Goal: Task Accomplishment & Management: Manage account settings

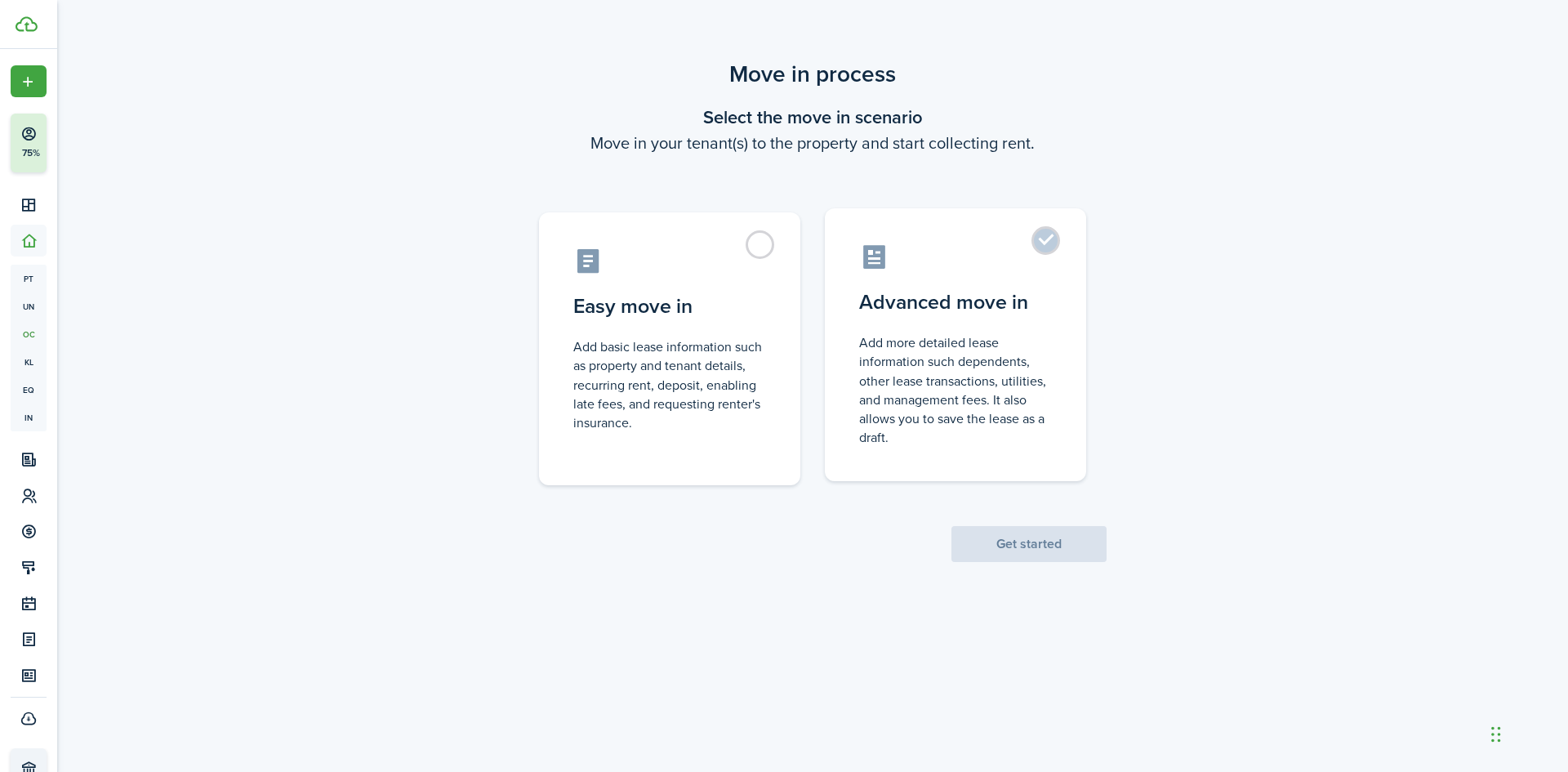
click at [1038, 243] on label "Advanced move in Add more detailed lease information such dependents, other lea…" at bounding box center [956, 344] width 261 height 273
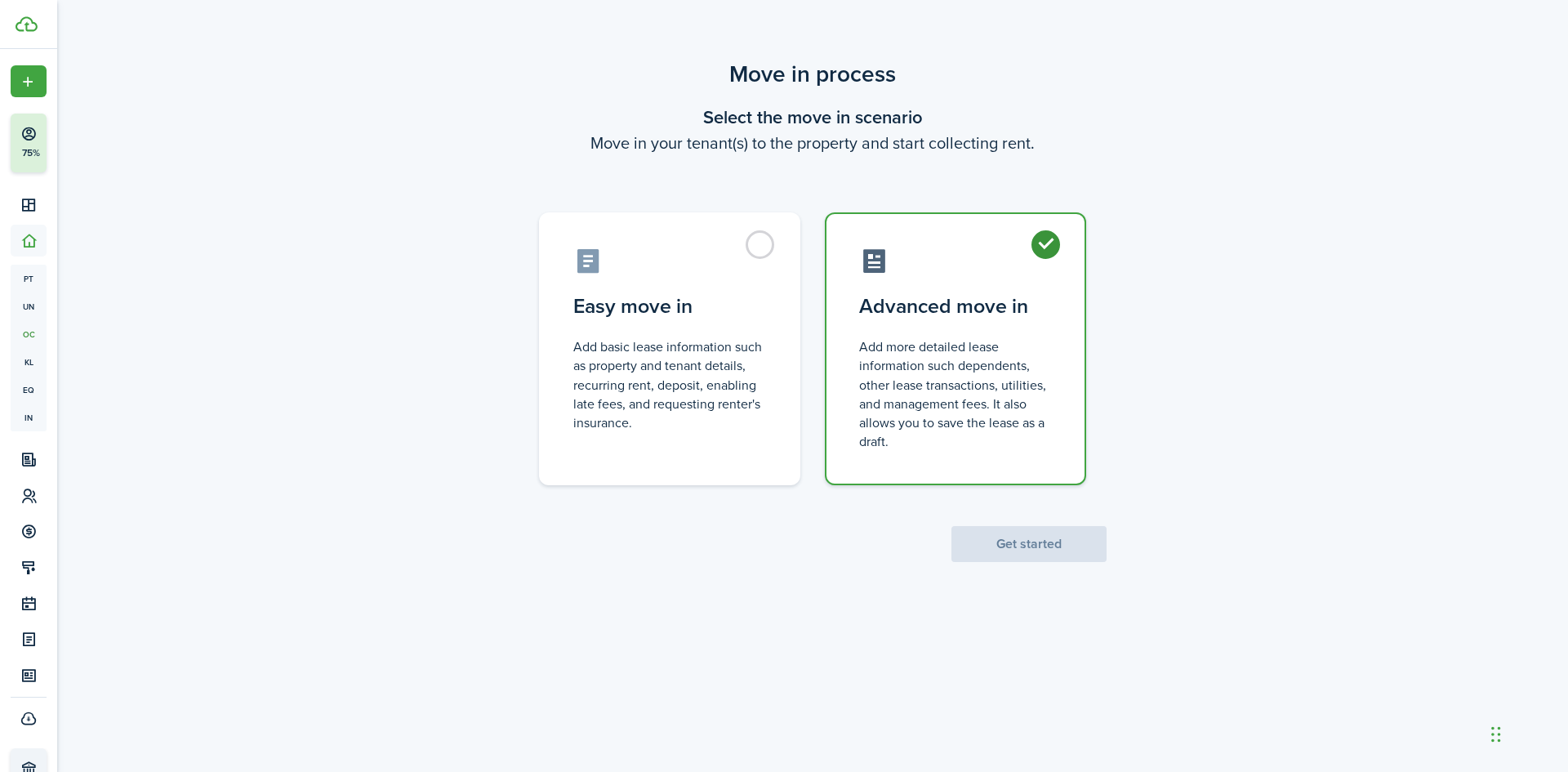
radio input "true"
click at [1029, 540] on button "Get started" at bounding box center [1029, 544] width 156 height 36
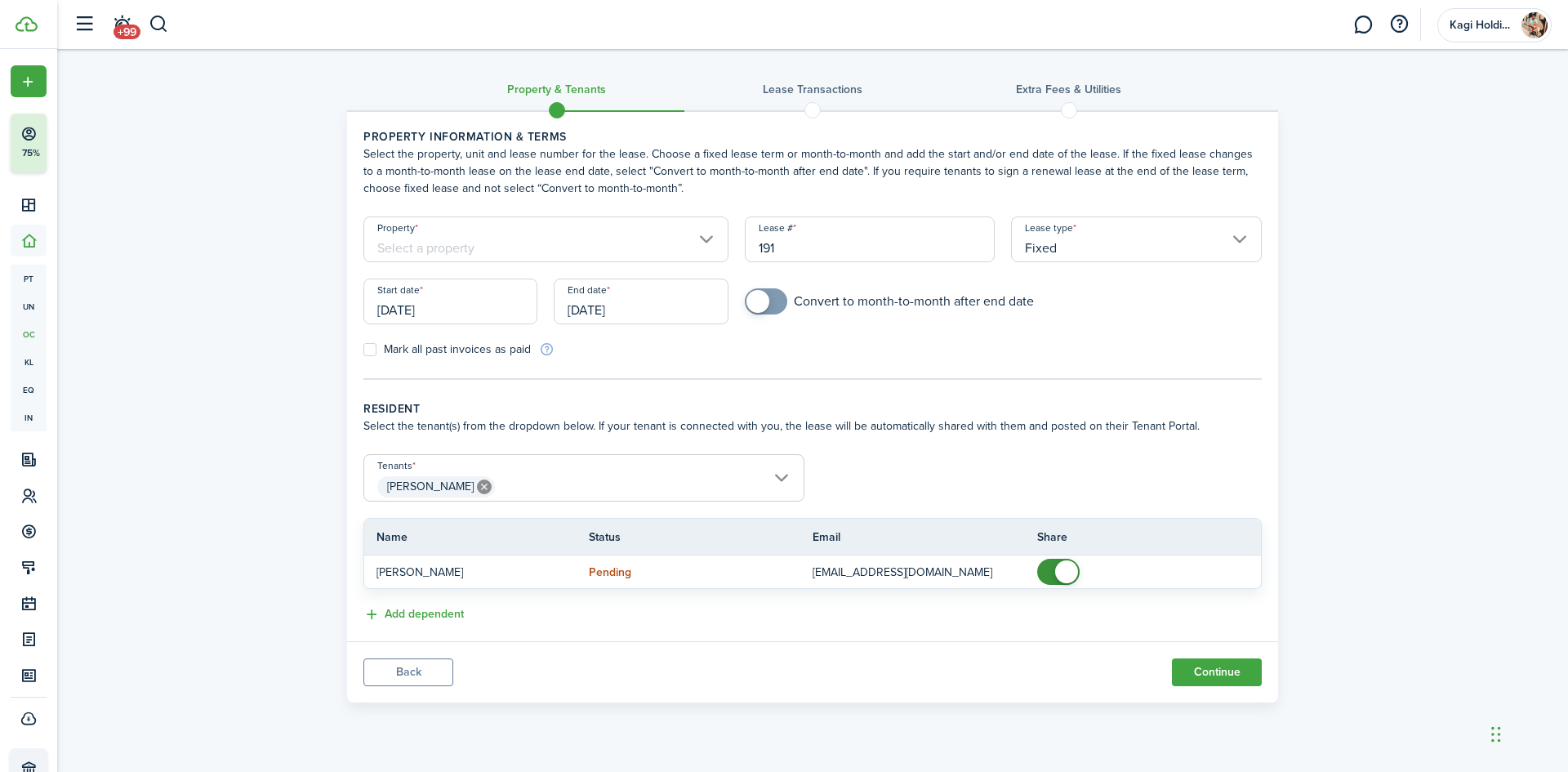
click at [598, 257] on input "Property" at bounding box center [546, 240] width 366 height 46
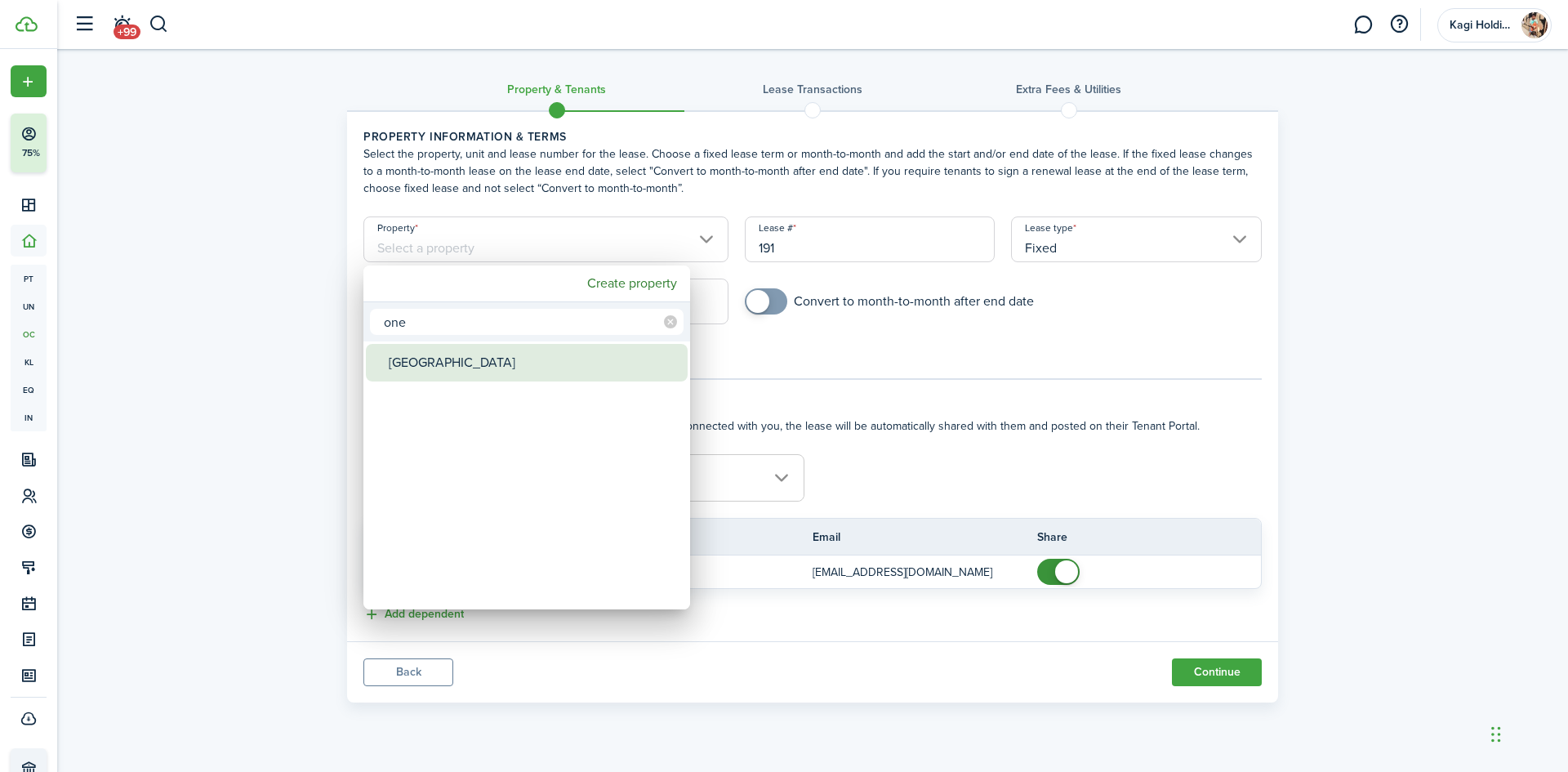
type input "one"
click at [545, 366] on div "[GEOGRAPHIC_DATA]" at bounding box center [534, 363] width 289 height 38
type input "[GEOGRAPHIC_DATA]"
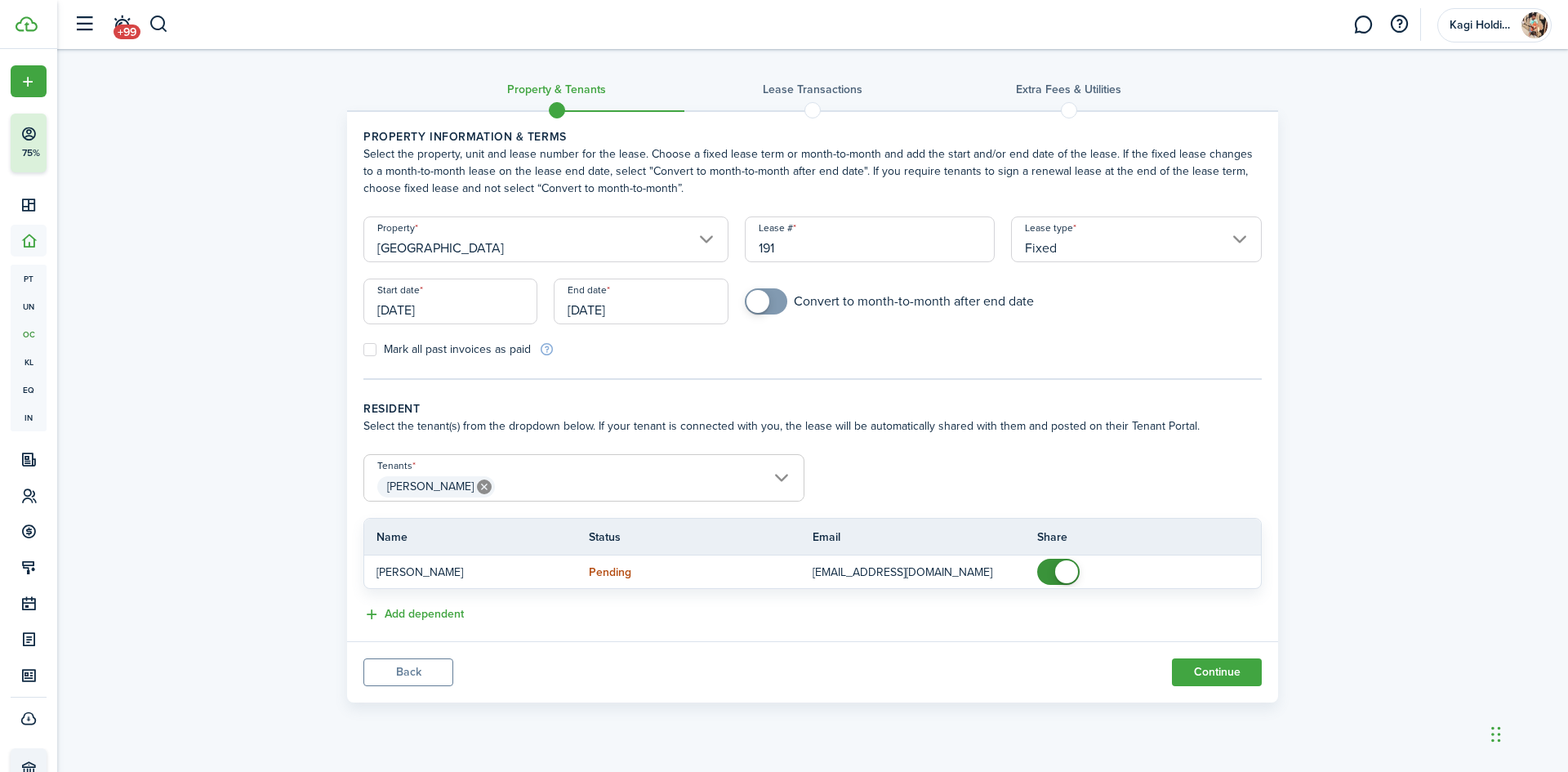
click at [443, 310] on input "[DATE]" at bounding box center [451, 301] width 174 height 46
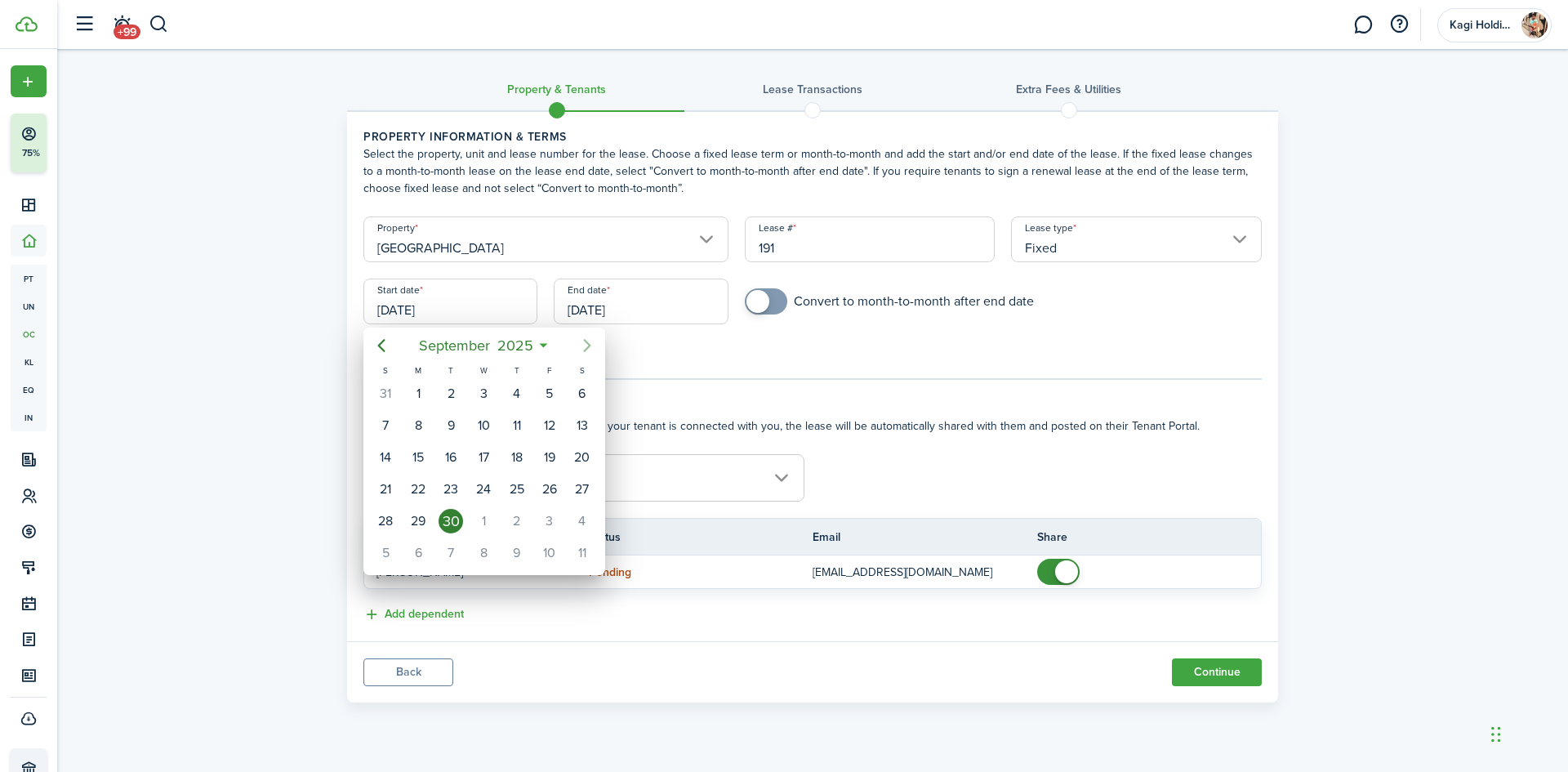
click at [586, 351] on icon "Next page" at bounding box center [587, 346] width 20 height 20
drag, startPoint x: 473, startPoint y: 390, endPoint x: 495, endPoint y: 386, distance: 22.4
click at [476, 390] on div "1" at bounding box center [483, 393] width 25 height 25
type input "[DATE]"
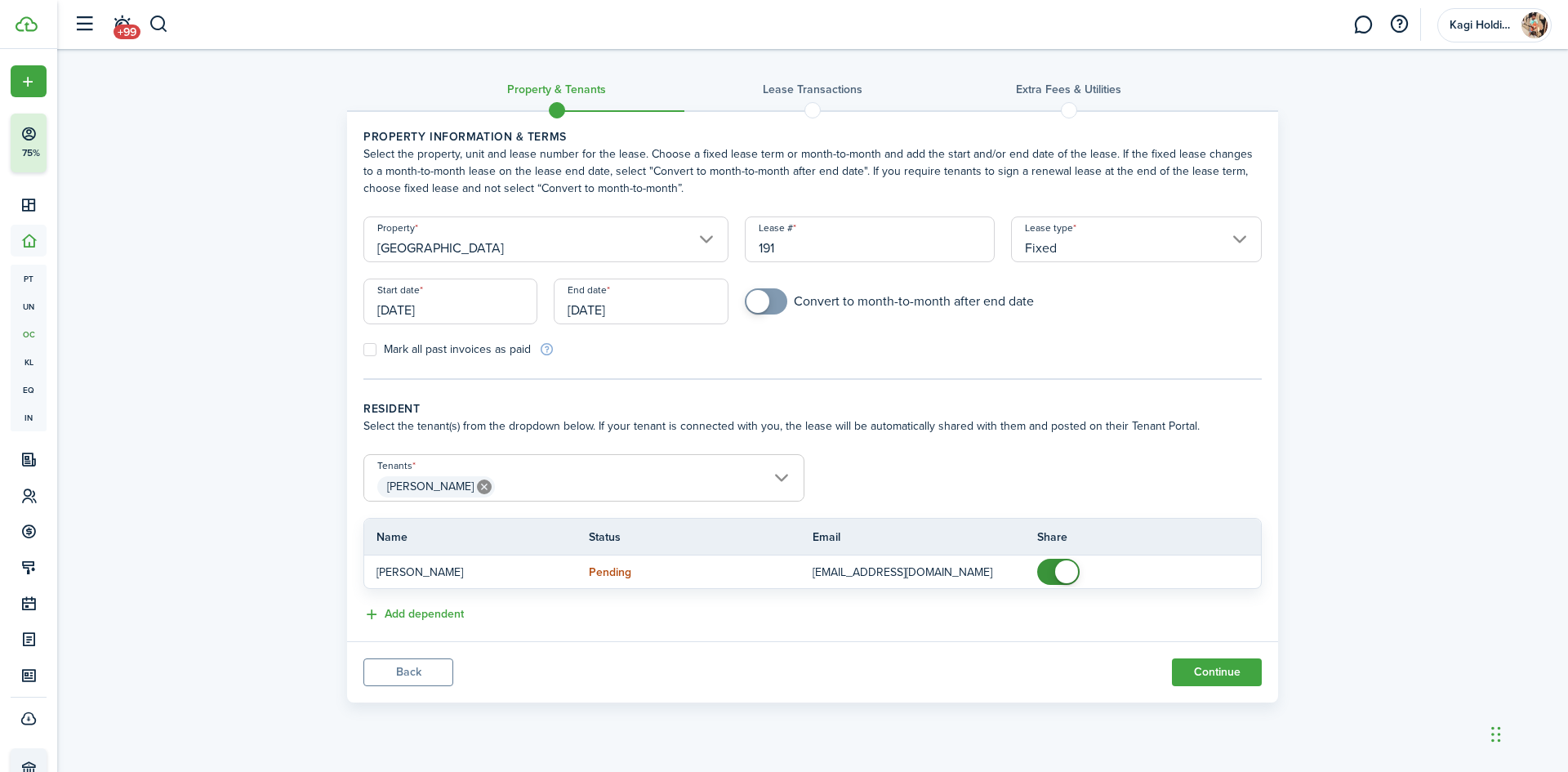
click at [571, 484] on span "[PERSON_NAME]" at bounding box center [584, 487] width 440 height 28
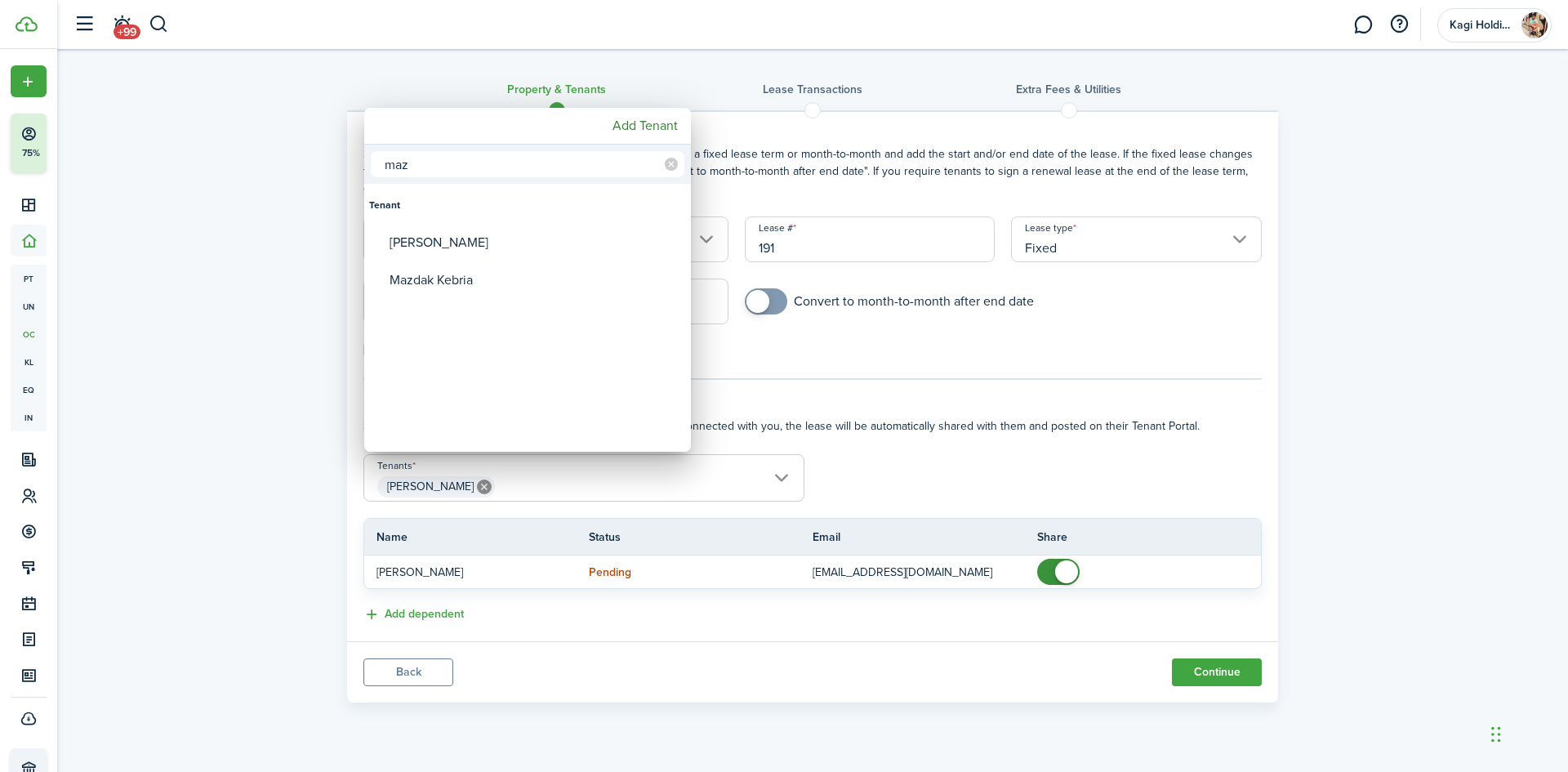
type input "maz"
click at [507, 259] on div "[PERSON_NAME]" at bounding box center [534, 243] width 289 height 38
type input "[PERSON_NAME], [PERSON_NAME]"
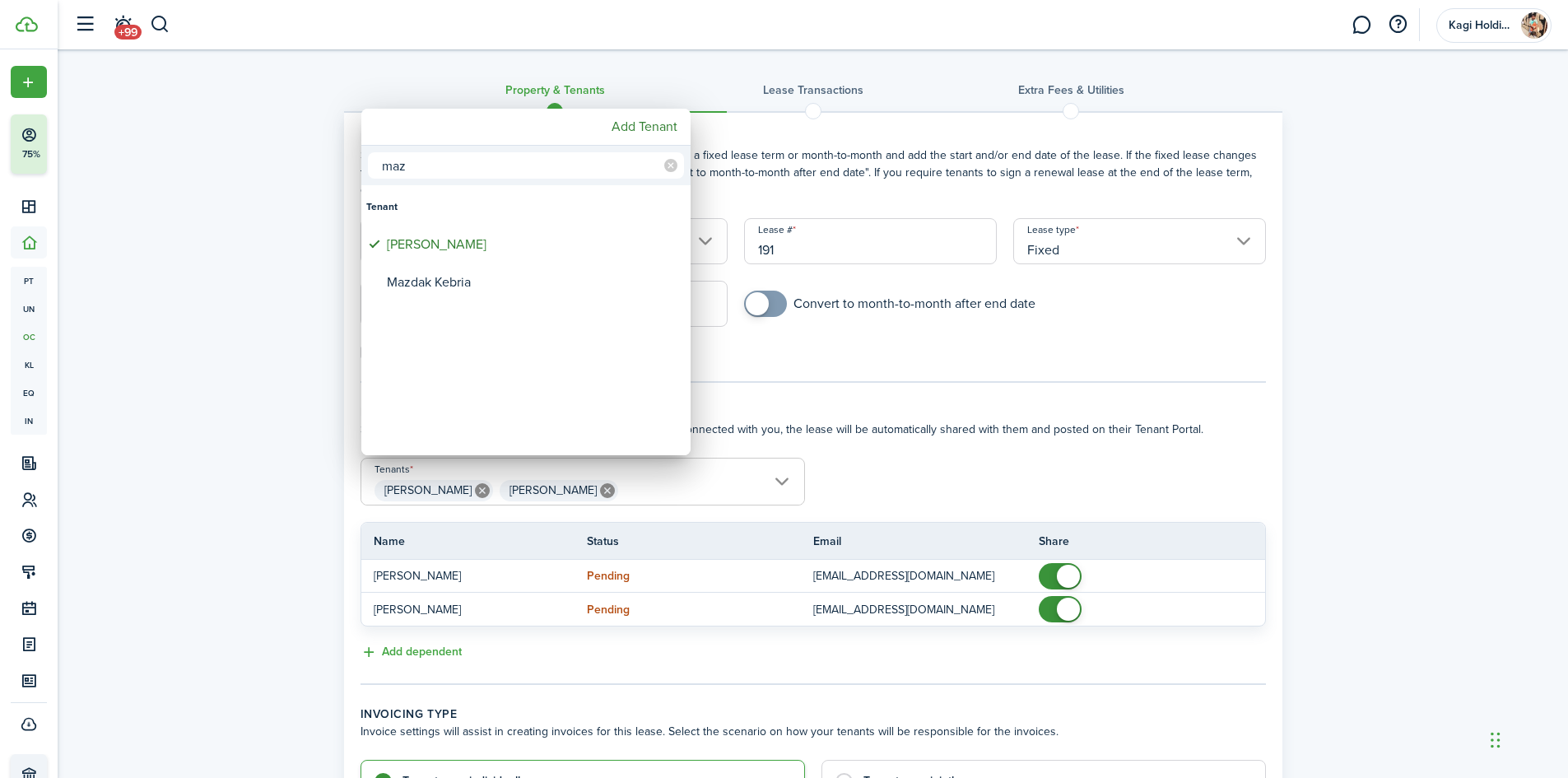
click at [989, 494] on div at bounding box center [784, 389] width 1831 height 1042
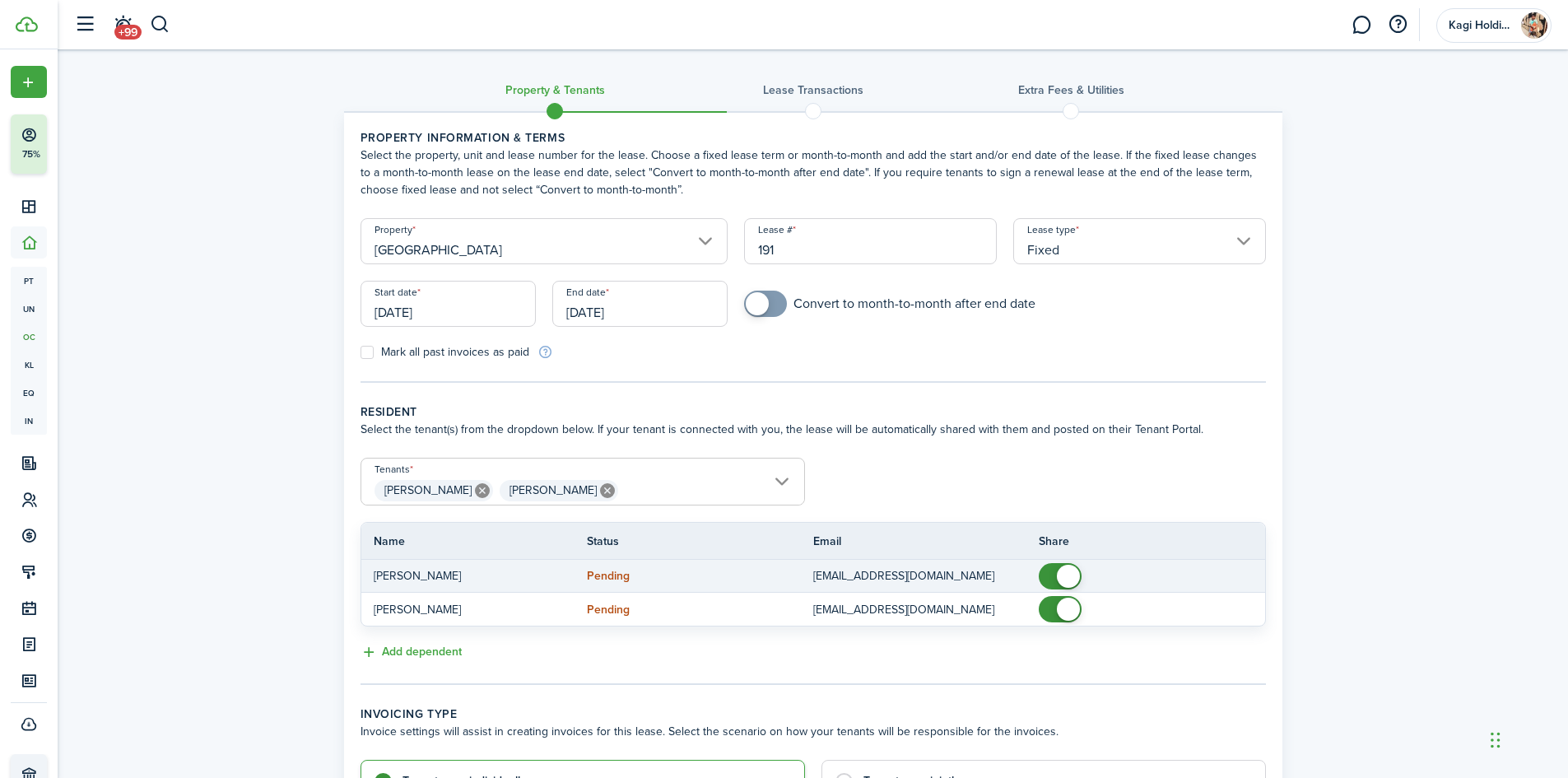
checkbox input "false"
click at [1057, 570] on span at bounding box center [1060, 576] width 16 height 26
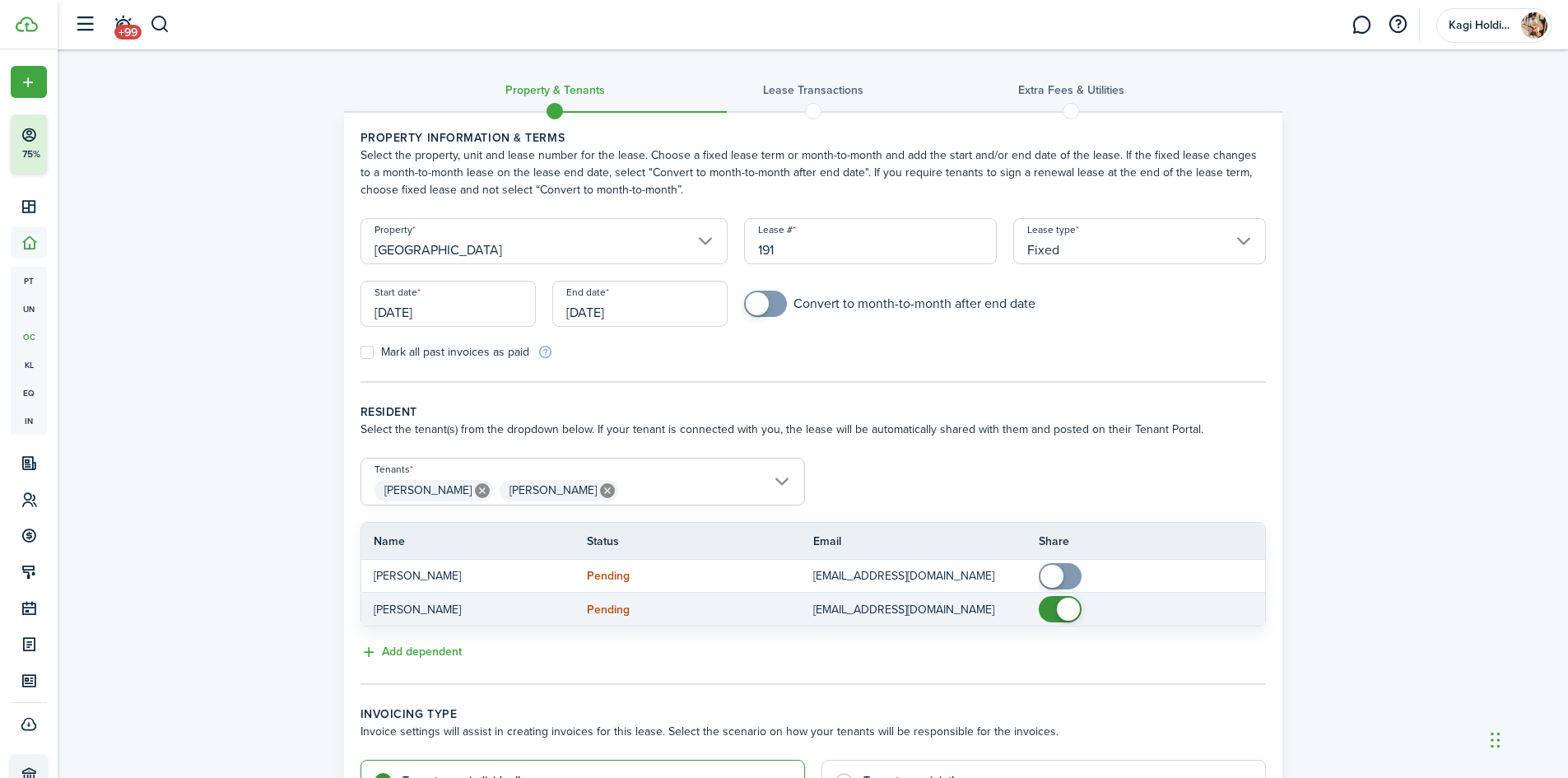
checkbox input "false"
click at [1052, 603] on span at bounding box center [1060, 609] width 16 height 26
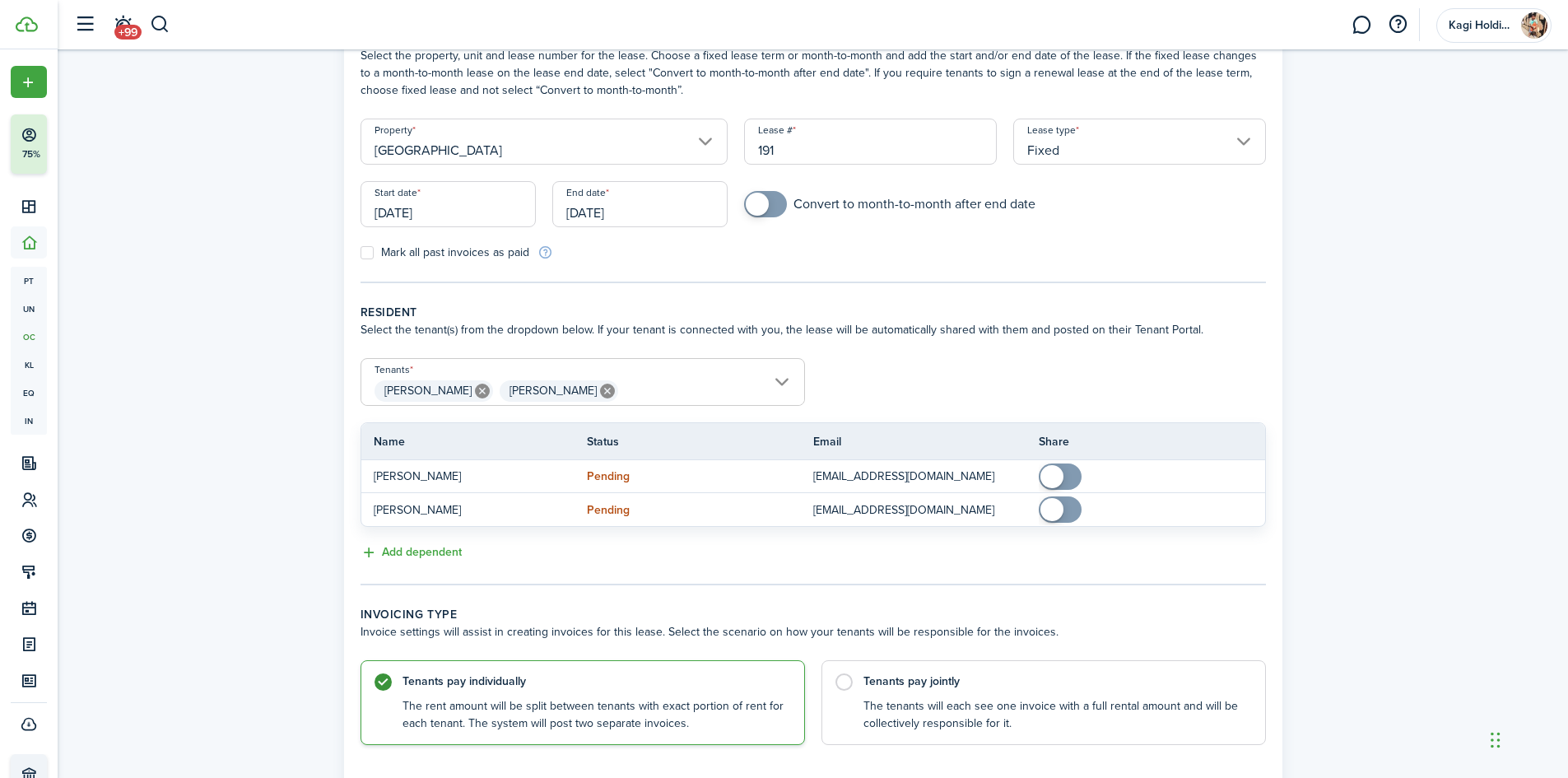
scroll to position [207, 0]
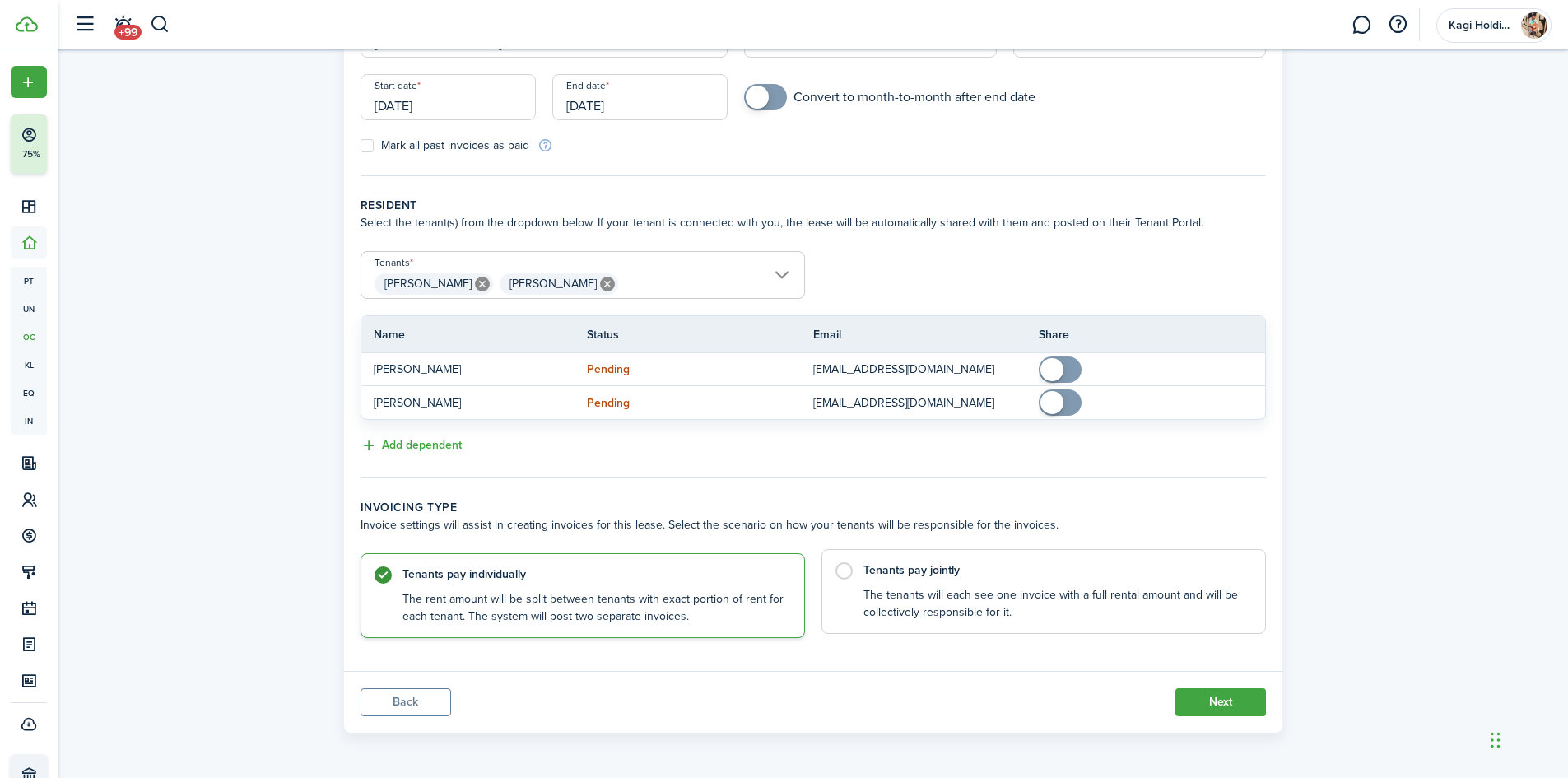
click at [864, 567] on control-radio-card-title "Tenants pay jointly" at bounding box center [1056, 570] width 385 height 16
radio input "false"
radio input "true"
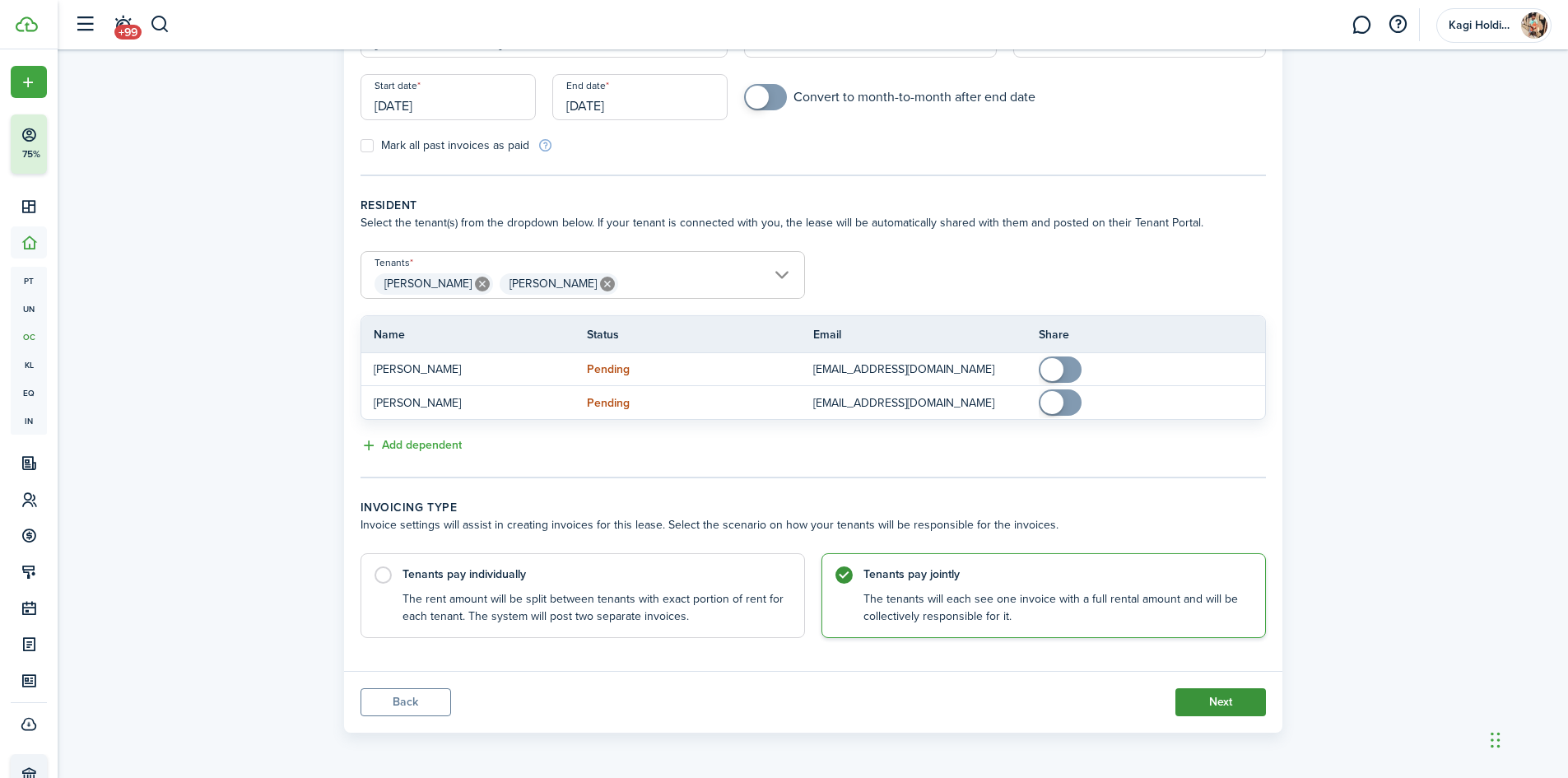
click at [1214, 704] on button "Next" at bounding box center [1221, 702] width 91 height 28
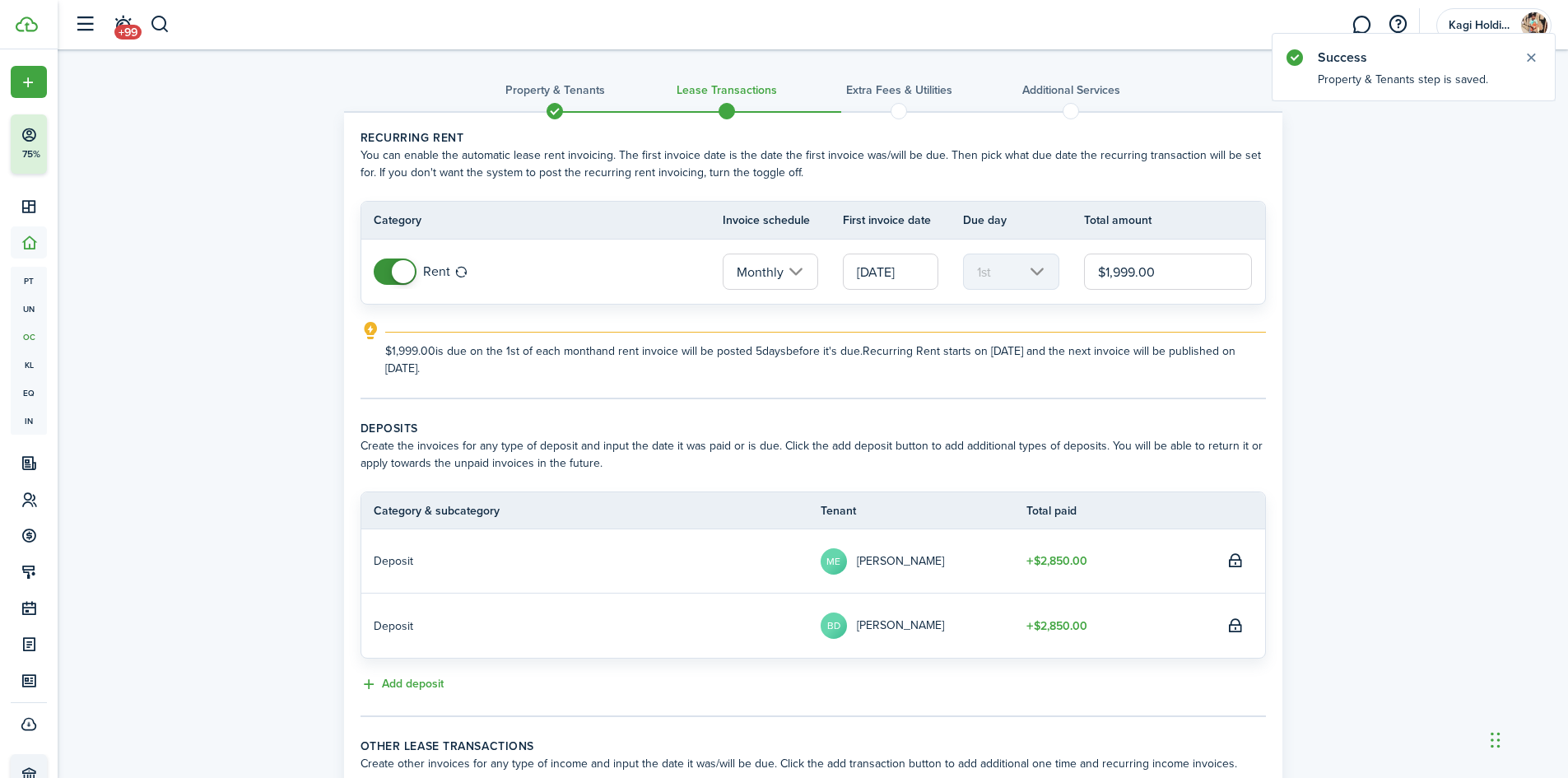
drag, startPoint x: 1167, startPoint y: 275, endPoint x: 1074, endPoint y: 274, distance: 93.0
click at [1074, 274] on tr "Rent Monthly [DATE] 1st $1,999.00" at bounding box center [812, 272] width 903 height 64
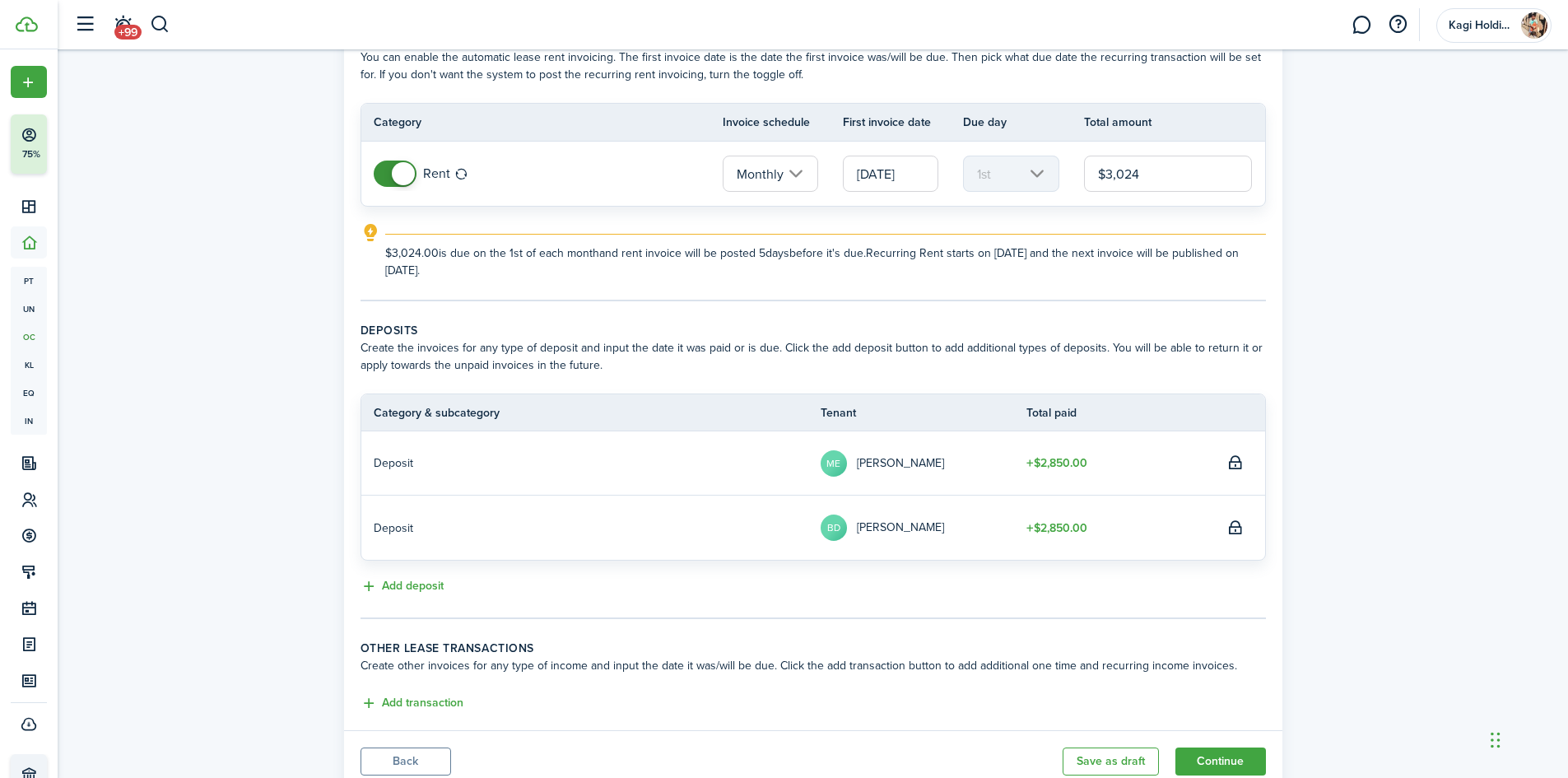
scroll to position [158, 0]
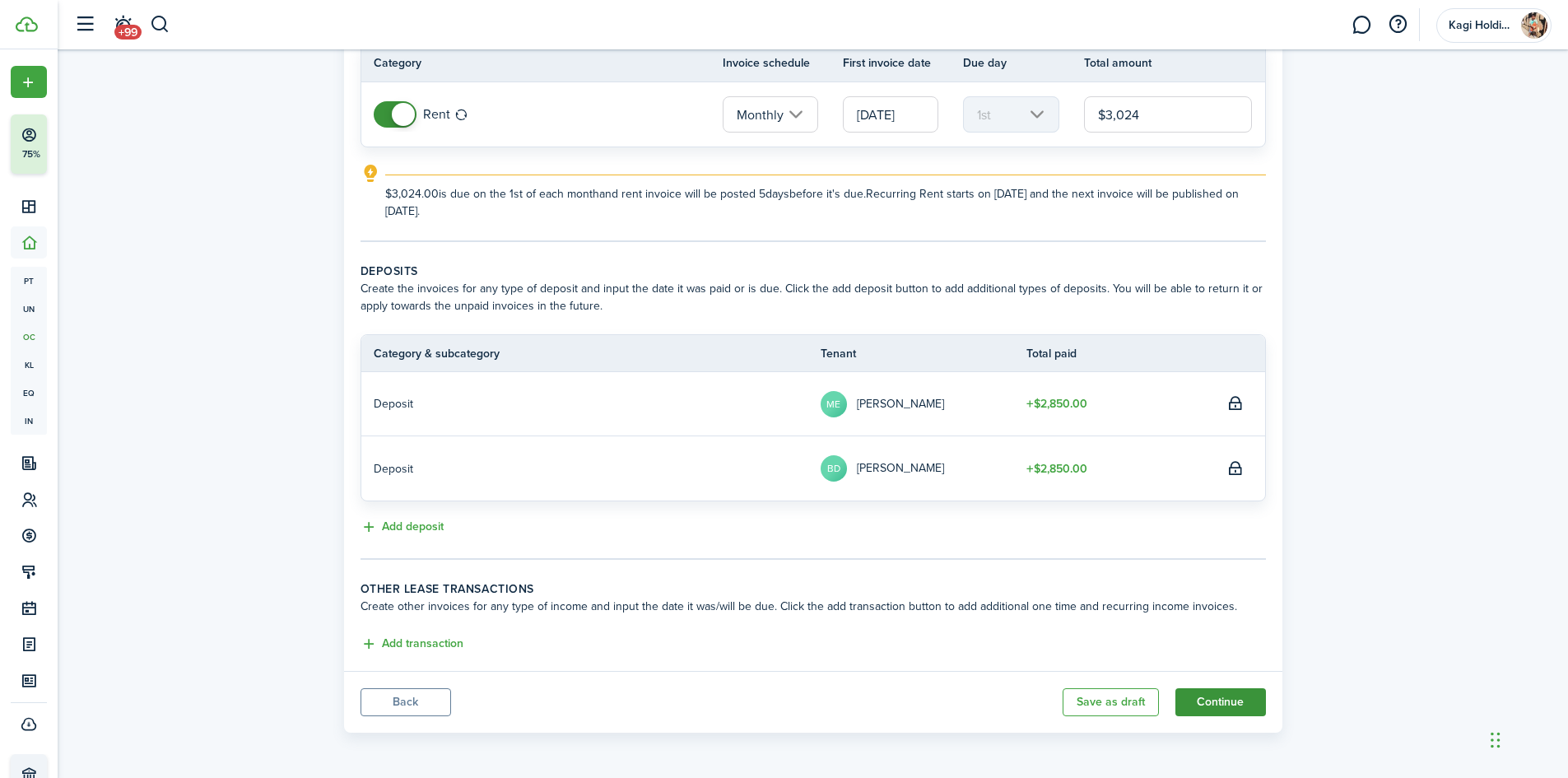
type input "$3,024.00"
click at [1242, 713] on button "Continue" at bounding box center [1221, 702] width 91 height 28
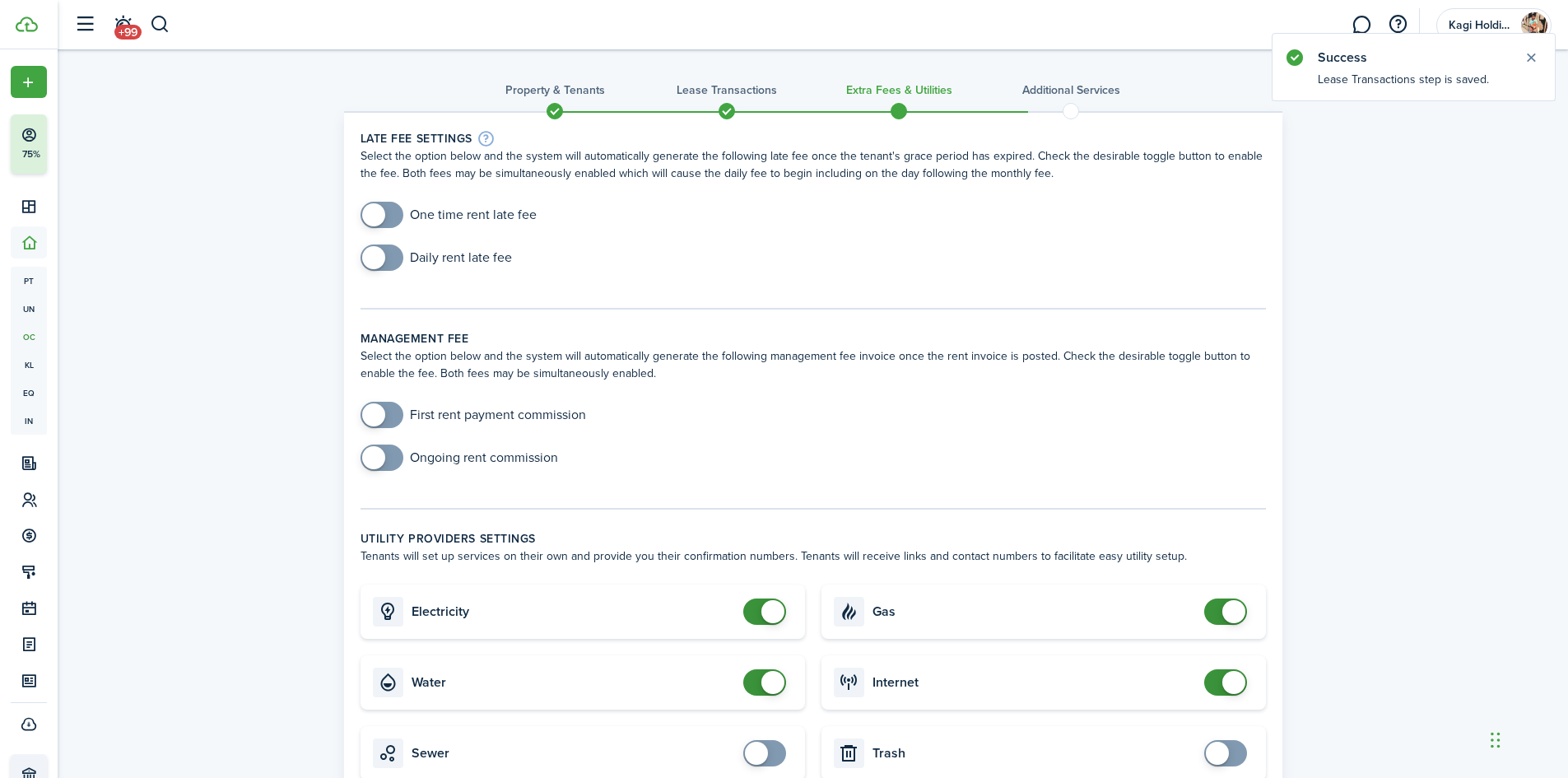
checkbox input "true"
click at [387, 420] on span at bounding box center [381, 414] width 16 height 26
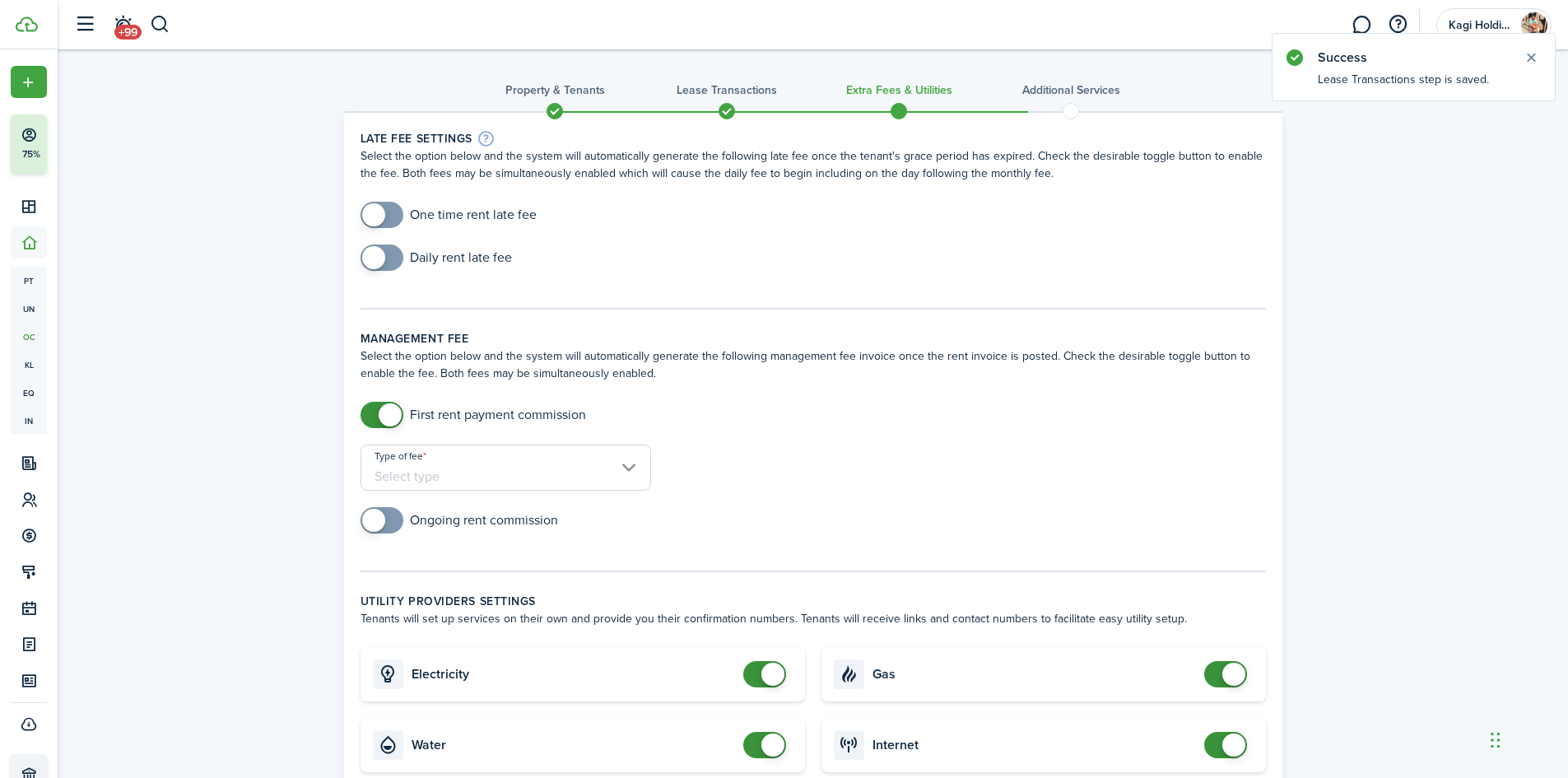
click at [467, 476] on input "Type of fee" at bounding box center [505, 467] width 290 height 46
click at [471, 514] on div "% of rent" at bounding box center [446, 510] width 120 height 28
type input "% of rent"
click at [758, 478] on input "Amount in %" at bounding box center [775, 467] width 214 height 46
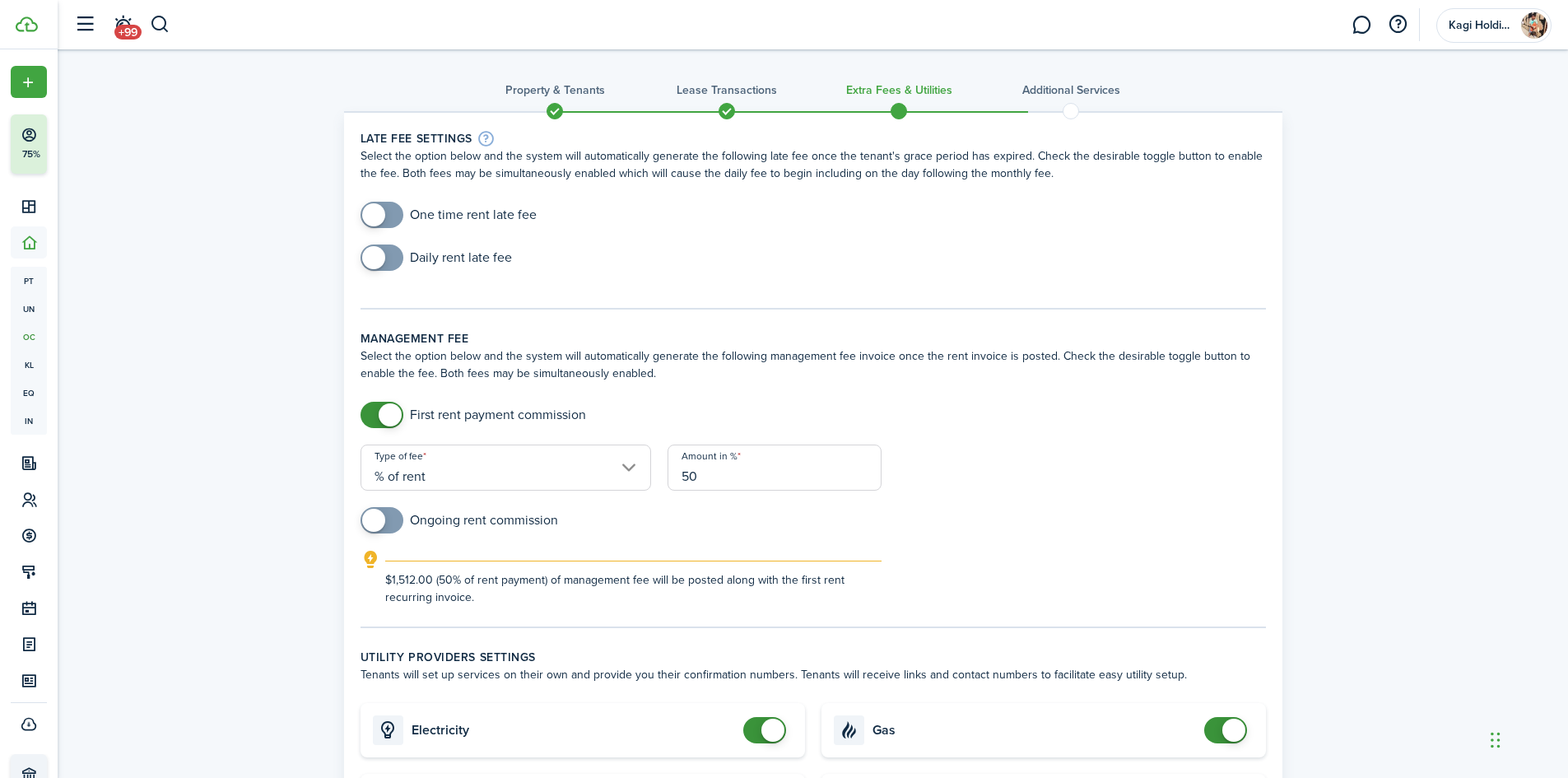
type input "50"
checkbox input "true"
click at [382, 521] on span at bounding box center [373, 520] width 23 height 23
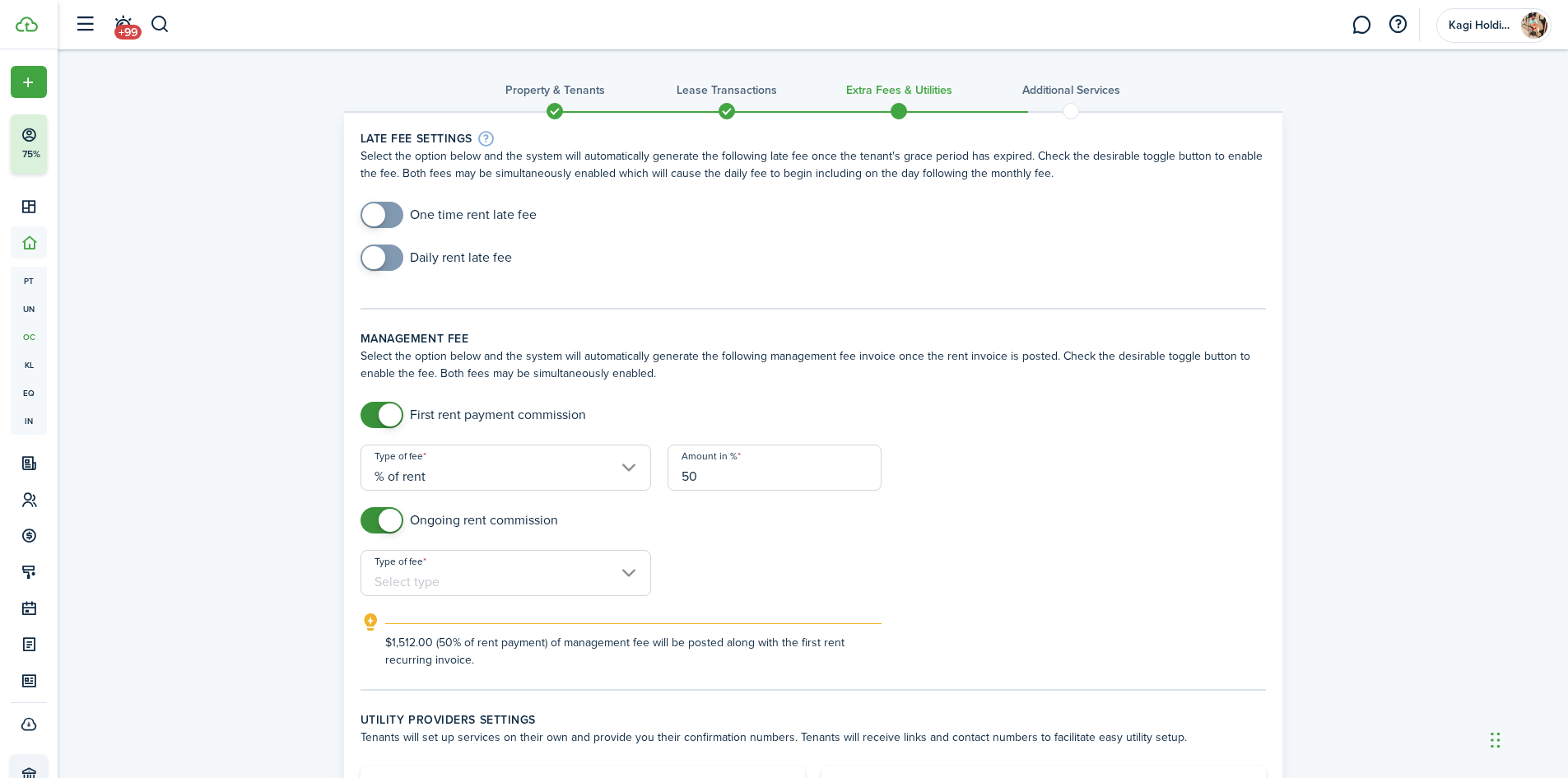
click at [495, 580] on input "Type of fee" at bounding box center [505, 573] width 290 height 46
click at [481, 654] on div "flat amount, USD" at bounding box center [446, 644] width 120 height 28
type input "flat amount, USD"
drag, startPoint x: 707, startPoint y: 594, endPoint x: 718, endPoint y: 594, distance: 11.0
click at [707, 594] on input "Amount" at bounding box center [775, 573] width 214 height 46
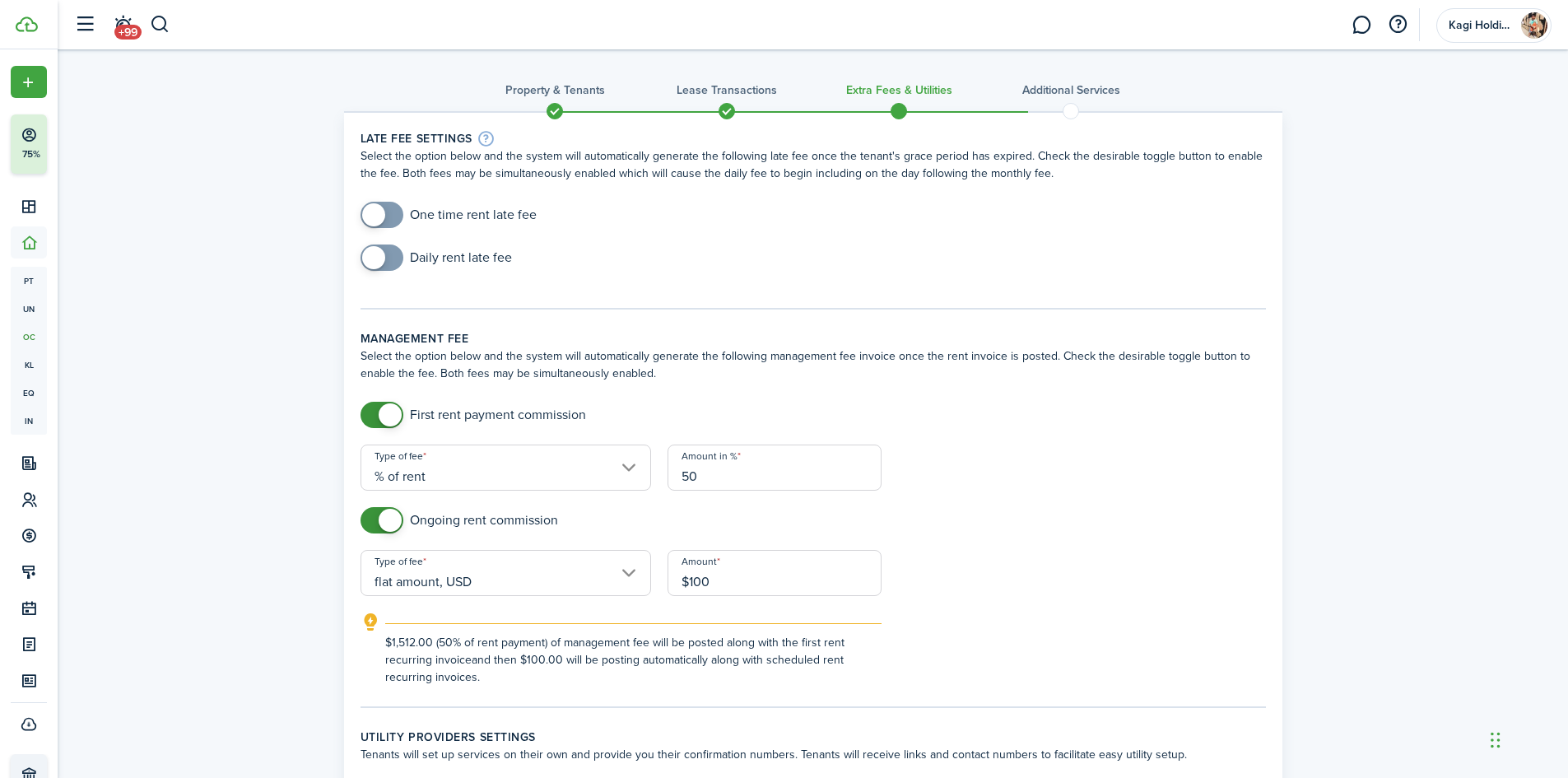
type input "$100.00"
click at [1085, 566] on form "First rent payment commission Type of fee % of rent Amount in % 50 Ongoing rent…" at bounding box center [813, 543] width 922 height 285
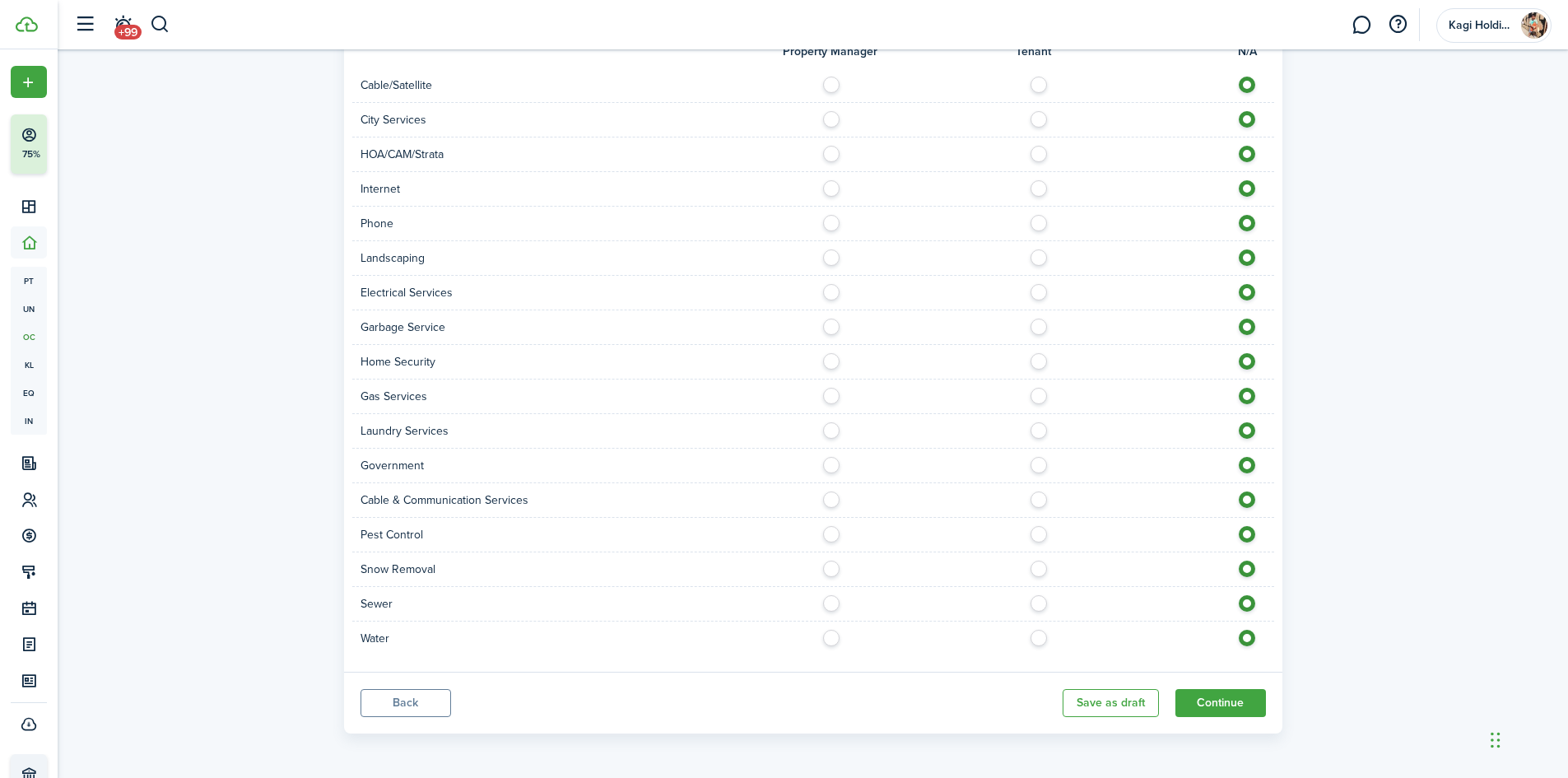
scroll to position [1055, 0]
click at [1219, 689] on button "Continue" at bounding box center [1221, 702] width 91 height 28
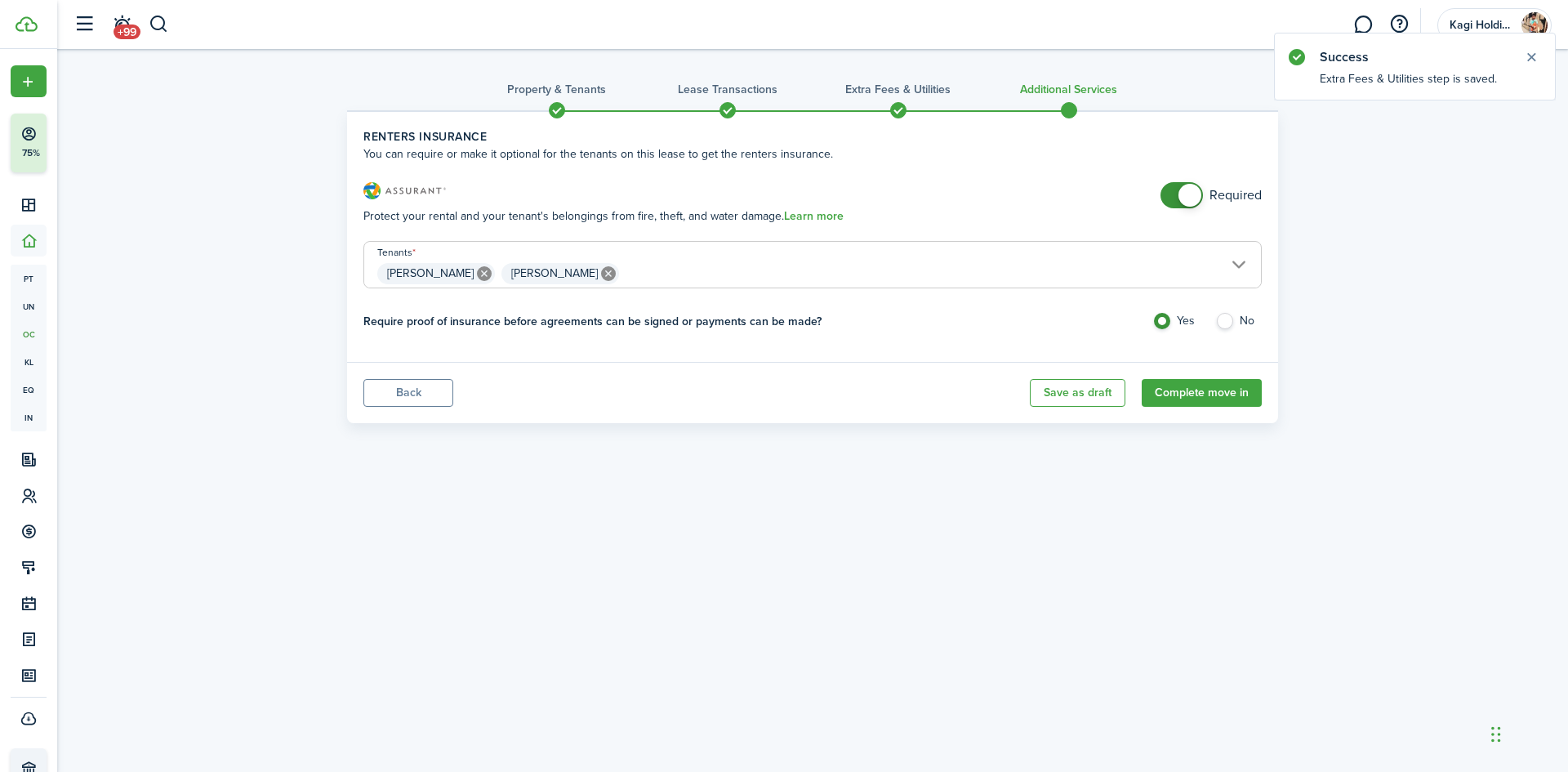
drag, startPoint x: 1178, startPoint y: 184, endPoint x: 1176, endPoint y: 197, distance: 13.2
checkbox input "false"
click at [1176, 186] on span at bounding box center [1182, 195] width 16 height 26
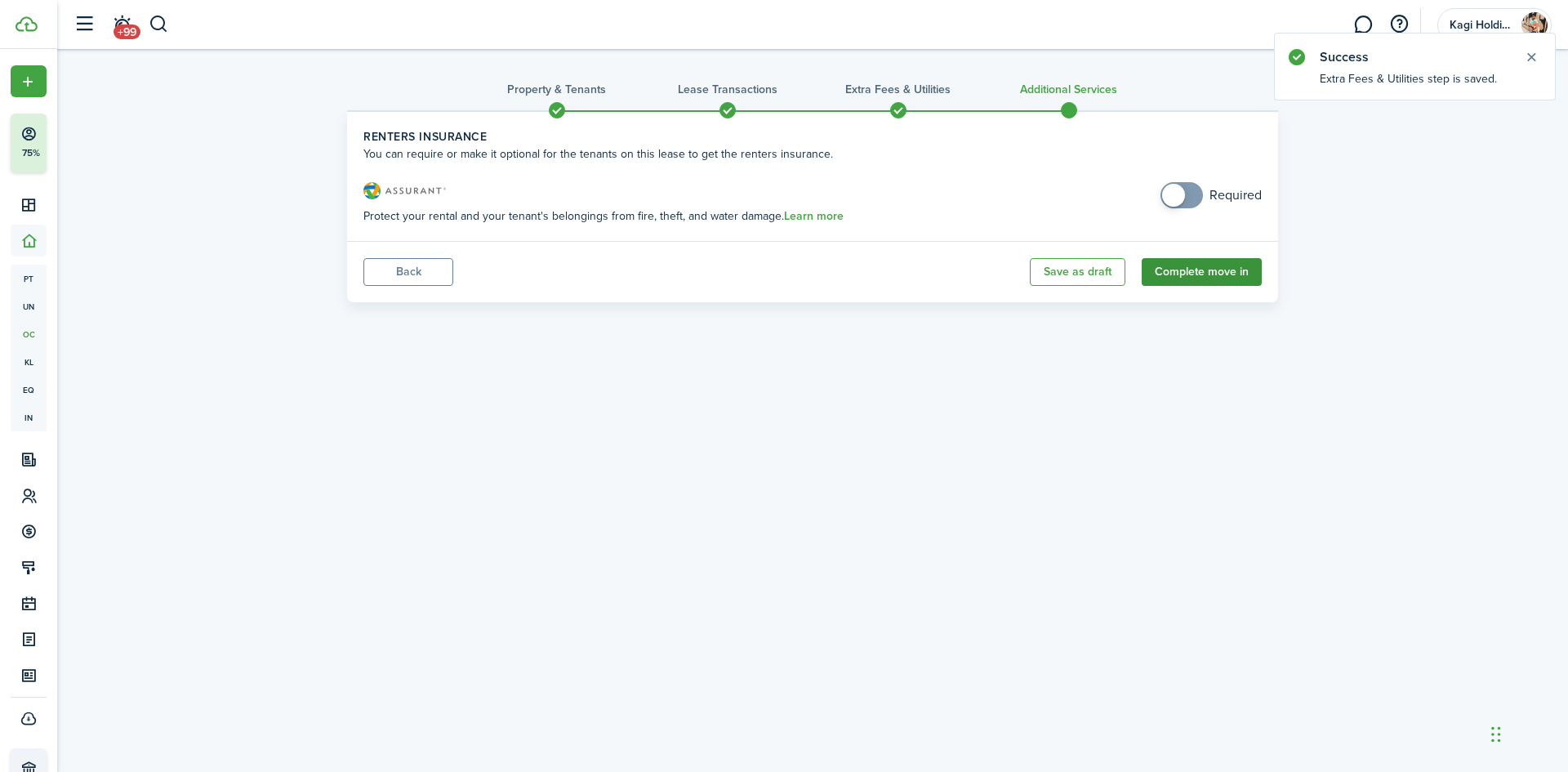
click at [1198, 275] on button "Complete move in" at bounding box center [1202, 273] width 120 height 28
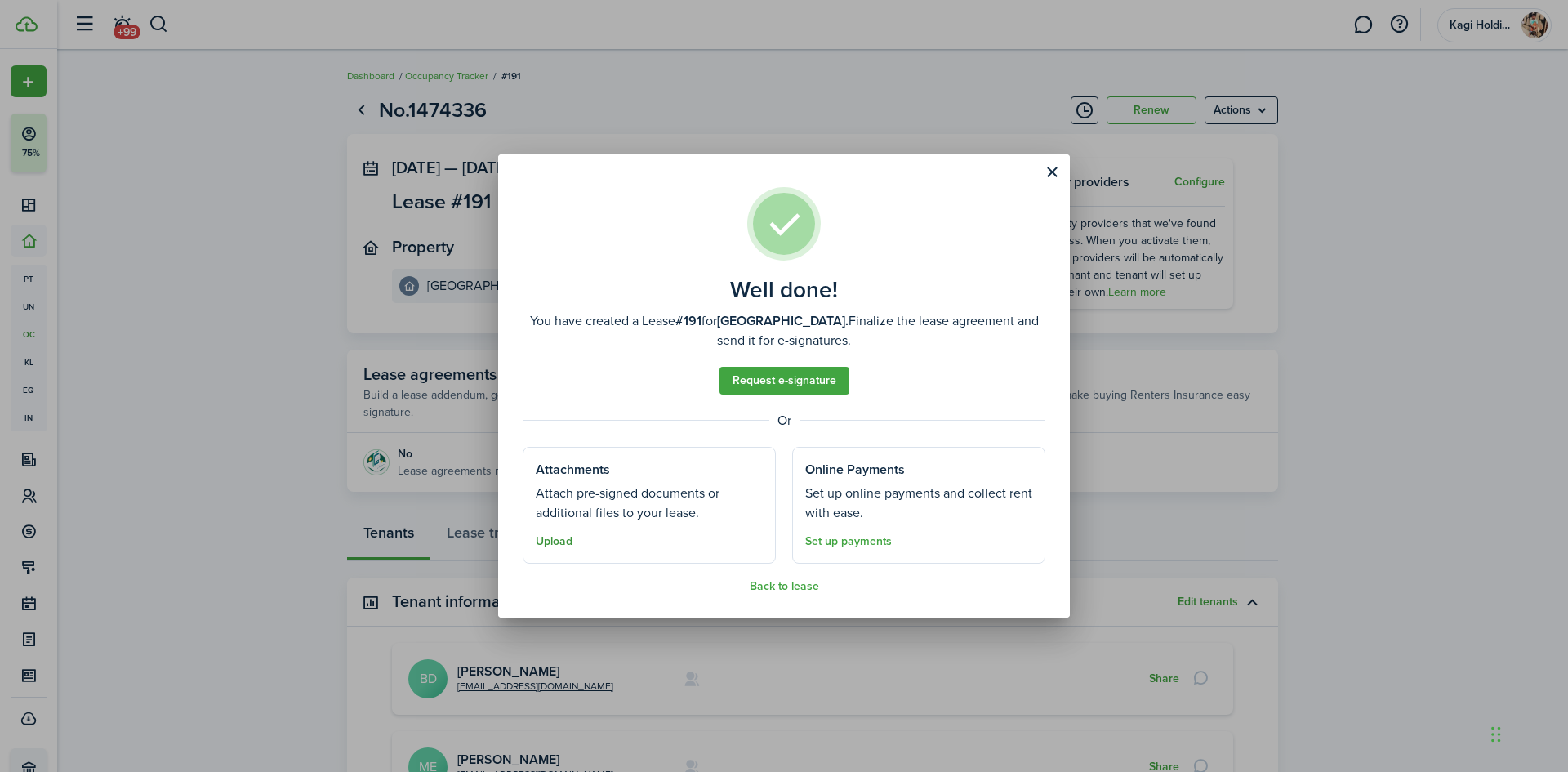
click at [562, 548] on button "Upload" at bounding box center [554, 541] width 37 height 13
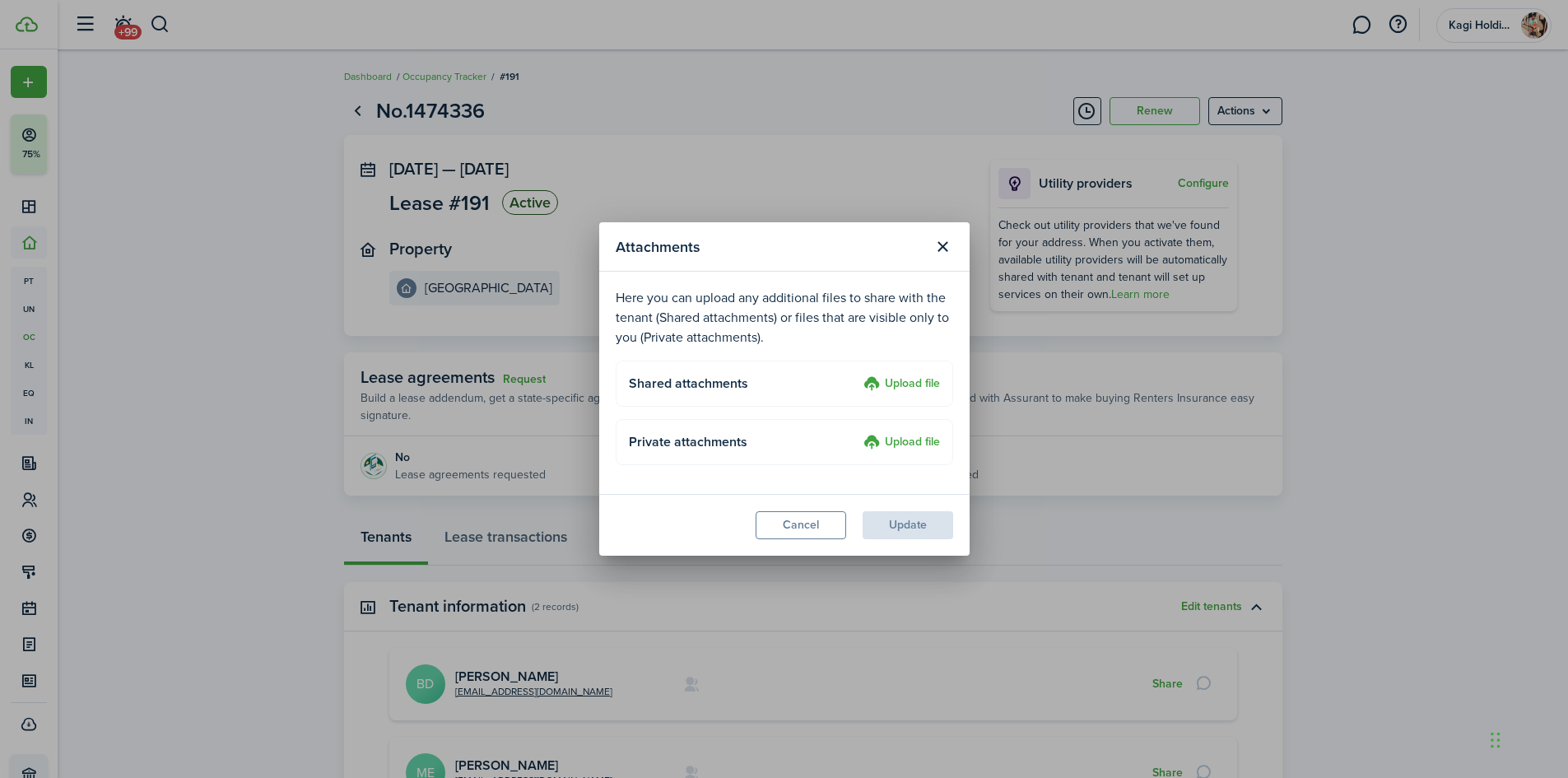
click at [918, 439] on label "Upload file" at bounding box center [901, 443] width 77 height 20
click at [857, 433] on input "Upload file" at bounding box center [857, 433] width 0 height 0
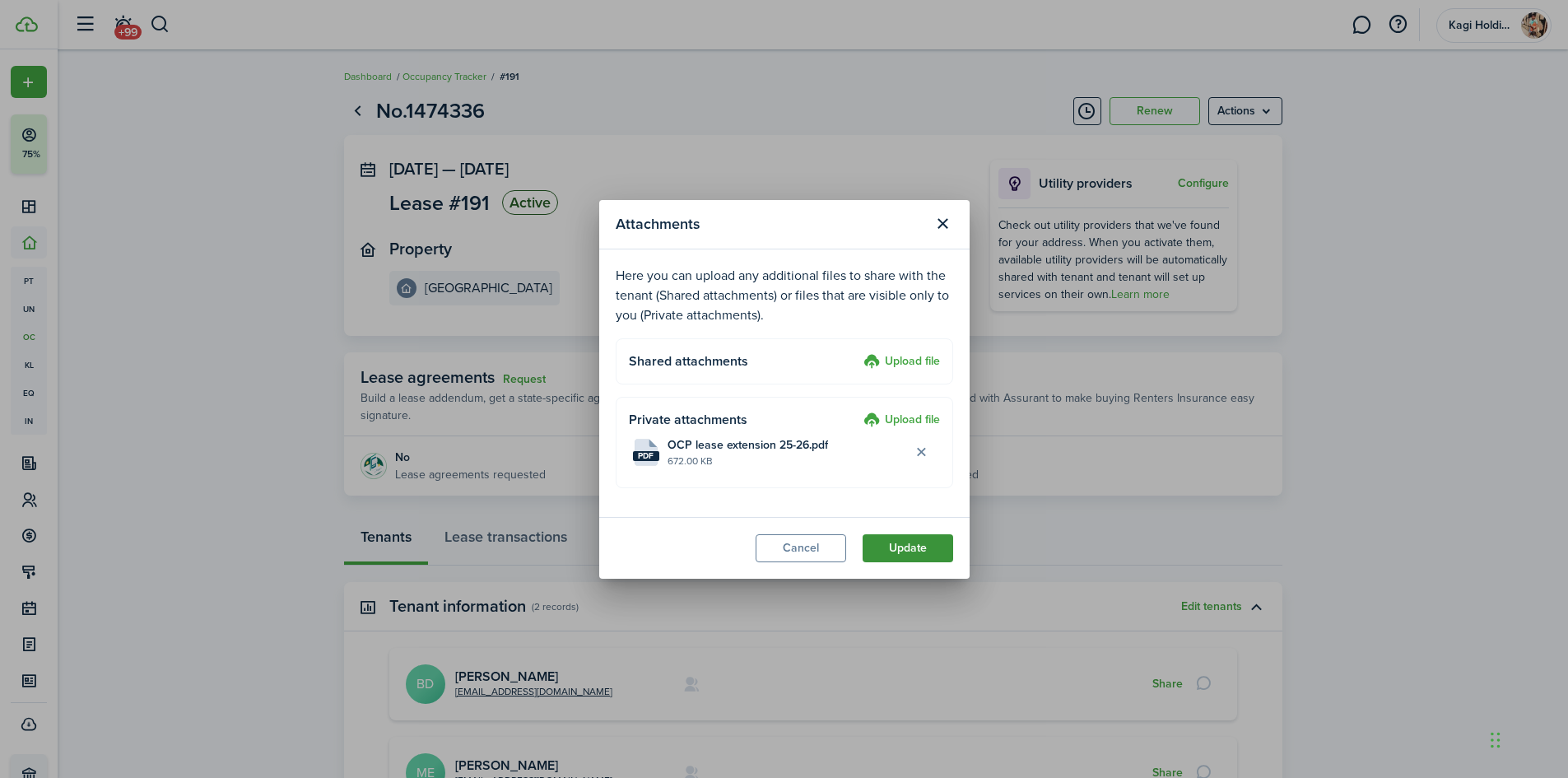
click at [933, 547] on button "Update" at bounding box center [907, 548] width 91 height 28
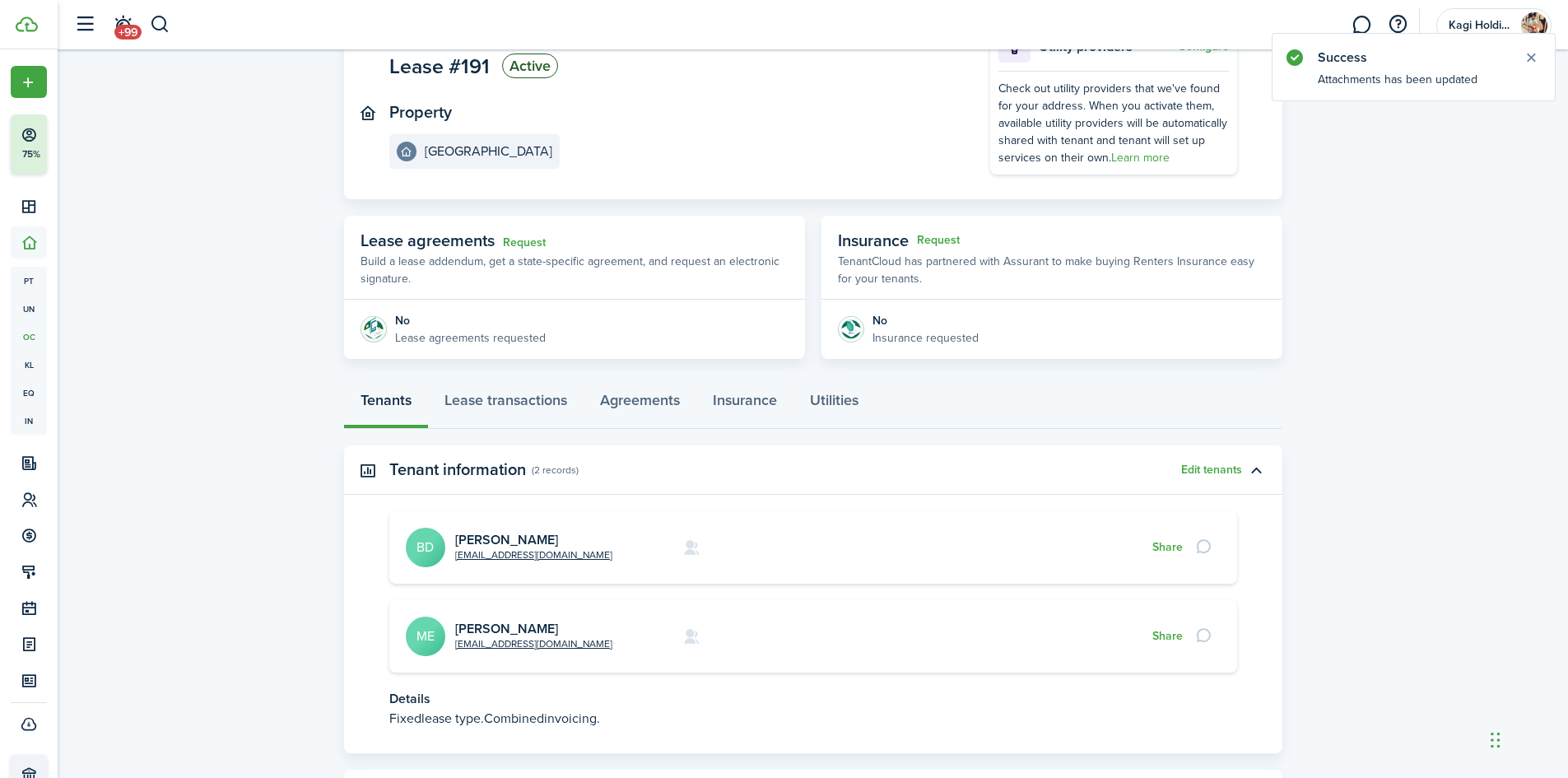
scroll to position [223, 0]
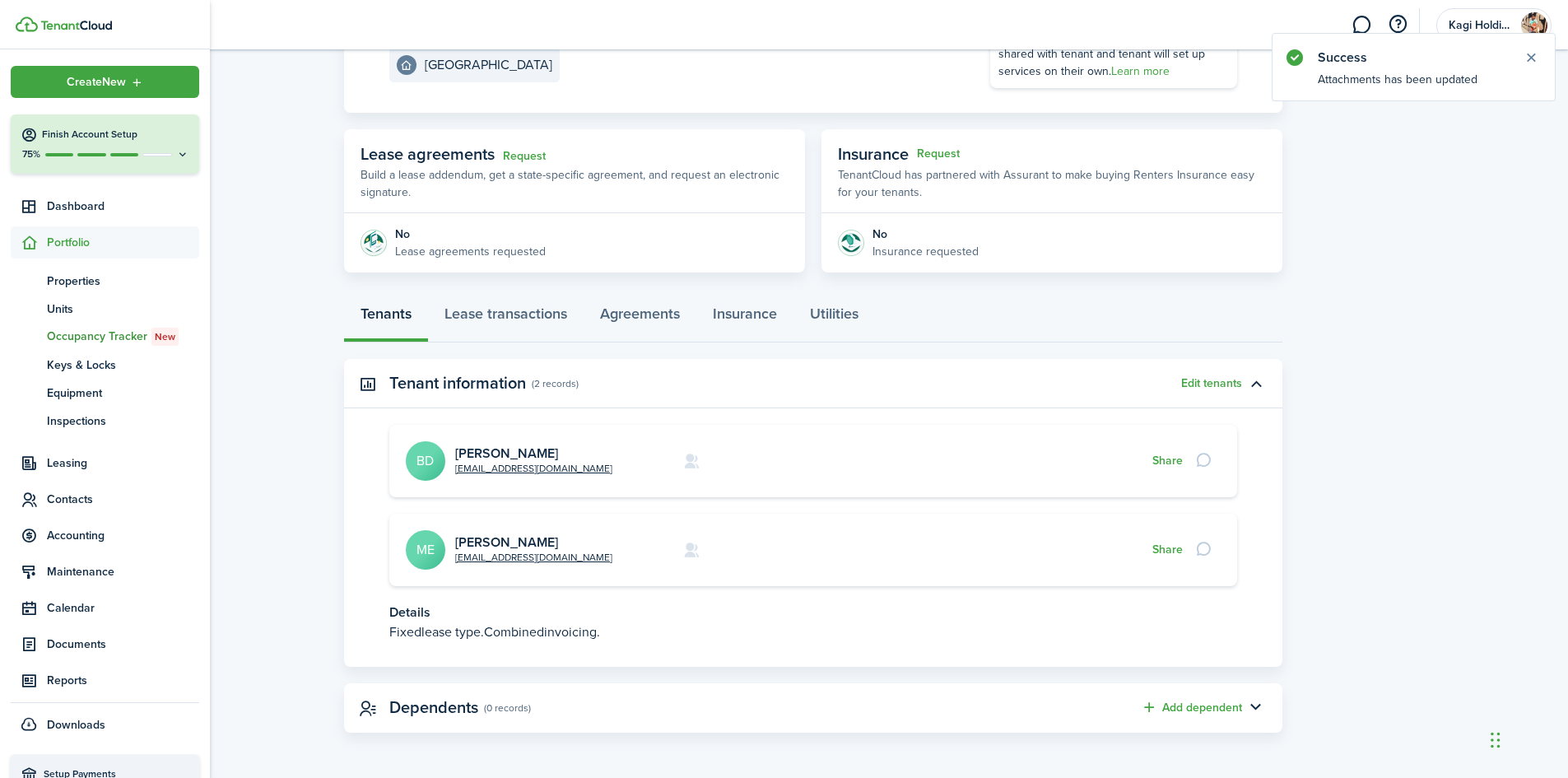
click at [54, 246] on span "Portfolio" at bounding box center [123, 242] width 153 height 17
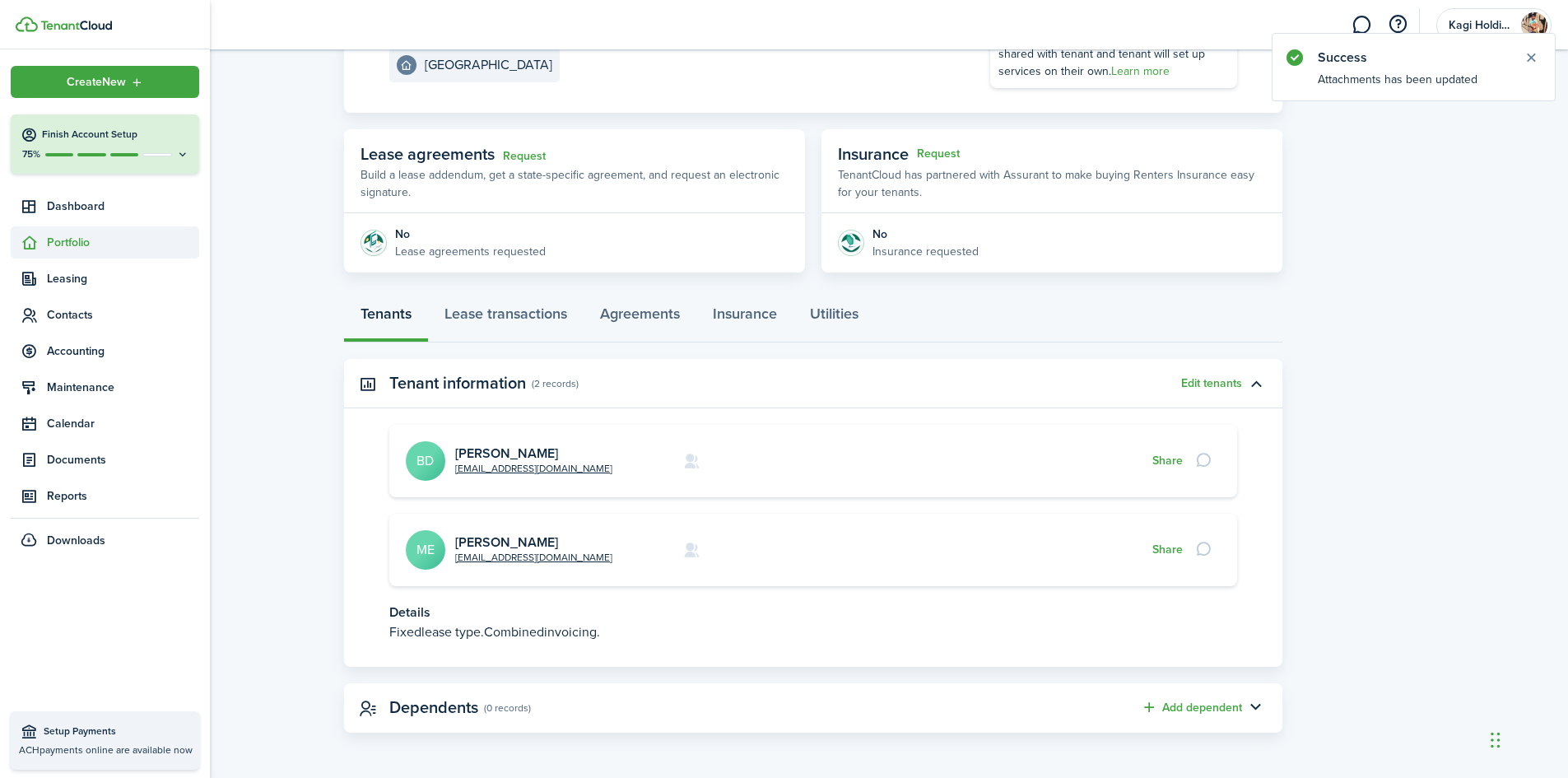
click at [83, 239] on span "Portfolio" at bounding box center [123, 242] width 153 height 17
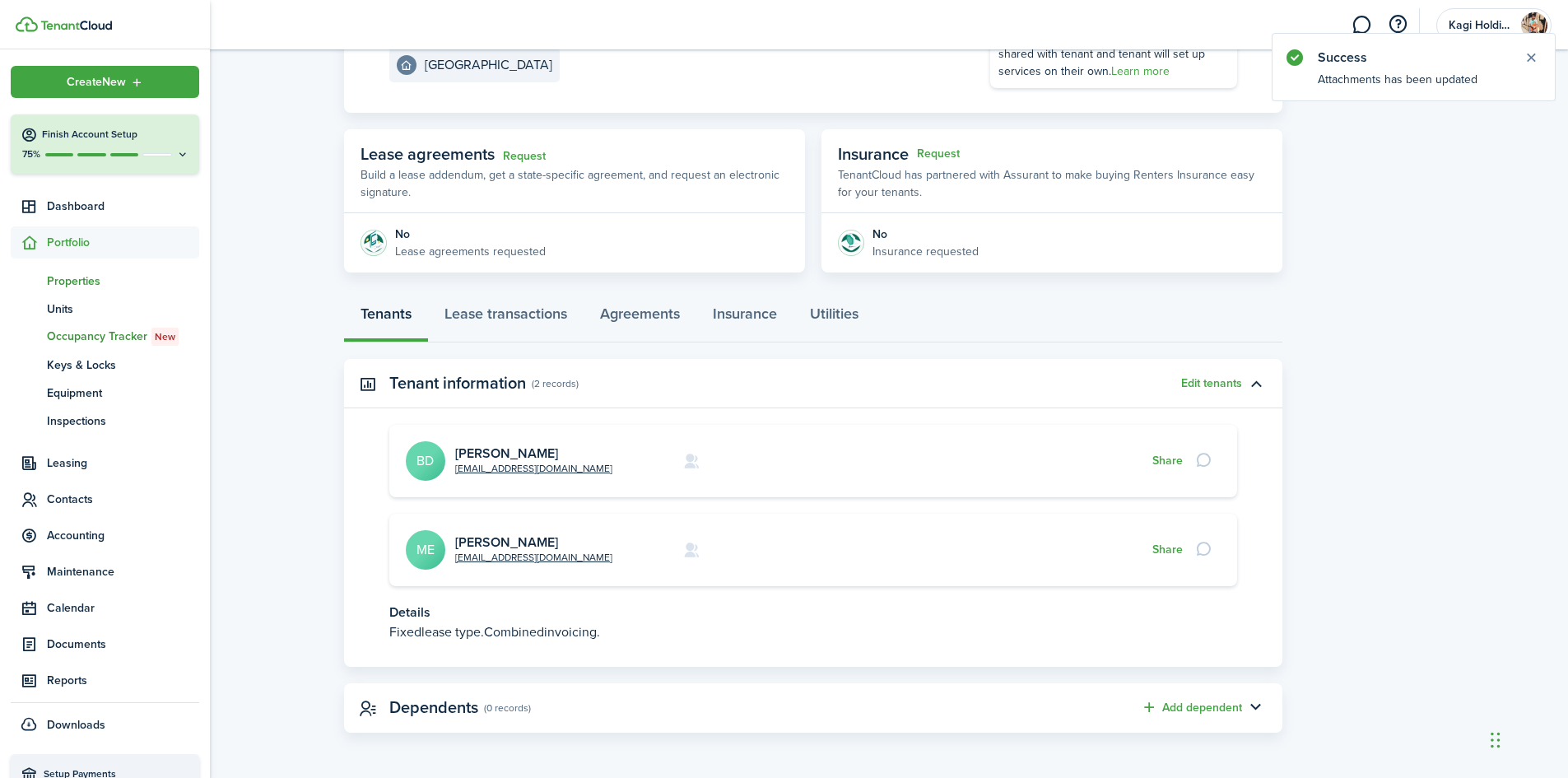
drag, startPoint x: 83, startPoint y: 257, endPoint x: 83, endPoint y: 272, distance: 15.0
click at [83, 272] on link "pt Properties" at bounding box center [105, 281] width 189 height 28
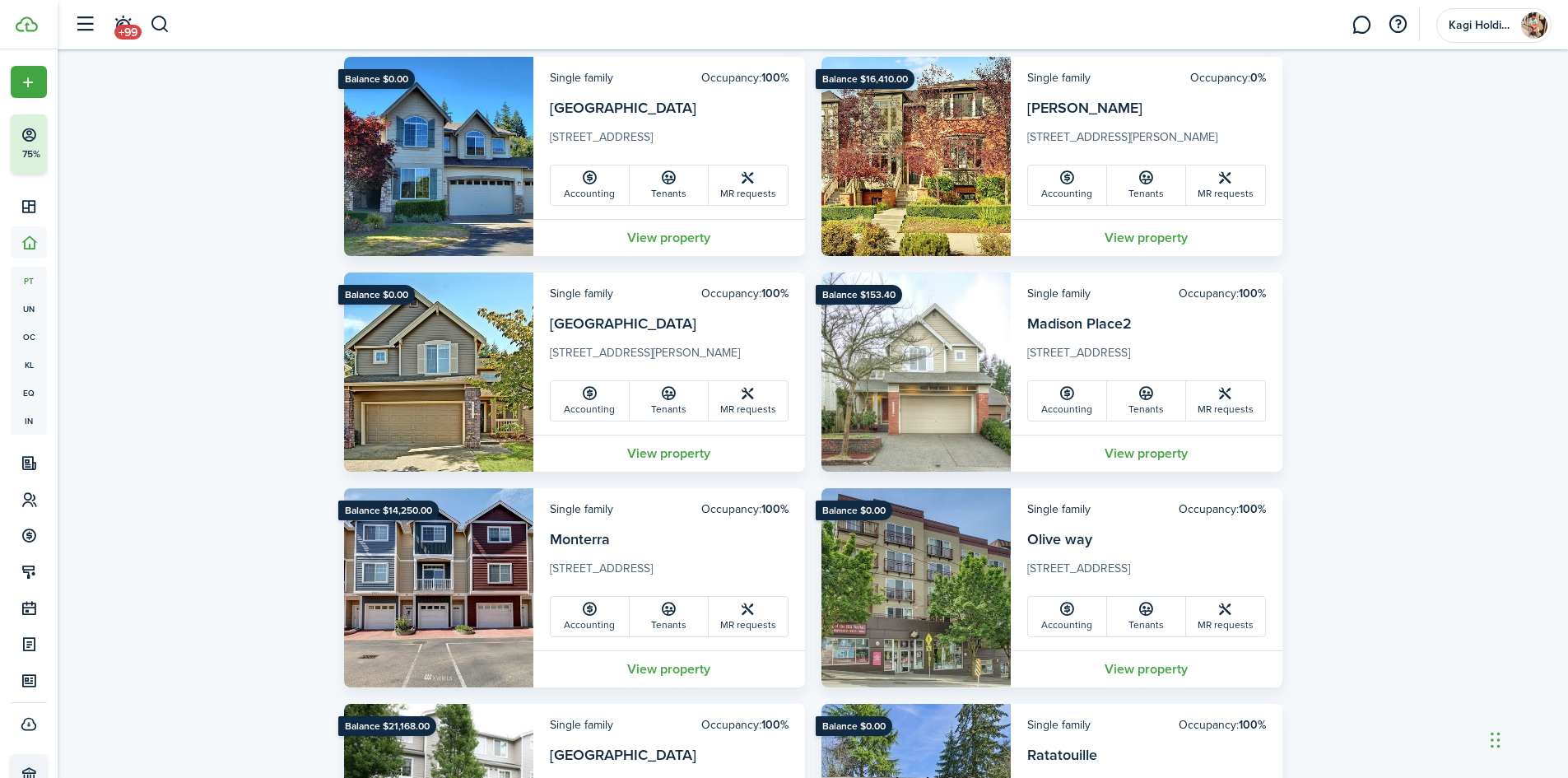
scroll to position [1153, 0]
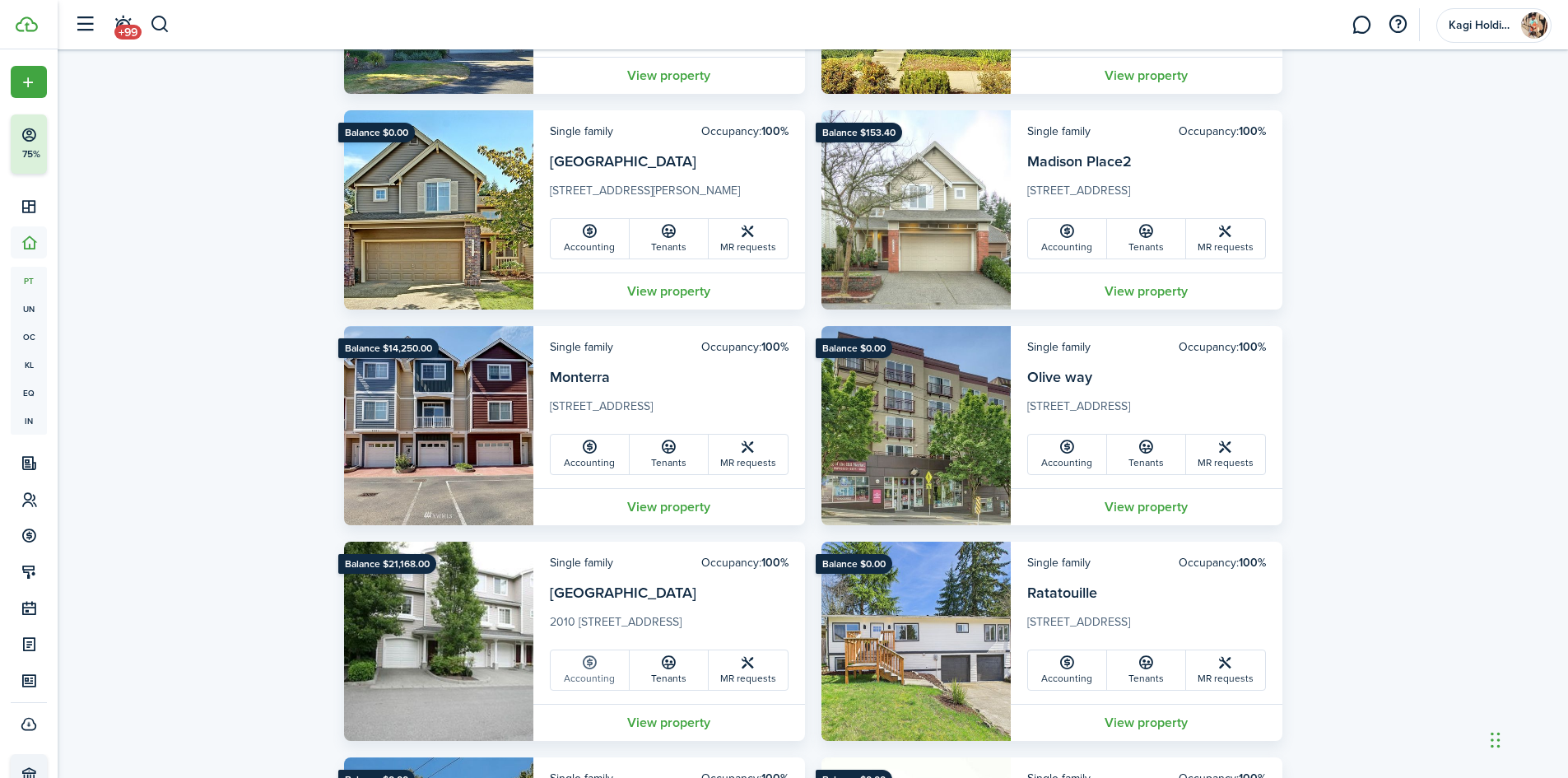
click at [594, 673] on link "Accounting" at bounding box center [590, 670] width 79 height 40
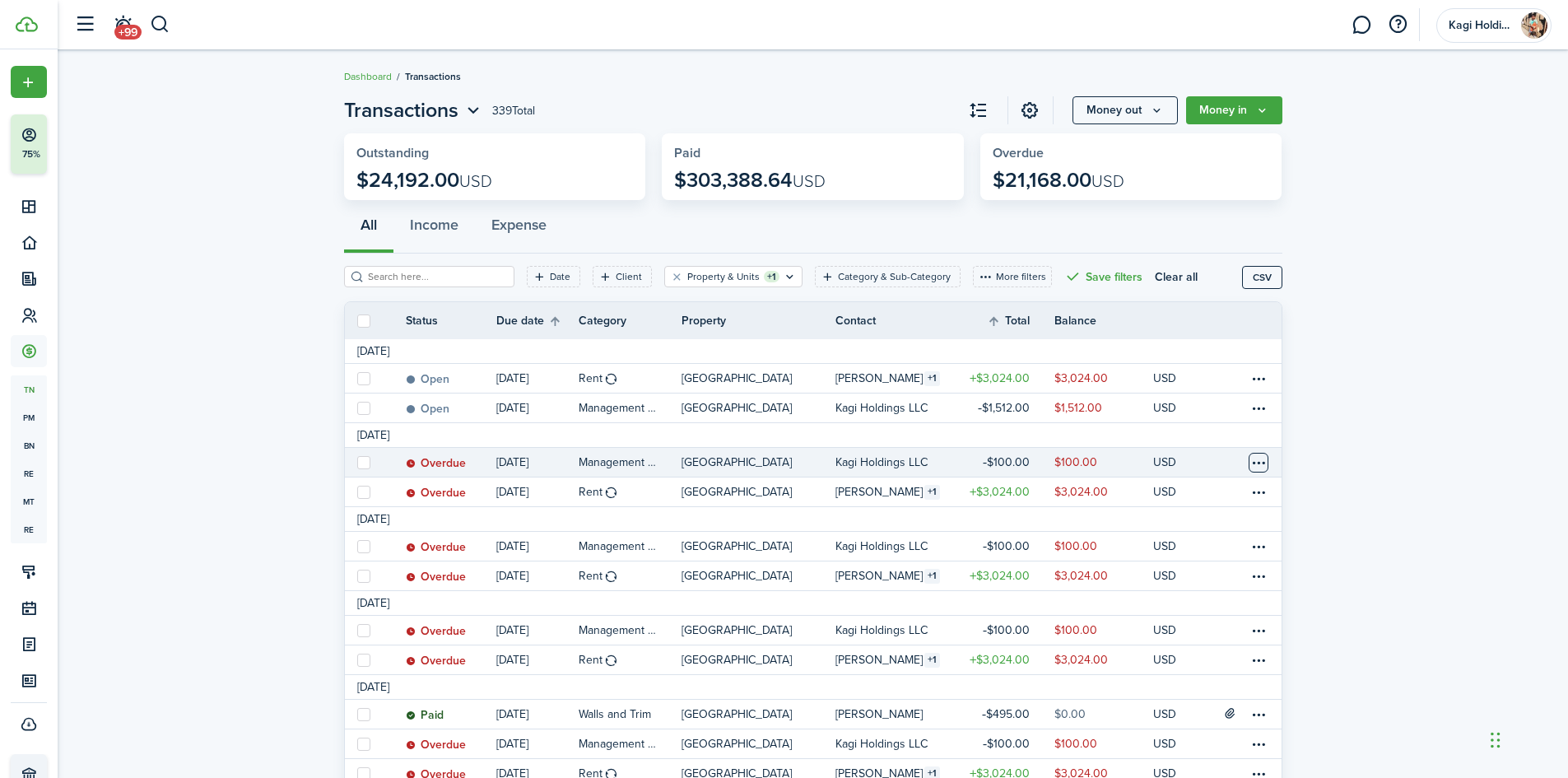
click at [1252, 464] on table-menu-btn-icon at bounding box center [1259, 463] width 20 height 20
click at [1209, 522] on link "Mark as paid" at bounding box center [1196, 523] width 144 height 28
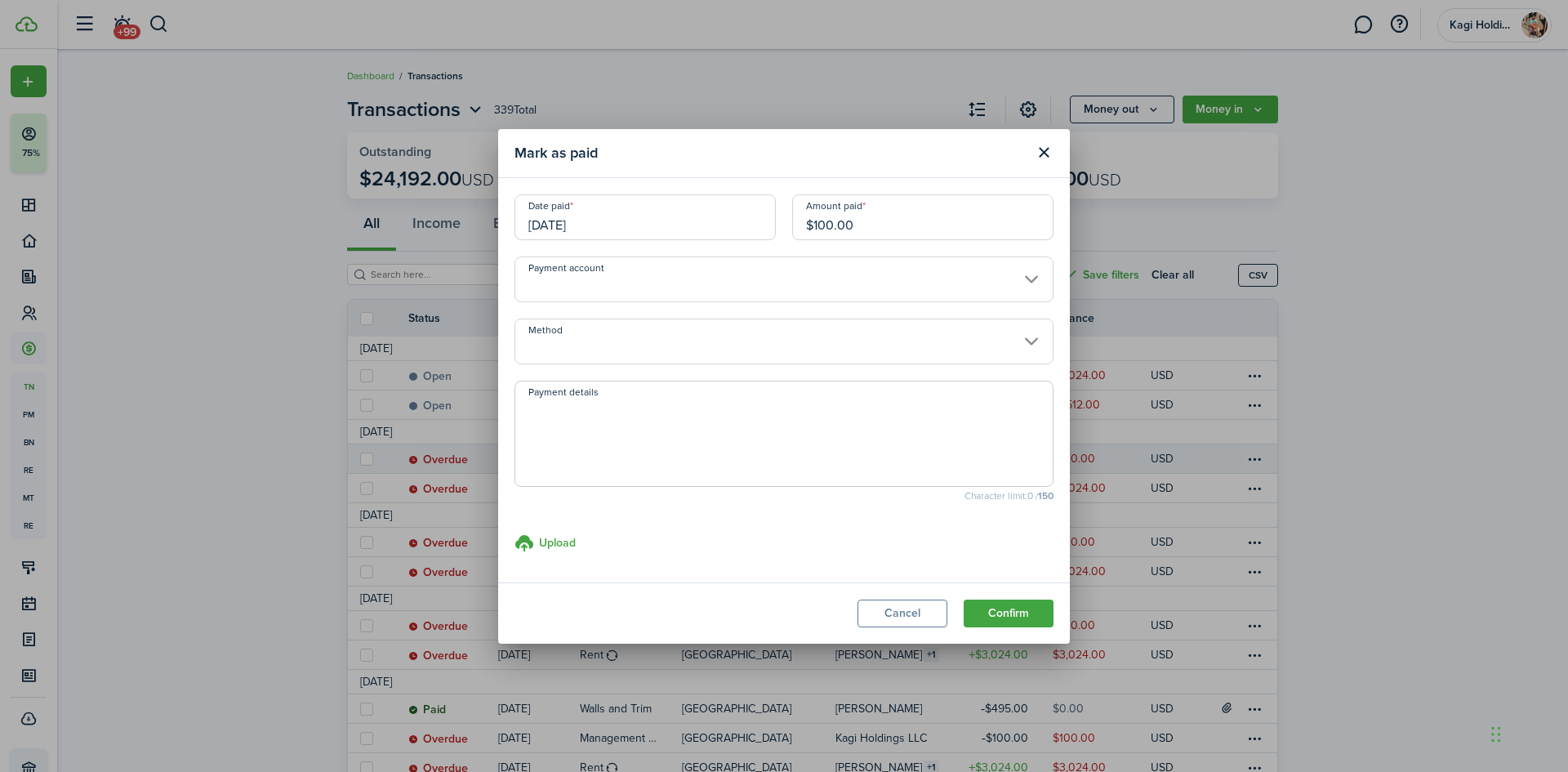
drag, startPoint x: 1027, startPoint y: 602, endPoint x: 1120, endPoint y: 578, distance: 96.0
click at [1120, 578] on div "Mark as paid Date paid [DATE] Amount paid $100.00 Payment account Method Paymen…" at bounding box center [784, 386] width 1568 height 772
click at [1054, 603] on modal-footer "Cancel Confirm" at bounding box center [784, 613] width 572 height 61
click at [1028, 613] on button "Confirm" at bounding box center [1008, 613] width 90 height 28
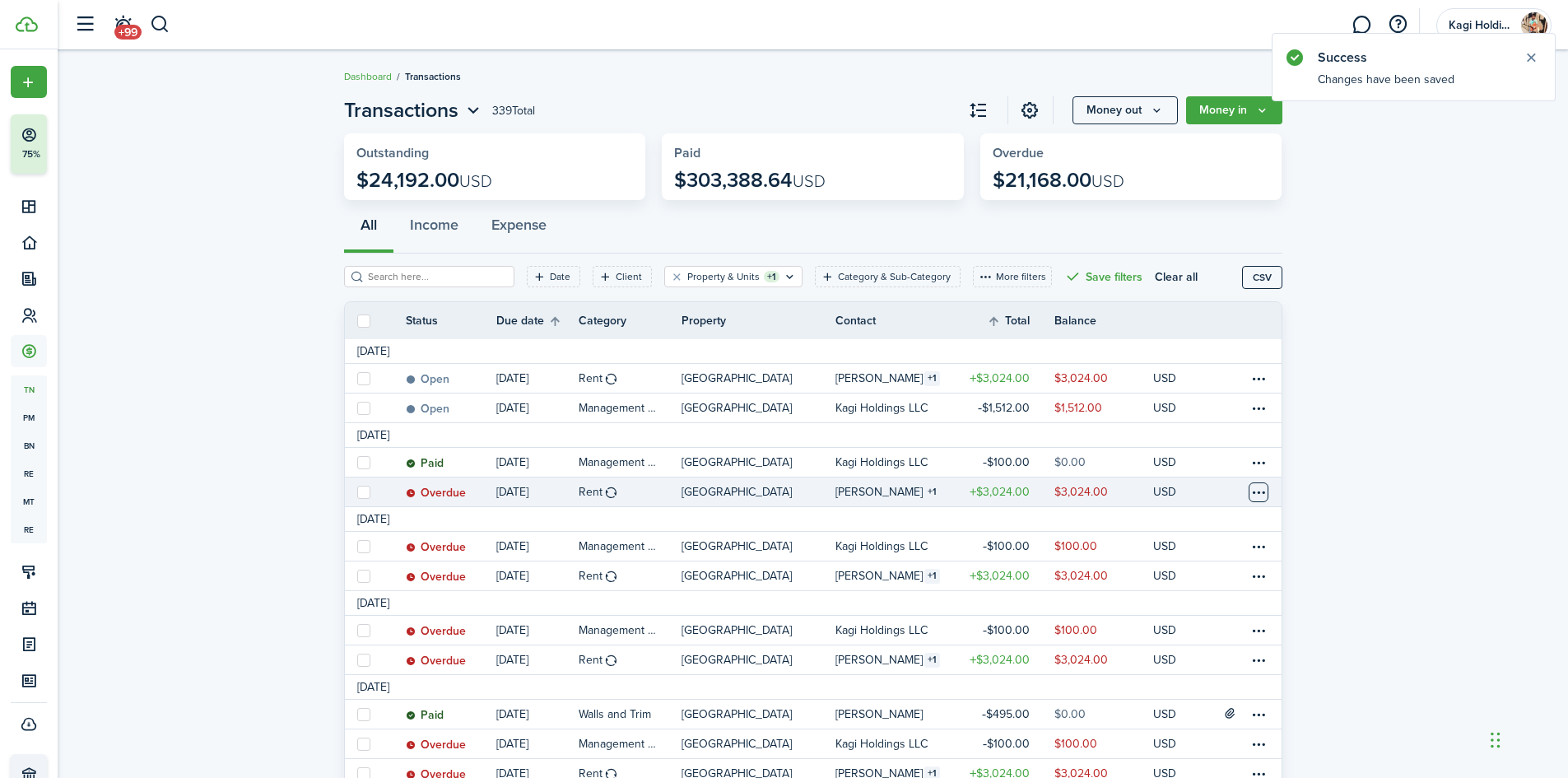
click at [1263, 486] on table-menu-btn-icon at bounding box center [1259, 492] width 20 height 20
click at [1185, 542] on link "Mark as paid" at bounding box center [1196, 553] width 144 height 28
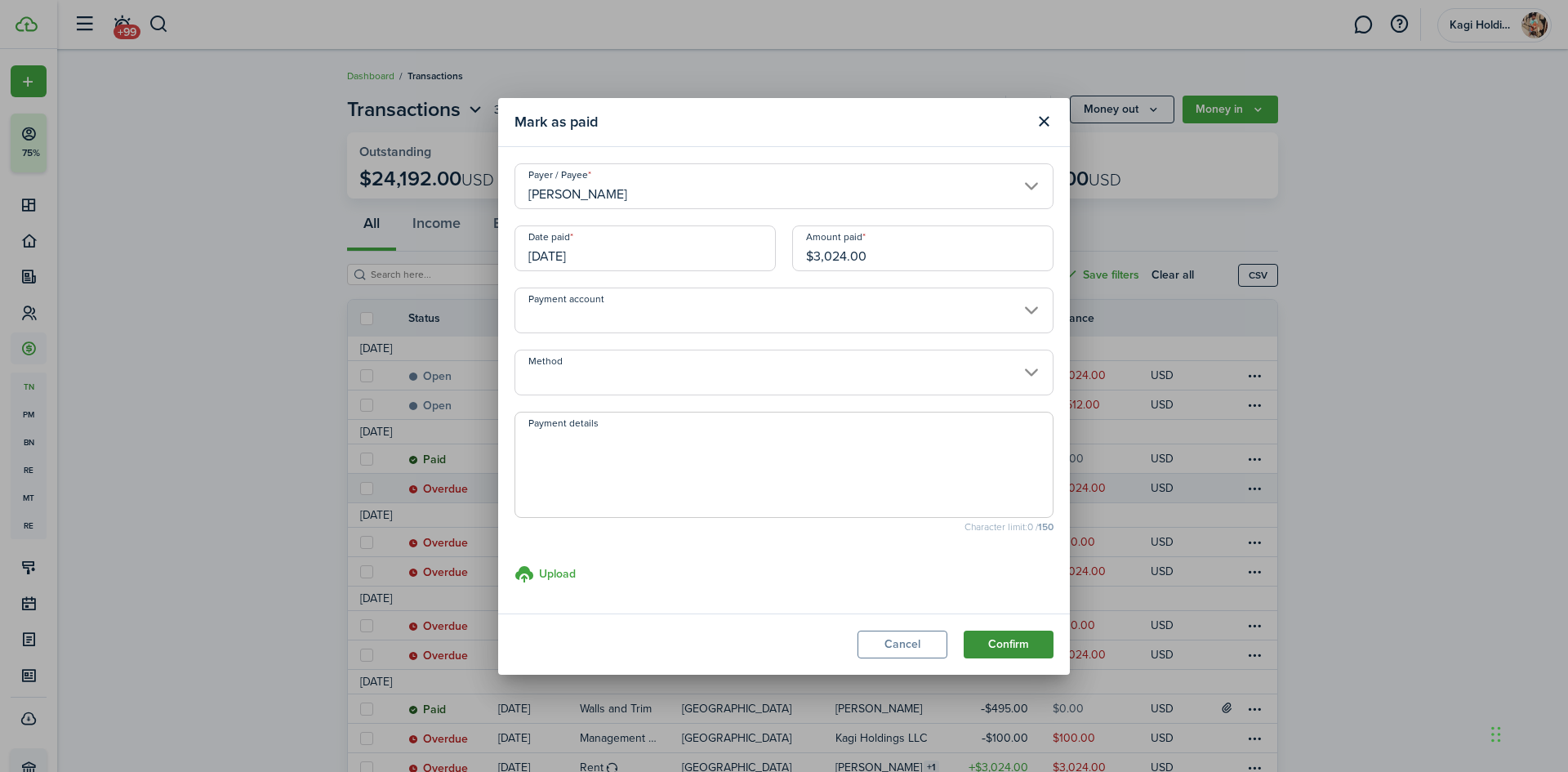
click at [1006, 638] on button "Confirm" at bounding box center [1008, 645] width 90 height 28
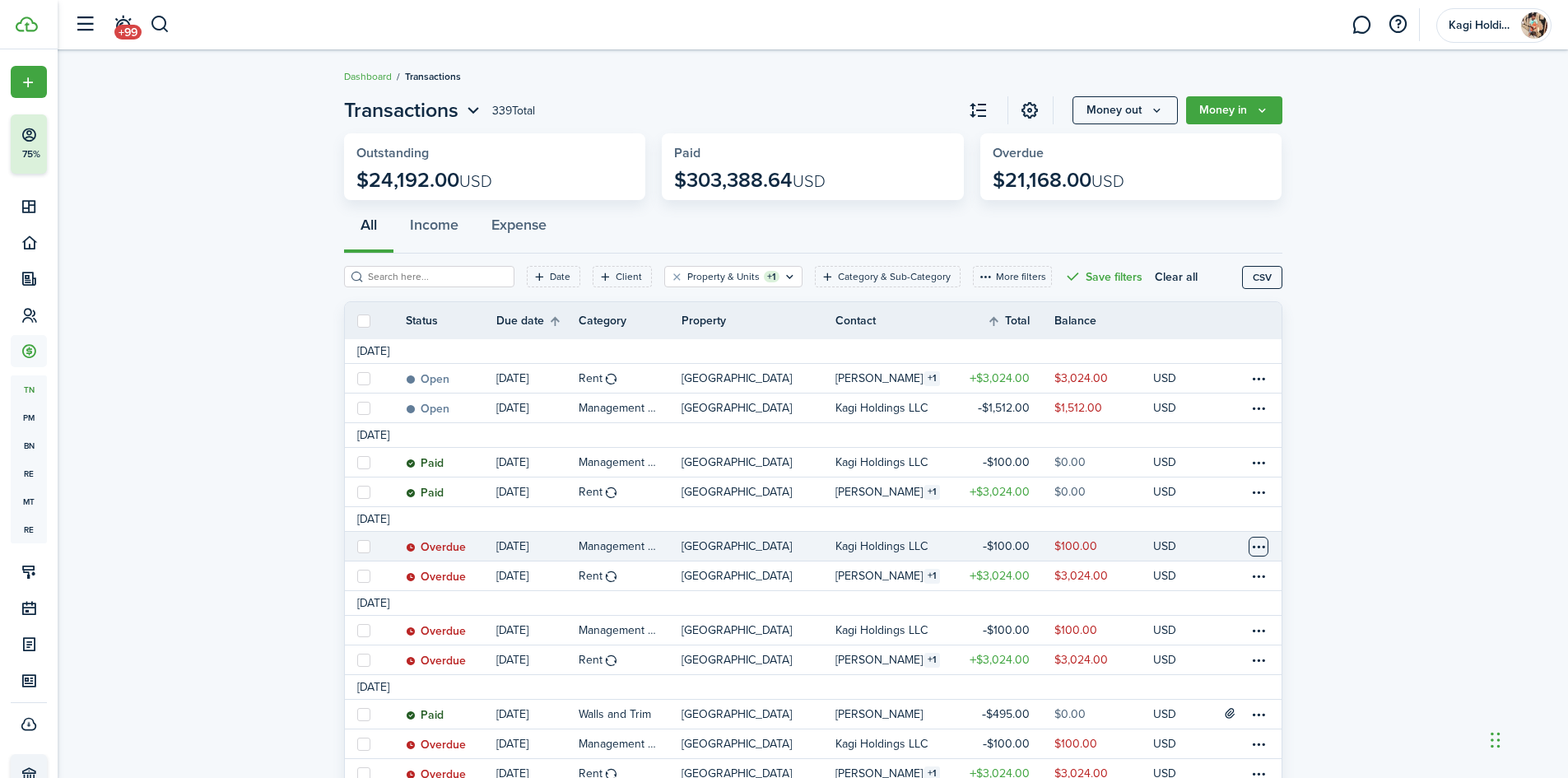
click at [1255, 541] on table-menu-btn-icon at bounding box center [1259, 547] width 20 height 20
click at [1206, 557] on link "Mark as paid" at bounding box center [1196, 558] width 144 height 28
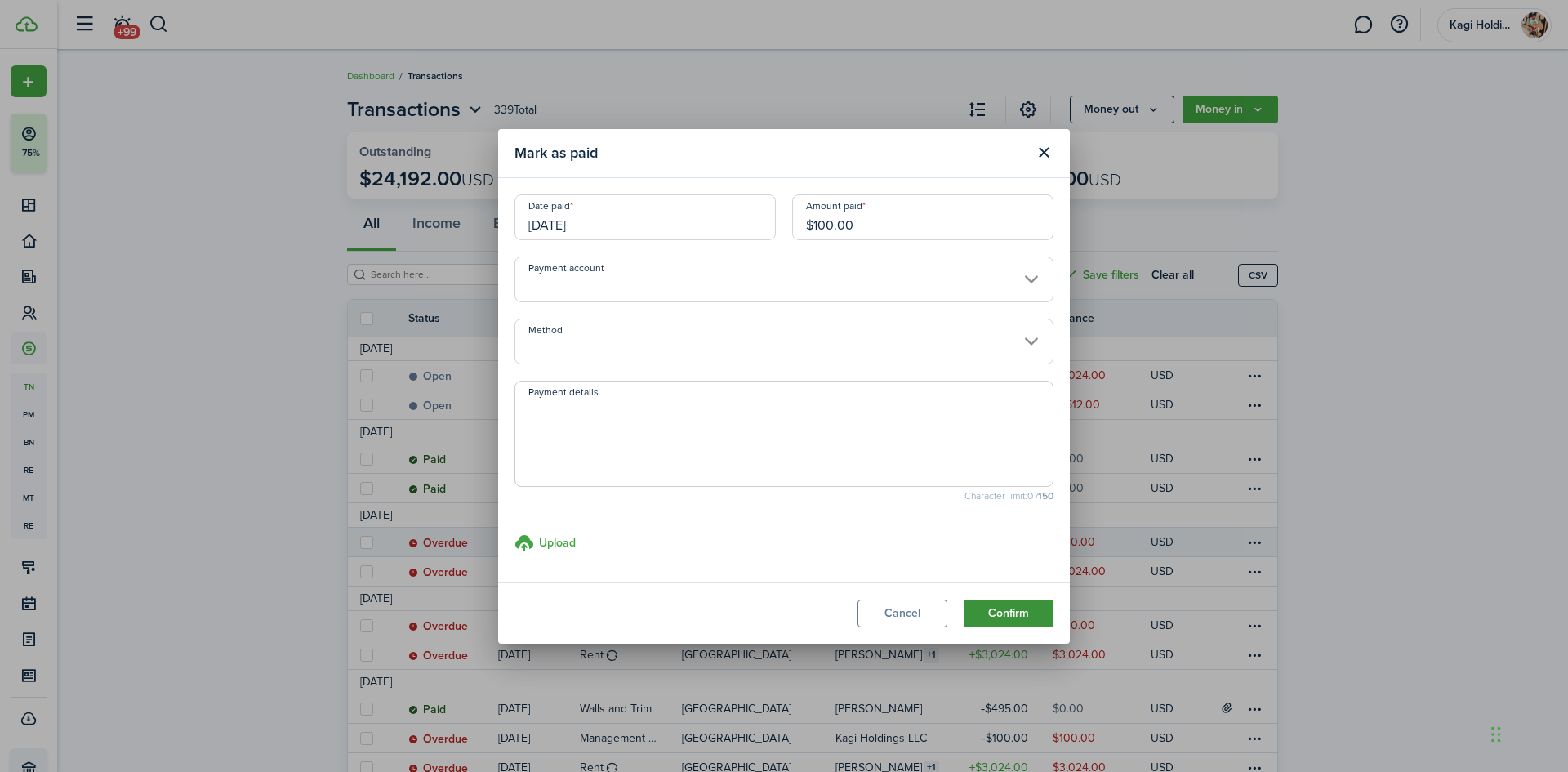
click at [1050, 608] on button "Confirm" at bounding box center [1008, 613] width 90 height 28
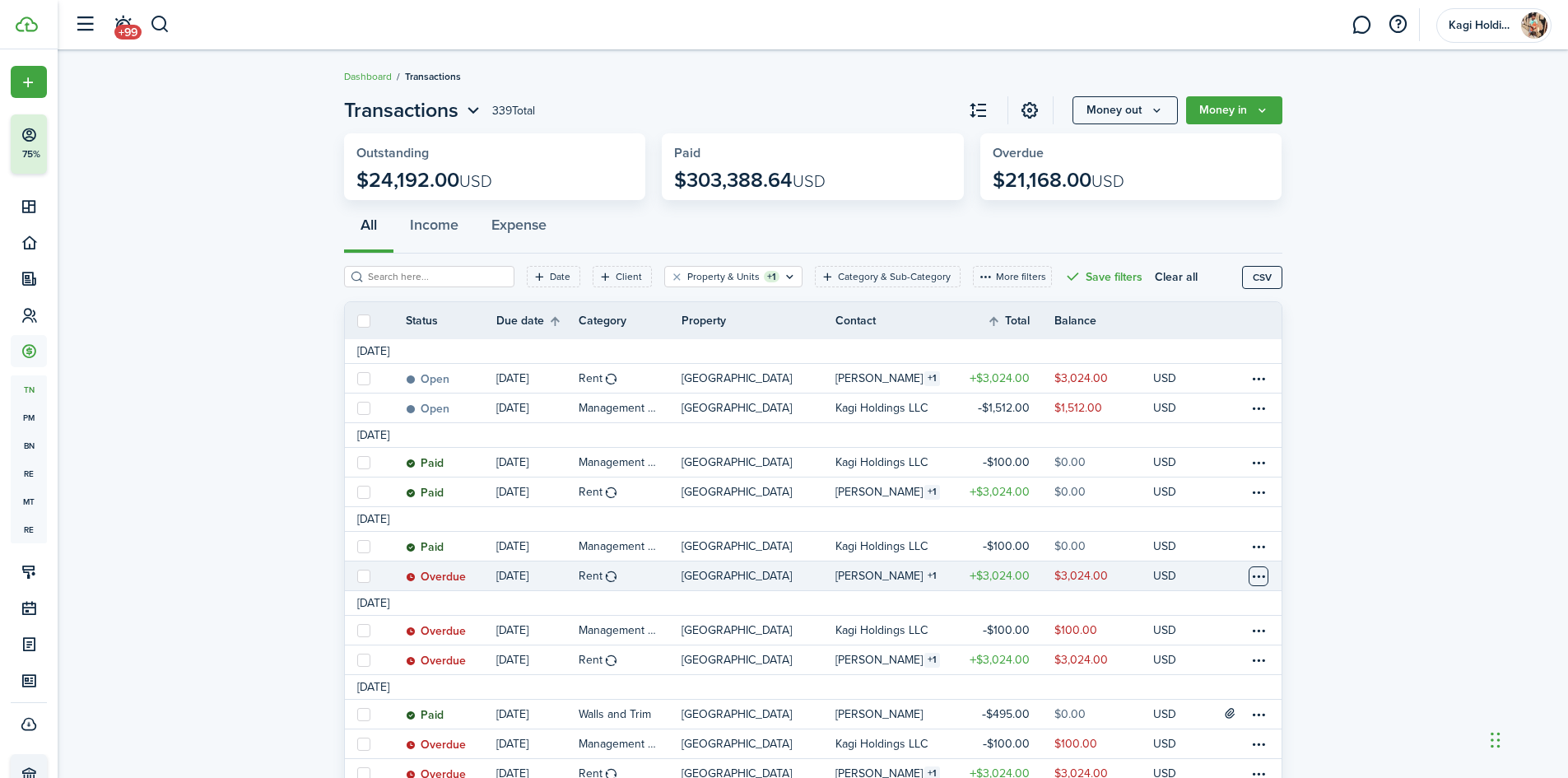
click at [1256, 566] on table-menu-btn-icon at bounding box center [1259, 576] width 20 height 20
click at [1242, 568] on link "Mark as paid" at bounding box center [1196, 558] width 144 height 28
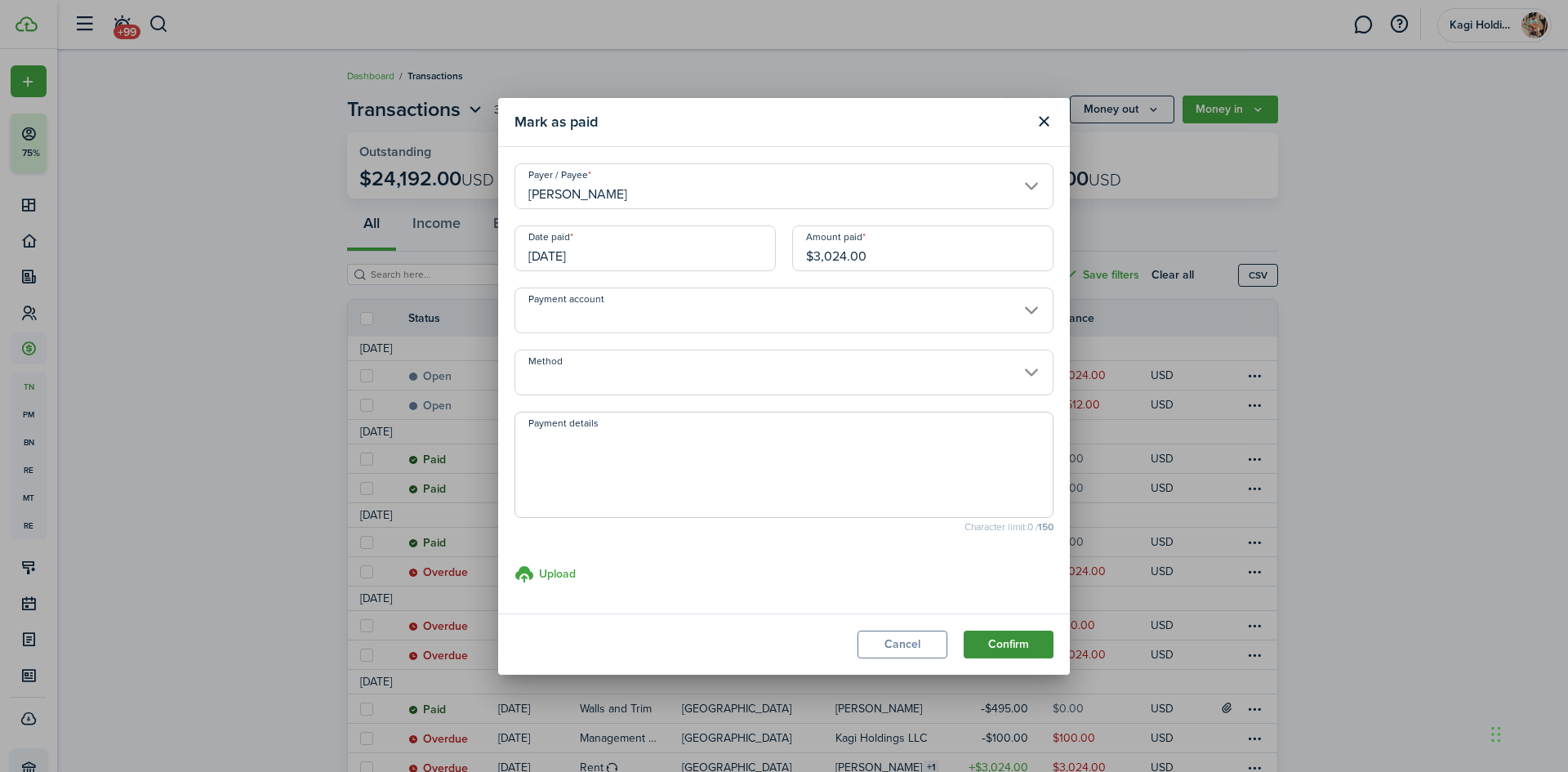
click at [1017, 638] on button "Confirm" at bounding box center [1008, 645] width 90 height 28
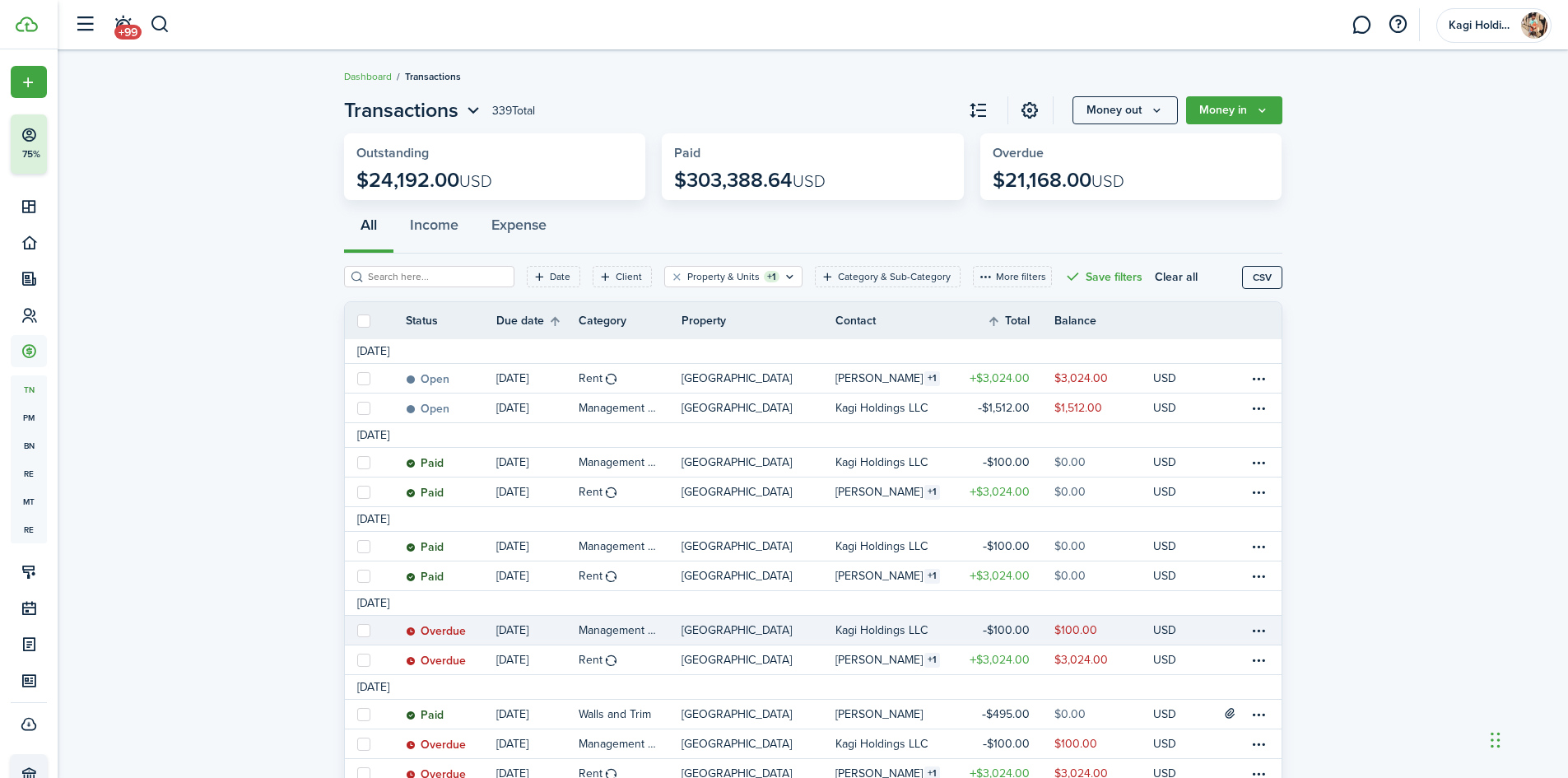
click at [1270, 632] on link at bounding box center [1264, 630] width 33 height 29
click at [1252, 626] on table-menu-btn-icon at bounding box center [1259, 631] width 20 height 20
click at [1218, 551] on link "Mark as paid" at bounding box center [1196, 558] width 144 height 28
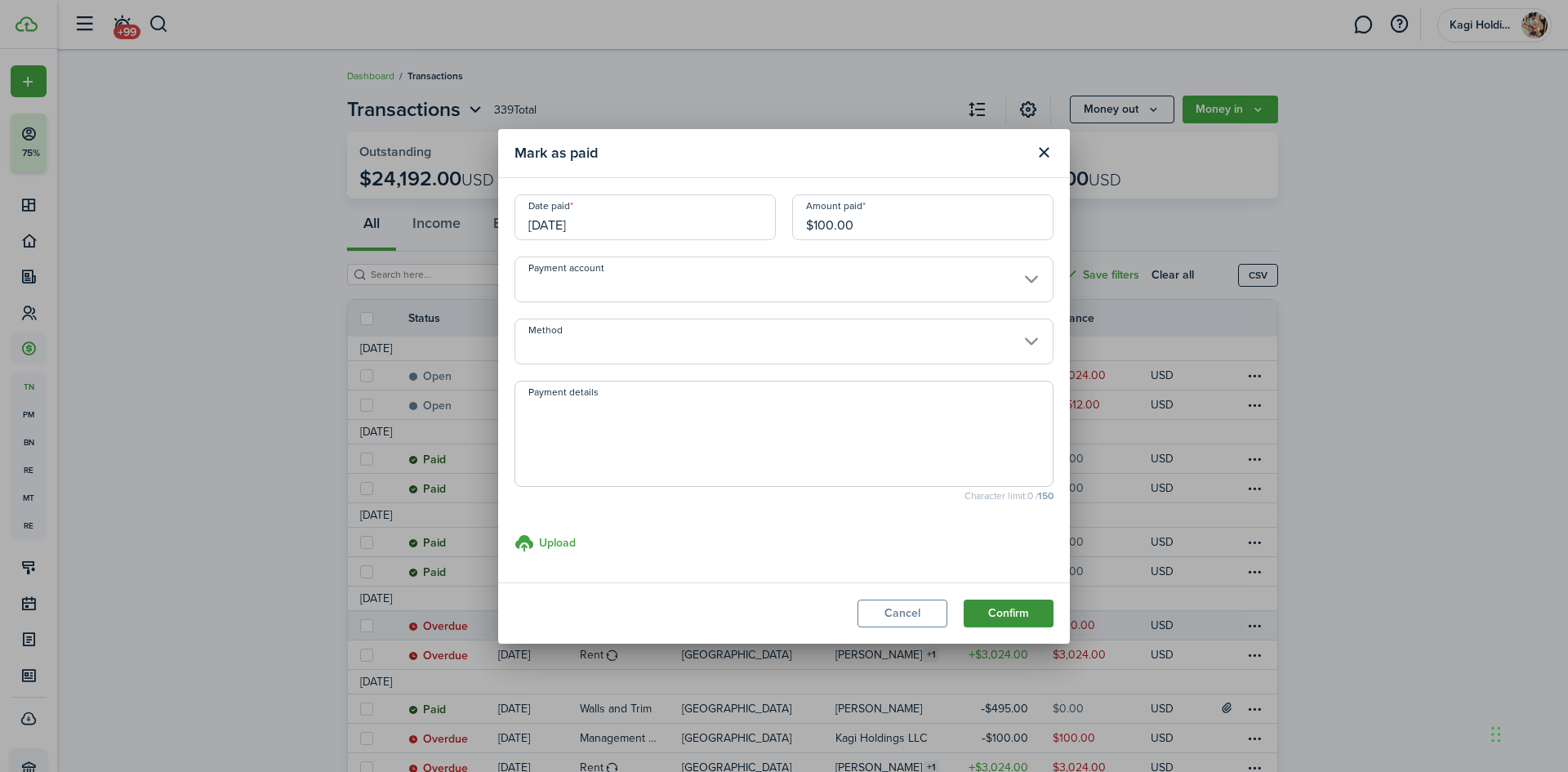
click at [1008, 604] on button "Confirm" at bounding box center [1008, 613] width 90 height 28
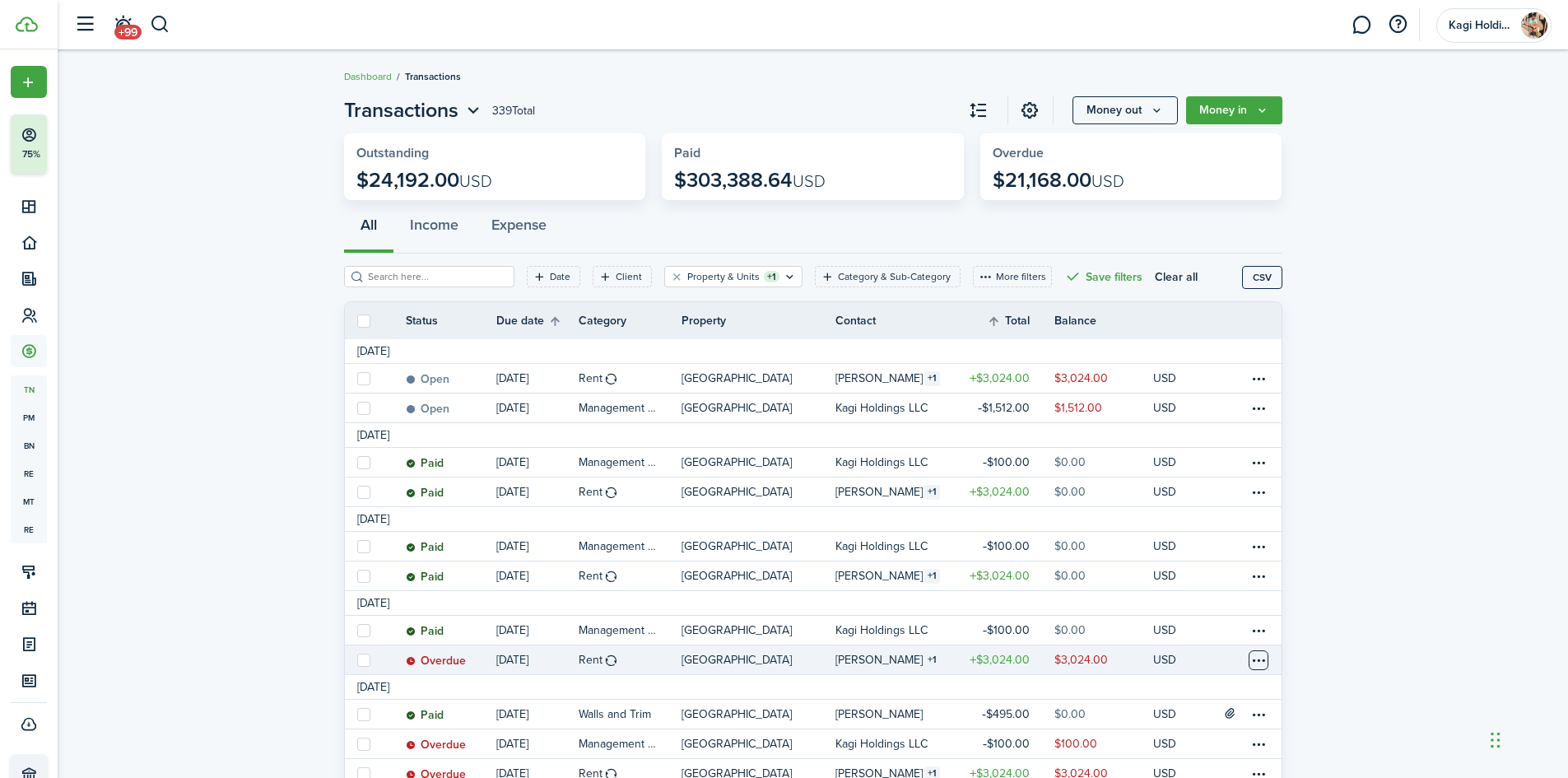
click at [1260, 662] on table-menu-btn-icon at bounding box center [1259, 660] width 20 height 20
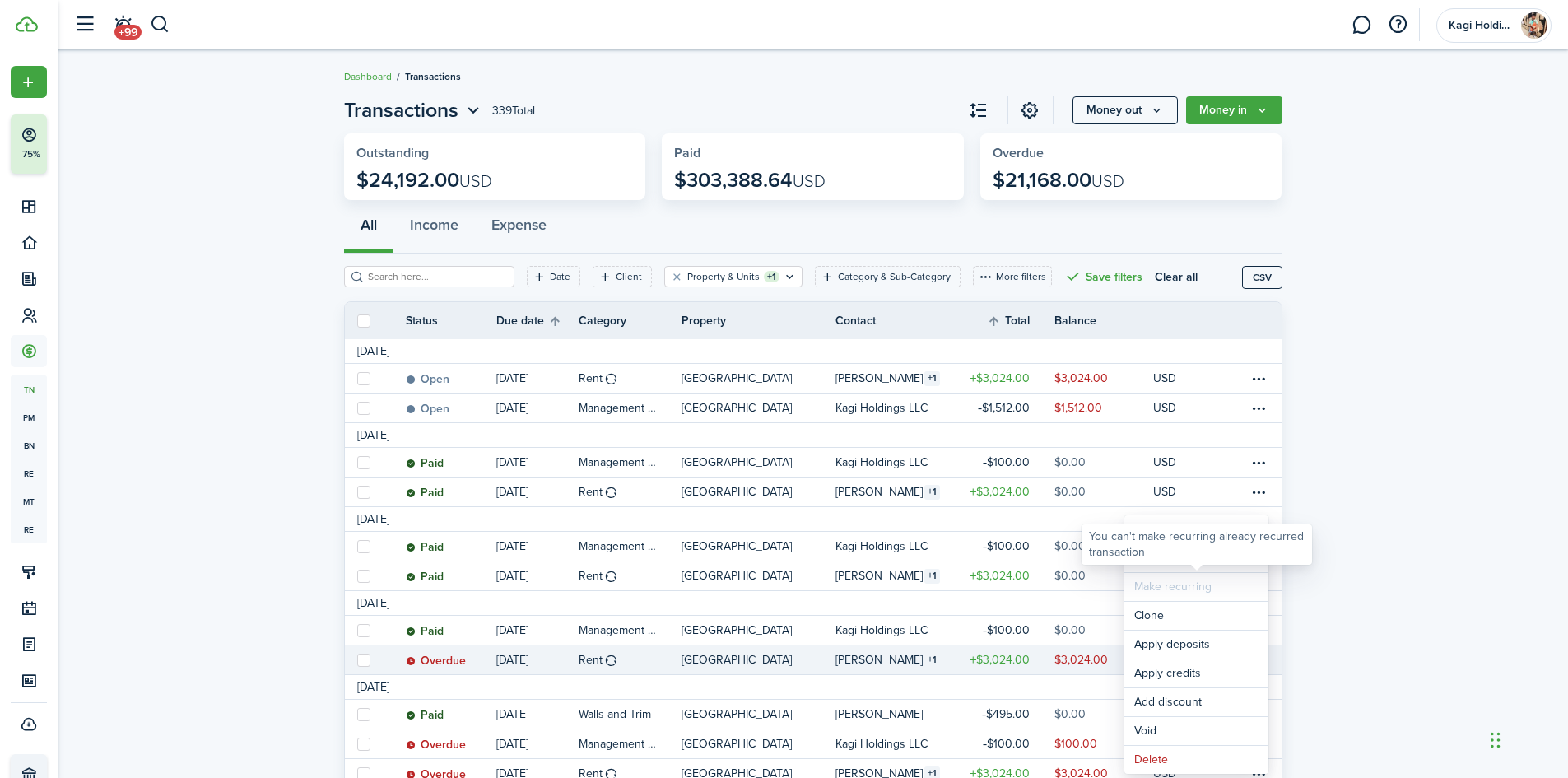
click at [1235, 563] on div "You can't make recurring already recurred transaction" at bounding box center [1197, 544] width 231 height 40
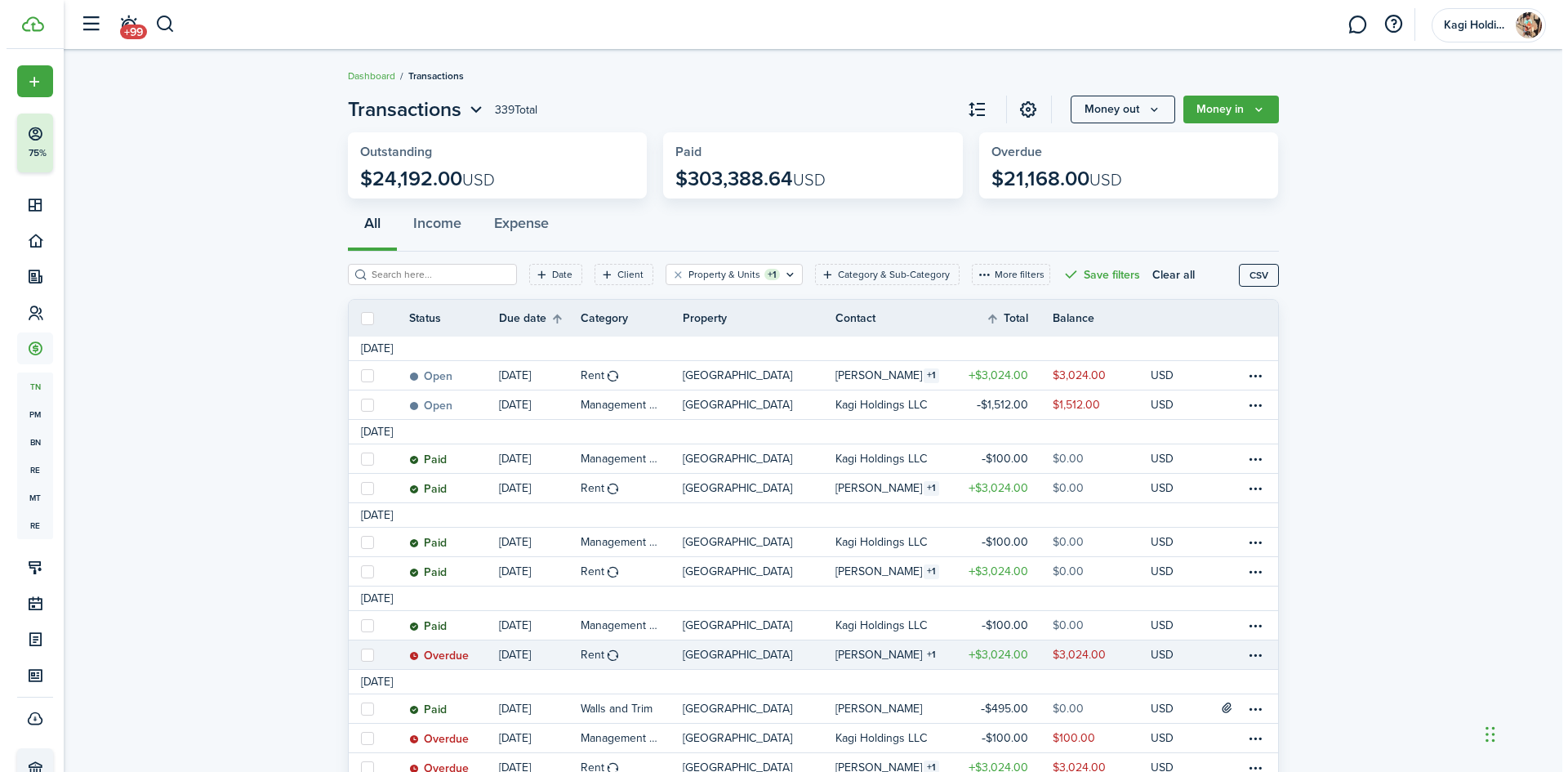
scroll to position [81, 0]
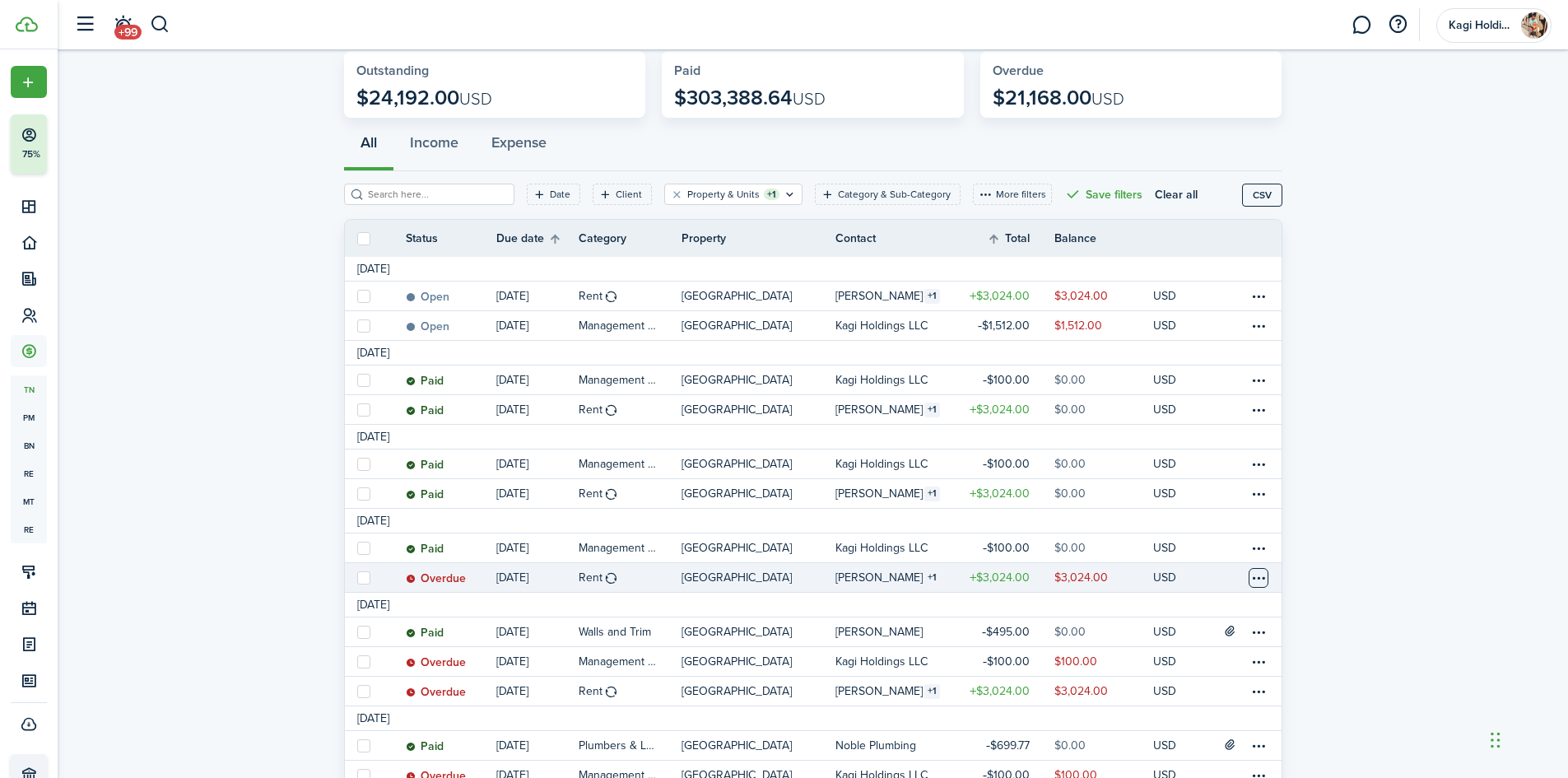
click at [1255, 580] on table-menu-btn-icon "Open menu" at bounding box center [1259, 578] width 20 height 20
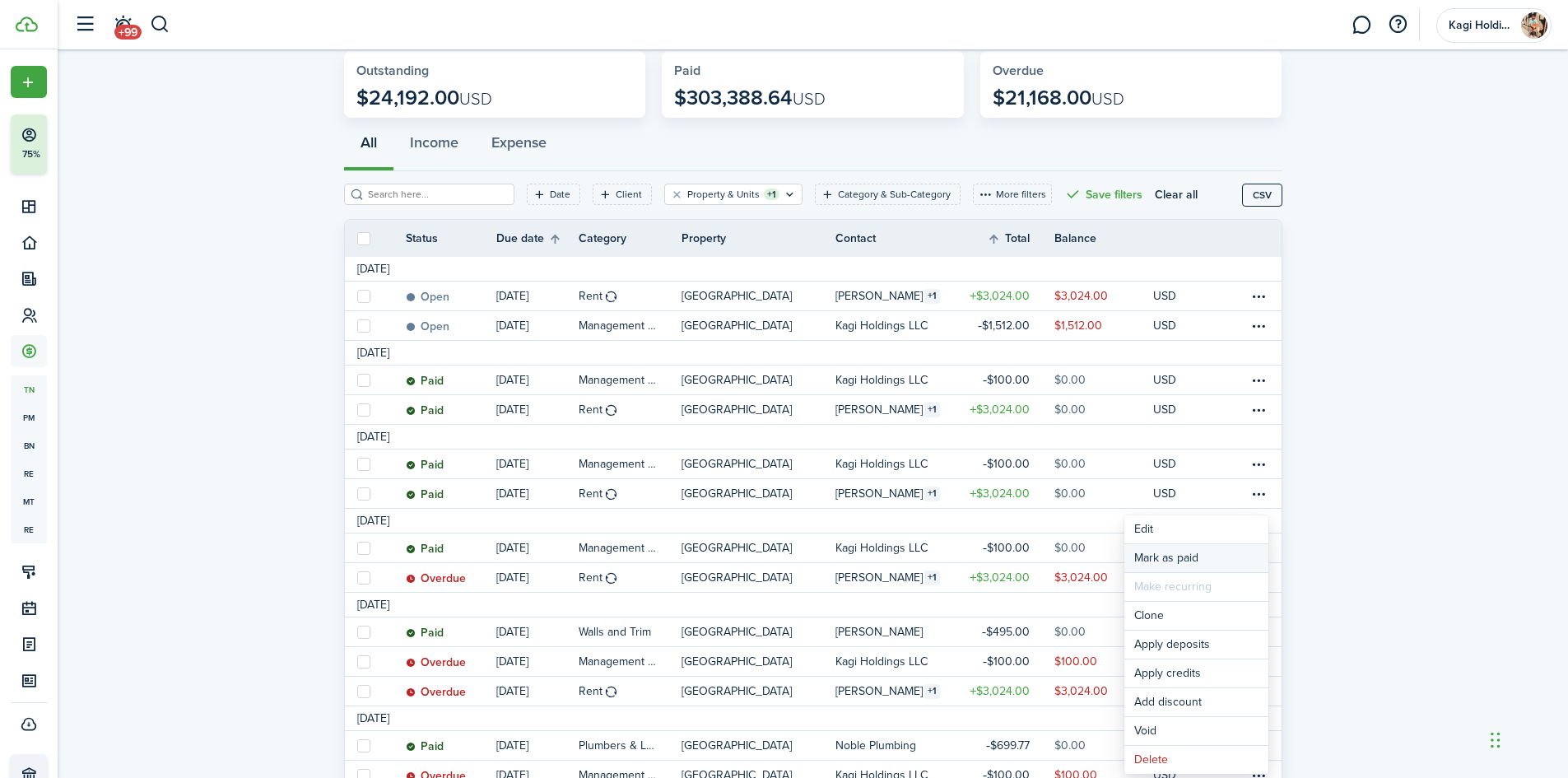
click at [1244, 567] on link "Mark as paid" at bounding box center [1196, 558] width 144 height 28
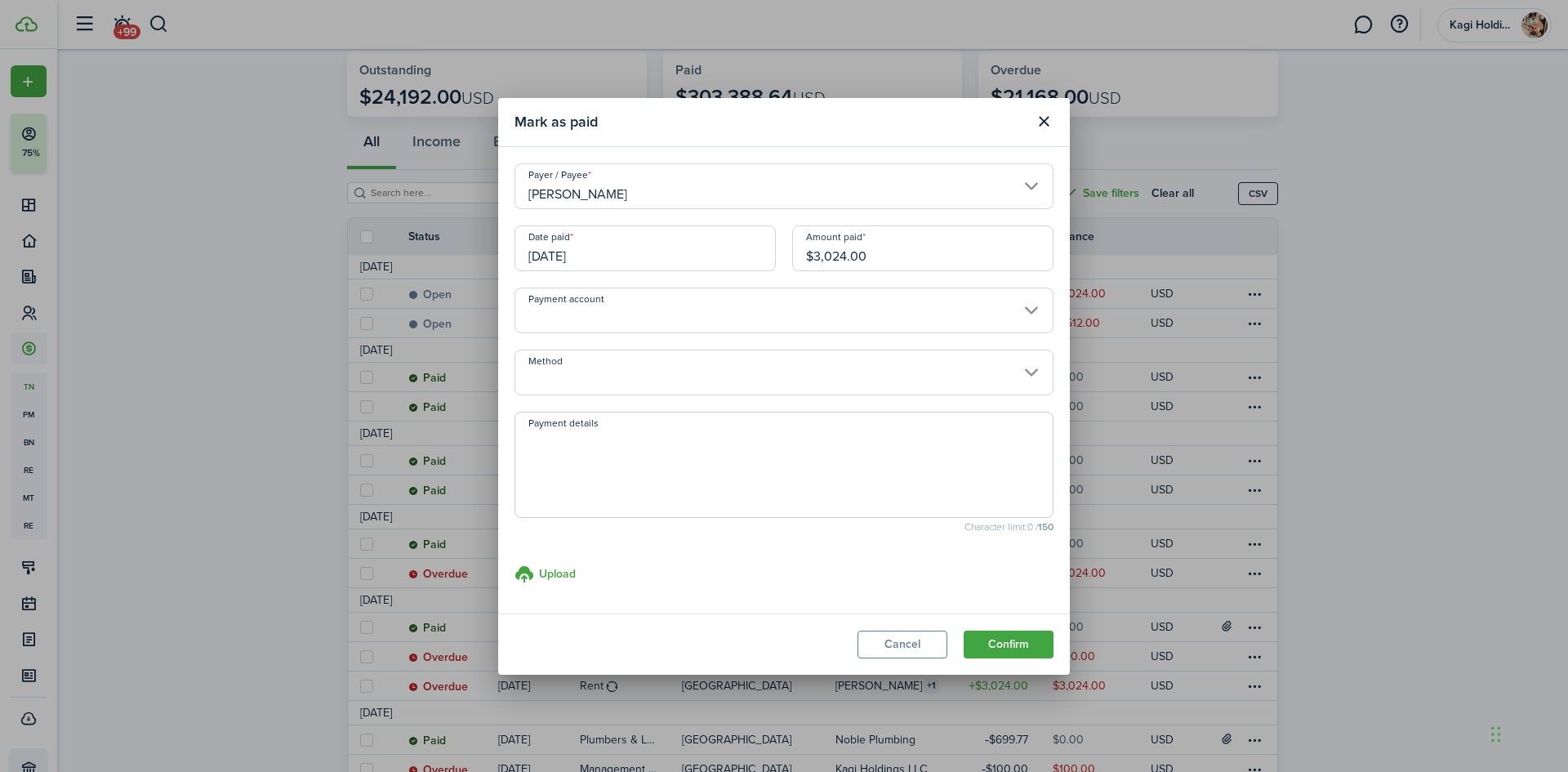
click at [975, 660] on modal-footer "Cancel Confirm" at bounding box center [784, 644] width 572 height 61
click at [980, 653] on button "Confirm" at bounding box center [1008, 645] width 90 height 28
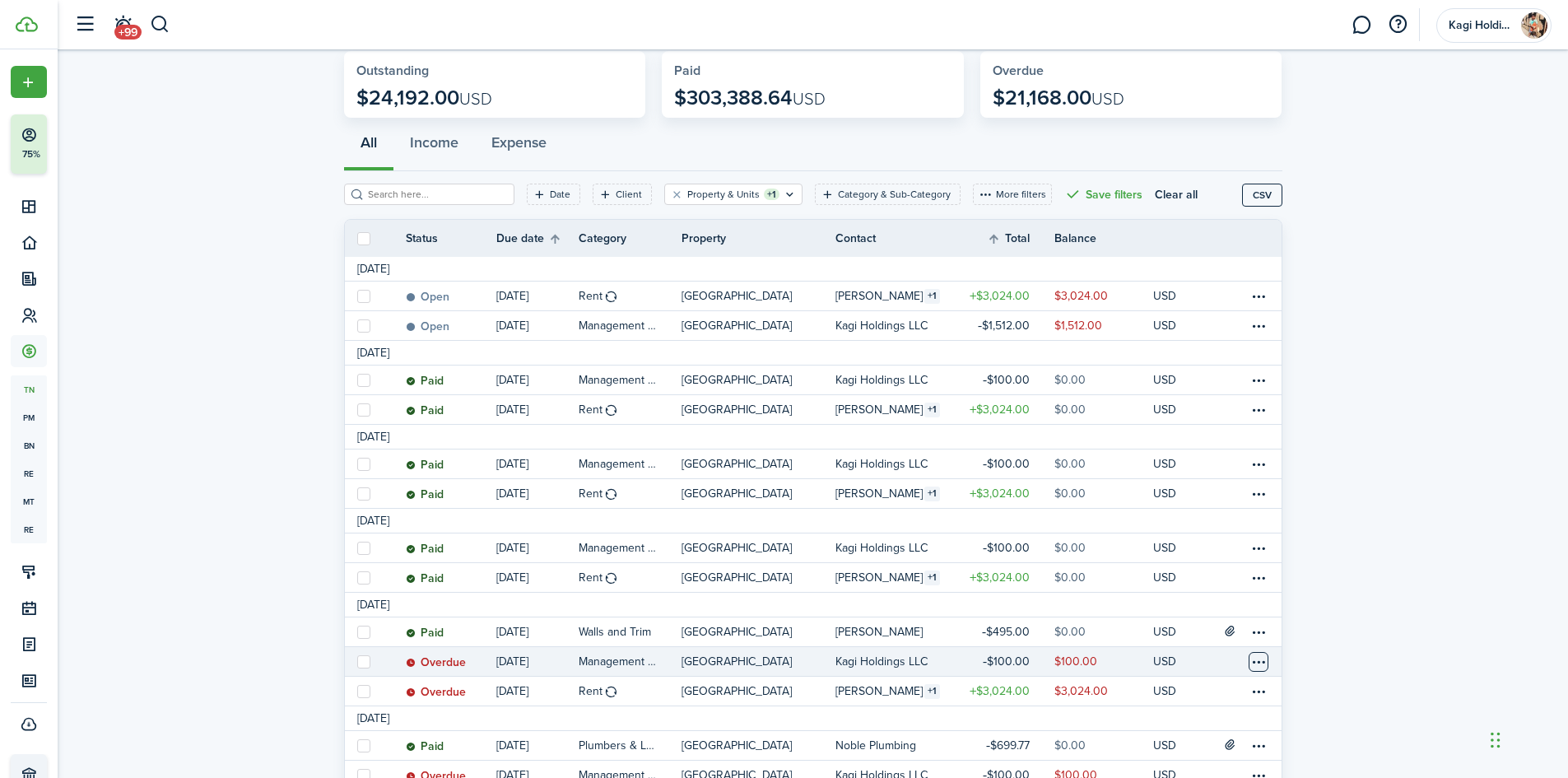
click at [1249, 660] on table-menu-btn-icon at bounding box center [1259, 662] width 20 height 20
click at [1160, 565] on link "Mark as paid" at bounding box center [1196, 558] width 144 height 28
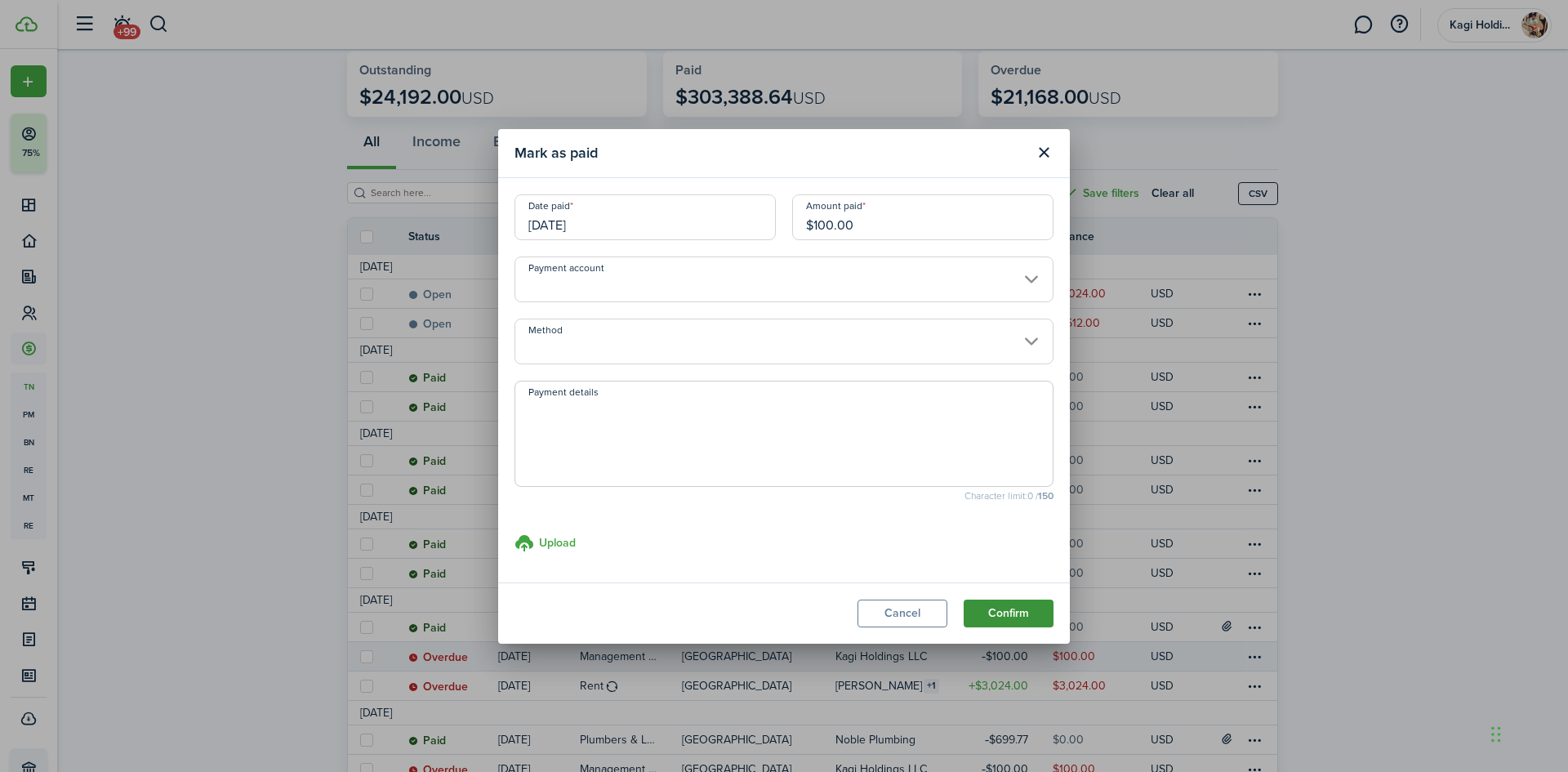
click at [1007, 609] on button "Confirm" at bounding box center [1008, 613] width 90 height 28
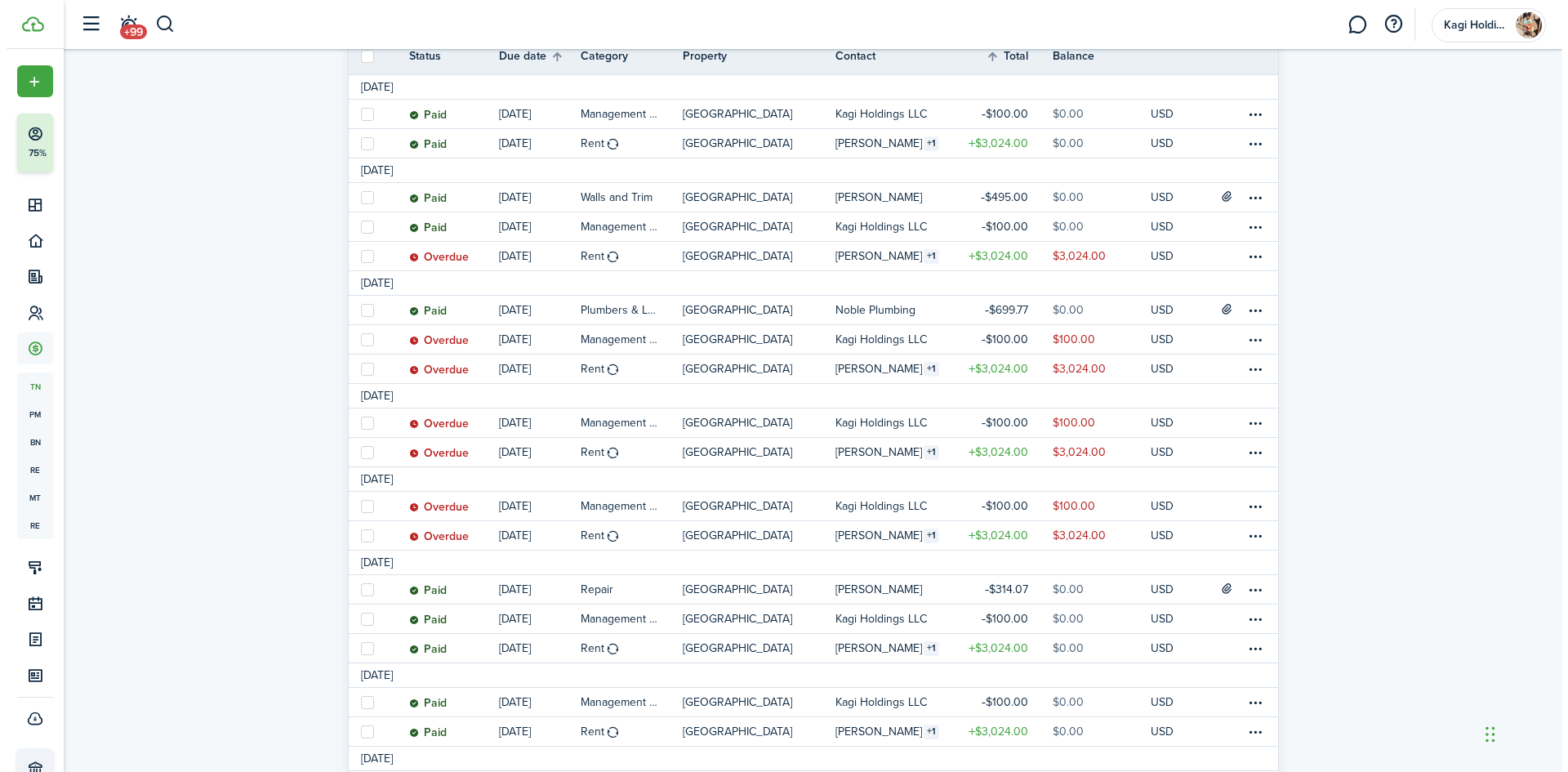
scroll to position [491, 0]
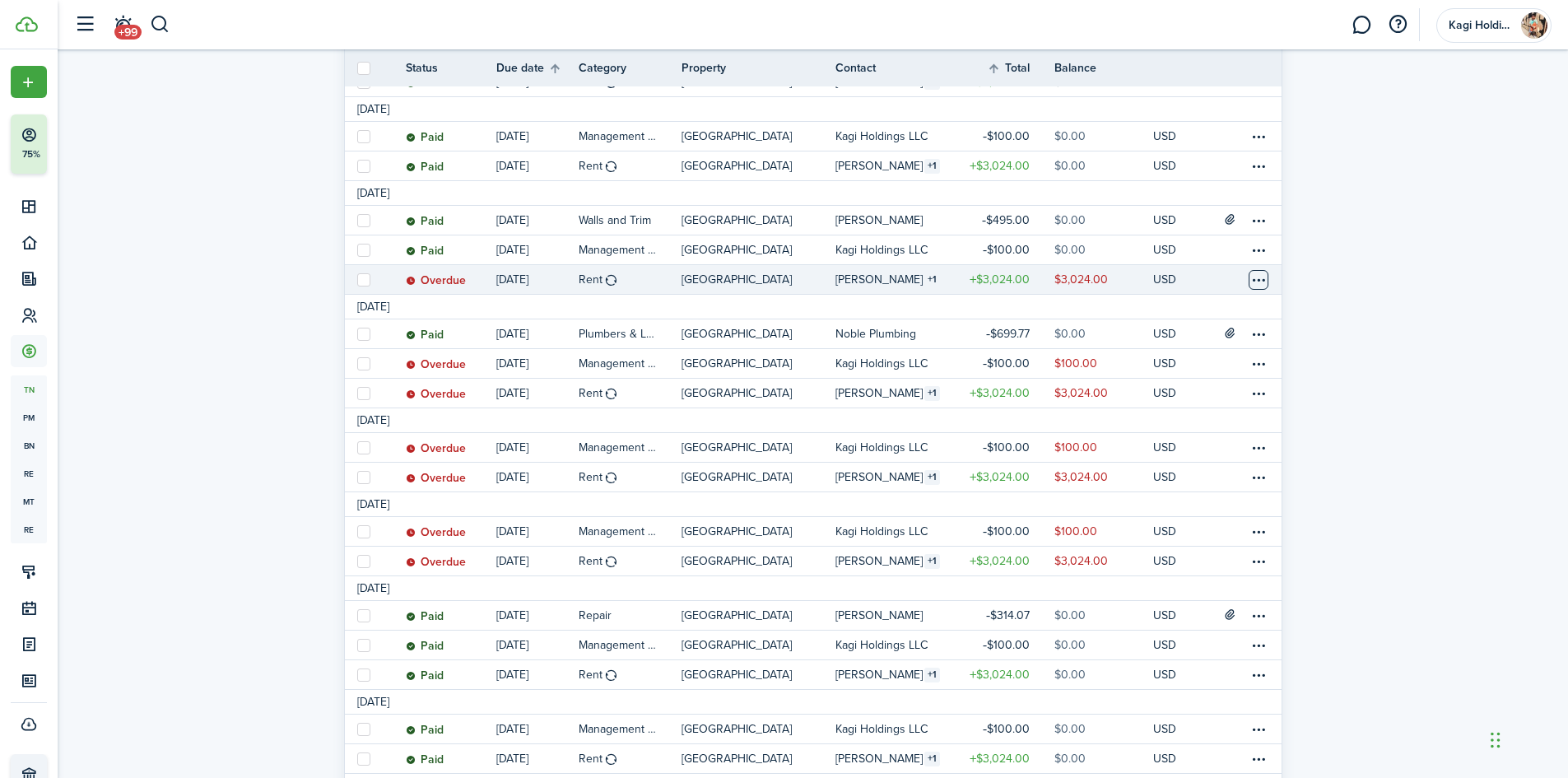
click at [1251, 279] on table-menu-btn-icon at bounding box center [1259, 280] width 20 height 20
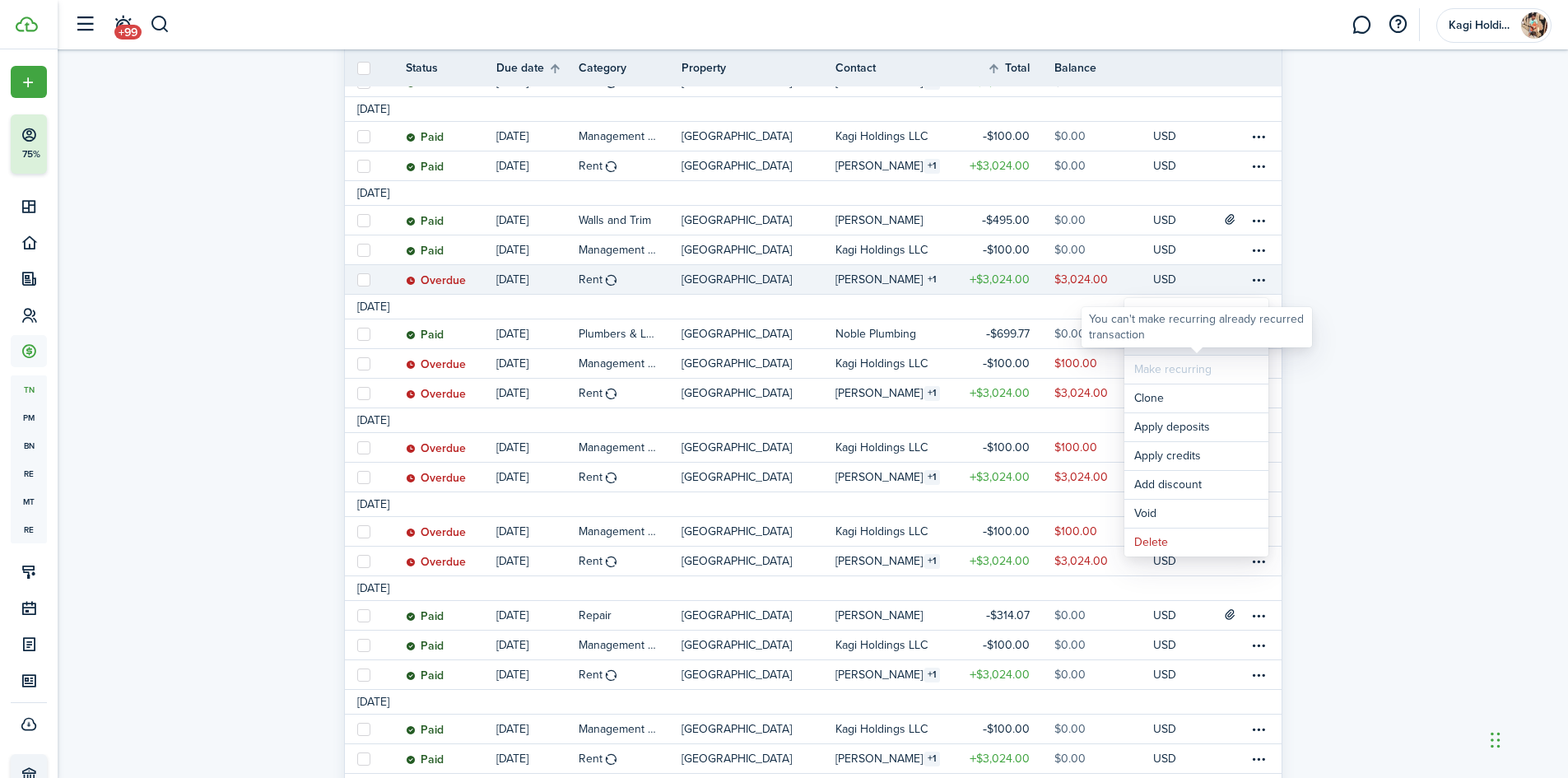
click at [1233, 351] on link "Mark as paid" at bounding box center [1196, 341] width 144 height 28
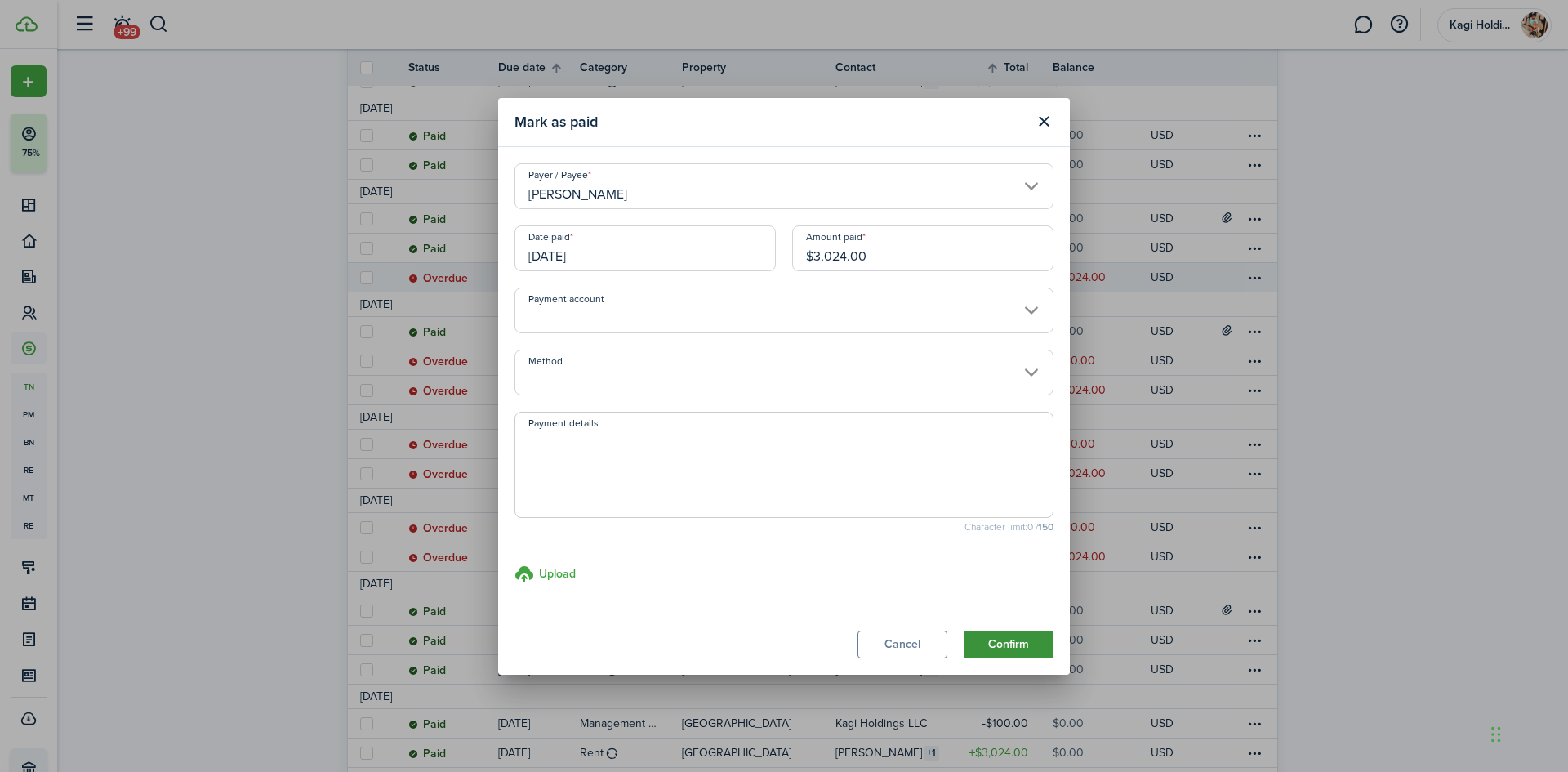
click at [994, 631] on button "Confirm" at bounding box center [1008, 645] width 90 height 28
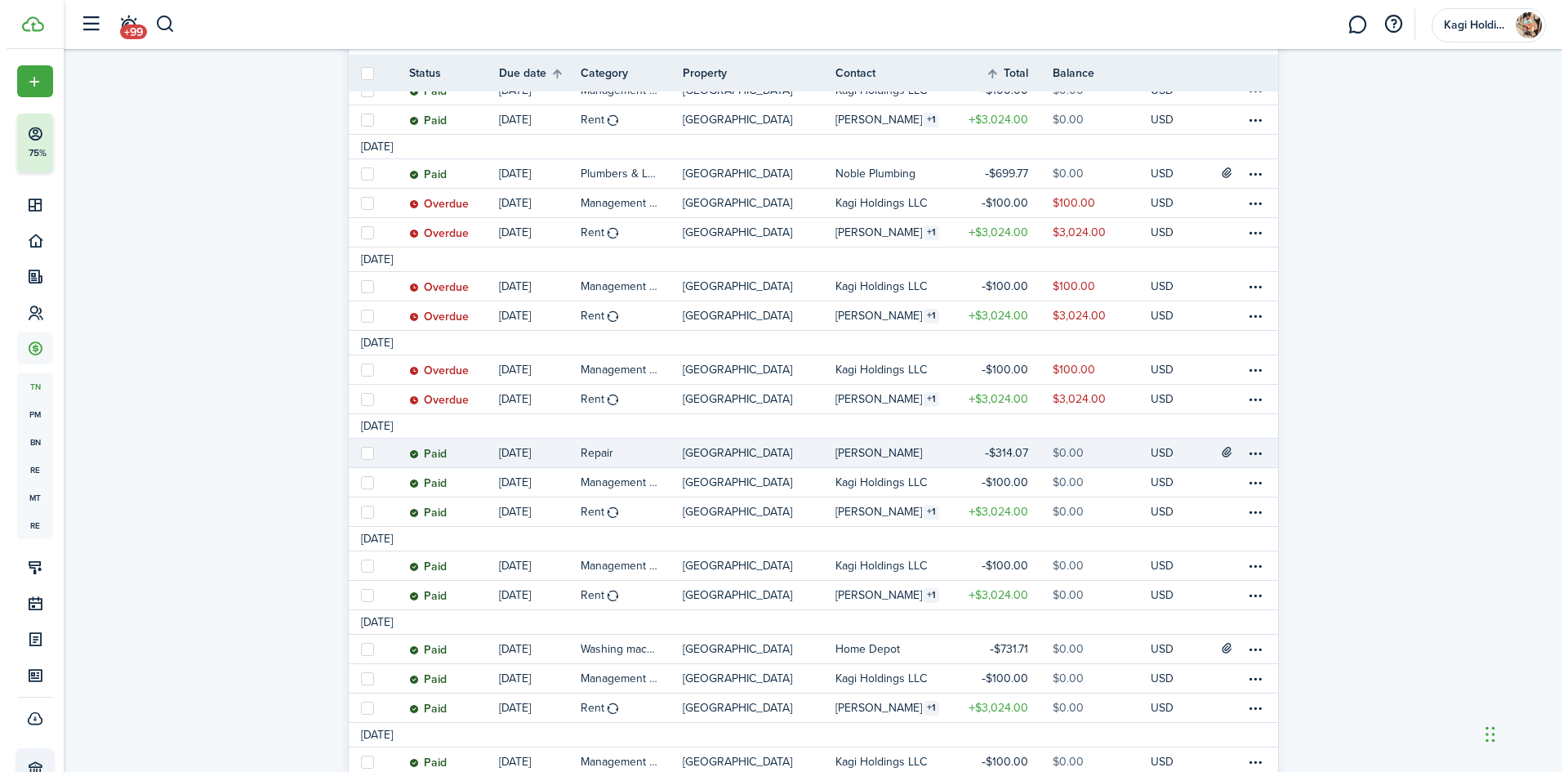
scroll to position [654, 0]
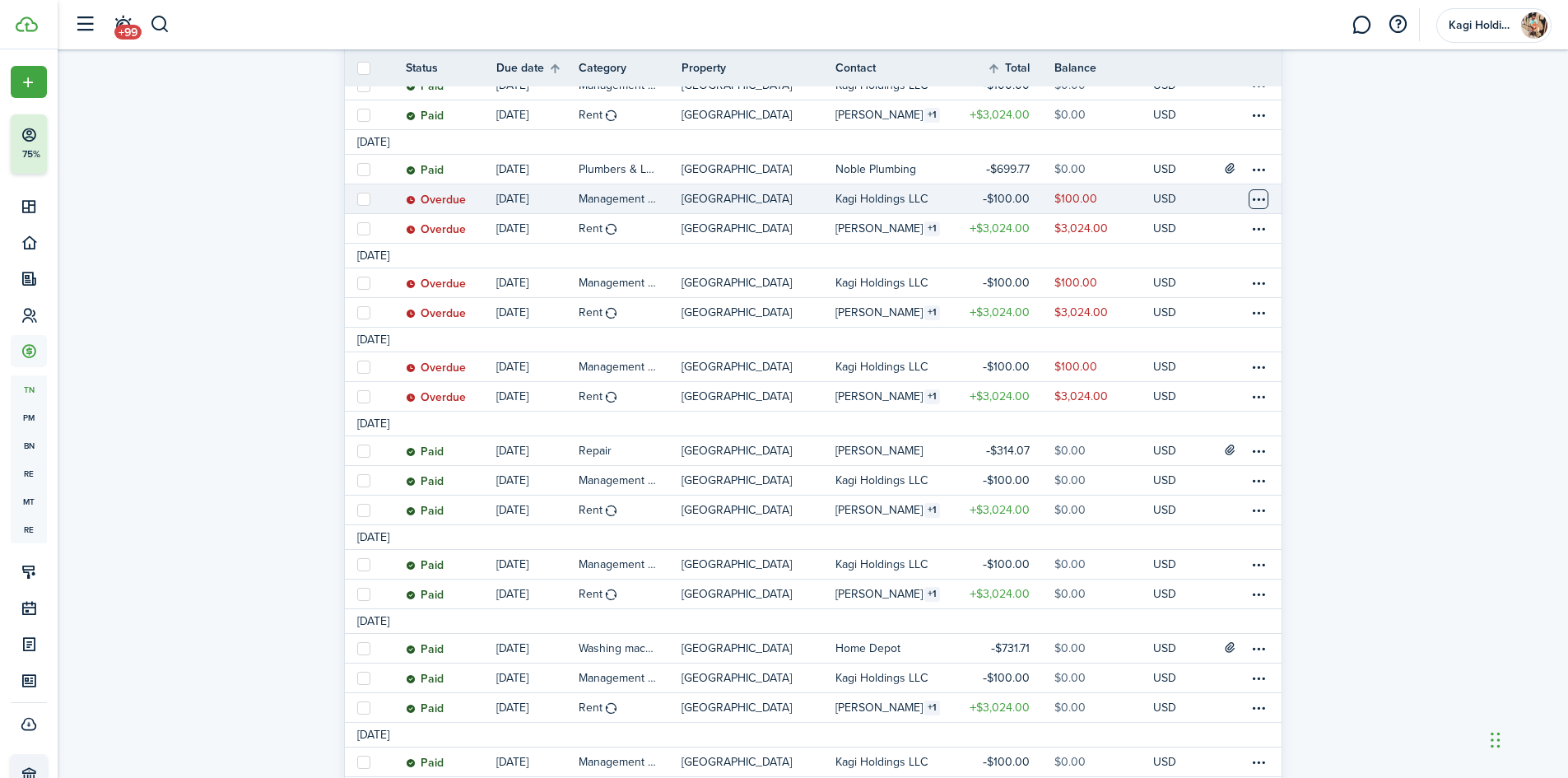
click at [1252, 200] on table-menu-btn-icon at bounding box center [1259, 200] width 20 height 20
click at [1233, 260] on link "Mark as paid" at bounding box center [1196, 261] width 144 height 28
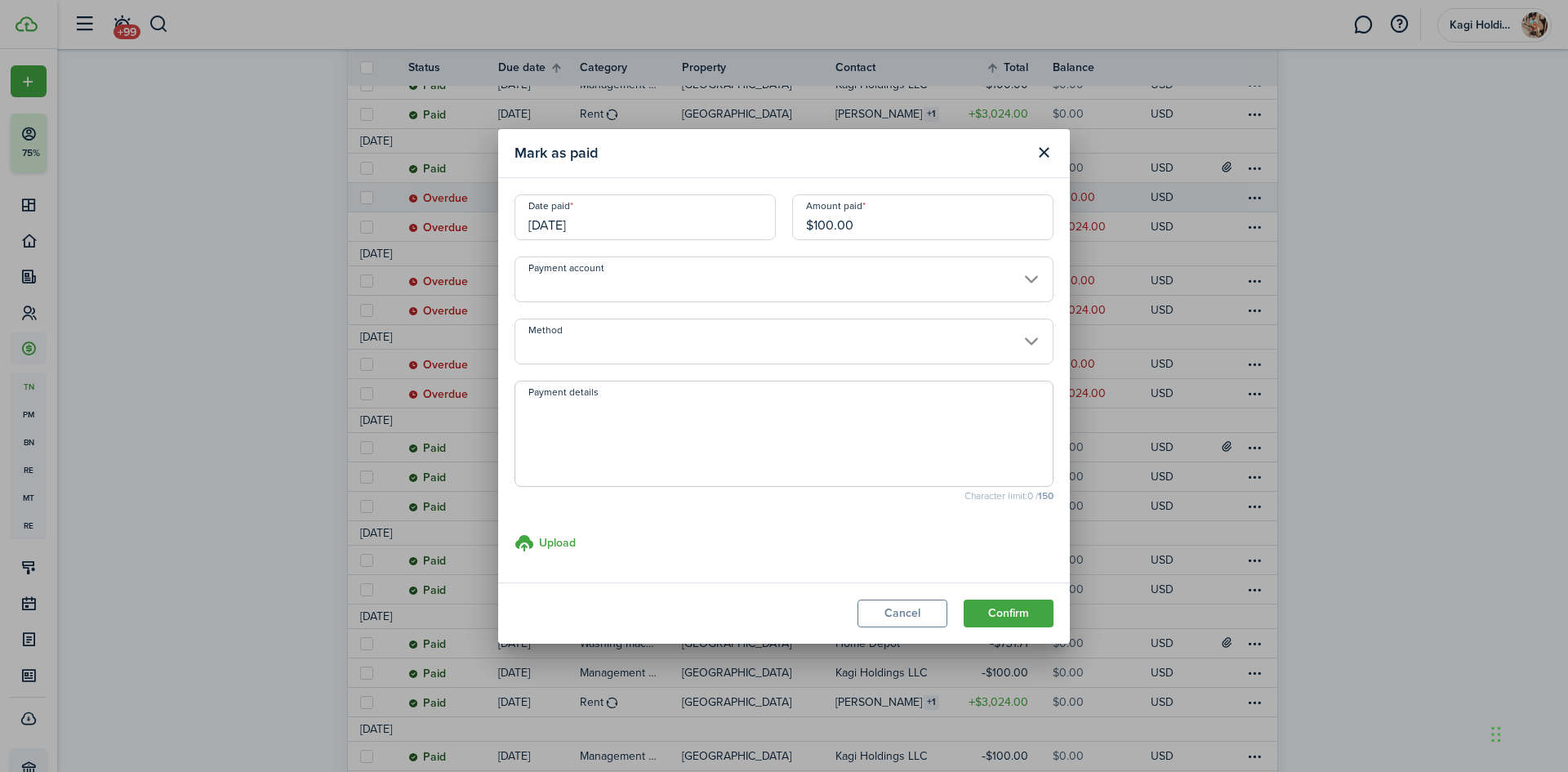
drag, startPoint x: 1028, startPoint y: 607, endPoint x: 1065, endPoint y: 580, distance: 45.8
click at [1065, 580] on section "Mark as paid Date paid [DATE] Amount paid $100.00 Payment account Method Paymen…" at bounding box center [784, 386] width 572 height 515
click at [1013, 607] on button "Confirm" at bounding box center [1008, 613] width 90 height 28
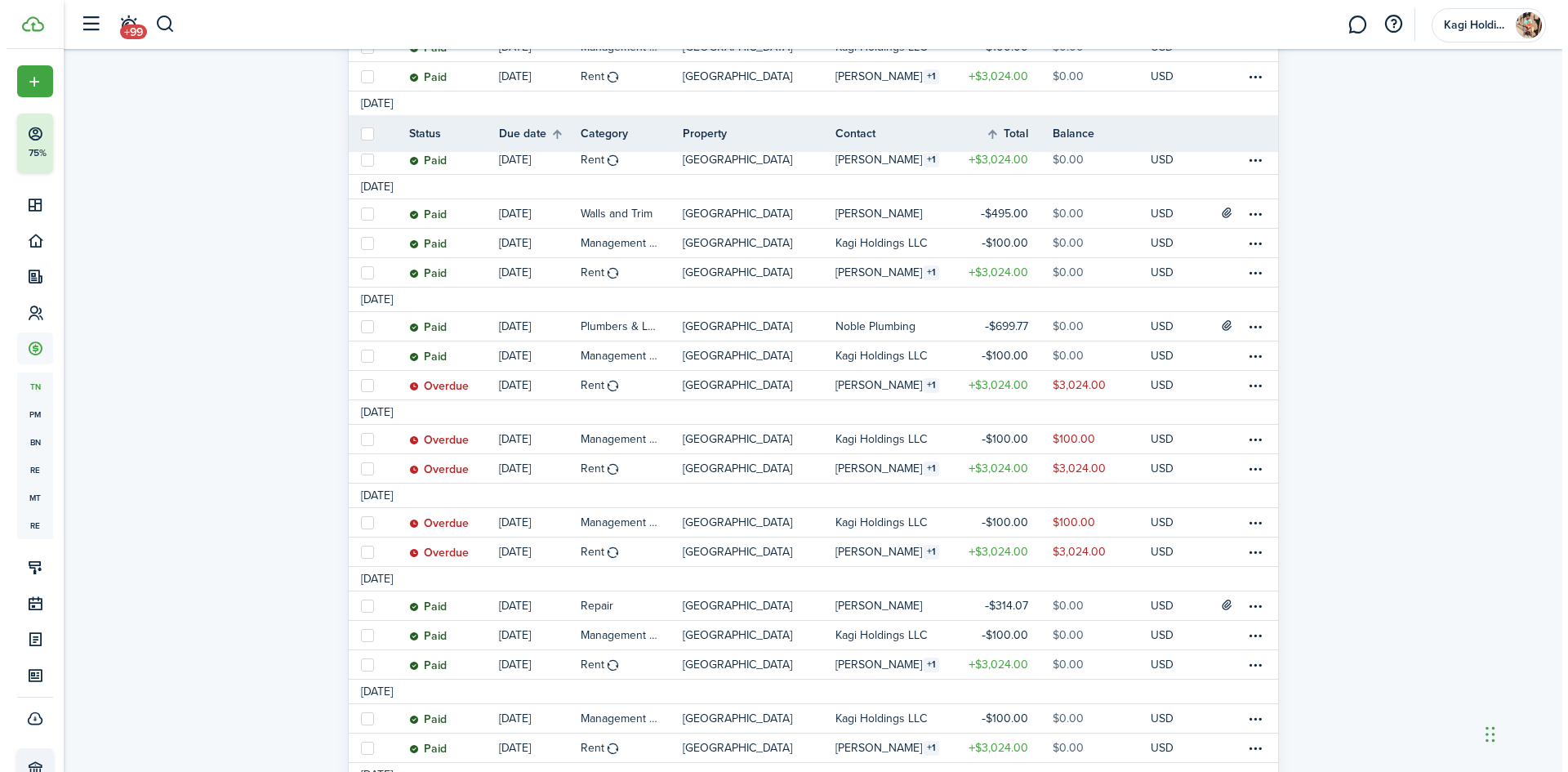
scroll to position [562, 0]
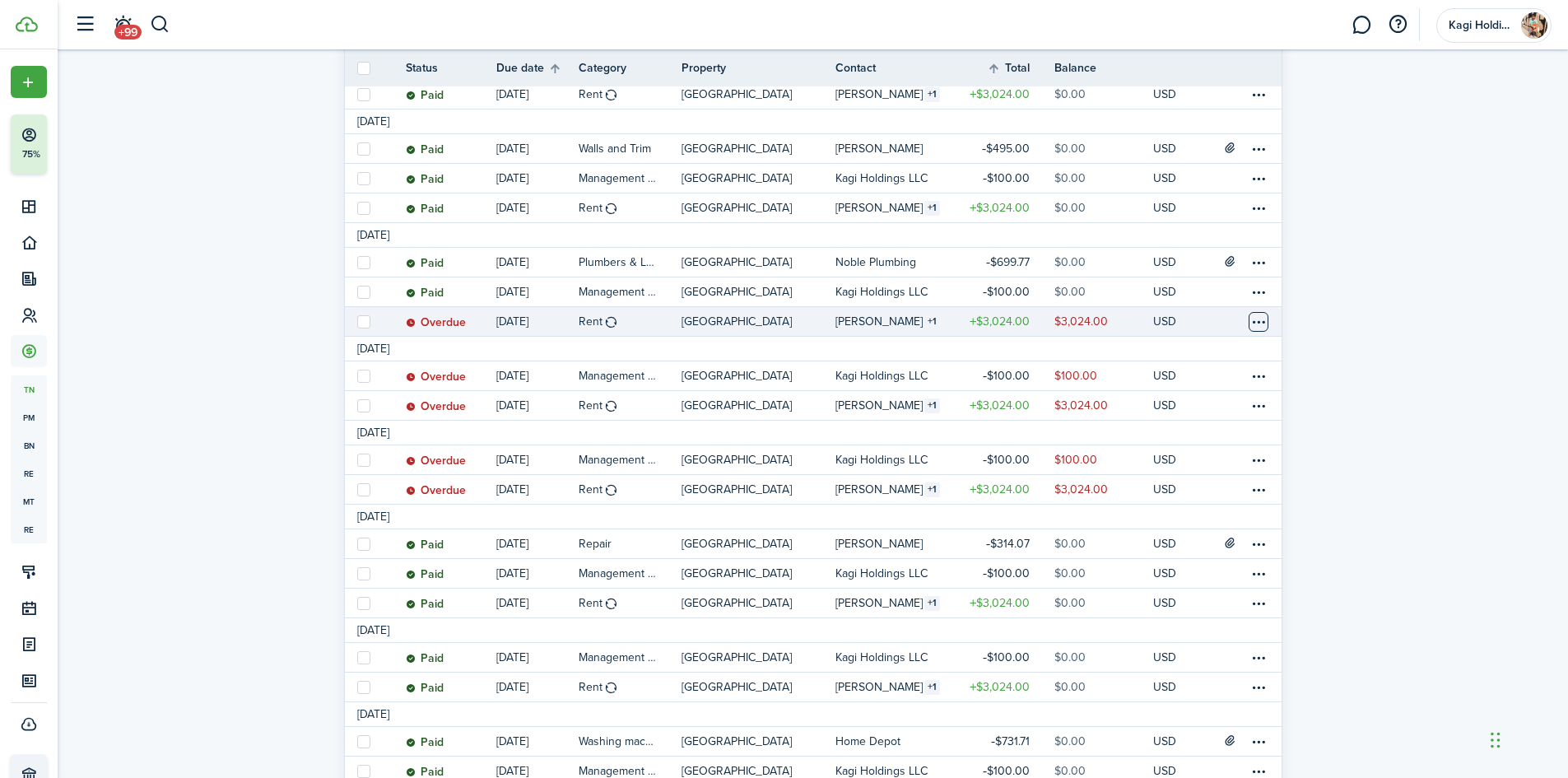
click at [1257, 321] on table-menu-btn-icon at bounding box center [1259, 323] width 20 height 20
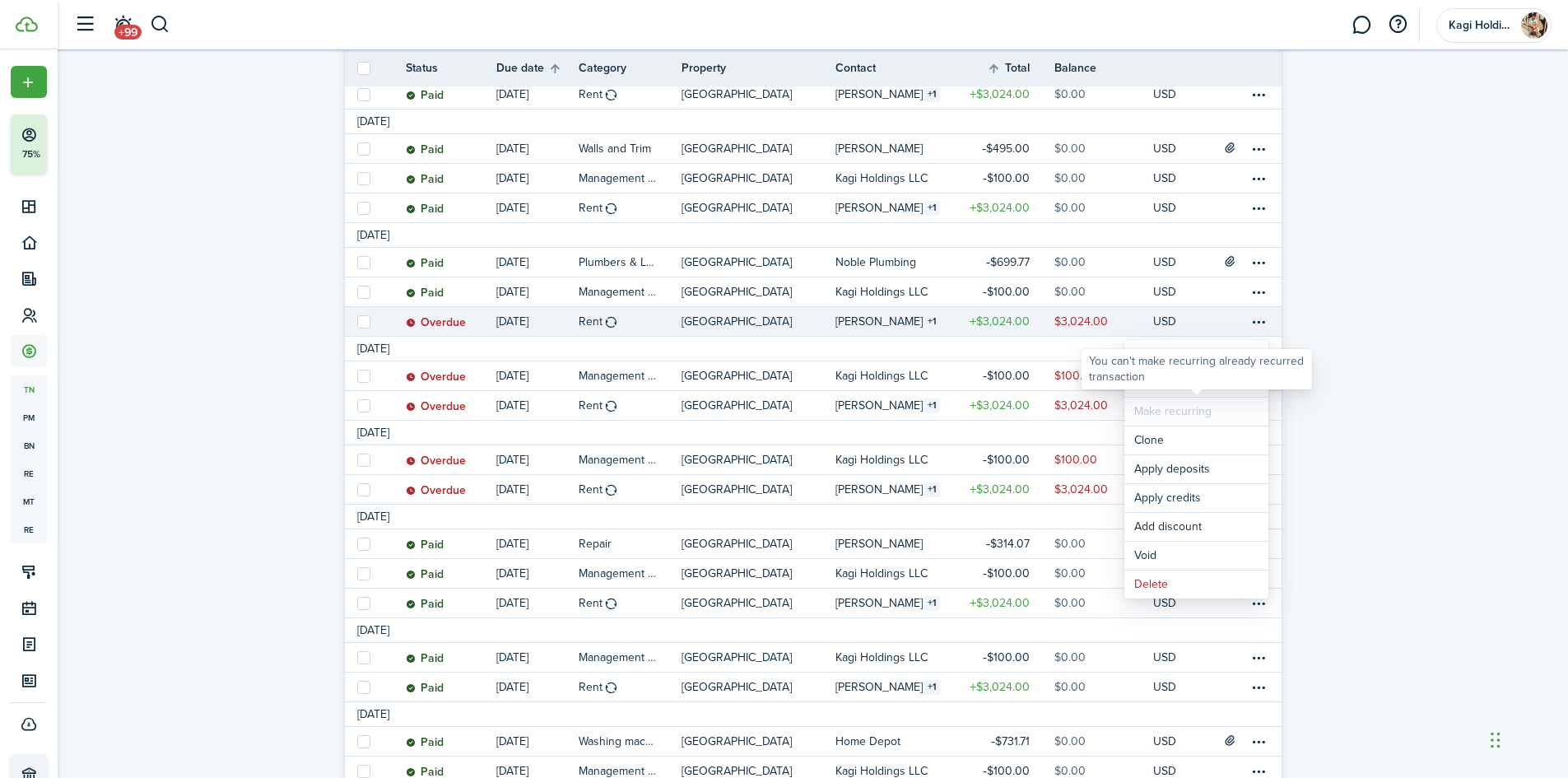
click at [1198, 389] on div at bounding box center [1196, 383] width 13 height 13
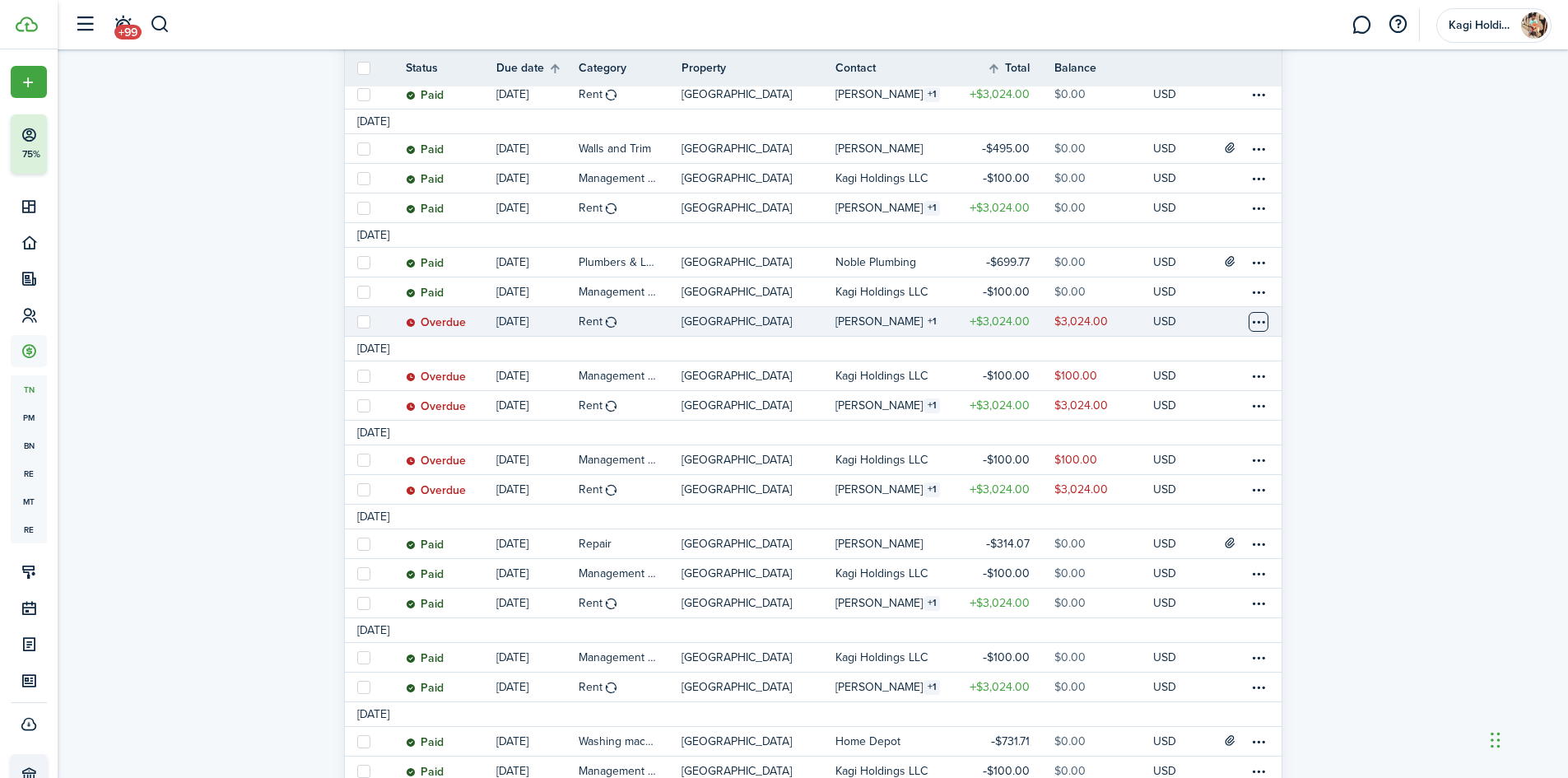
click at [1259, 315] on table-menu-btn-icon "Open menu" at bounding box center [1259, 323] width 20 height 20
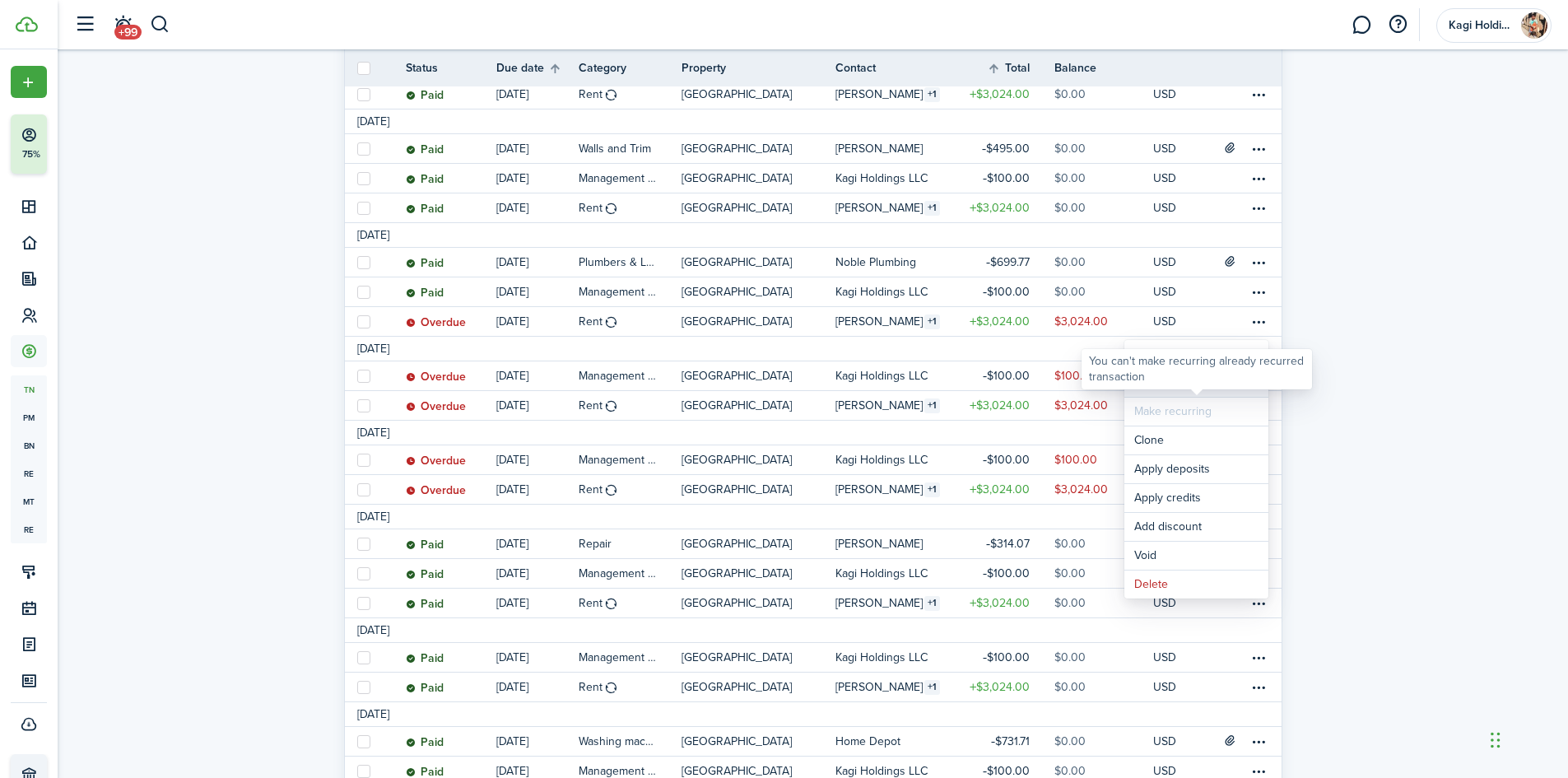
click at [1210, 395] on link "Mark as paid" at bounding box center [1196, 383] width 144 height 28
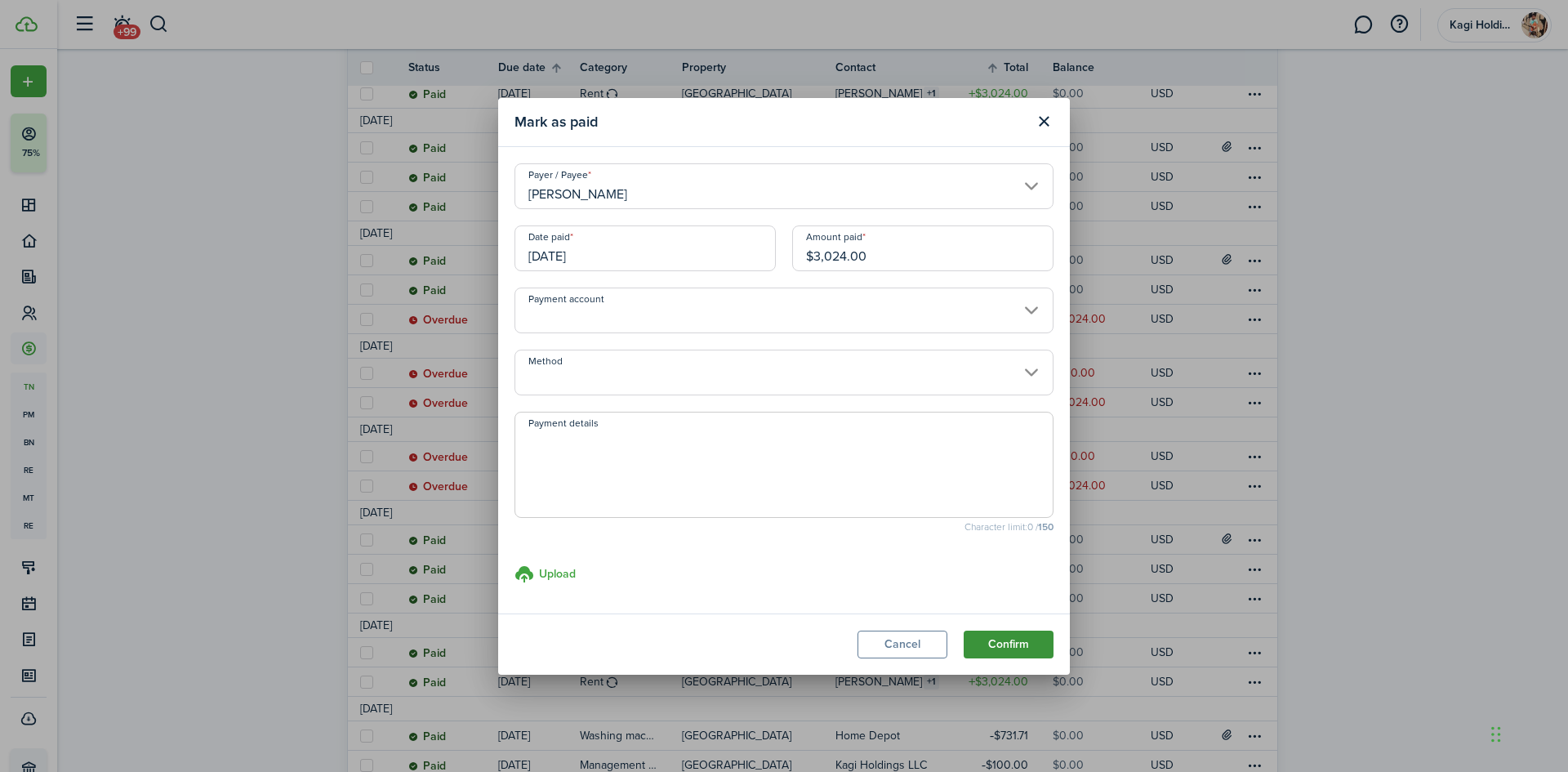
click at [1019, 637] on button "Confirm" at bounding box center [1008, 645] width 90 height 28
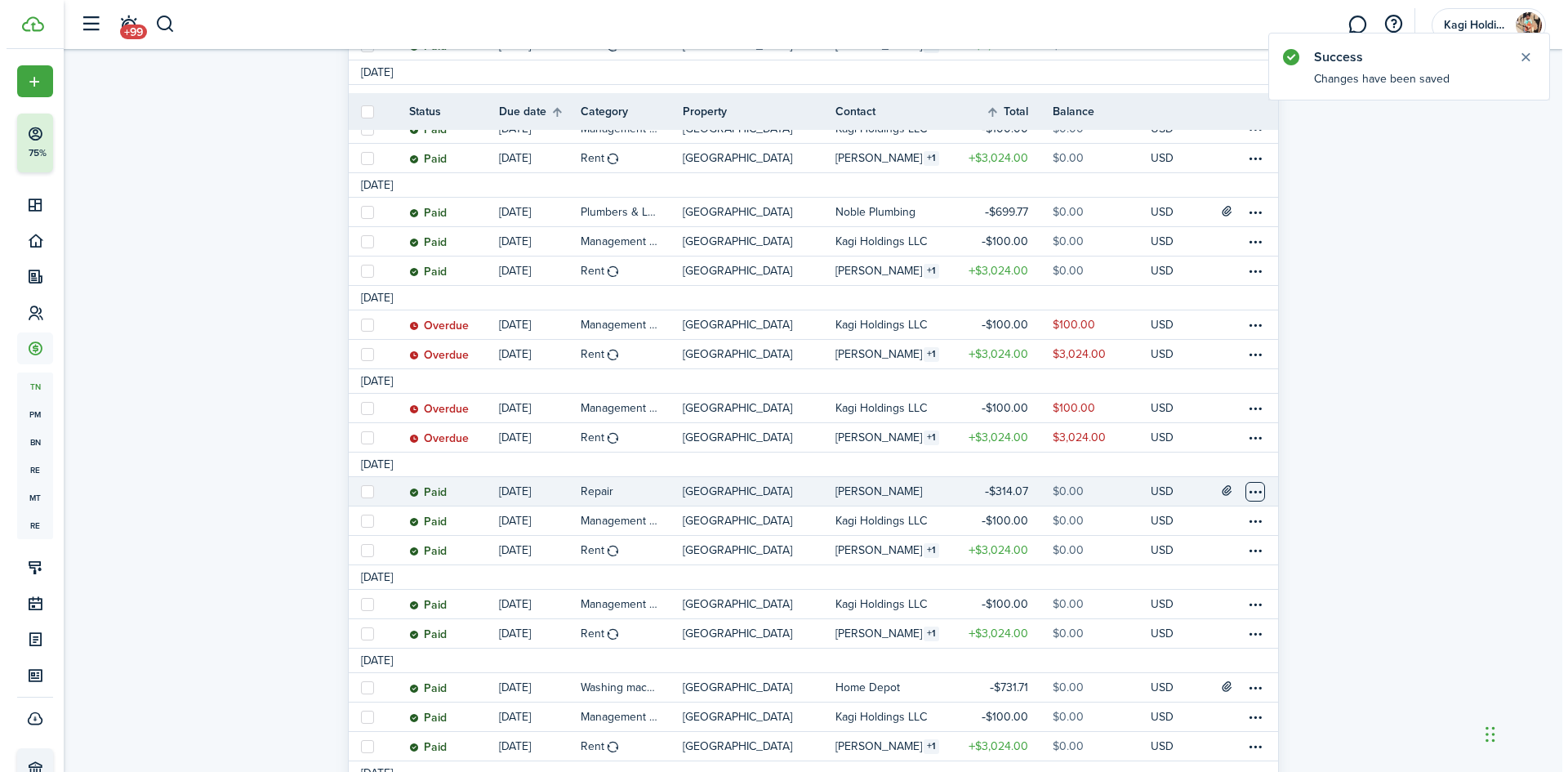
scroll to position [654, 0]
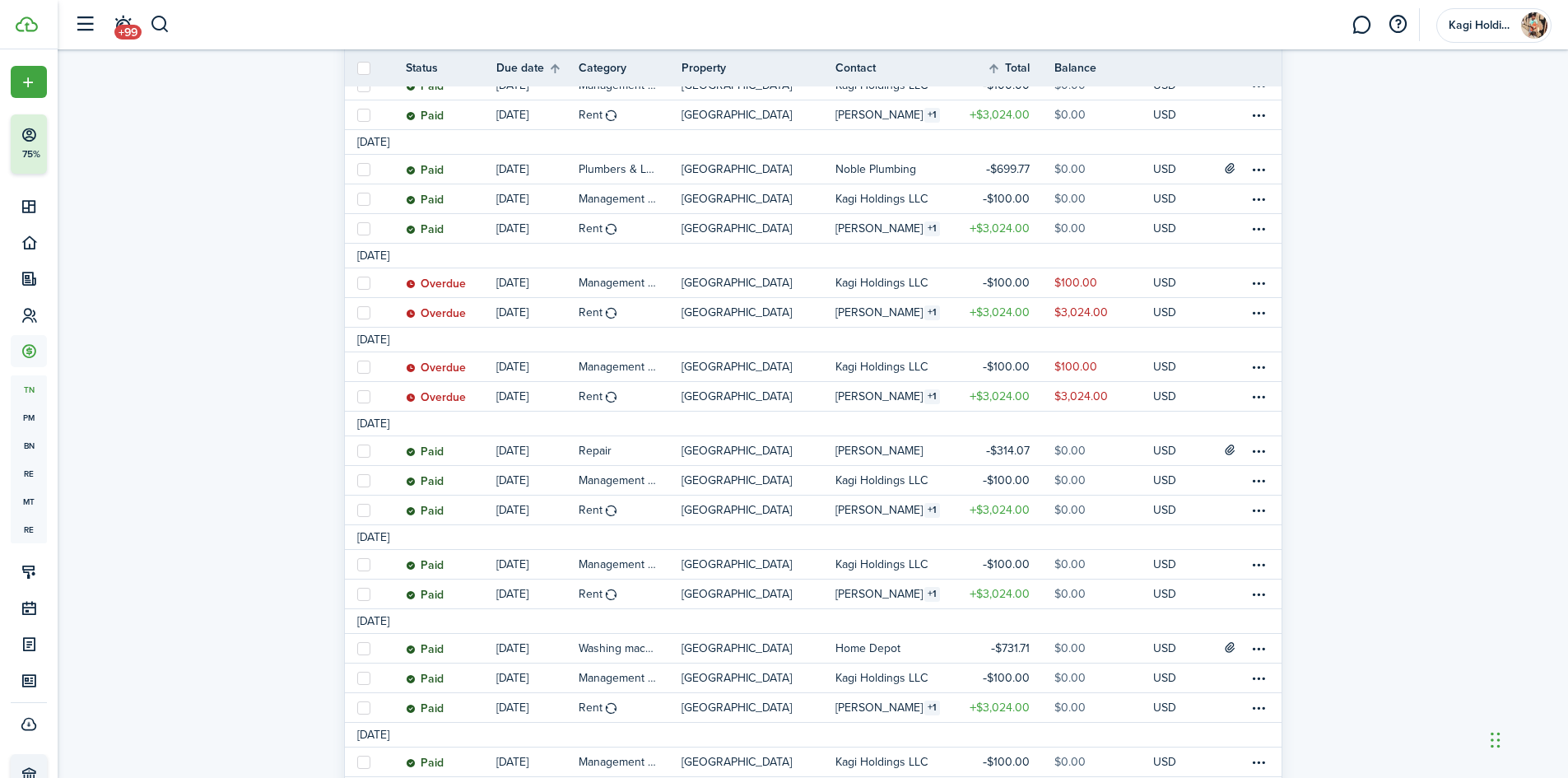
click at [1265, 268] on tr "[DATE]" at bounding box center [813, 256] width 936 height 25
click at [1258, 280] on table-menu-btn-icon at bounding box center [1259, 284] width 20 height 20
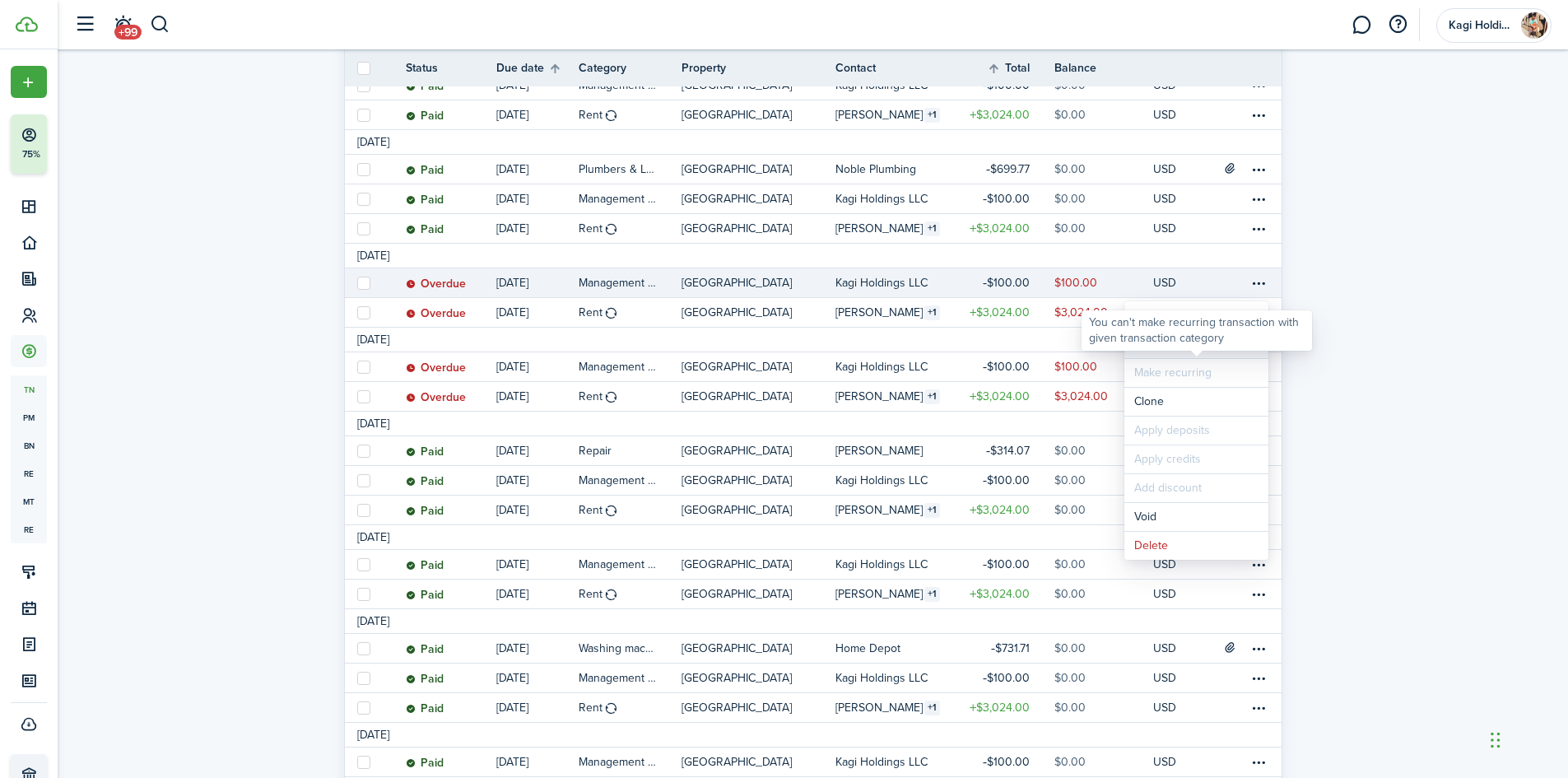
click at [1197, 357] on link "Mark as paid" at bounding box center [1196, 345] width 144 height 28
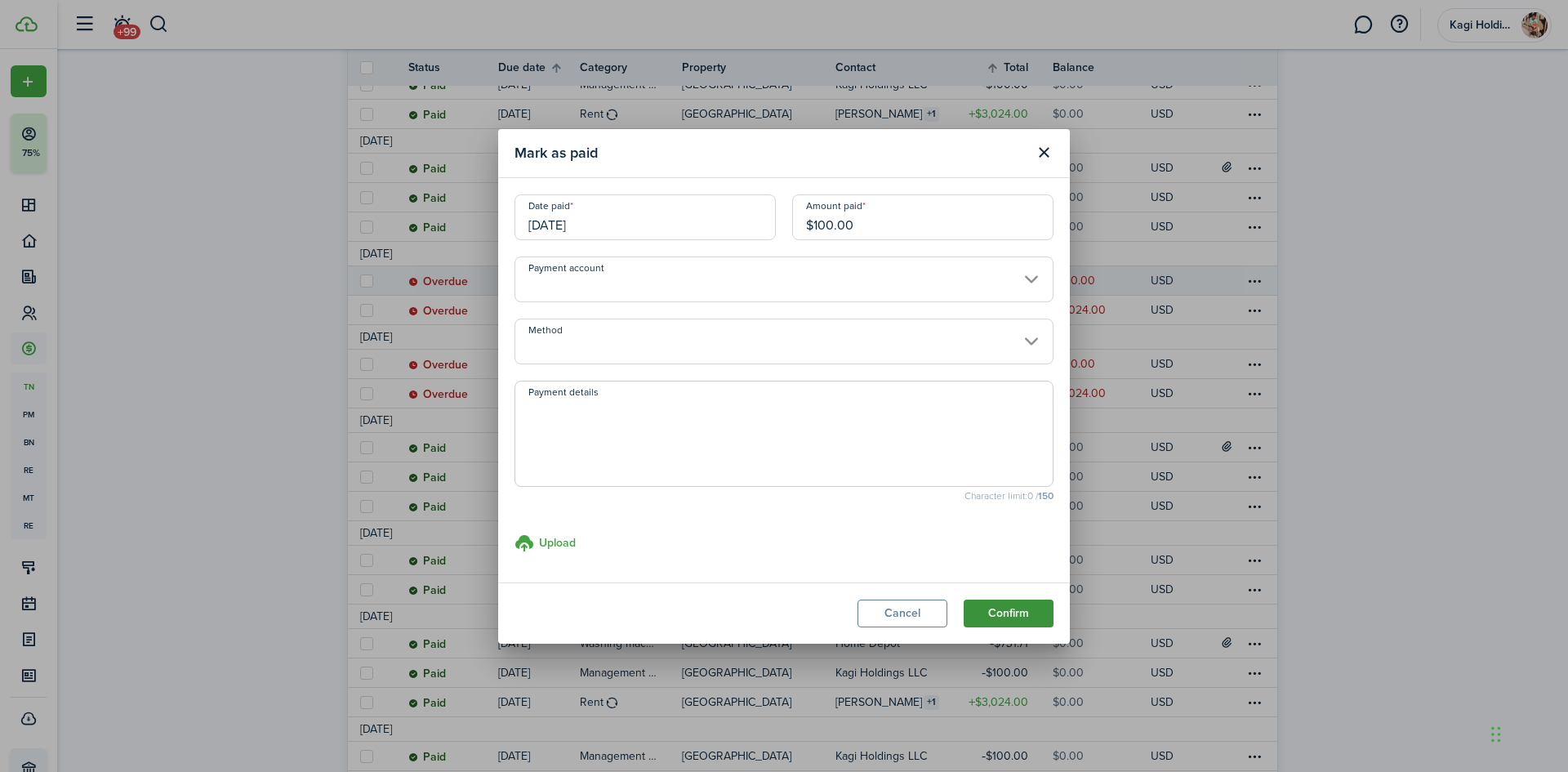
click at [990, 613] on button "Confirm" at bounding box center [1008, 613] width 90 height 28
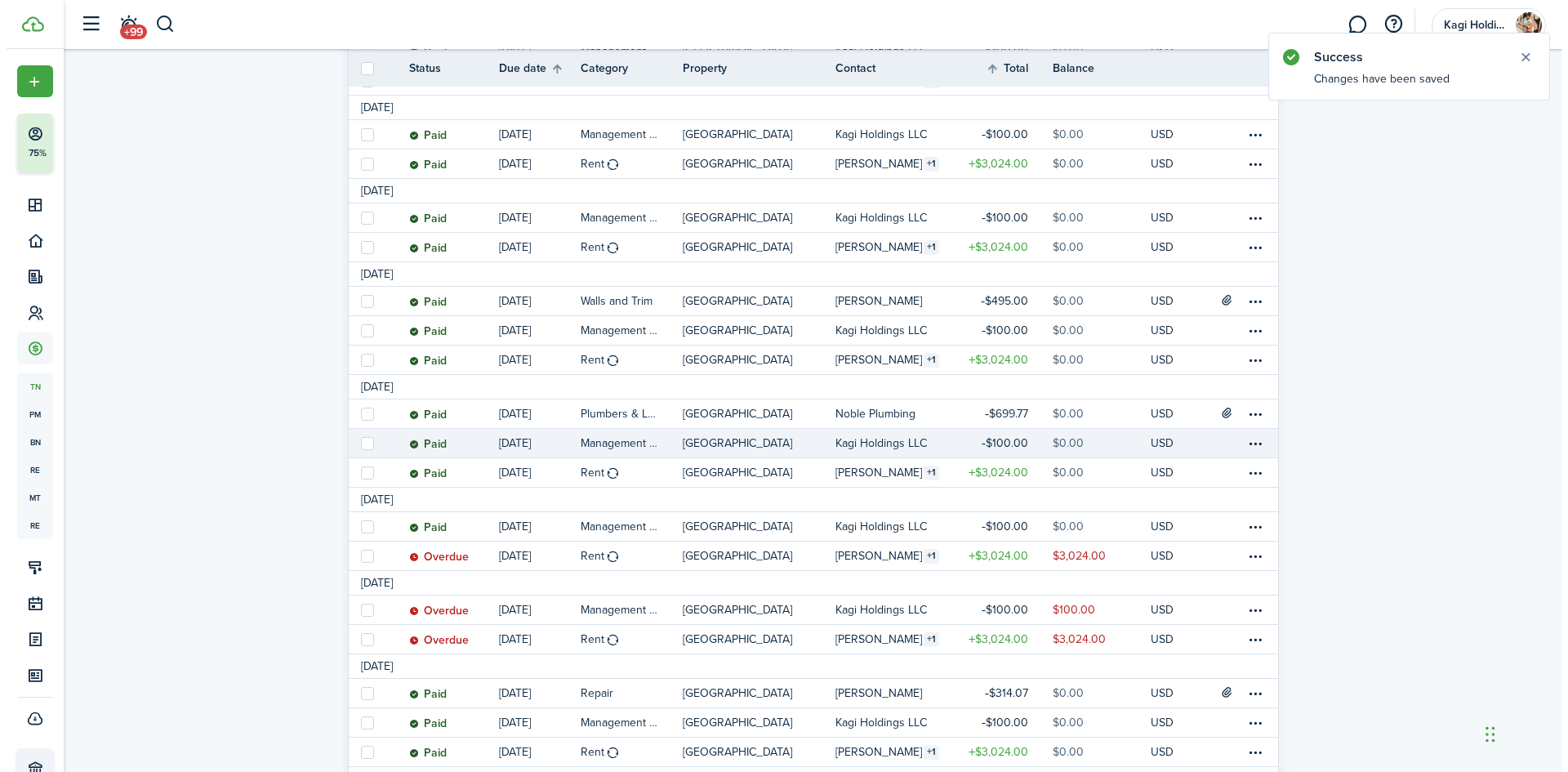
scroll to position [408, 0]
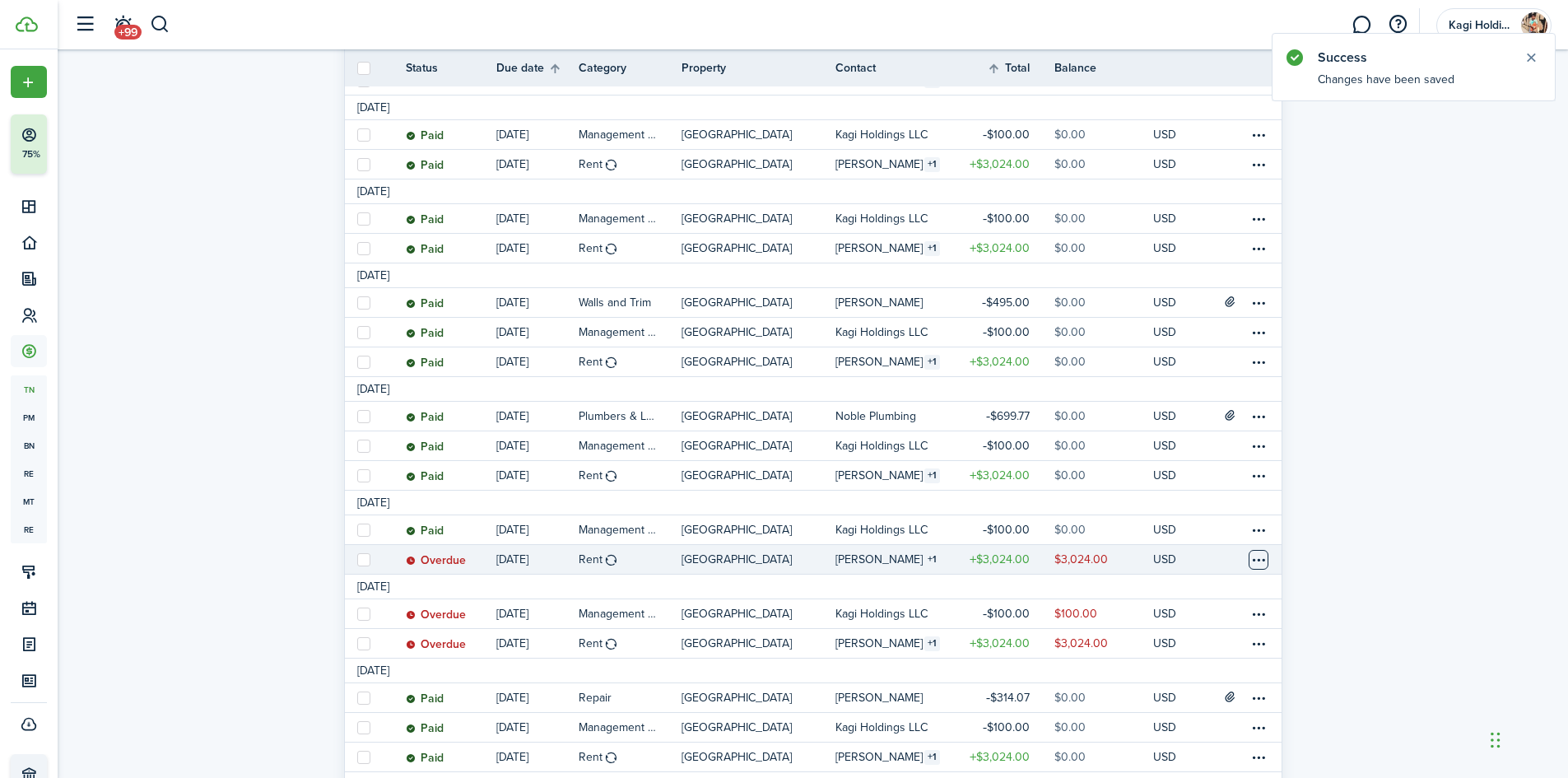
click at [1254, 560] on table-menu-btn-icon at bounding box center [1259, 560] width 20 height 20
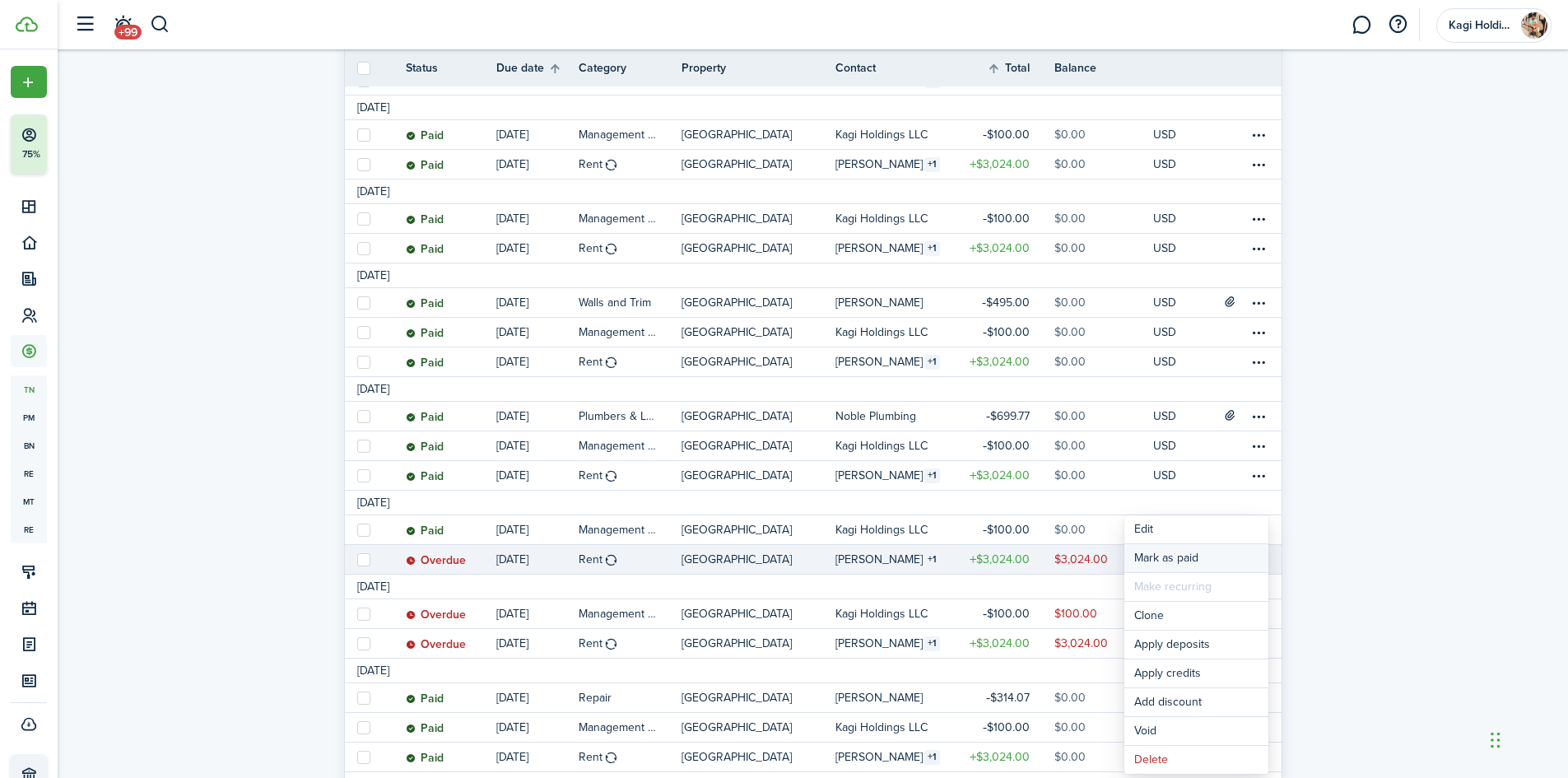
click at [1250, 559] on link "Mark as paid" at bounding box center [1196, 558] width 144 height 28
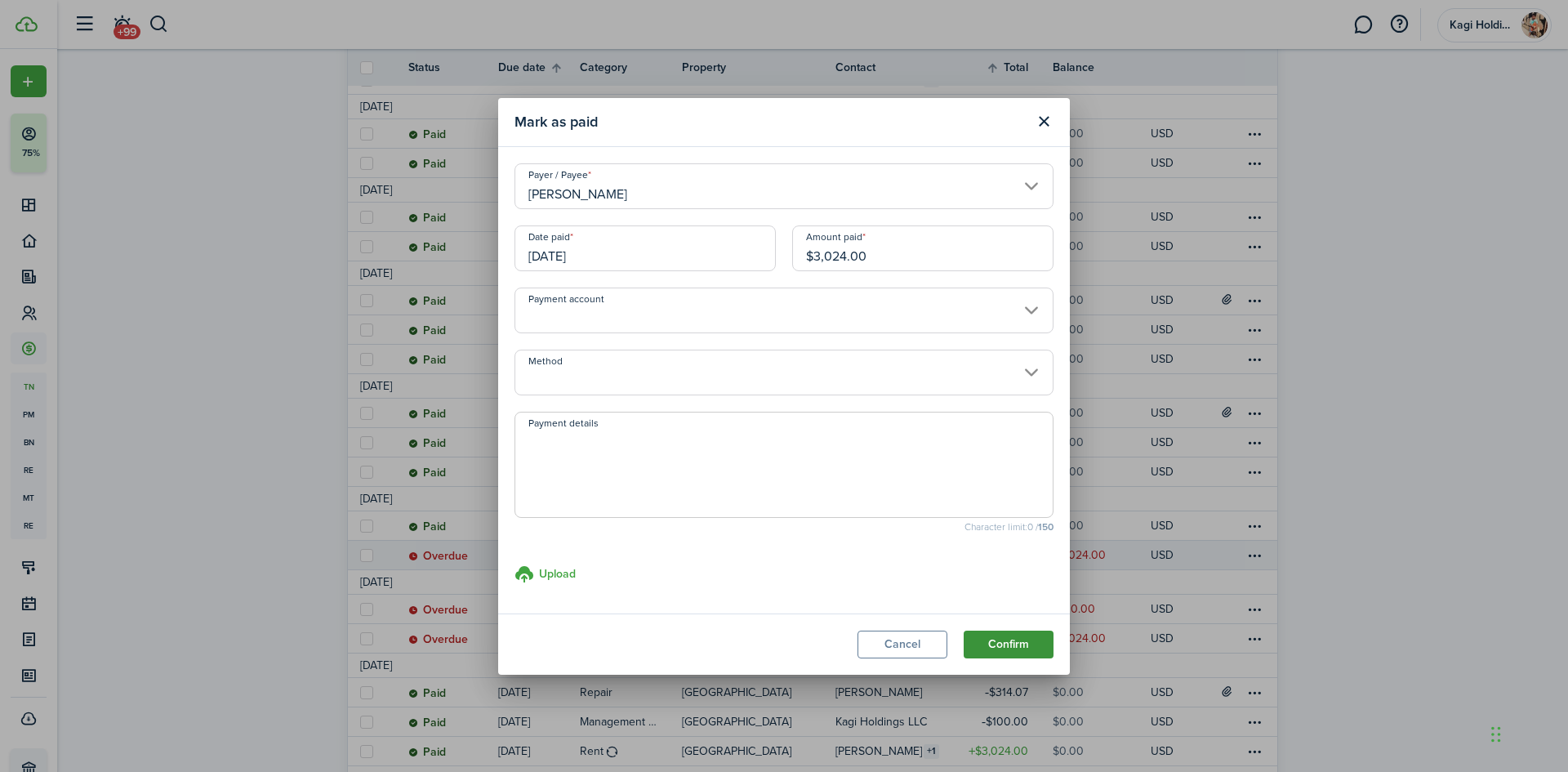
click at [1046, 631] on button "Confirm" at bounding box center [1008, 645] width 90 height 28
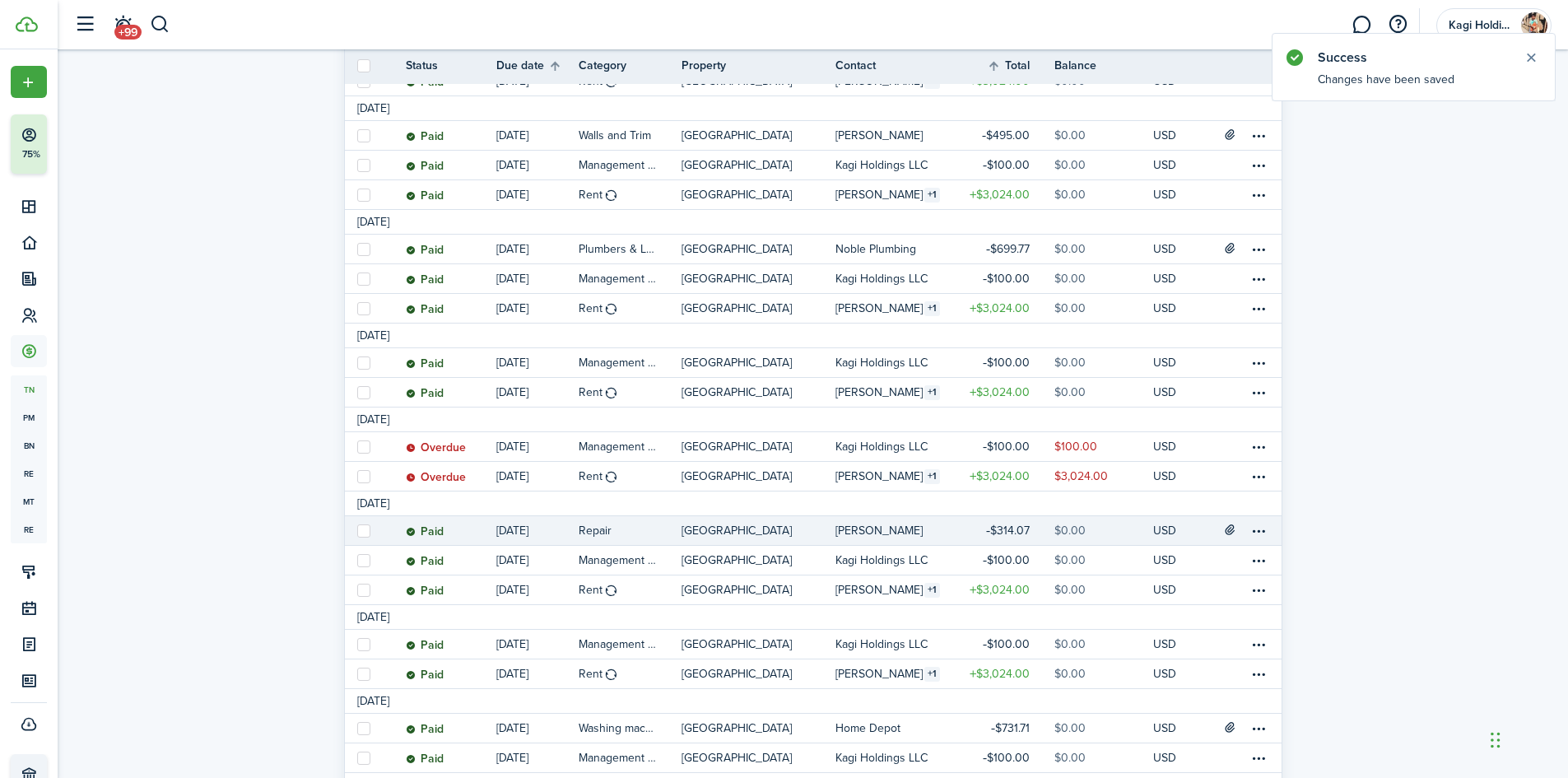
scroll to position [576, 0]
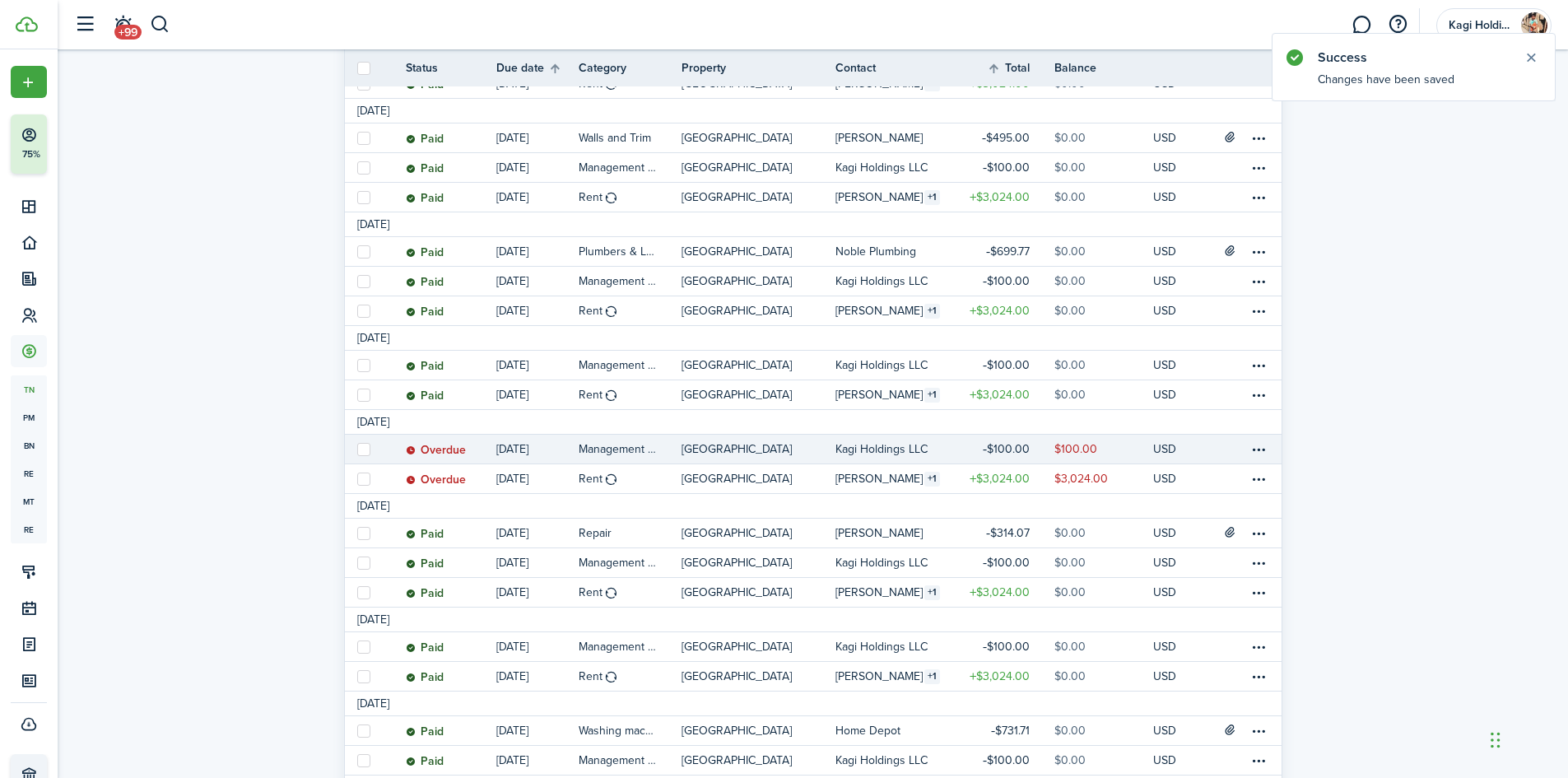
click at [1247, 458] on link at bounding box center [1235, 448] width 25 height 29
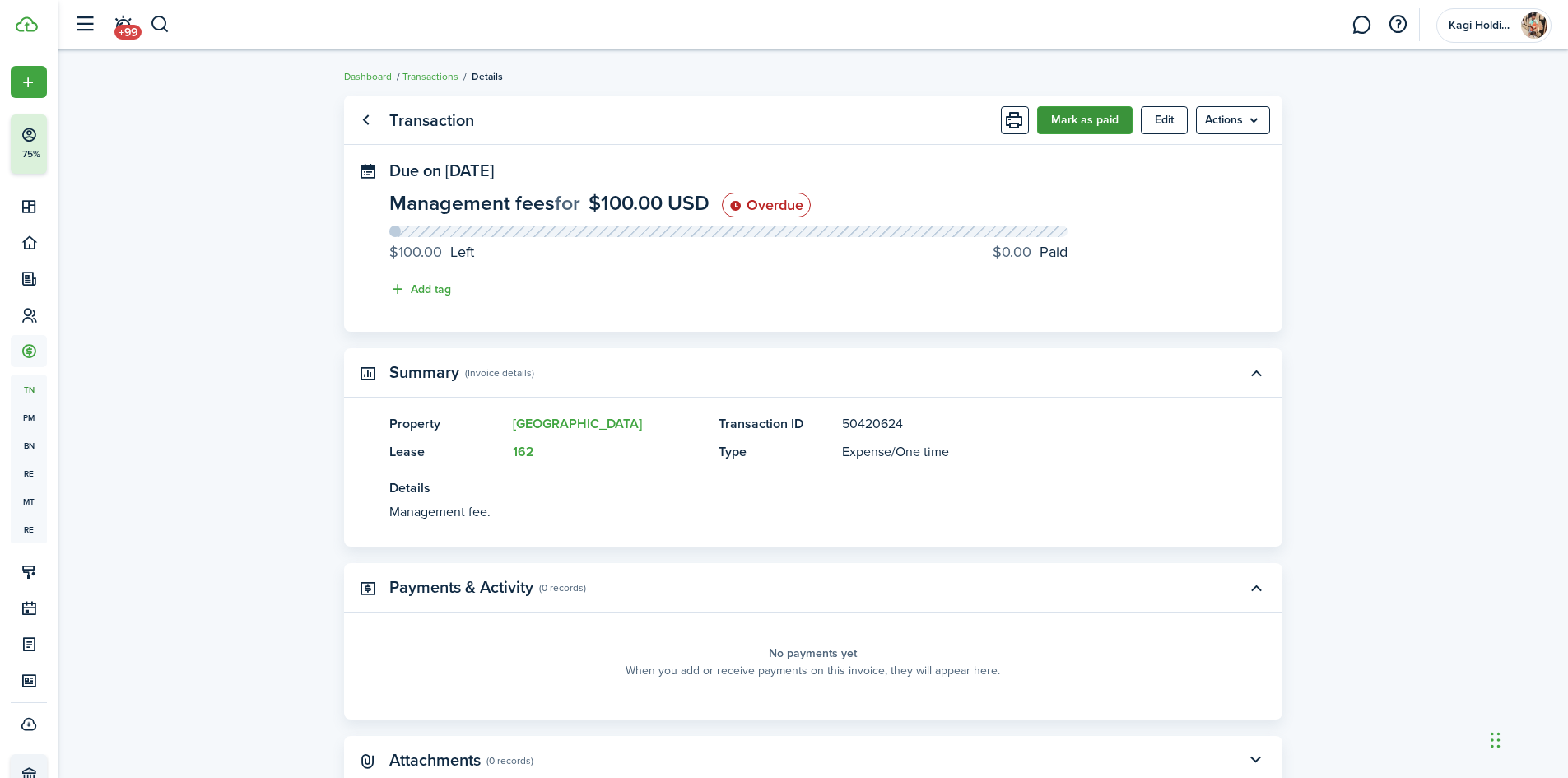
click at [1079, 109] on button "Mark as paid" at bounding box center [1085, 120] width 96 height 28
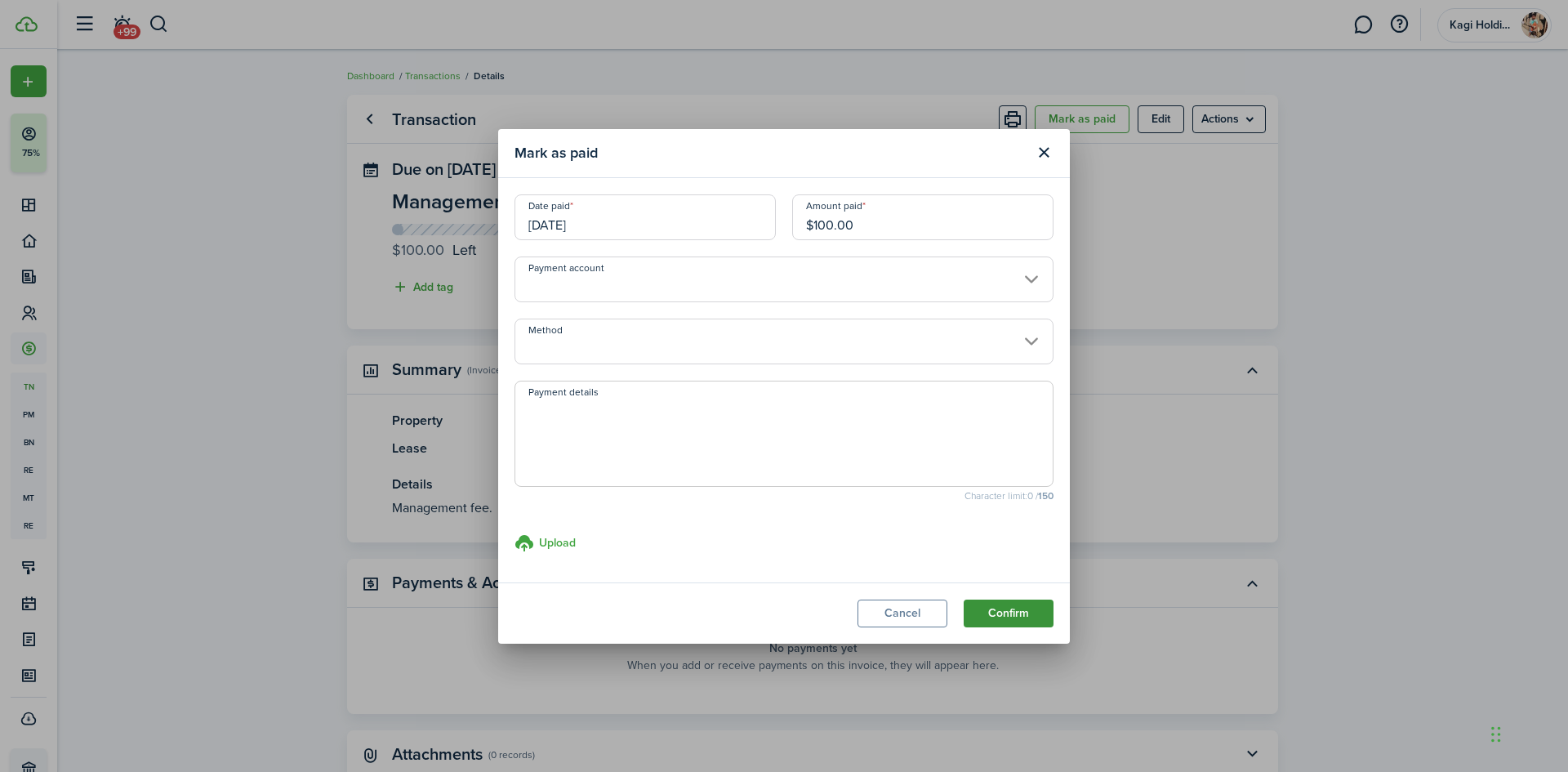
click at [1038, 621] on button "Confirm" at bounding box center [1008, 613] width 90 height 28
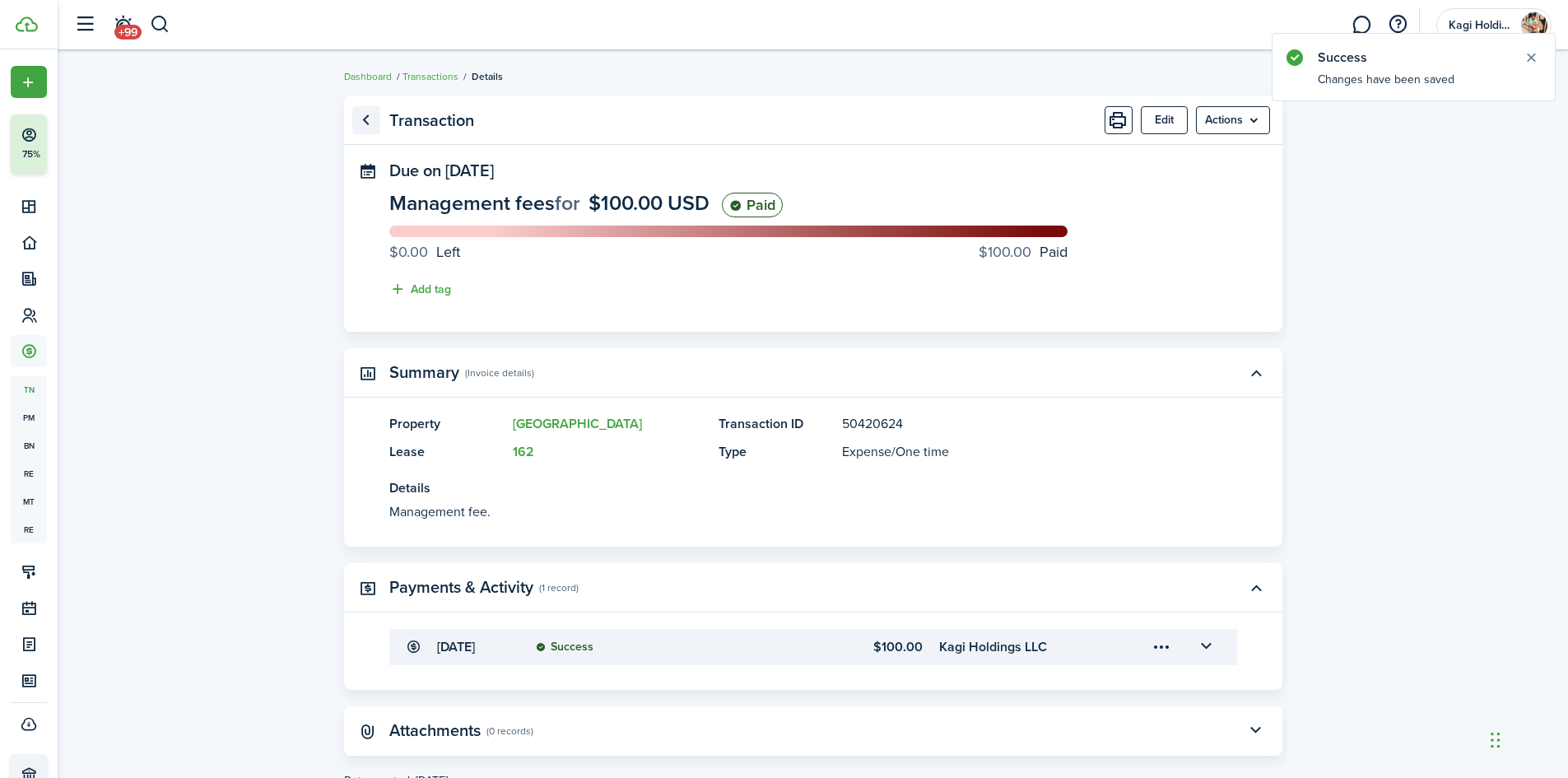
click at [379, 121] on link "Go back" at bounding box center [366, 120] width 28 height 28
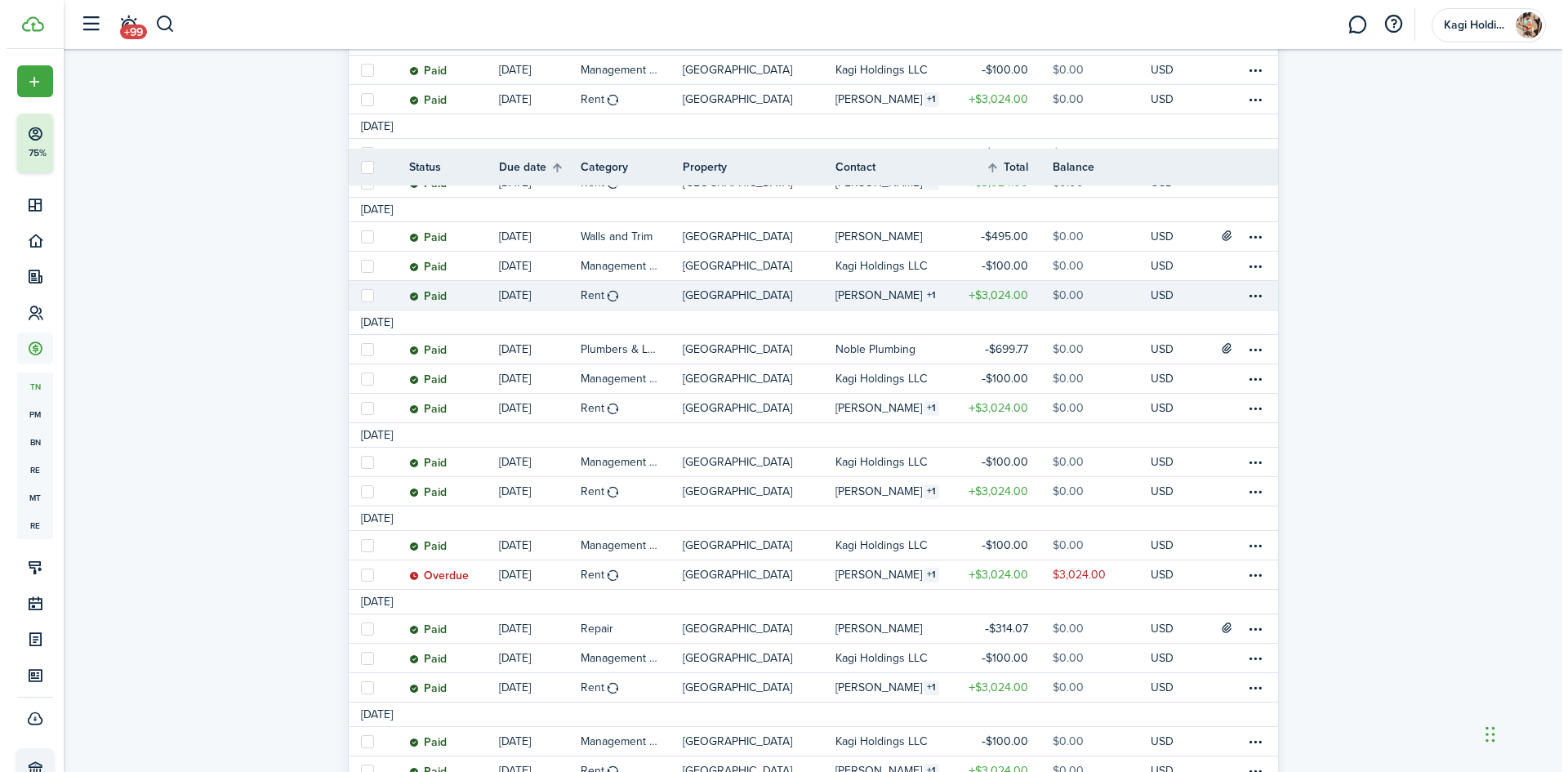
scroll to position [572, 0]
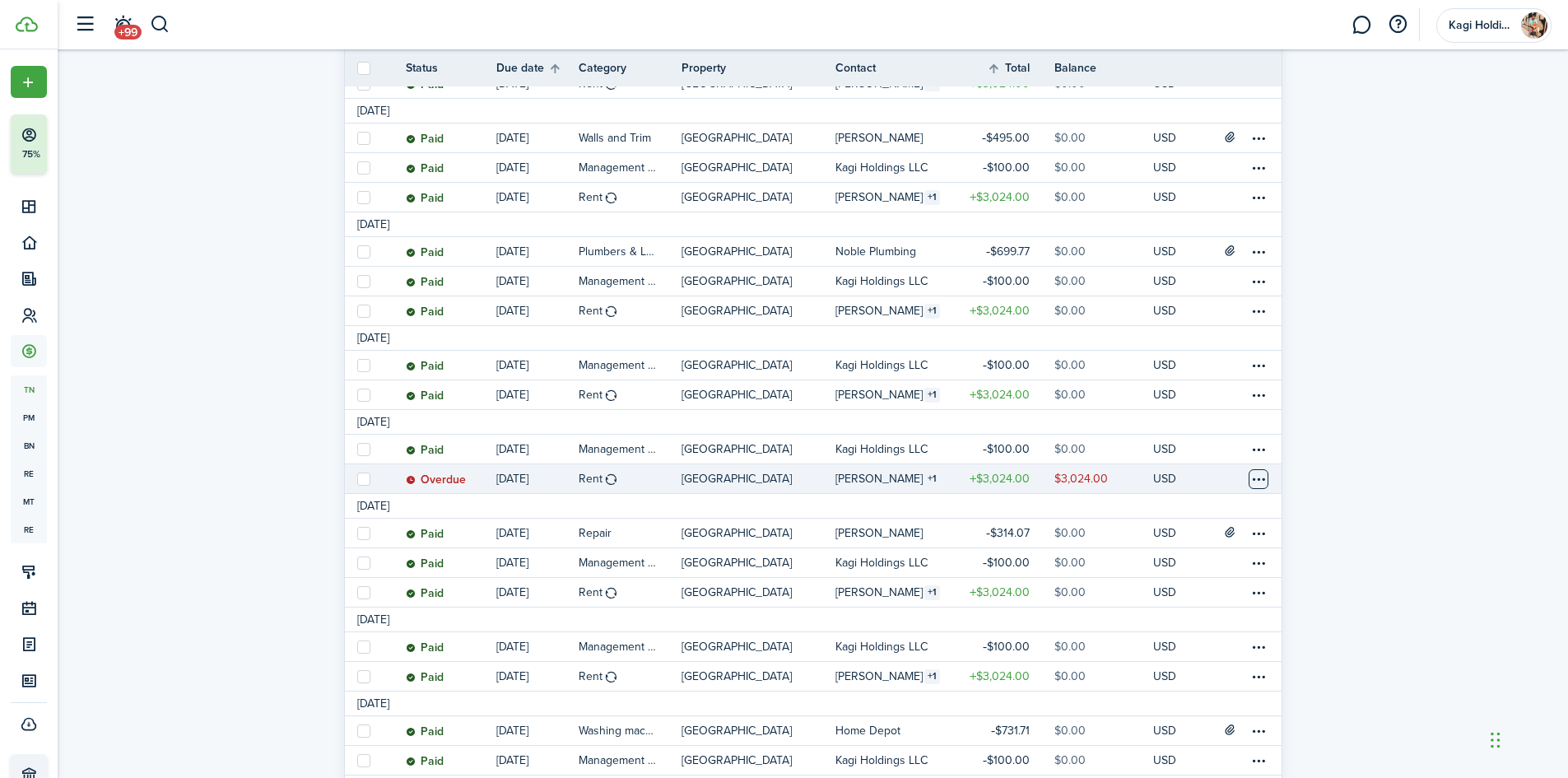
click at [1259, 481] on table-menu-btn-icon at bounding box center [1259, 479] width 20 height 20
click at [1189, 533] on link "Mark as paid" at bounding box center [1196, 540] width 144 height 28
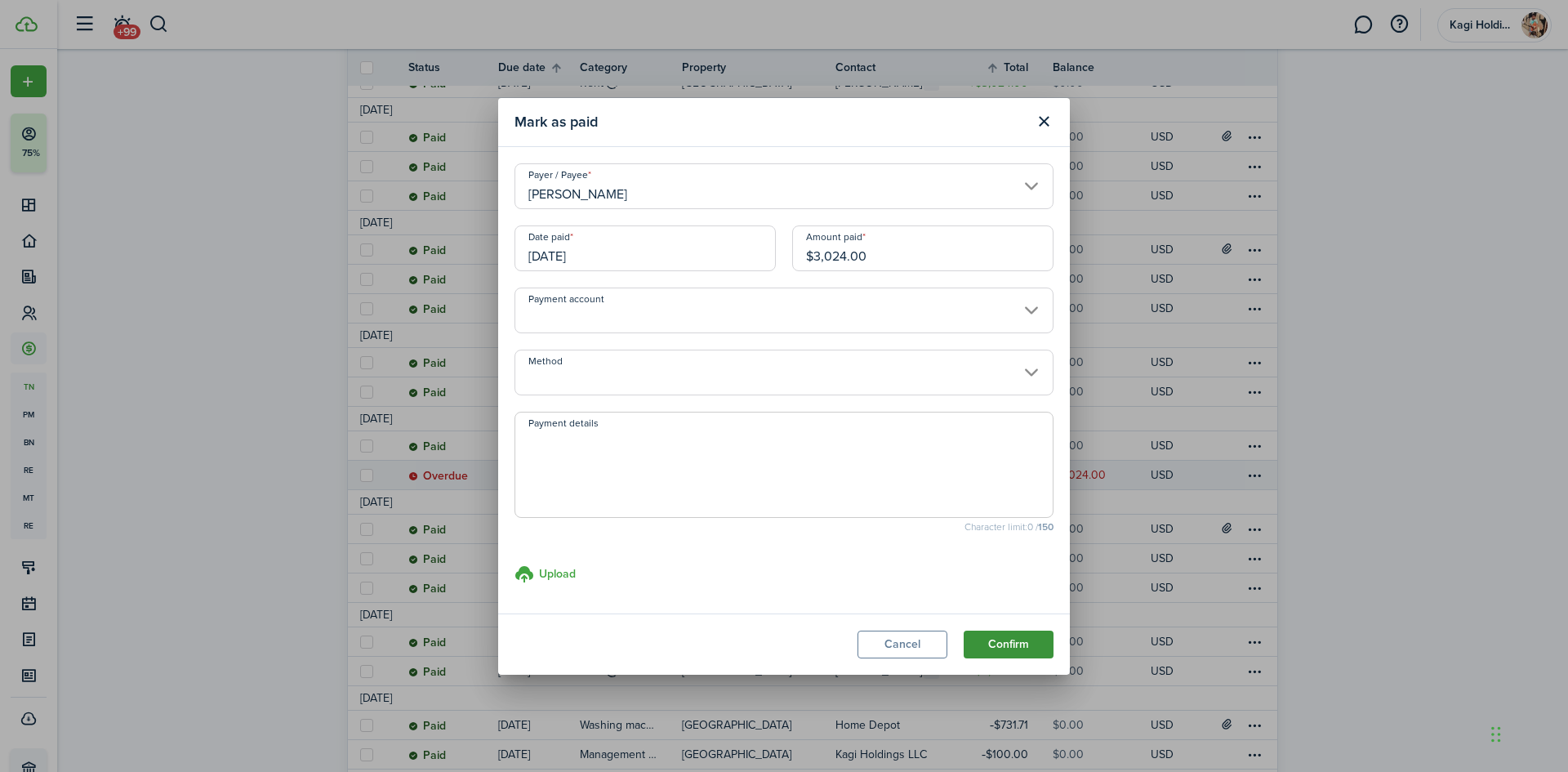
click at [1006, 639] on button "Confirm" at bounding box center [1008, 645] width 90 height 28
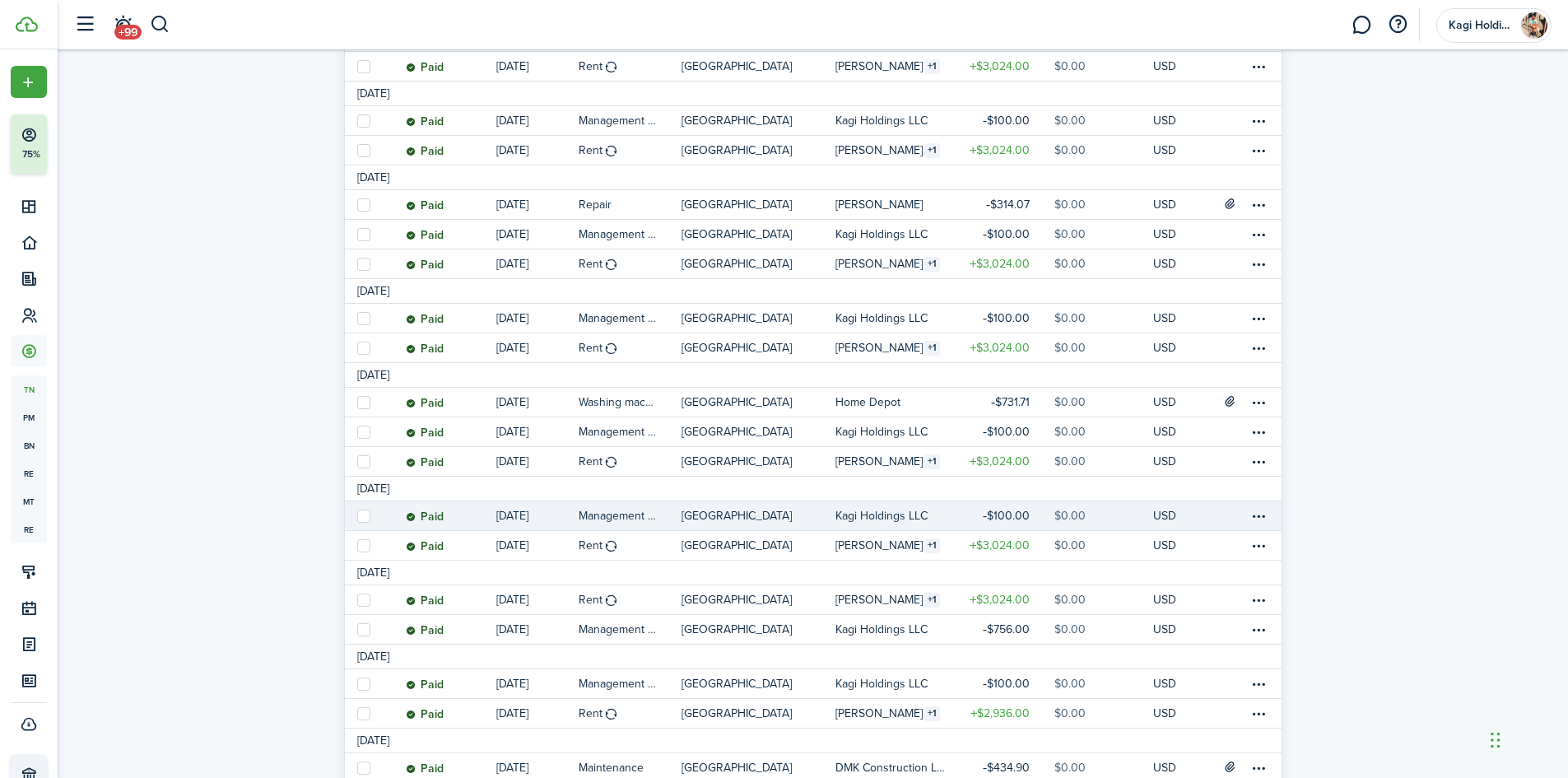
scroll to position [906, 0]
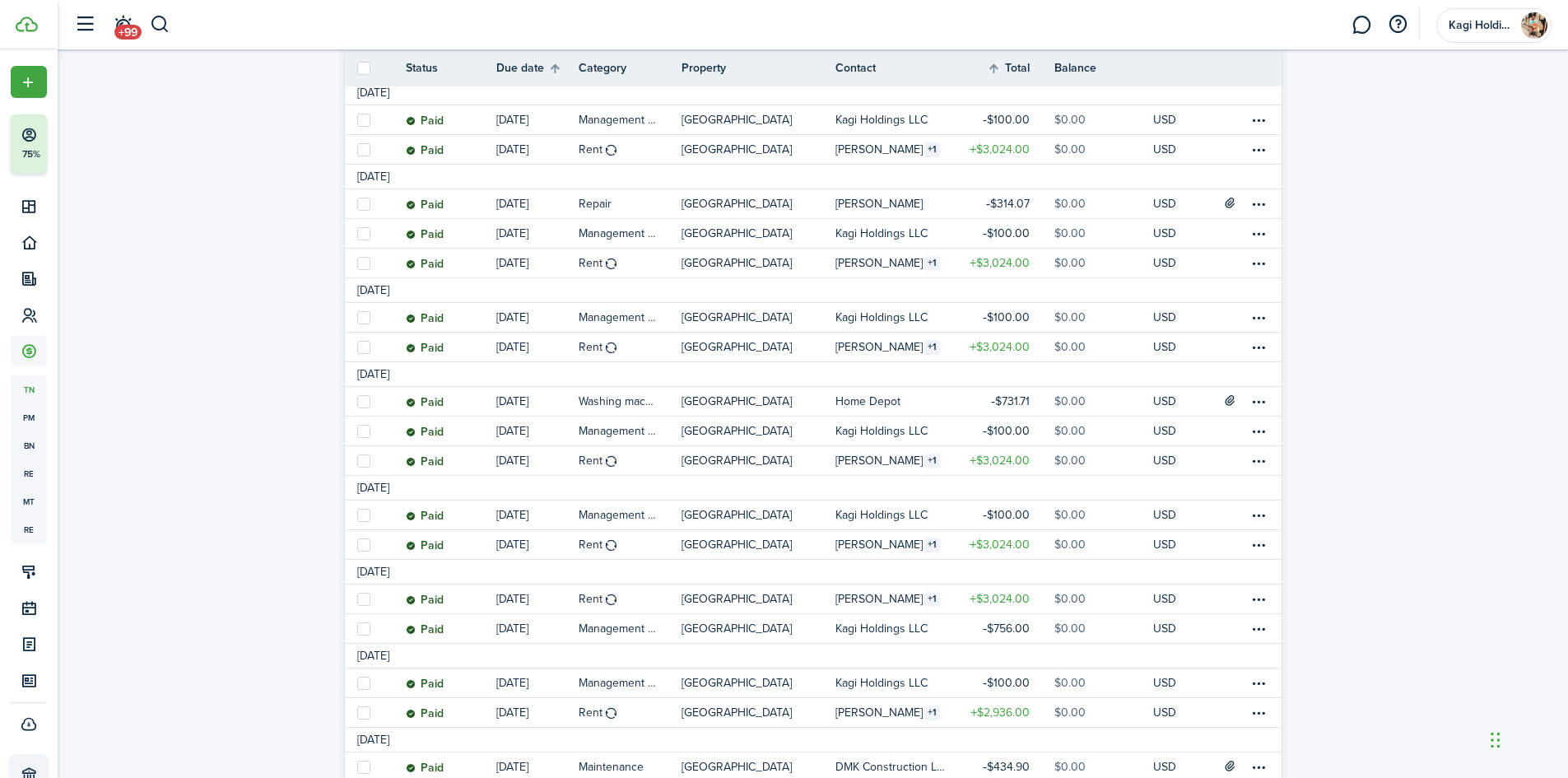
click at [1391, 326] on invoice-list "Transactions 339 Total Money out Money in Outstanding $6,048.00 USD Paid $321,5…" at bounding box center [812, 345] width 1510 height 2328
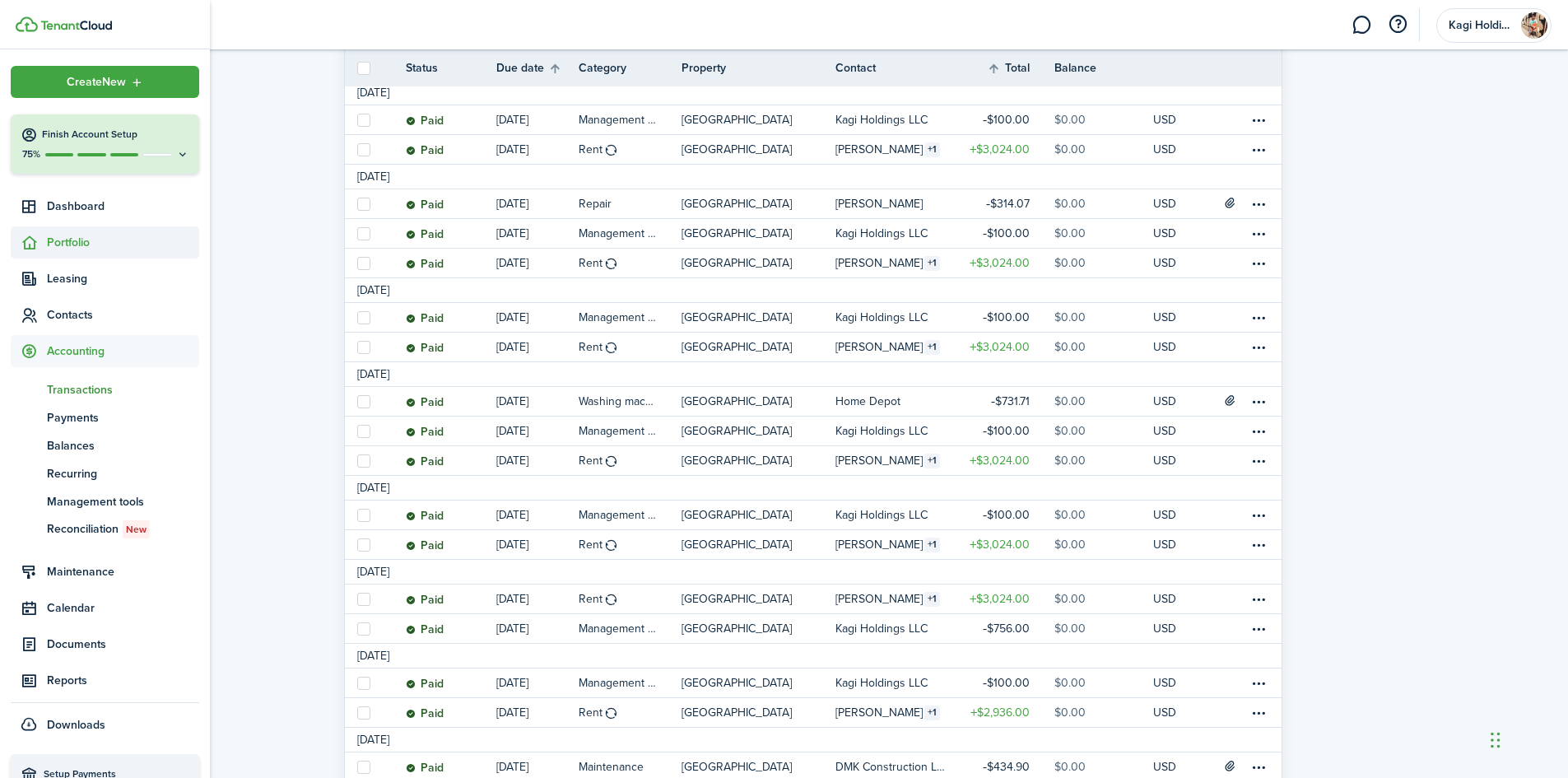
click at [32, 241] on icon at bounding box center [29, 243] width 17 height 16
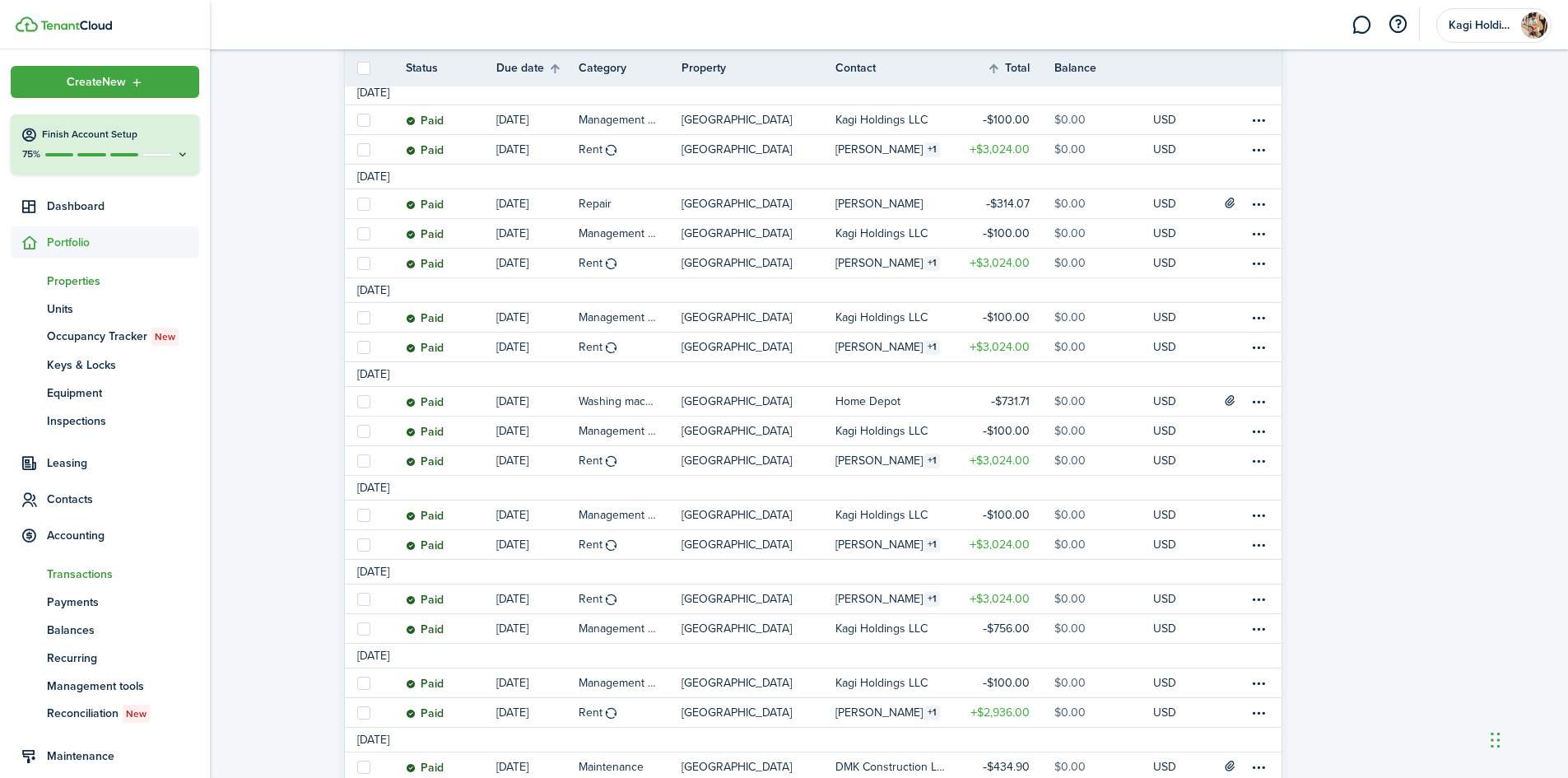
click at [68, 283] on span "Properties" at bounding box center [123, 281] width 153 height 17
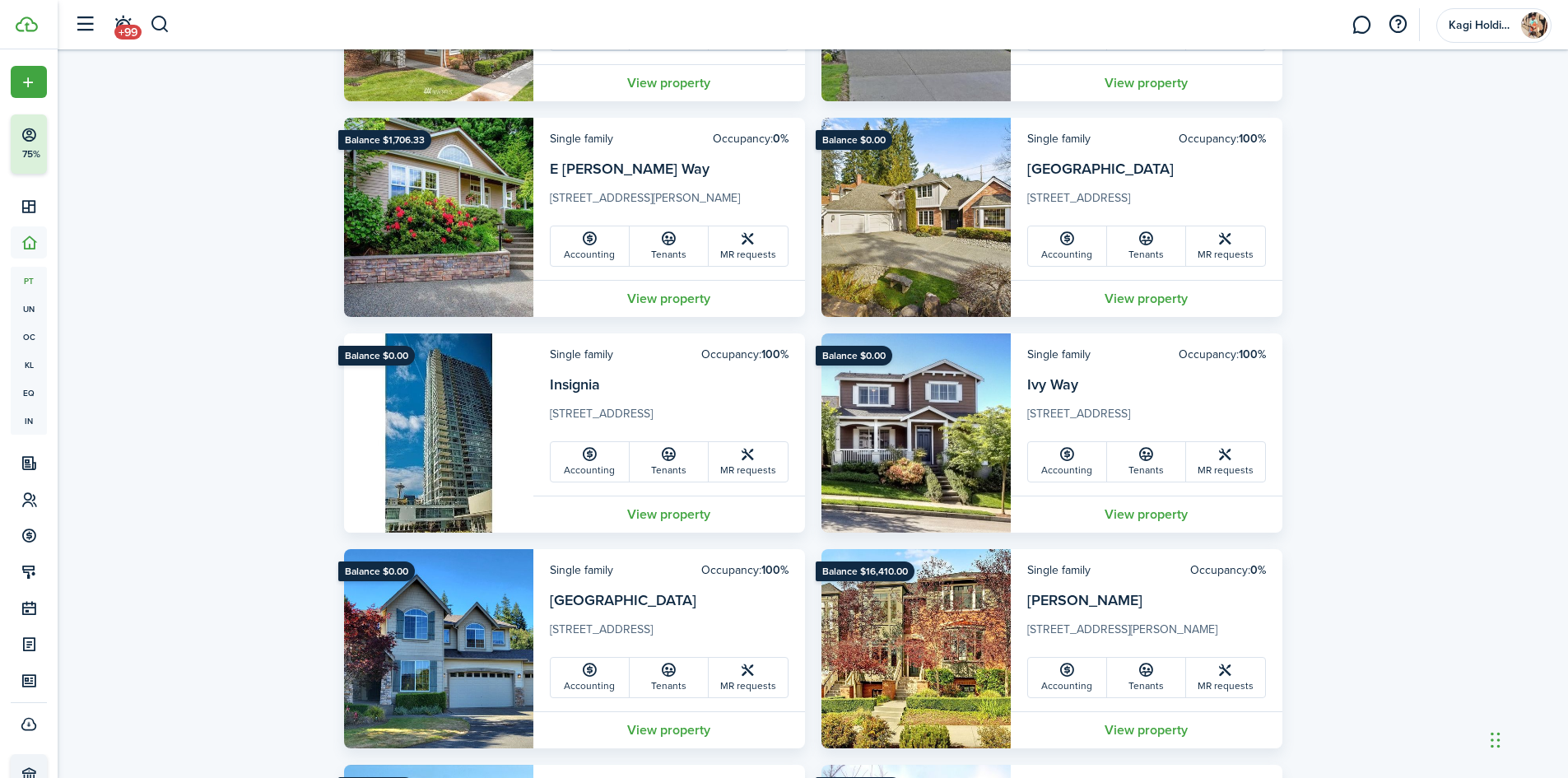
scroll to position [576, 0]
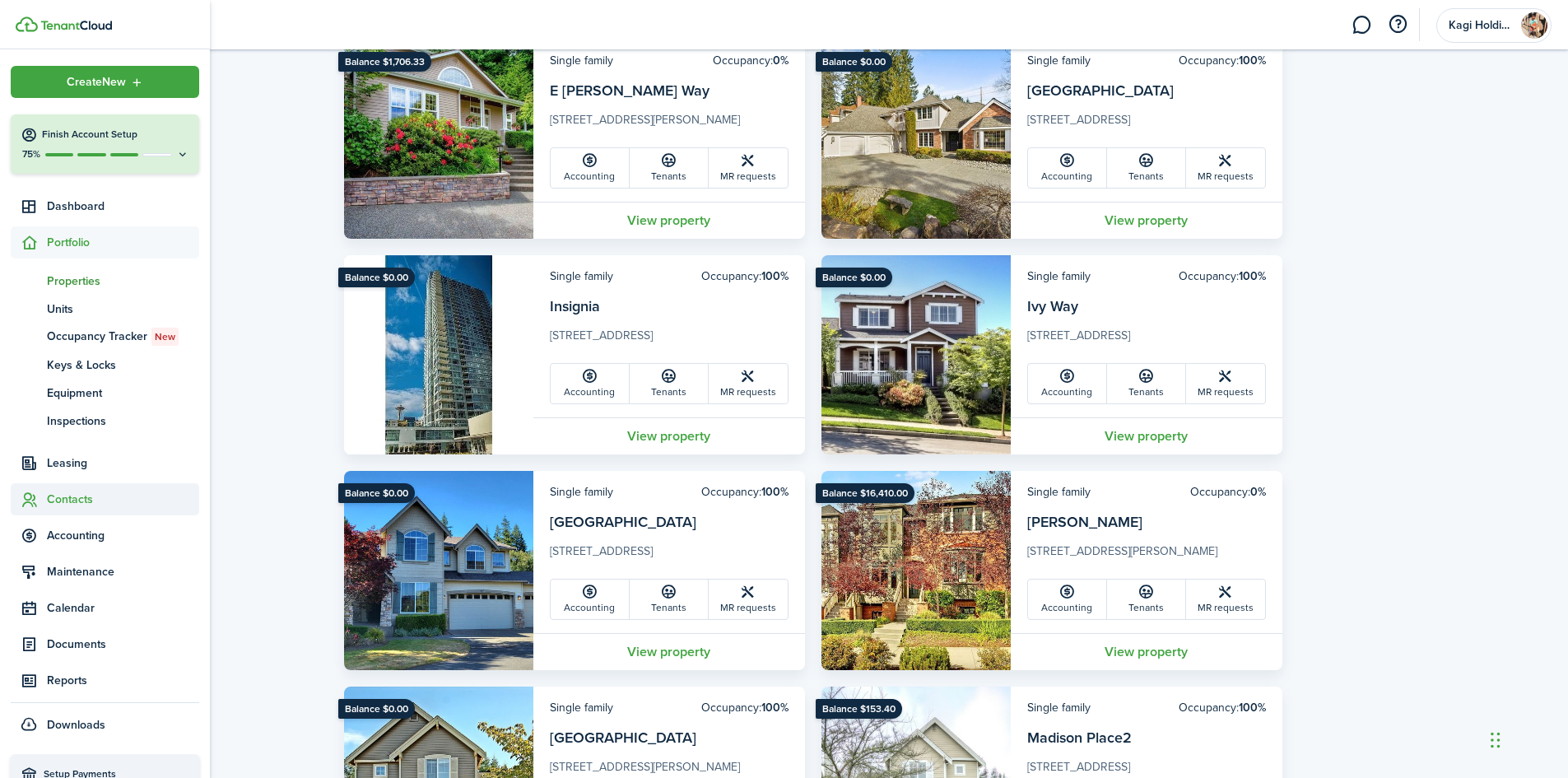
click at [91, 510] on span "Contacts" at bounding box center [105, 499] width 189 height 32
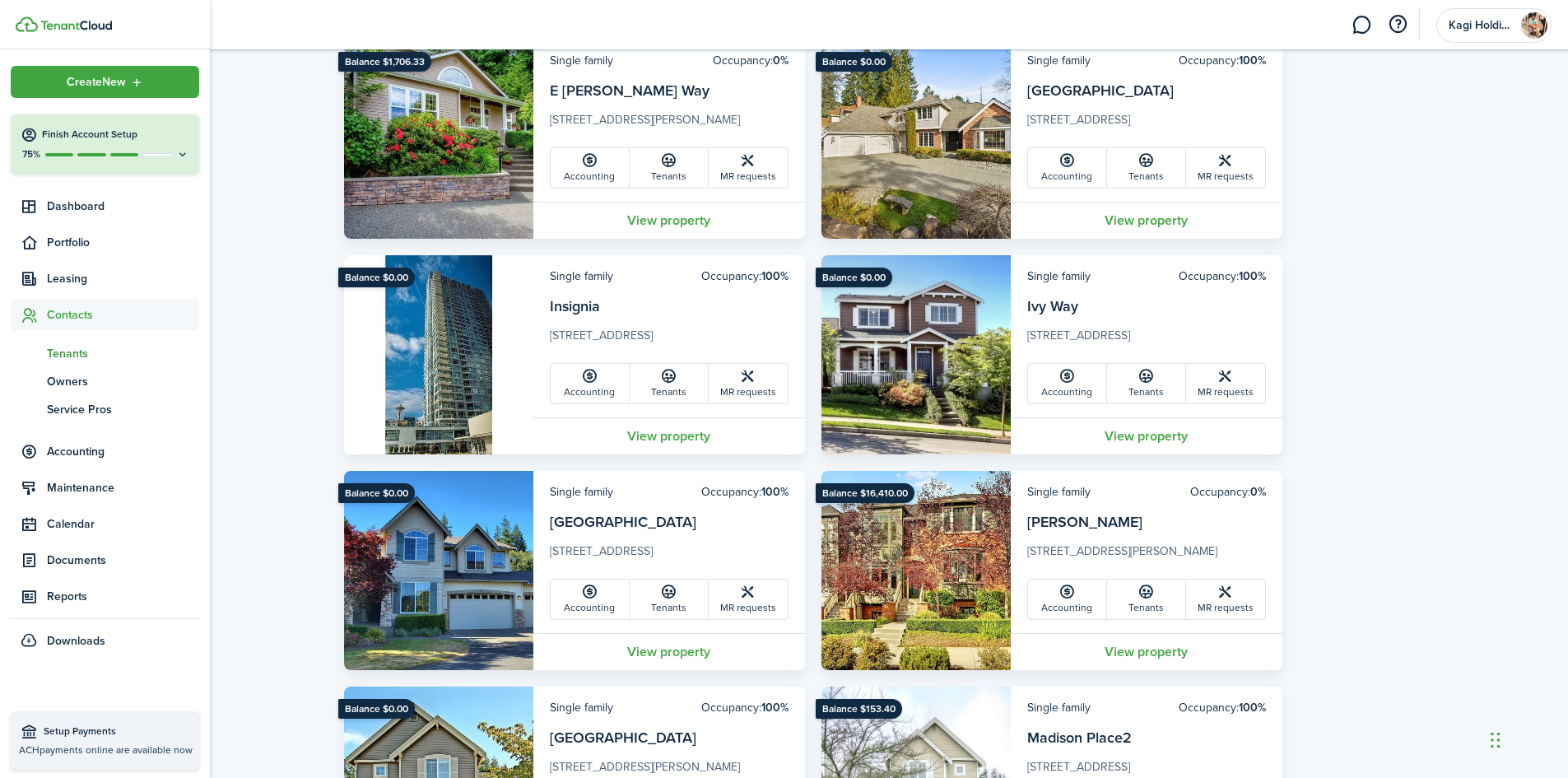
click at [74, 353] on span "Tenants" at bounding box center [123, 354] width 153 height 17
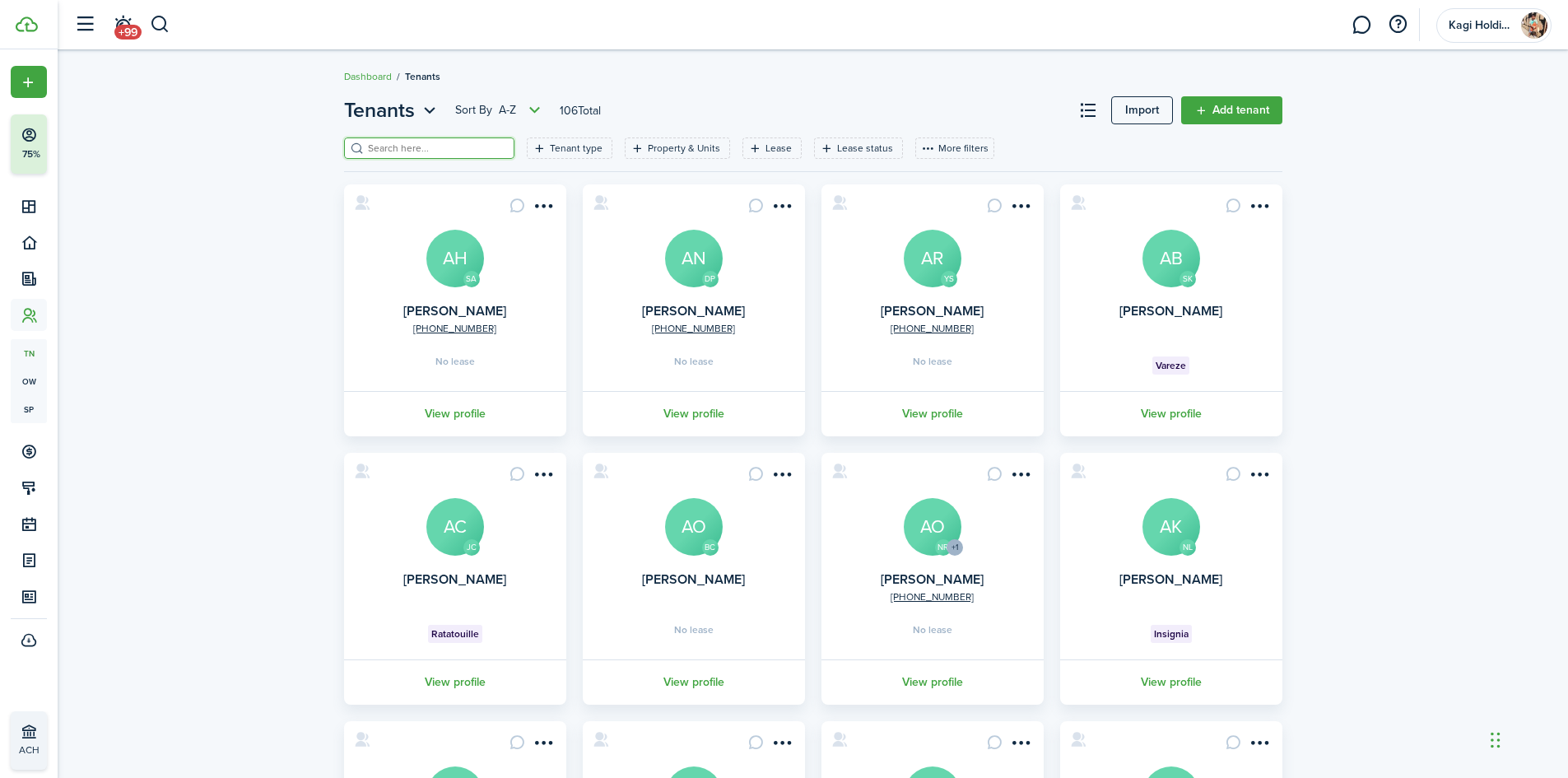
click at [456, 150] on input "search" at bounding box center [435, 149] width 145 height 16
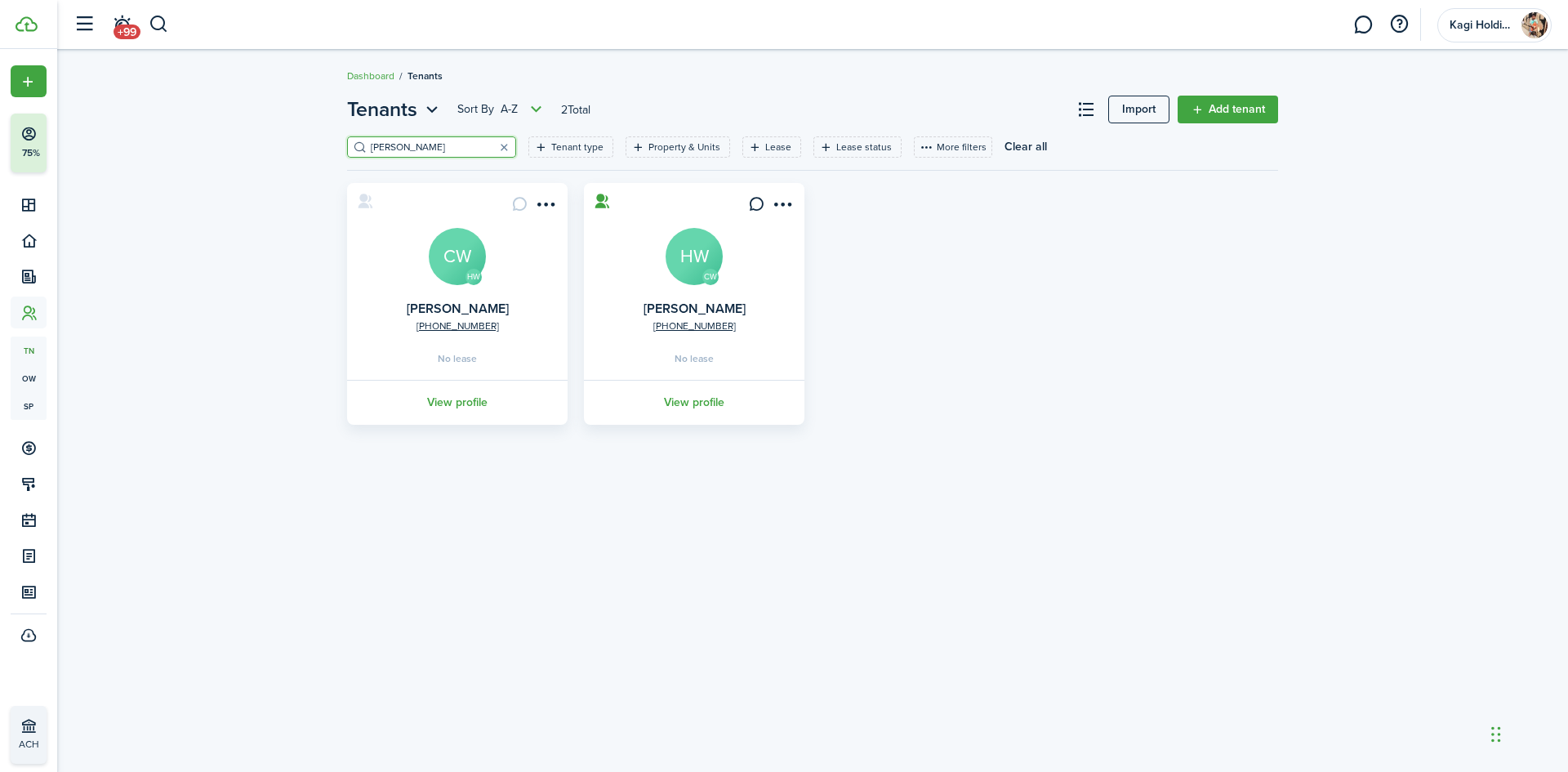
type input "[PERSON_NAME]"
click at [455, 271] on avatar-text "CW" at bounding box center [458, 257] width 57 height 57
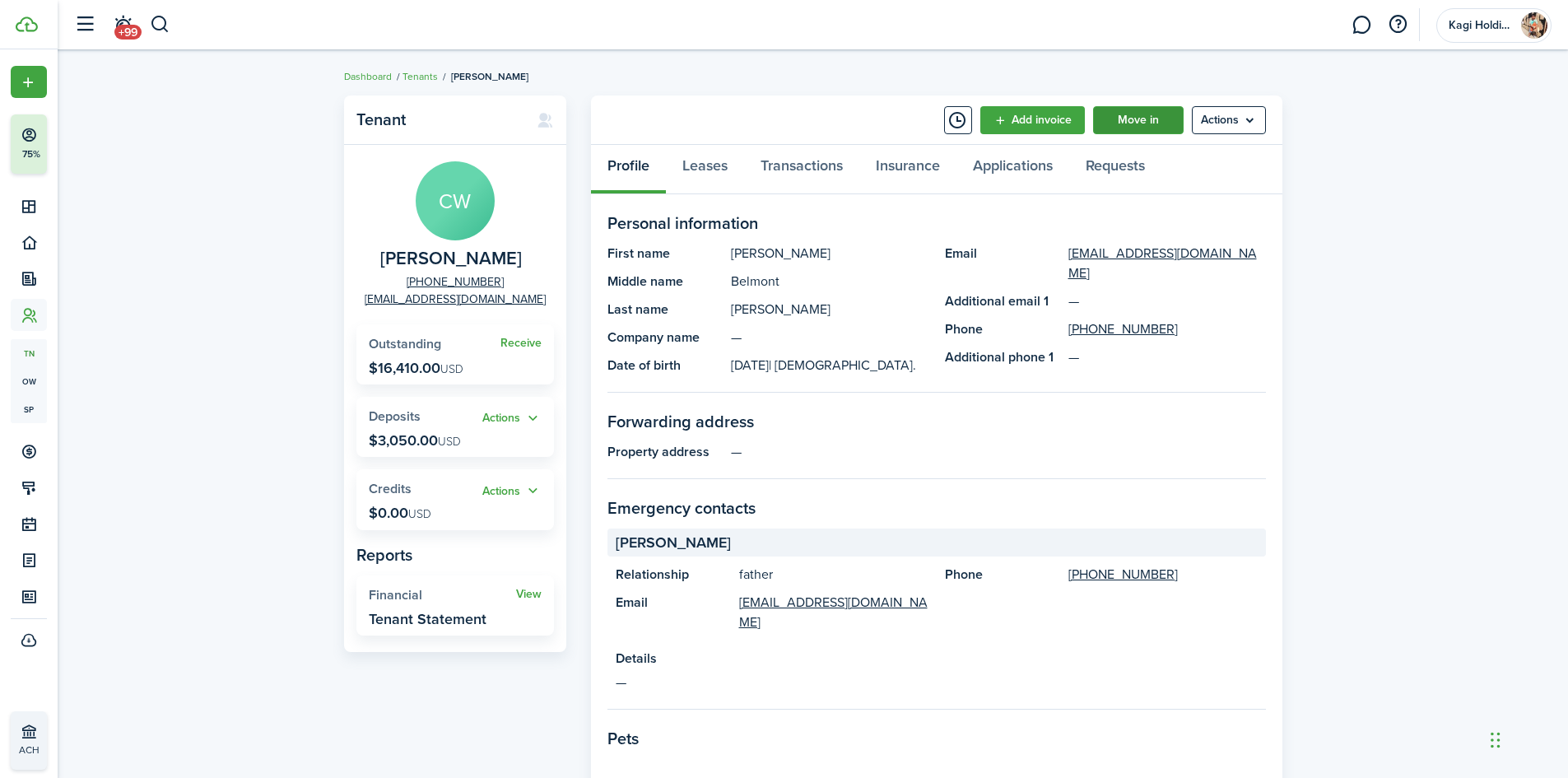
click at [1132, 115] on link "Move in" at bounding box center [1138, 120] width 91 height 28
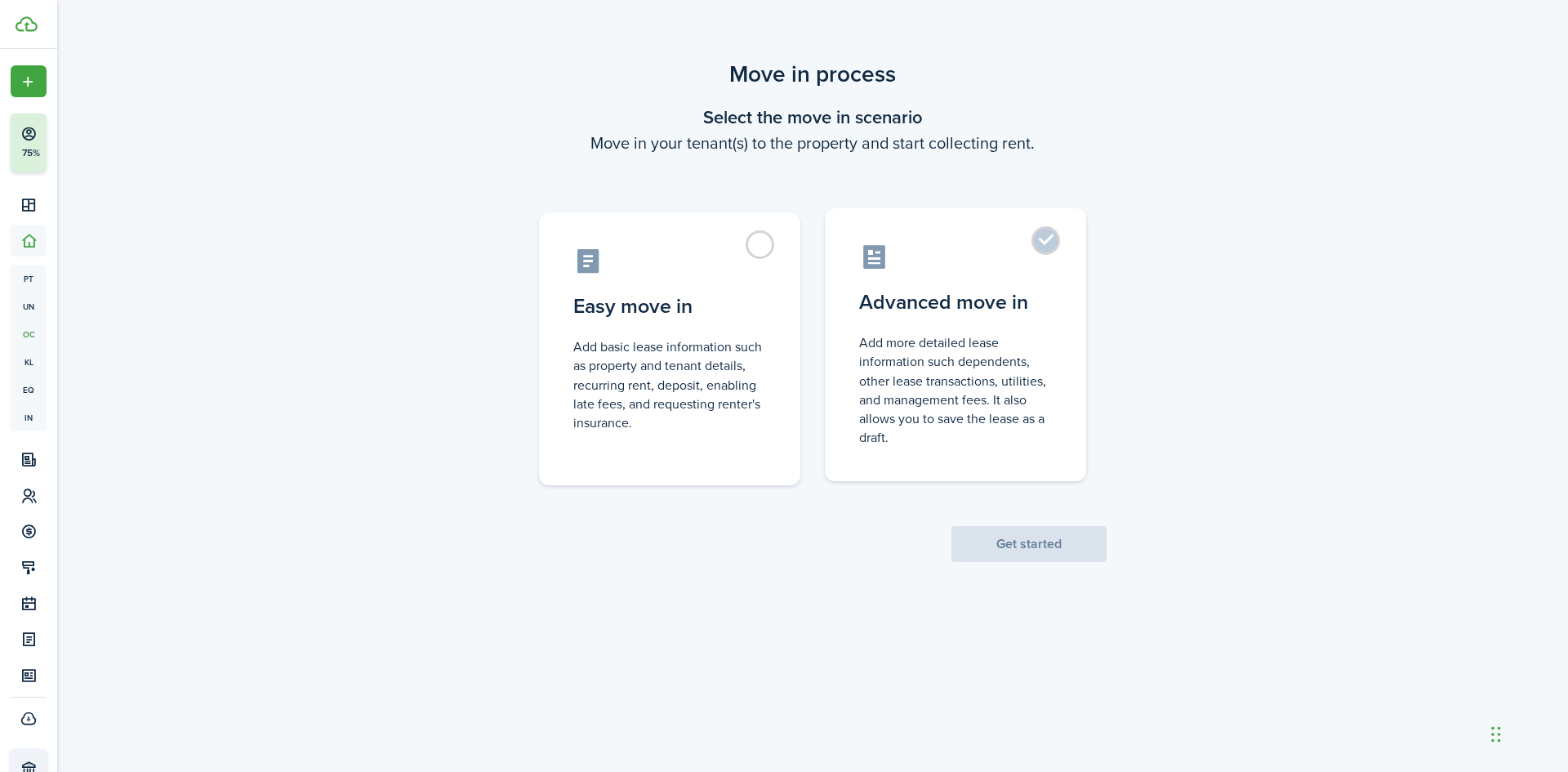
click at [1055, 236] on label "Advanced move in Add more detailed lease information such dependents, other lea…" at bounding box center [956, 344] width 261 height 273
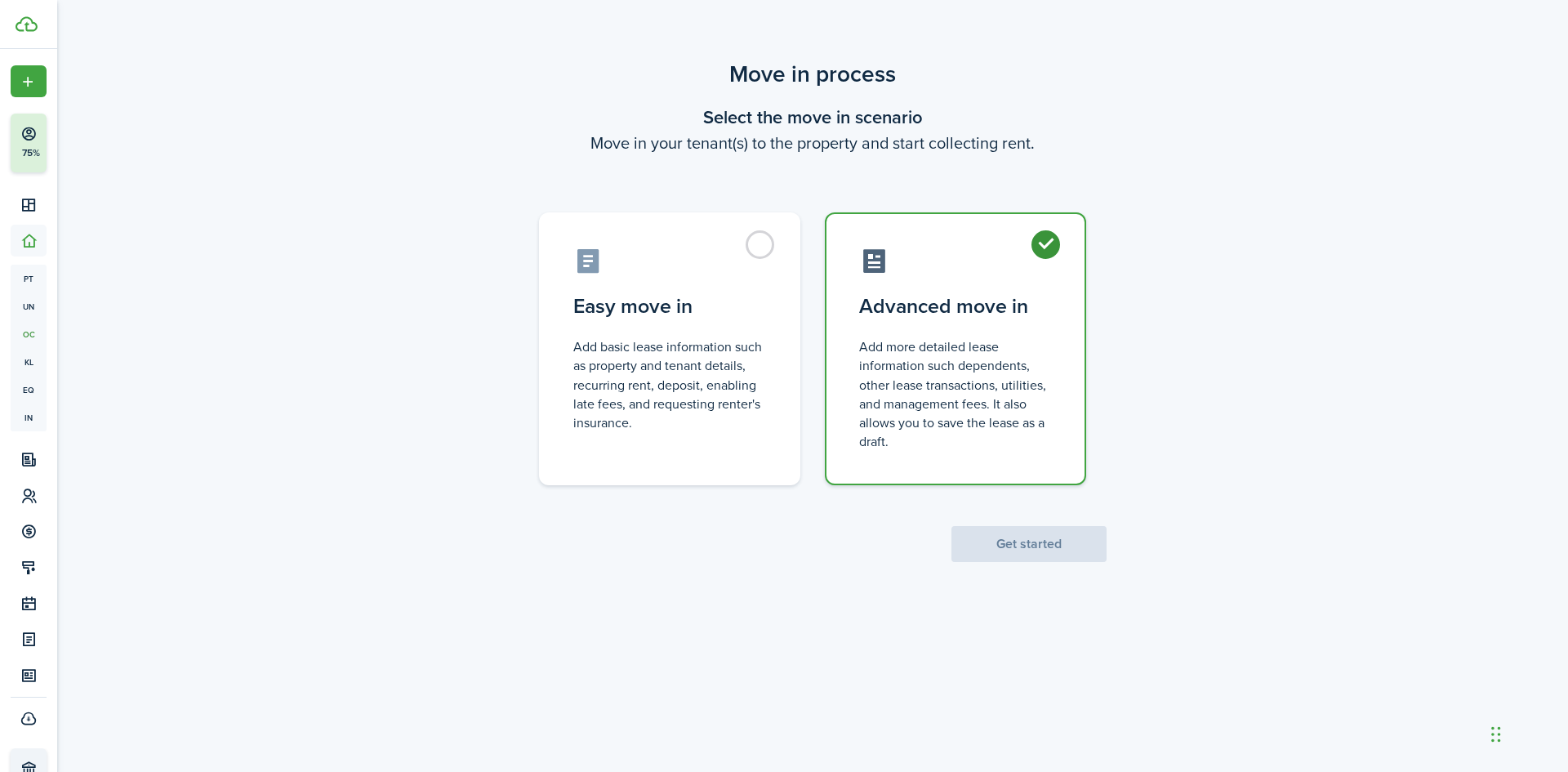
radio input "true"
click at [1036, 534] on button "Get started" at bounding box center [1029, 544] width 156 height 36
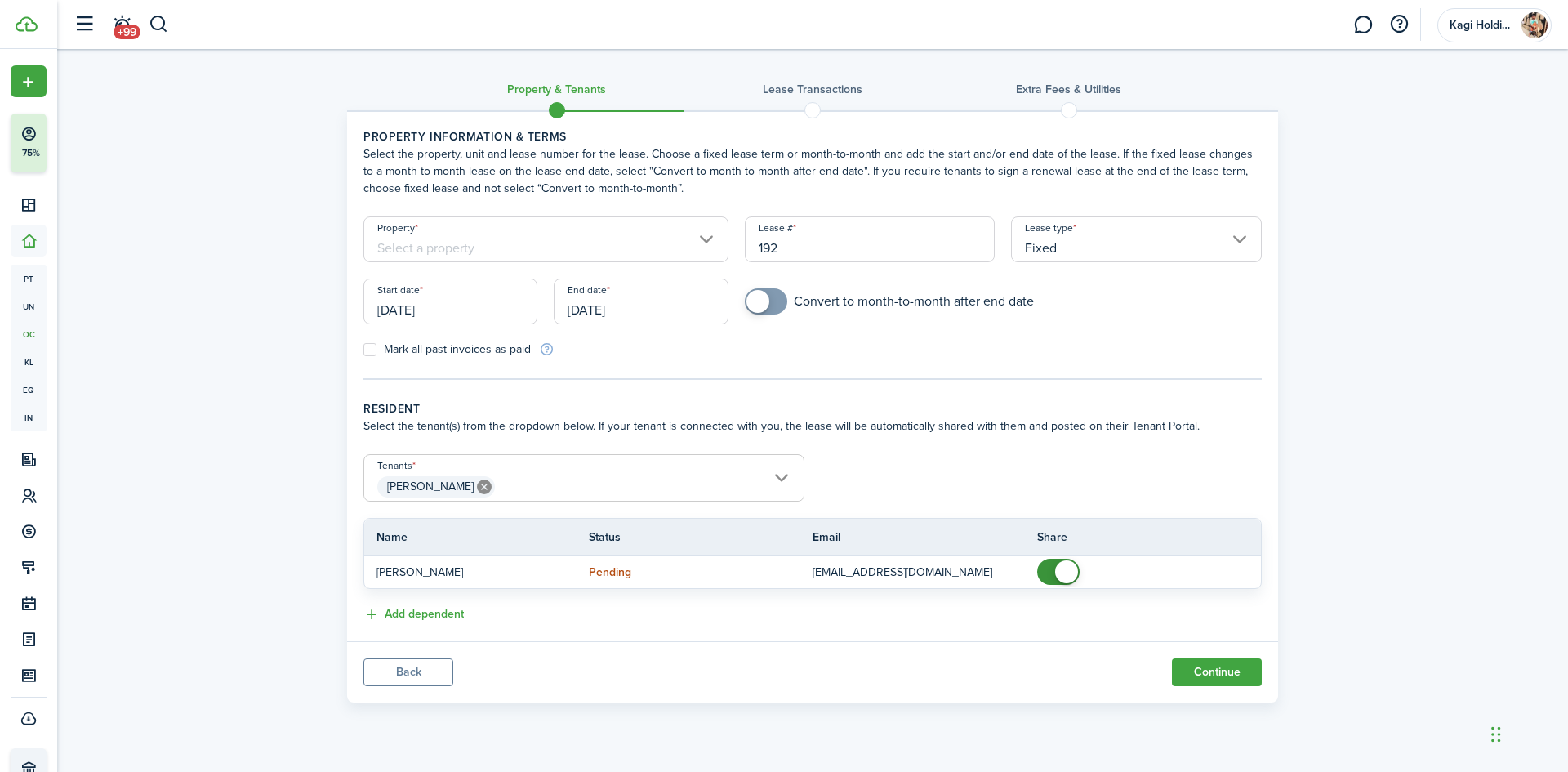
click at [476, 254] on input "Property" at bounding box center [546, 240] width 366 height 46
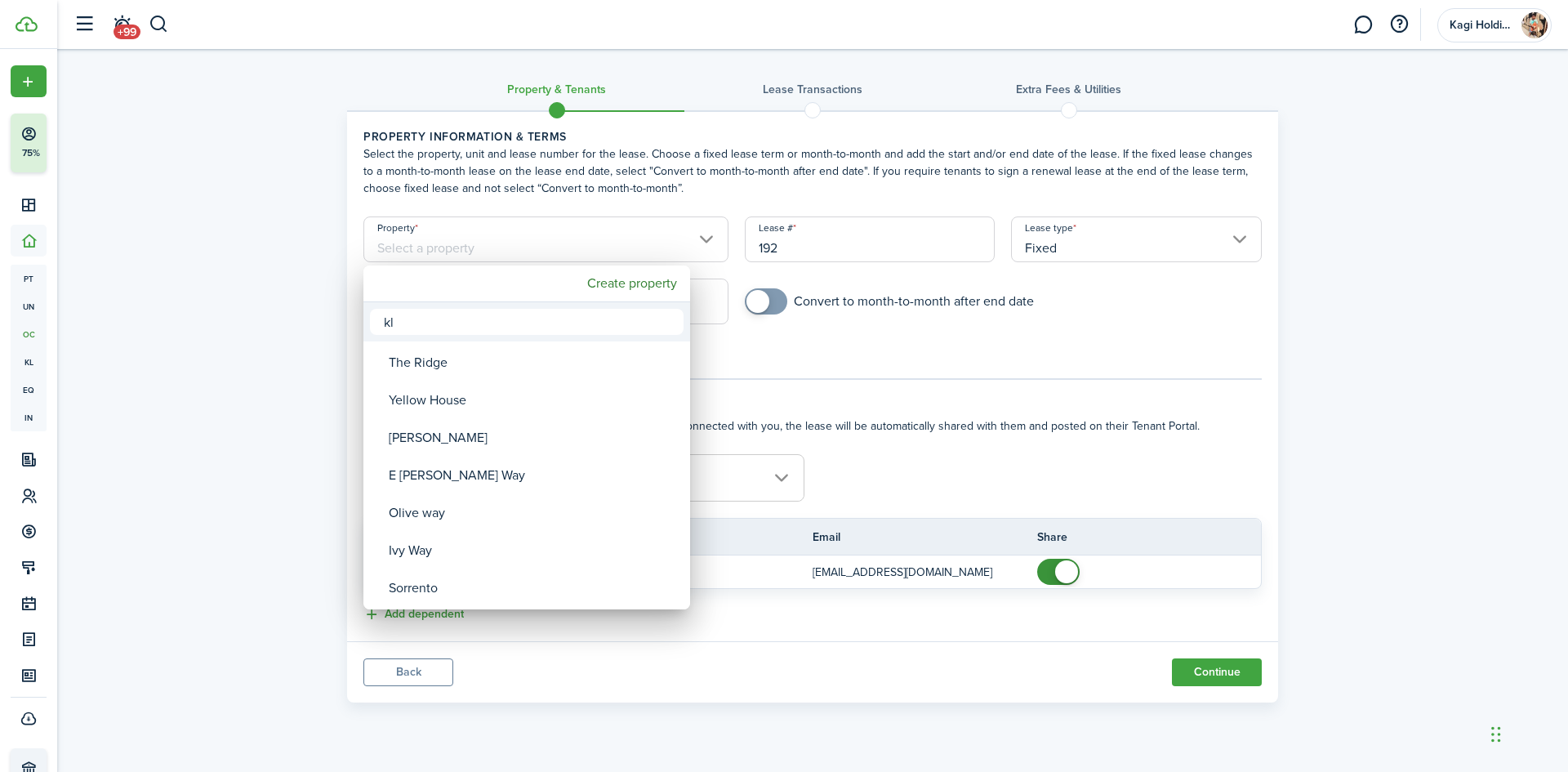
type input "k"
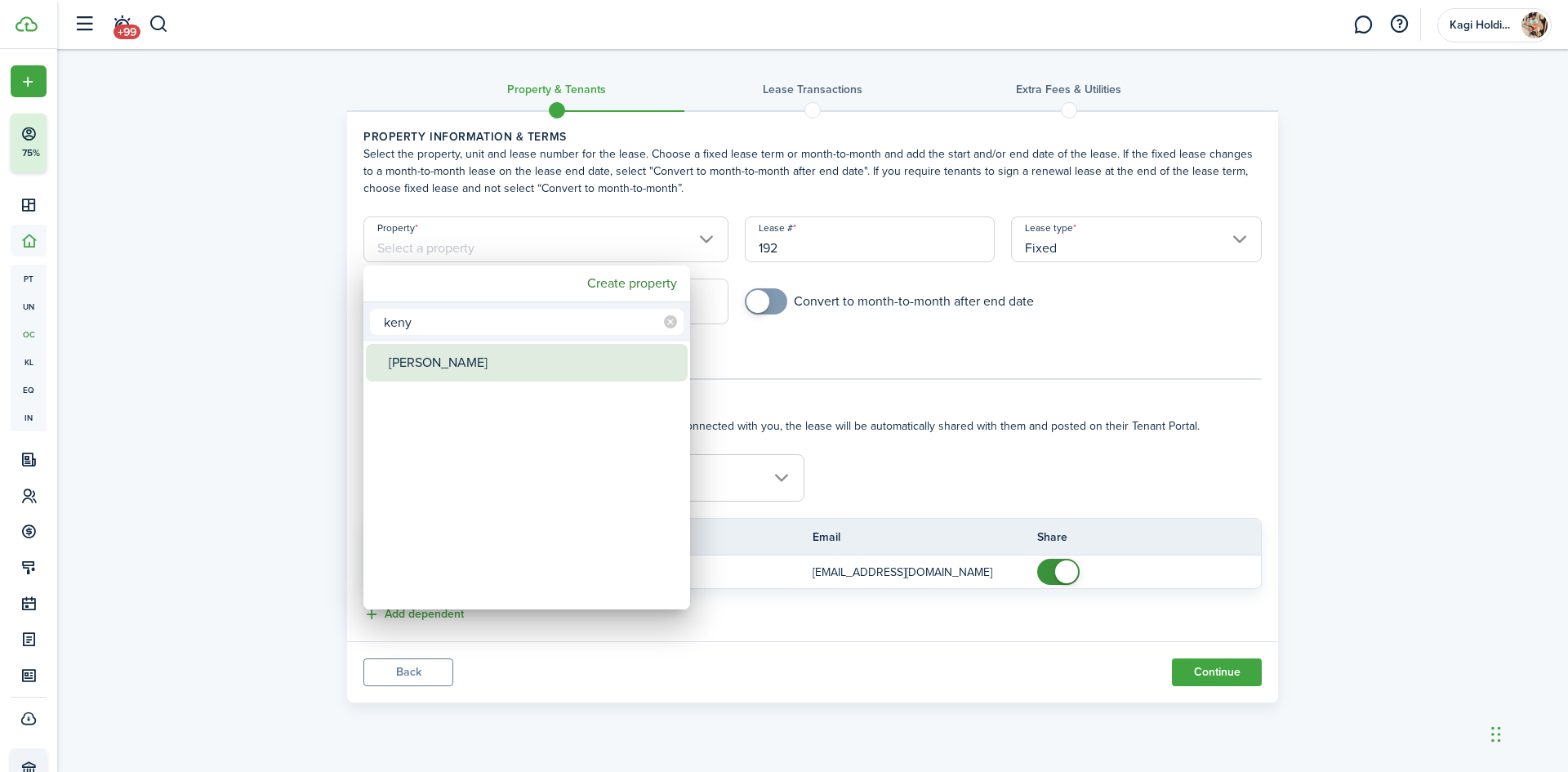
type input "keny"
click at [465, 365] on div "[PERSON_NAME]" at bounding box center [534, 363] width 289 height 38
type input "[PERSON_NAME]"
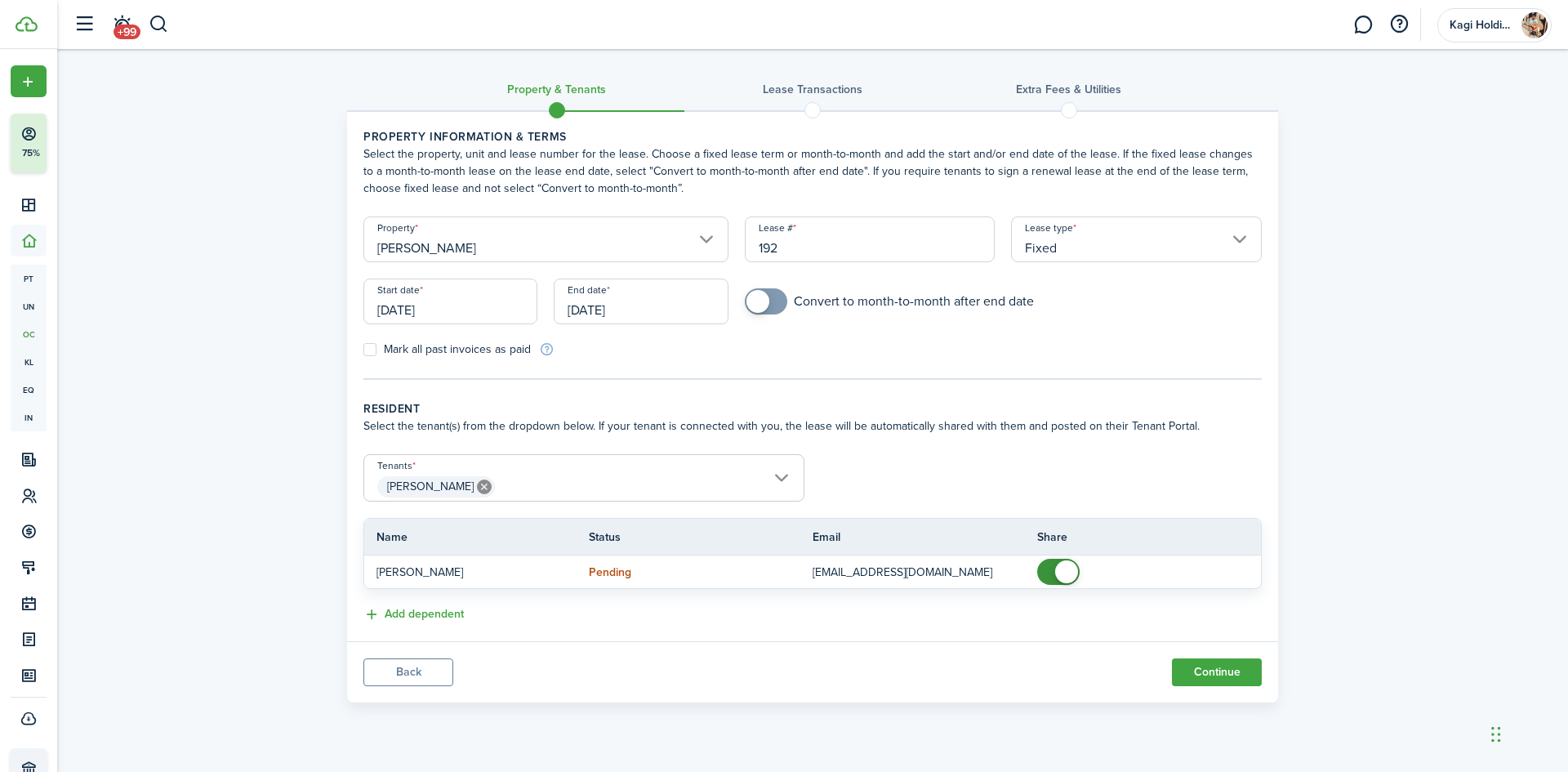
click at [466, 314] on input "[DATE]" at bounding box center [451, 301] width 174 height 46
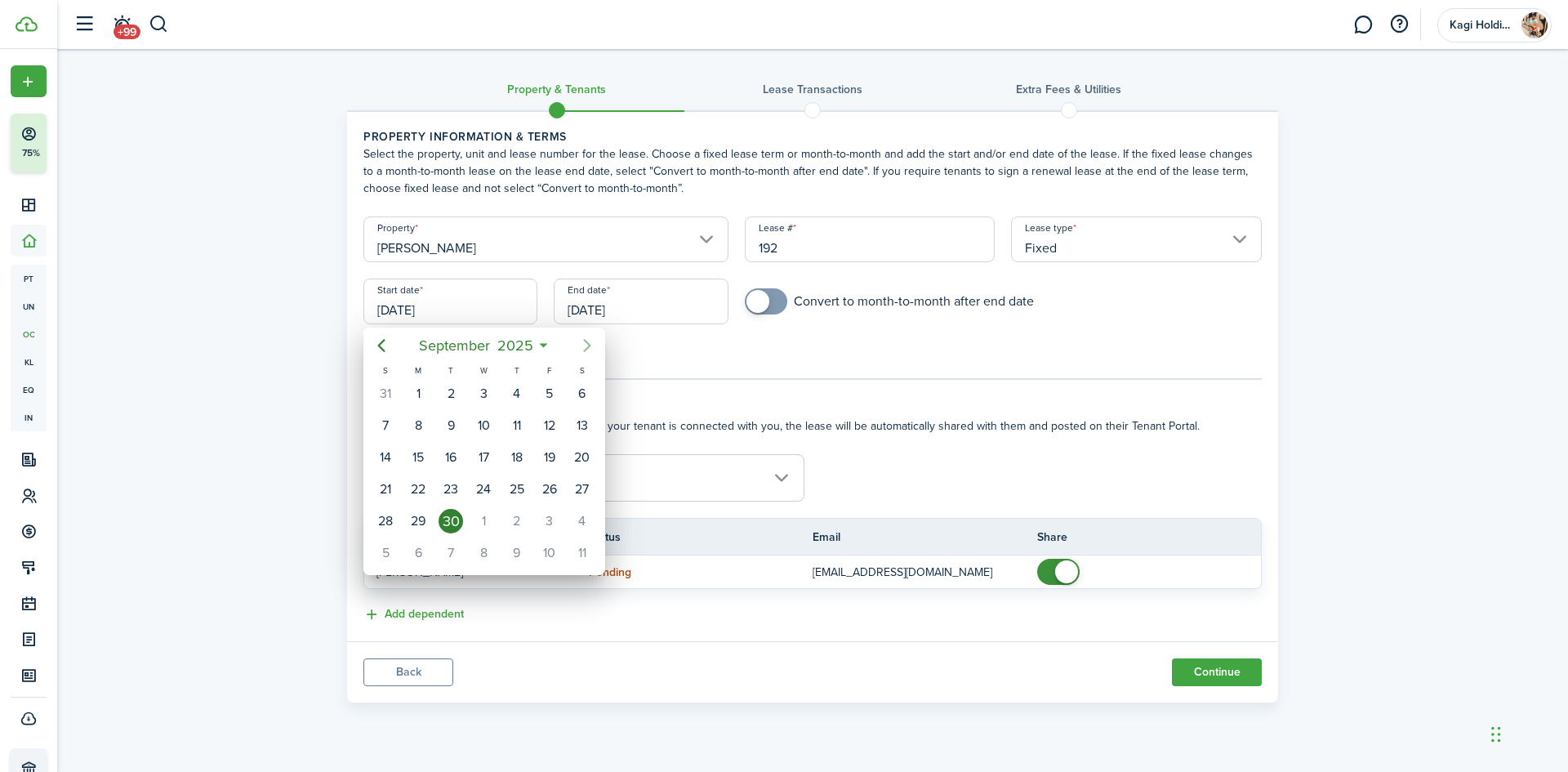
click at [593, 351] on icon "Next page" at bounding box center [587, 346] width 20 height 20
drag, startPoint x: 489, startPoint y: 393, endPoint x: 539, endPoint y: 370, distance: 55.0
click at [488, 393] on div "1" at bounding box center [483, 393] width 25 height 25
type input "[DATE]"
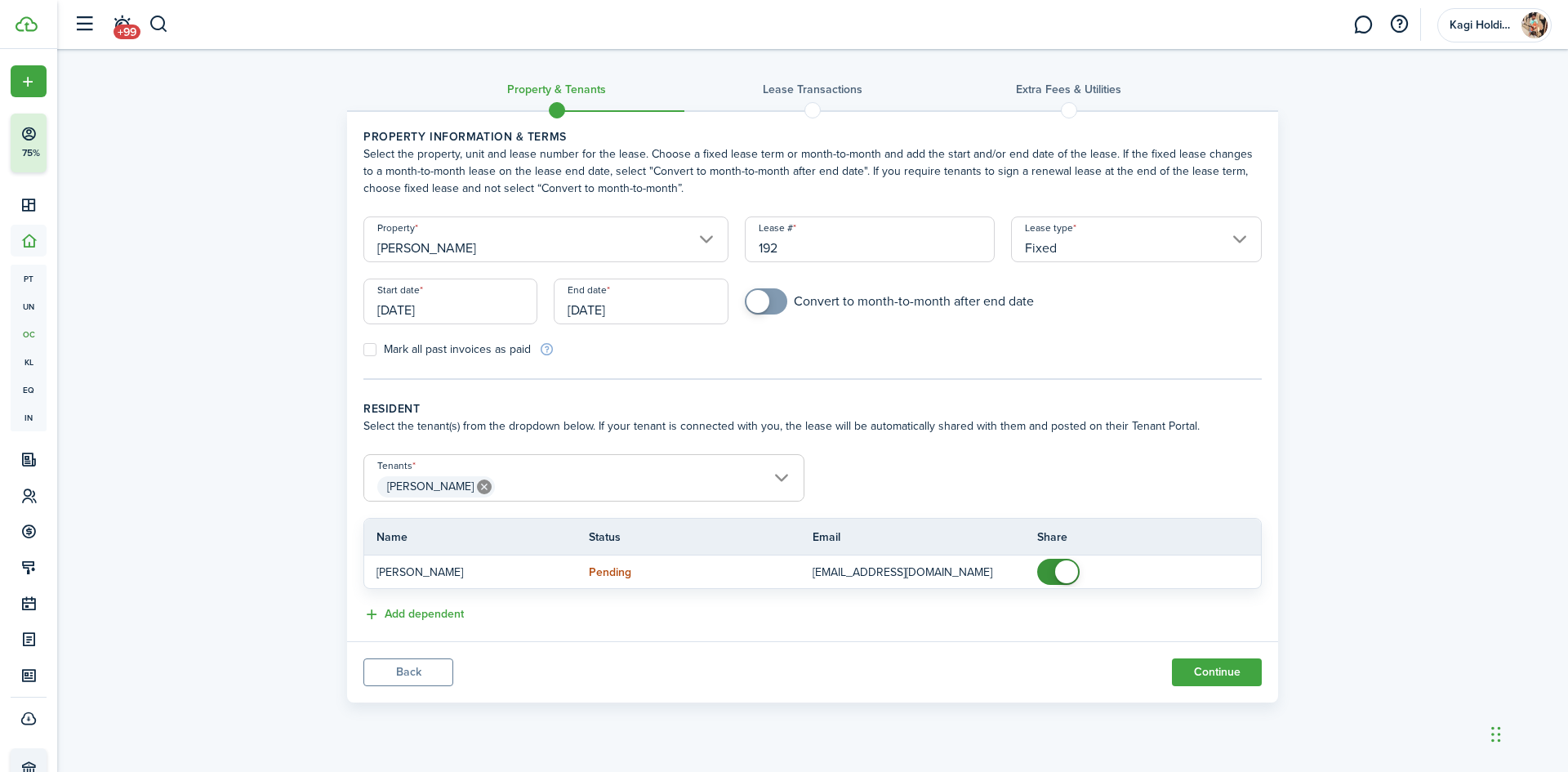
click at [529, 490] on span "[PERSON_NAME]" at bounding box center [584, 487] width 440 height 28
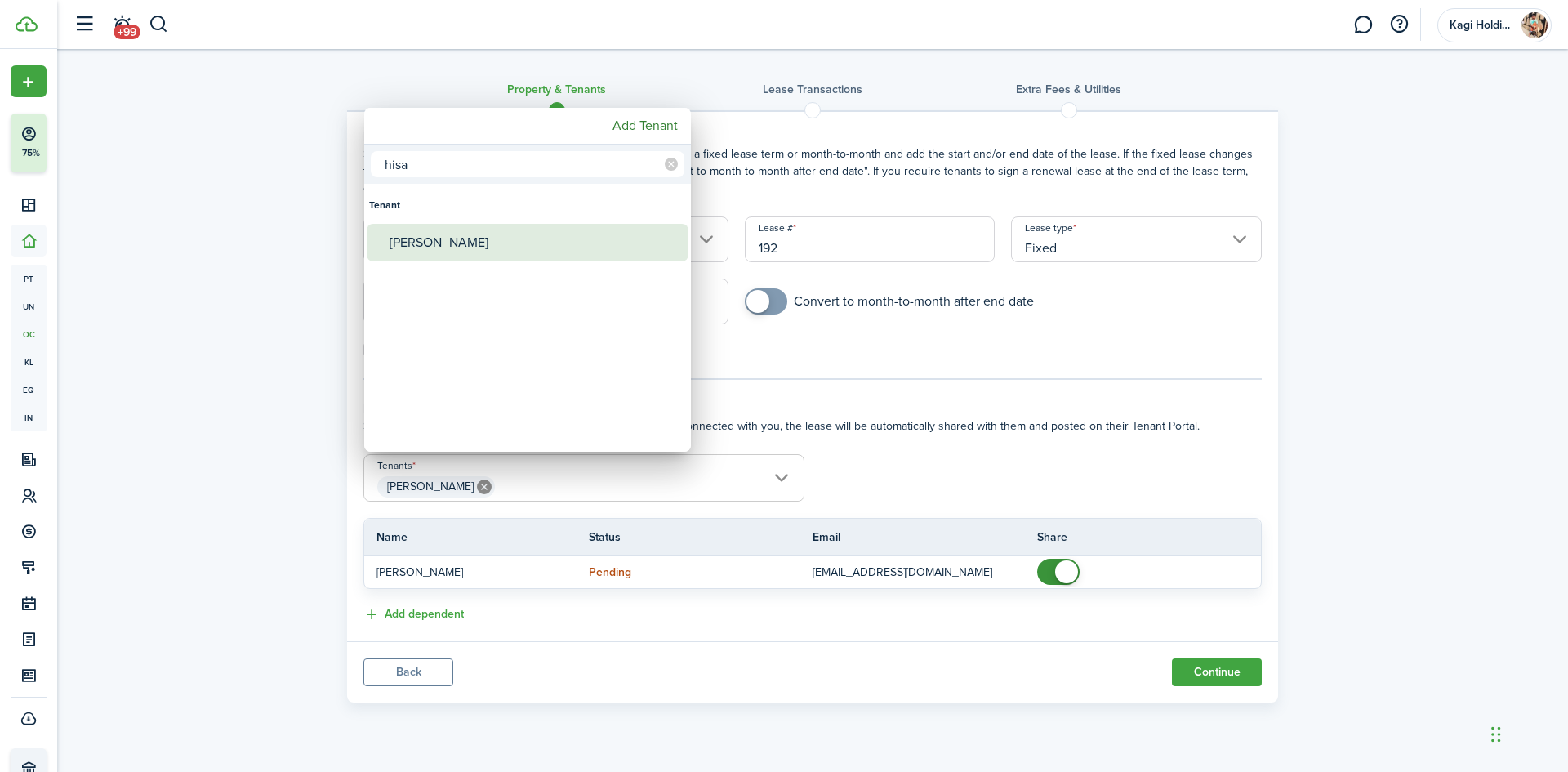
type input "hisa"
click at [448, 254] on div "[PERSON_NAME]" at bounding box center [534, 243] width 289 height 38
type input "[PERSON_NAME], [PERSON_NAME]"
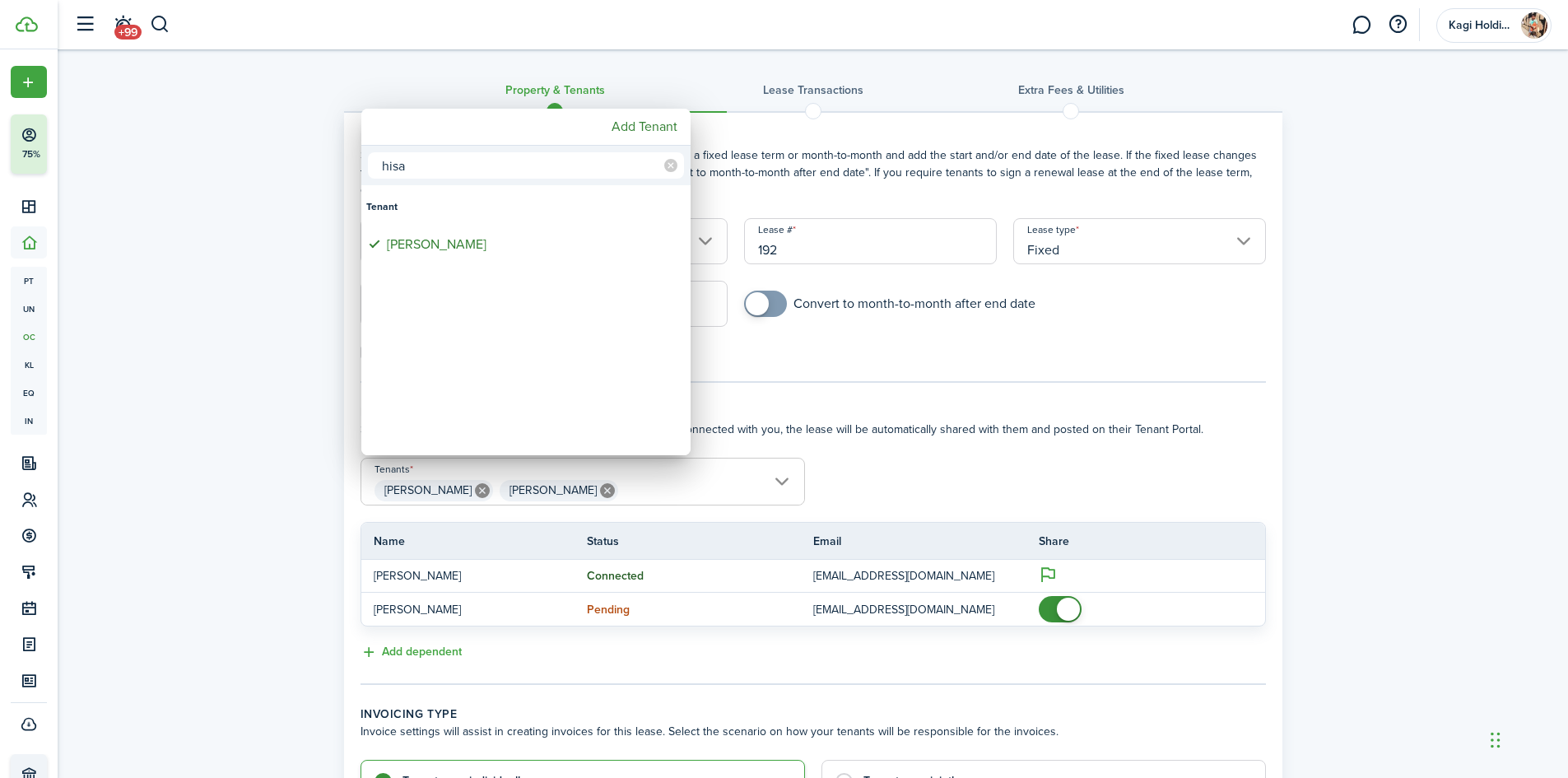
click at [1053, 605] on div at bounding box center [784, 389] width 1831 height 1042
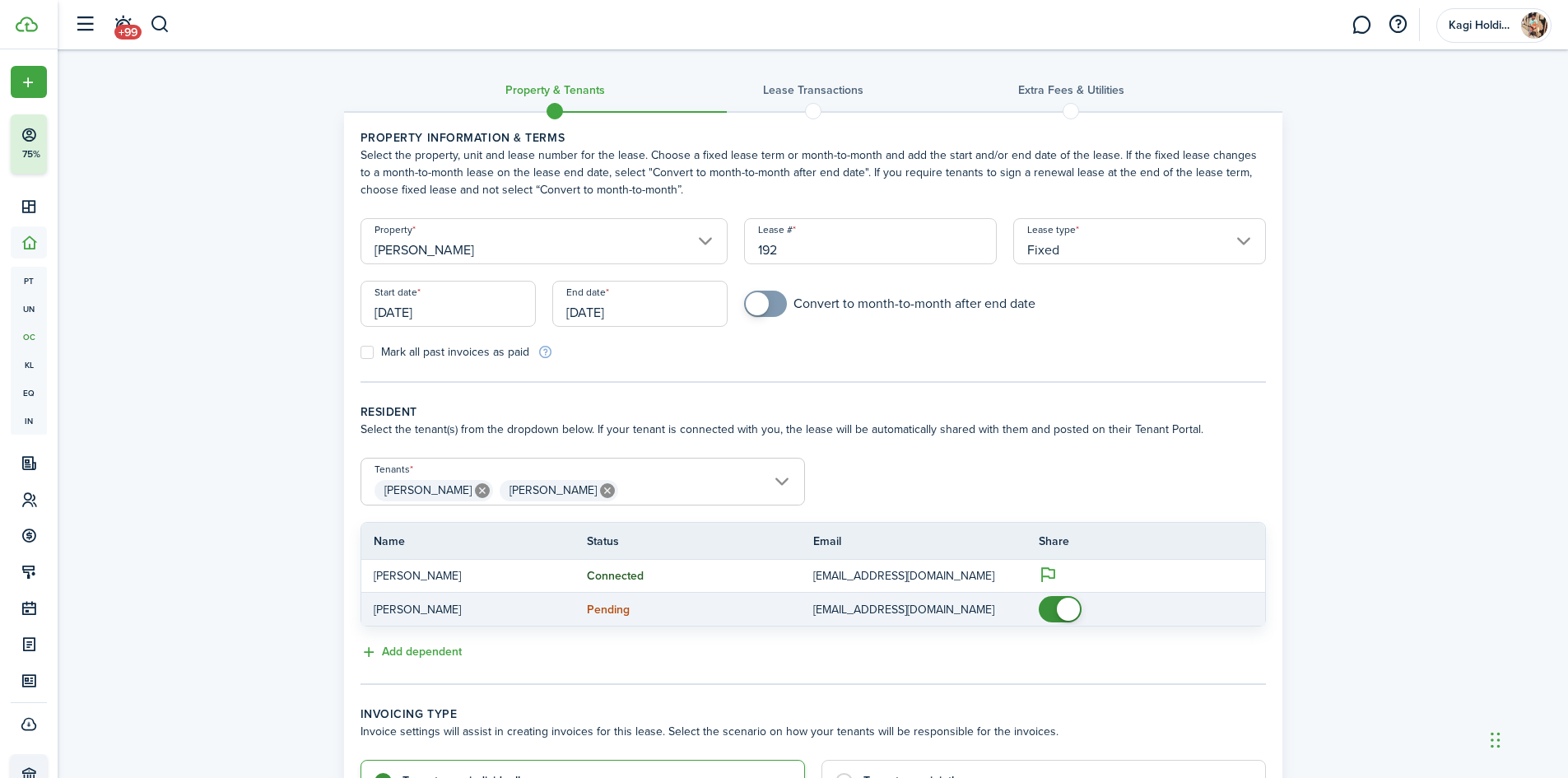
checkbox input "false"
click at [1052, 609] on span at bounding box center [1060, 609] width 16 height 26
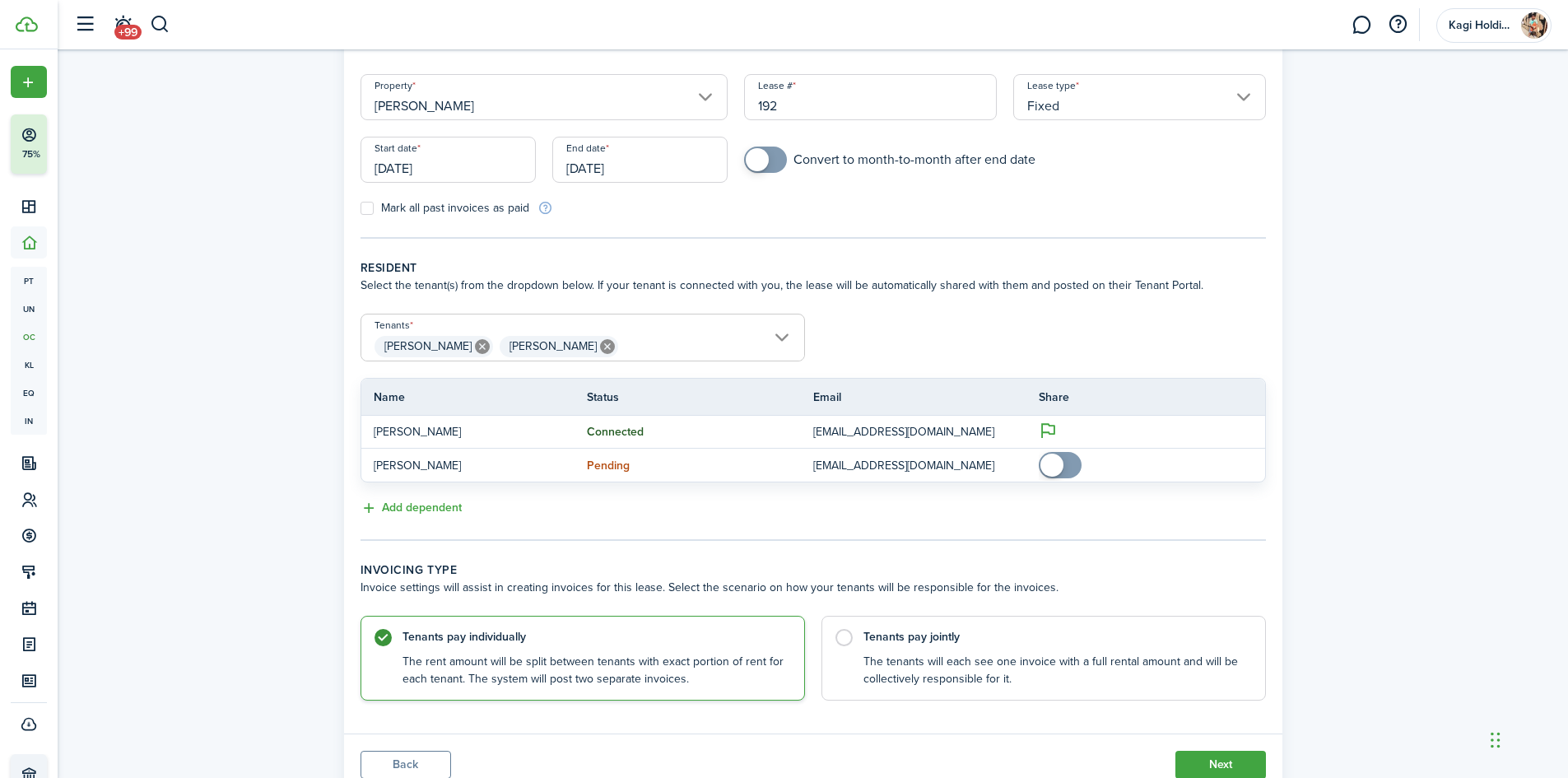
scroll to position [207, 0]
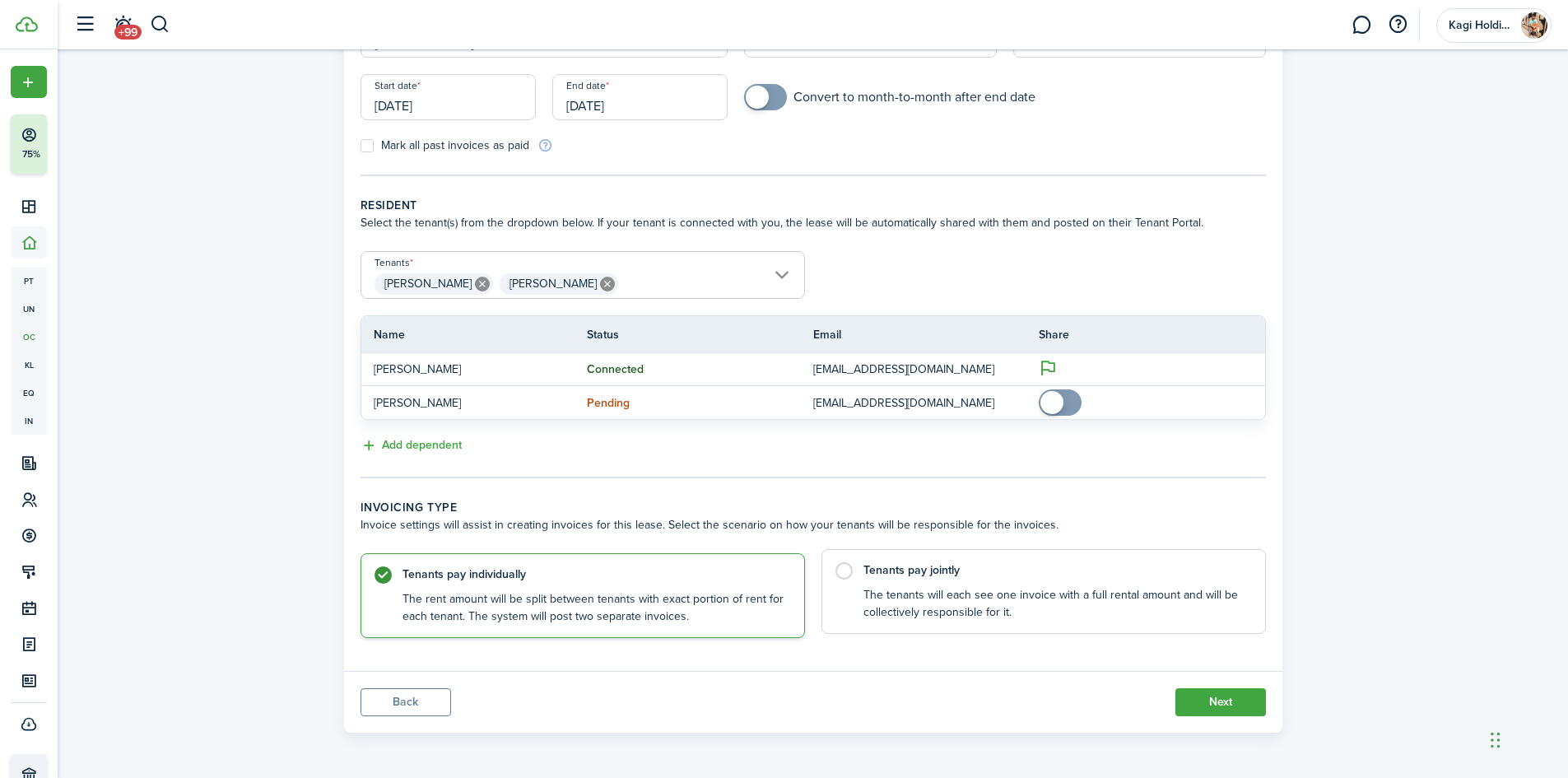
click at [868, 573] on control-radio-card-title "Tenants pay jointly" at bounding box center [1056, 570] width 385 height 16
radio input "false"
radio input "true"
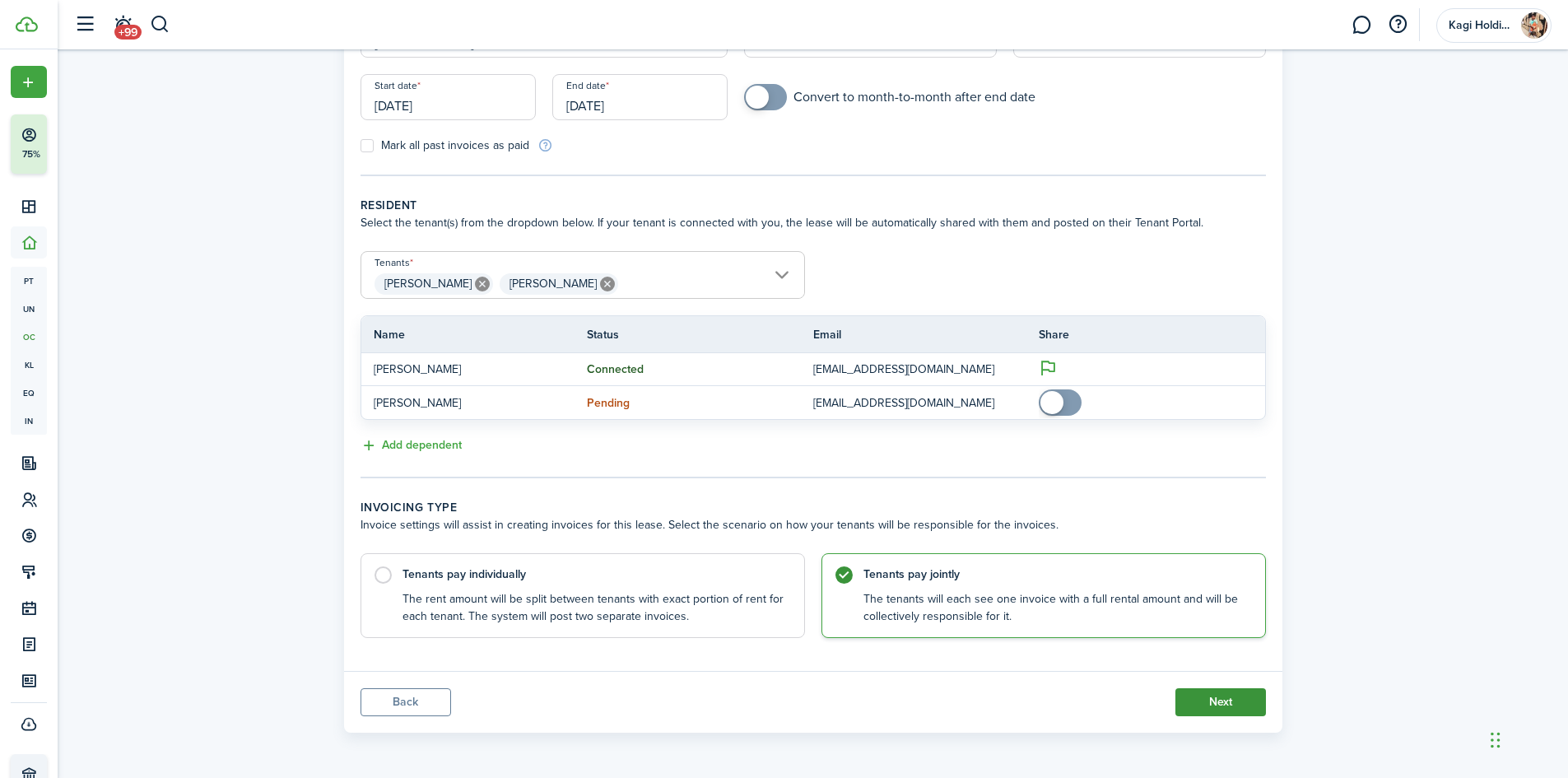
click at [1230, 700] on button "Next" at bounding box center [1221, 702] width 91 height 28
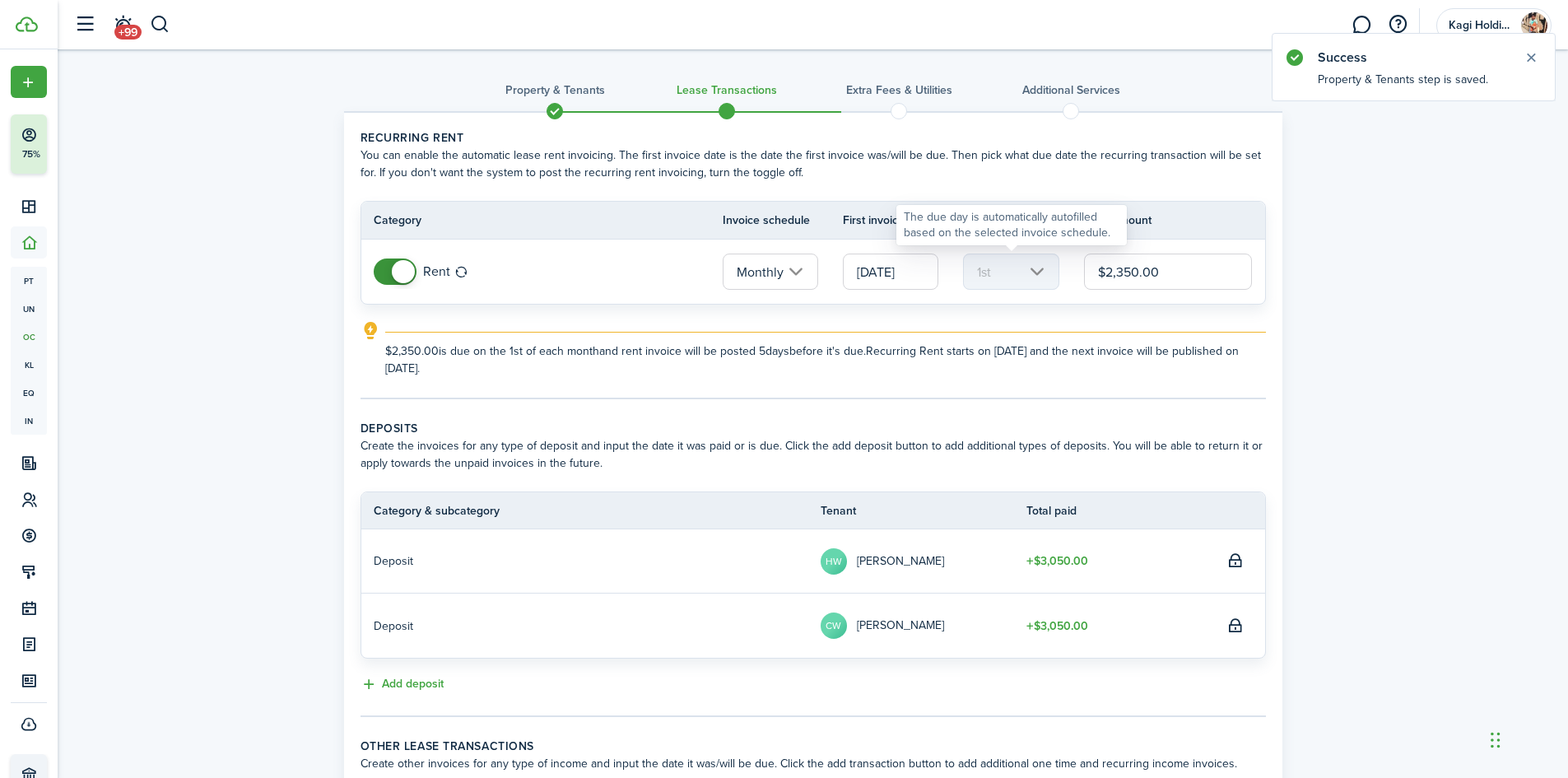
drag, startPoint x: 1197, startPoint y: 276, endPoint x: 1006, endPoint y: 280, distance: 191.0
click at [1006, 280] on tr "Rent Monthly [DATE] 1st $2,350.00" at bounding box center [812, 272] width 903 height 64
type input "$2,817.00"
click at [1134, 316] on lease-classic-rent "Recurring rent You can enable the automatic lease rent invoicing. The first inv…" at bounding box center [812, 253] width 905 height 248
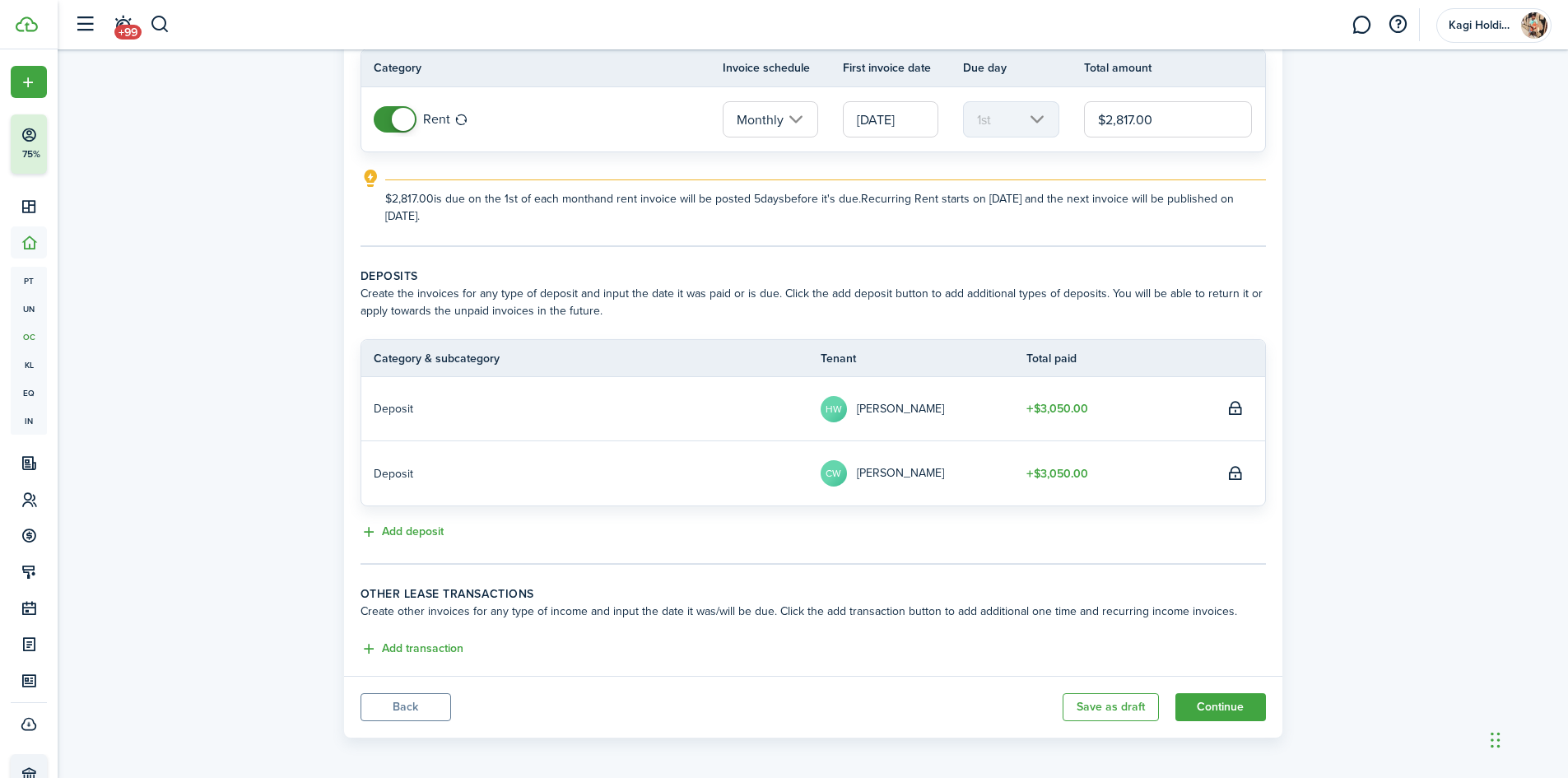
scroll to position [158, 0]
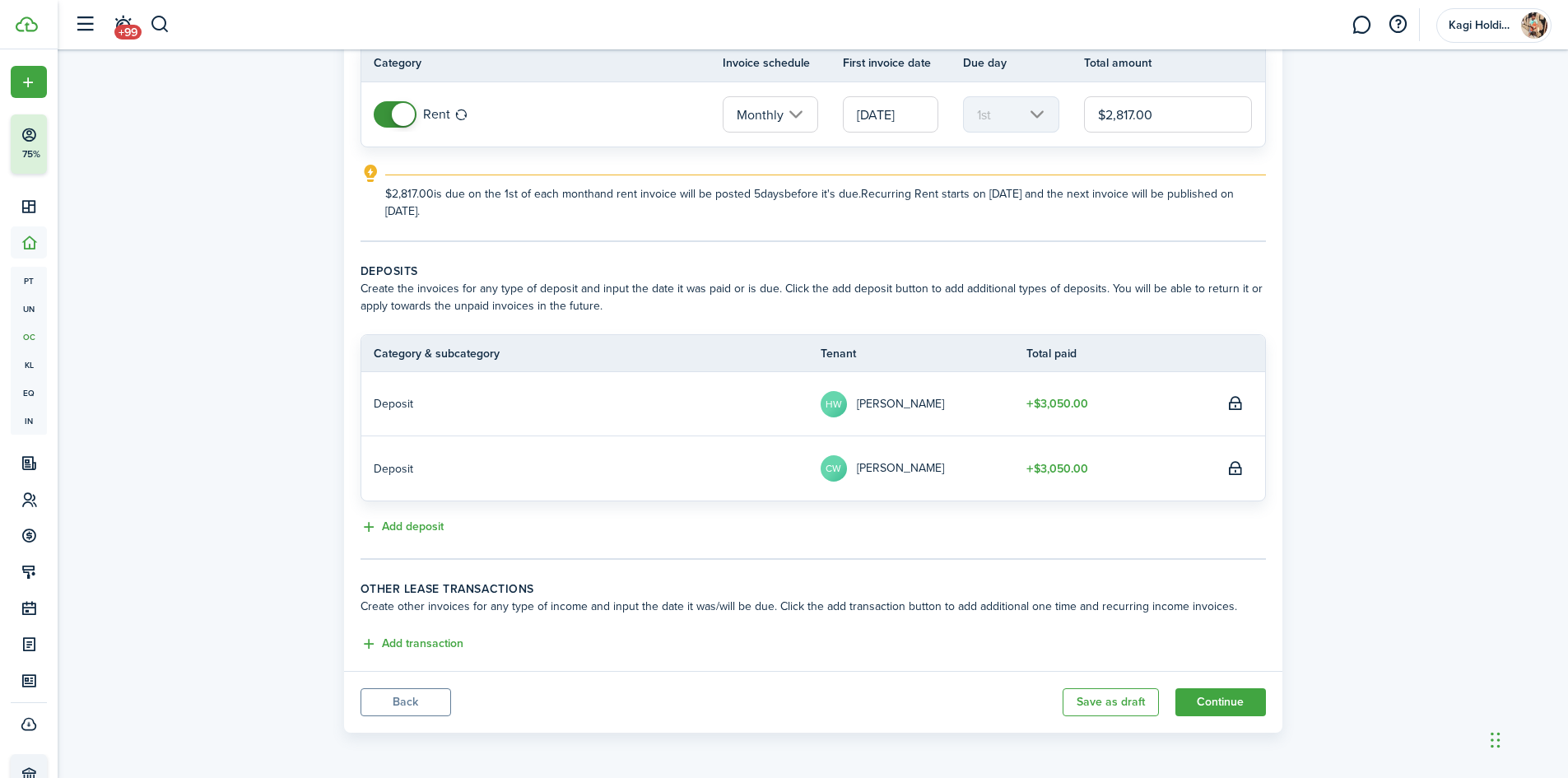
click at [1246, 718] on panel-main-footer "Back Save as draft Continue" at bounding box center [813, 702] width 938 height 62
drag, startPoint x: 1241, startPoint y: 701, endPoint x: 1232, endPoint y: 686, distance: 17.5
click at [1240, 701] on button "Continue" at bounding box center [1221, 702] width 91 height 28
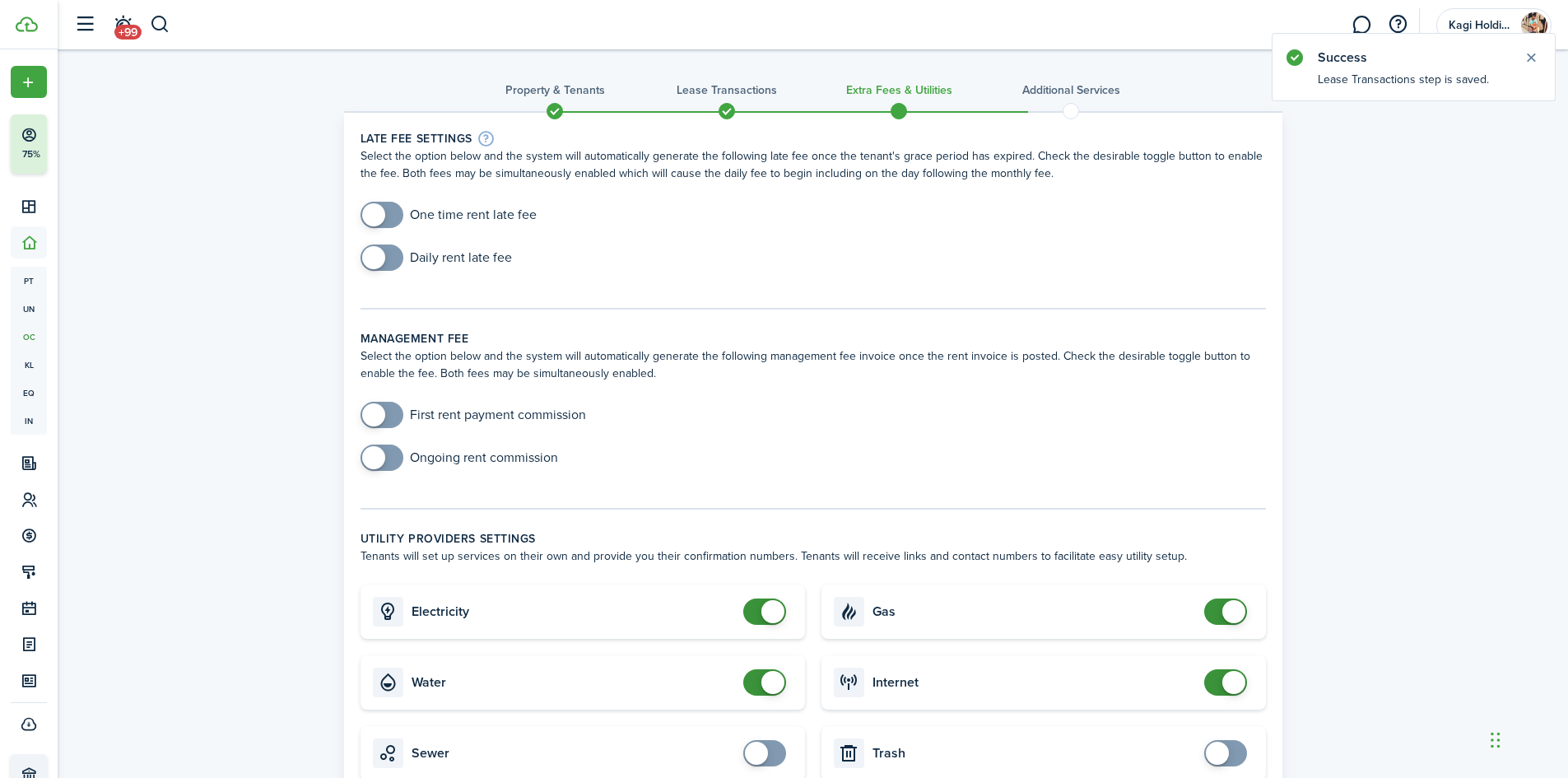
checkbox input "true"
click at [390, 412] on span at bounding box center [381, 414] width 16 height 26
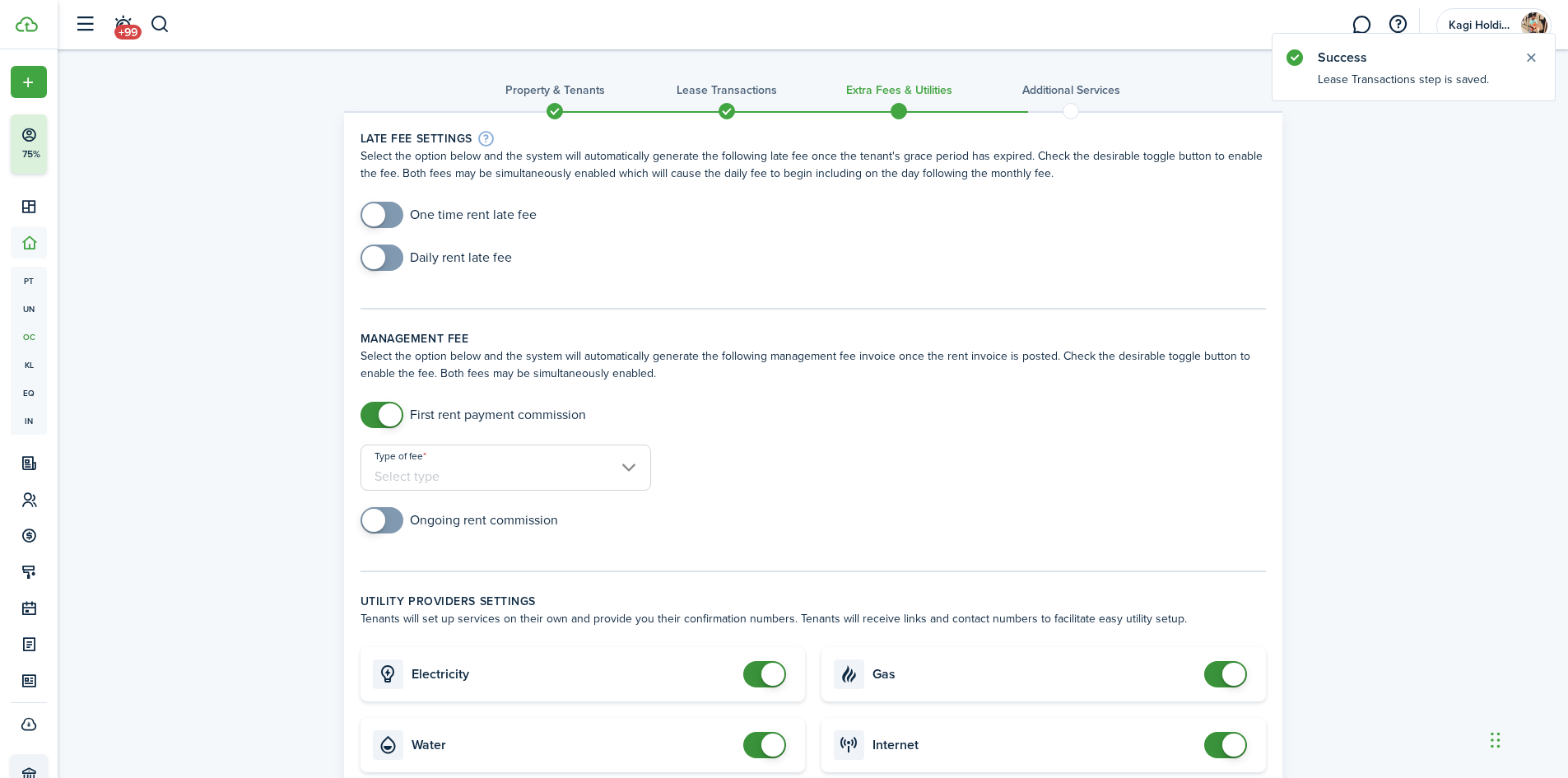
click at [495, 472] on input "Type of fee" at bounding box center [505, 467] width 290 height 46
click at [479, 514] on div "% of rent" at bounding box center [446, 510] width 120 height 28
type input "% of rent"
click at [735, 475] on input "Amount in %" at bounding box center [775, 467] width 214 height 46
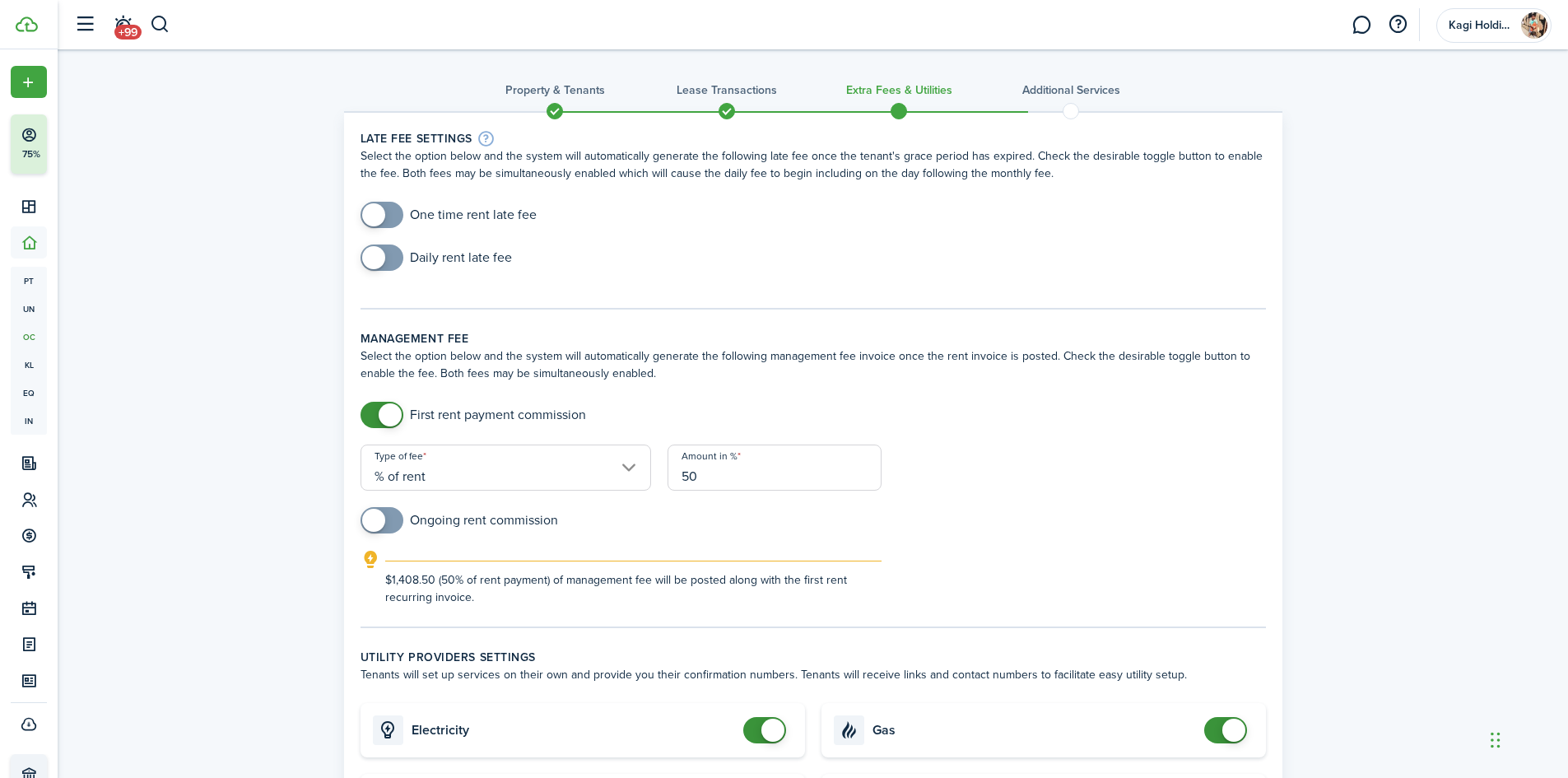
type input "50"
checkbox input "true"
click at [380, 518] on span at bounding box center [373, 520] width 23 height 23
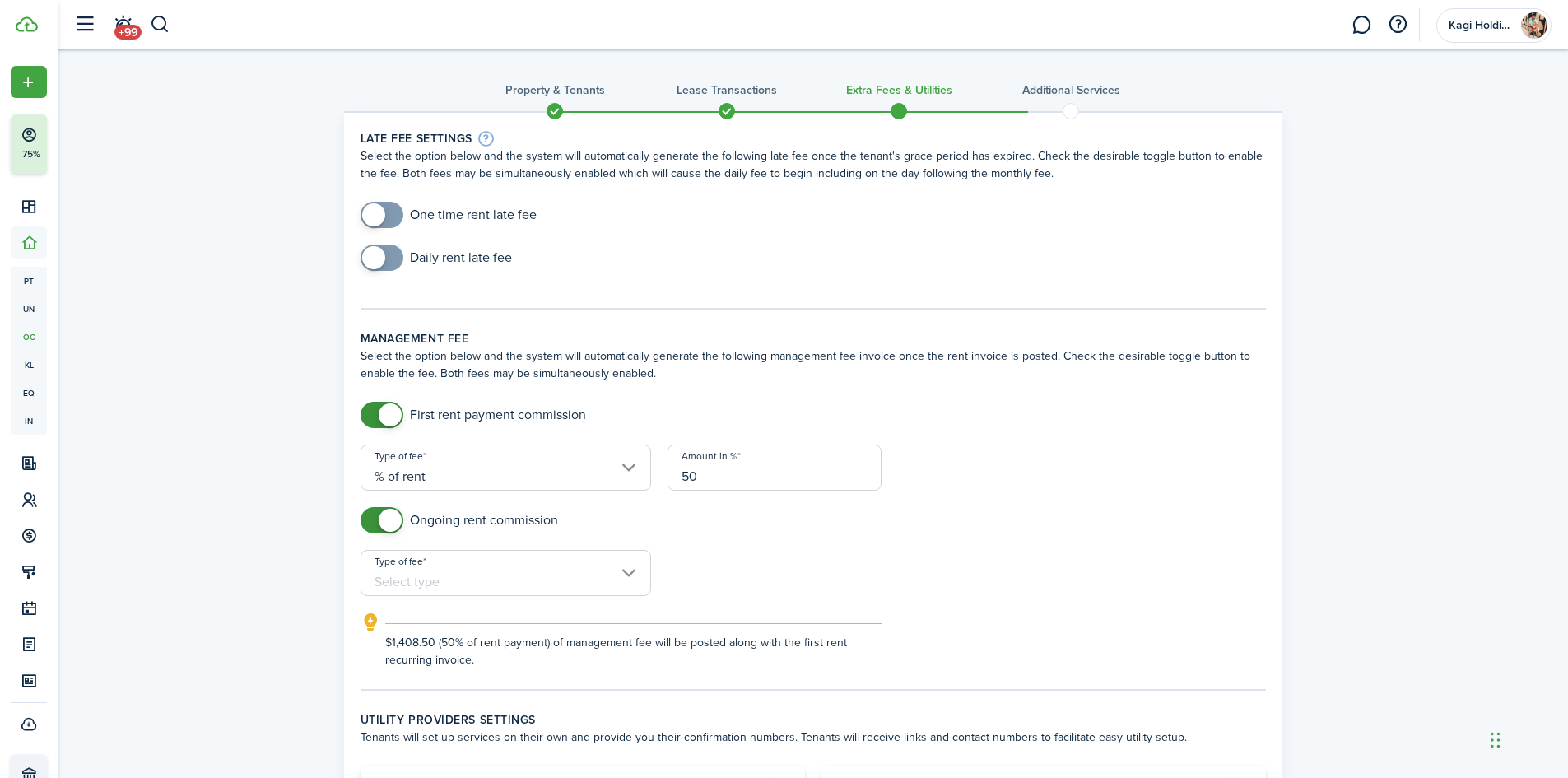
click at [467, 579] on input "Type of fee" at bounding box center [505, 573] width 290 height 46
click at [495, 645] on div "flat amount, USD" at bounding box center [446, 644] width 120 height 28
type input "flat amount, USD"
click at [711, 594] on input "Amount" at bounding box center [775, 573] width 214 height 46
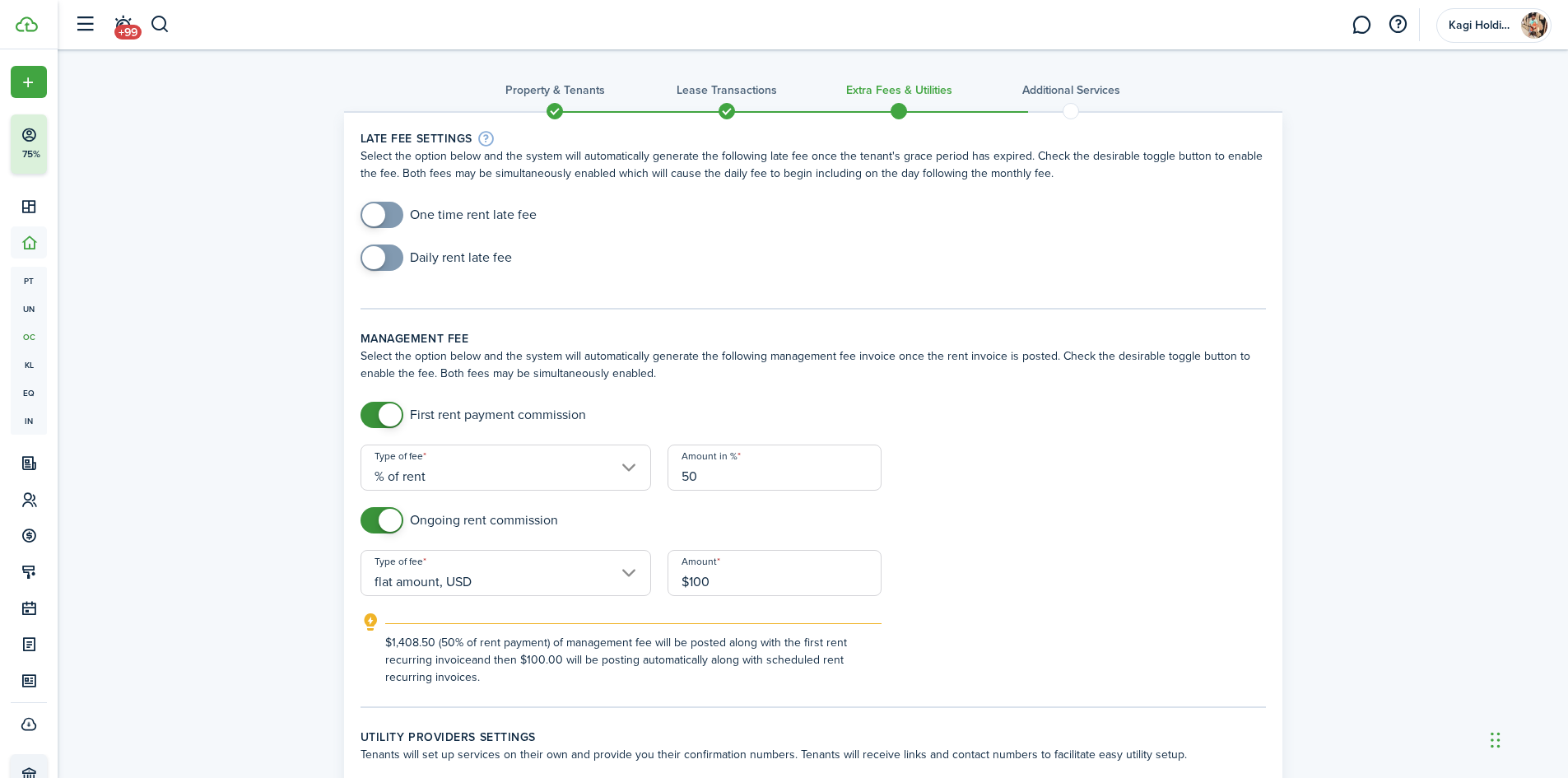
type input "$100.00"
click at [1098, 478] on form "First rent payment commission Type of fee % of rent Amount in % 50 Ongoing rent…" at bounding box center [813, 543] width 922 height 285
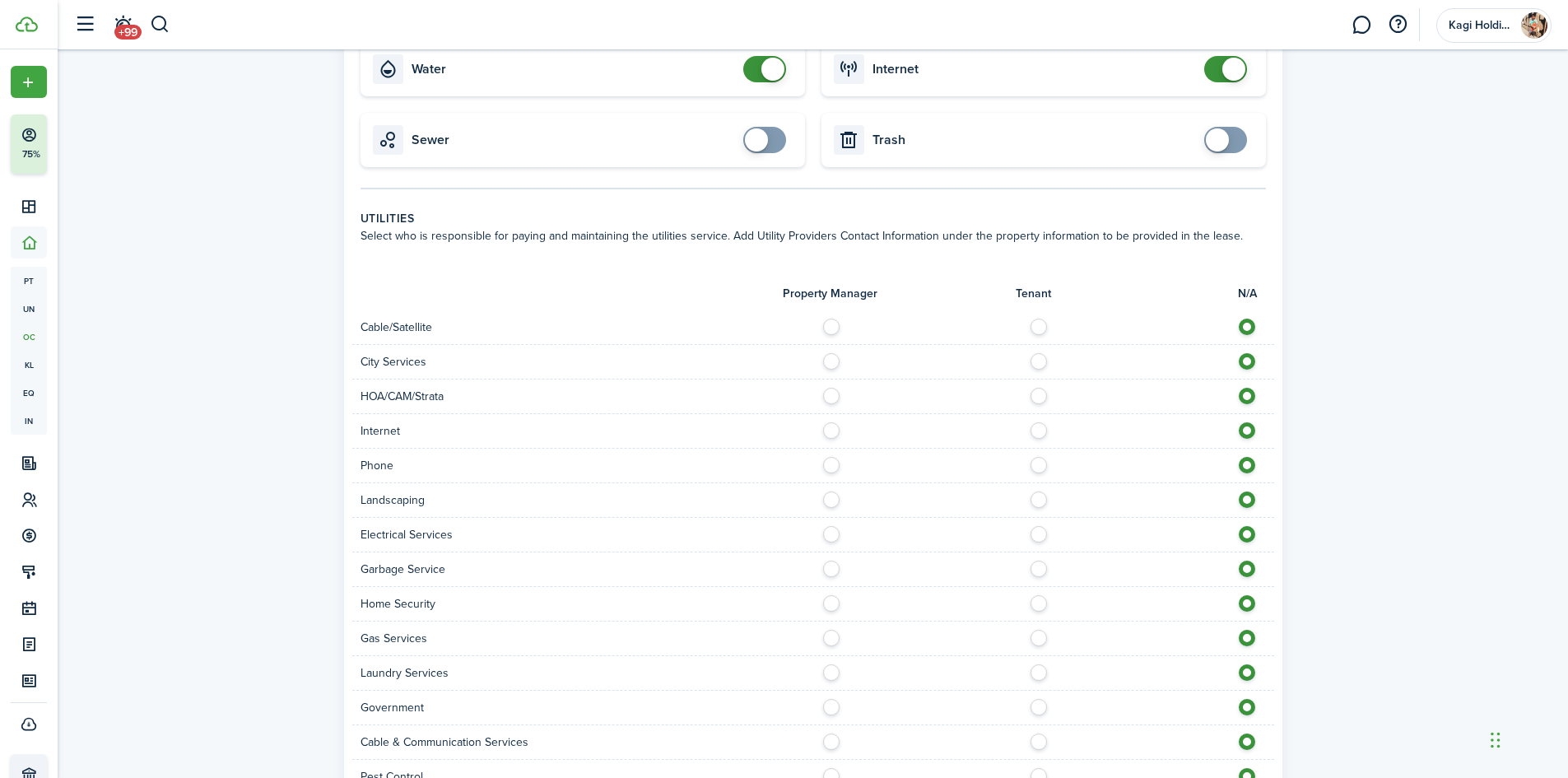
scroll to position [1055, 0]
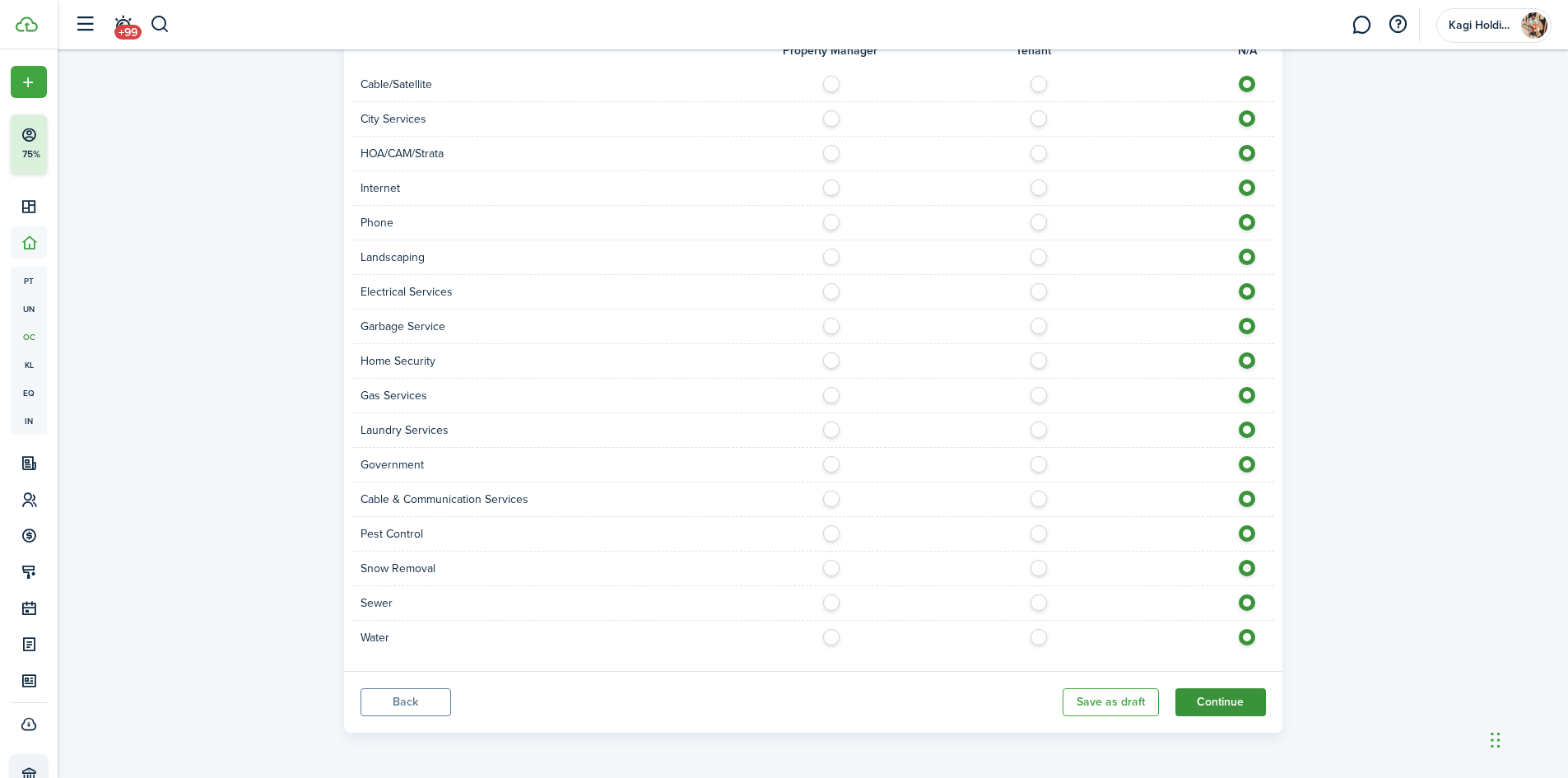
click at [1237, 709] on button "Continue" at bounding box center [1221, 702] width 91 height 28
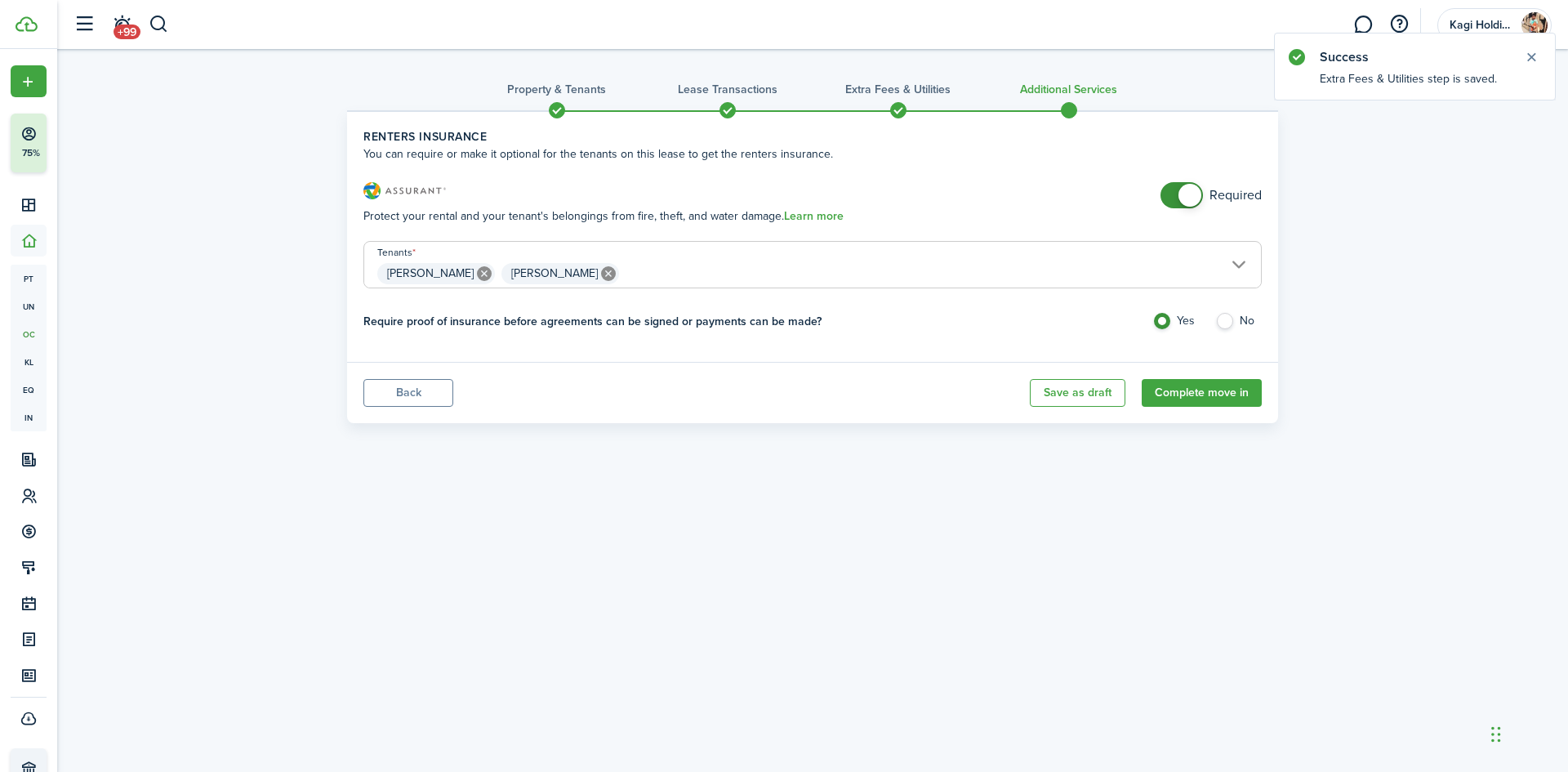
checkbox input "false"
click at [1174, 197] on span at bounding box center [1182, 195] width 16 height 26
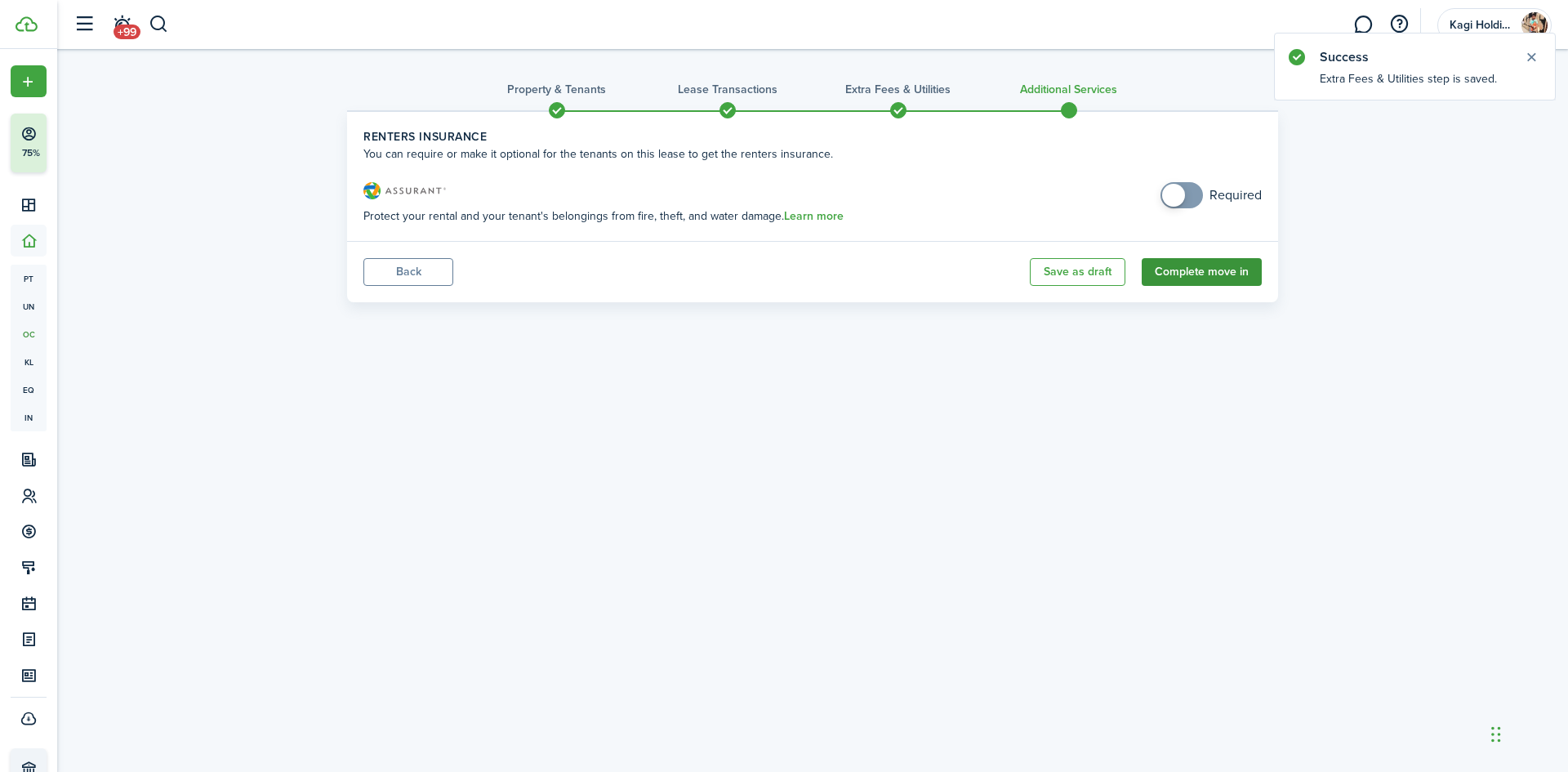
click at [1193, 280] on button "Complete move in" at bounding box center [1202, 273] width 120 height 28
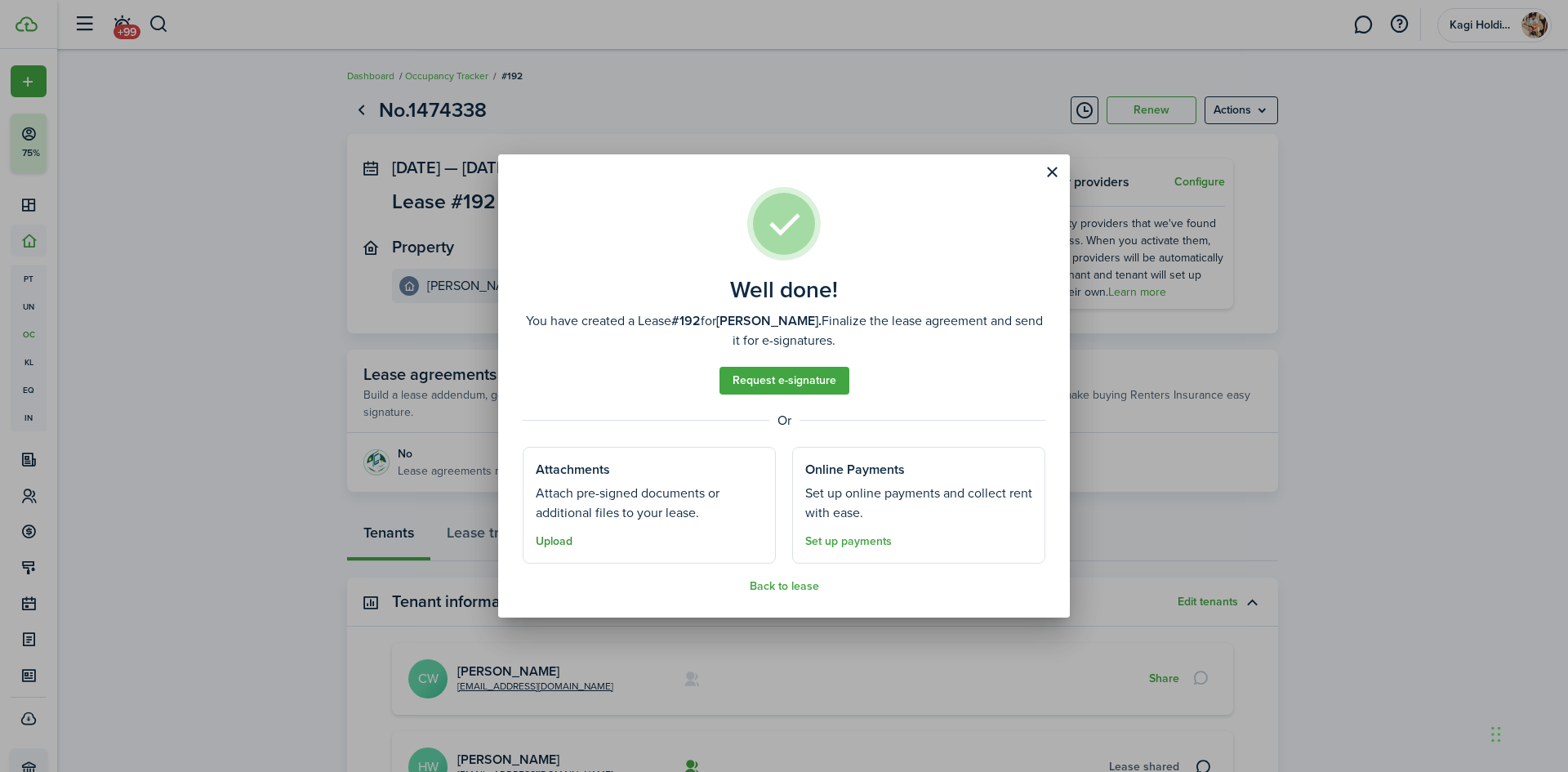
click at [546, 542] on button "Upload" at bounding box center [554, 541] width 37 height 13
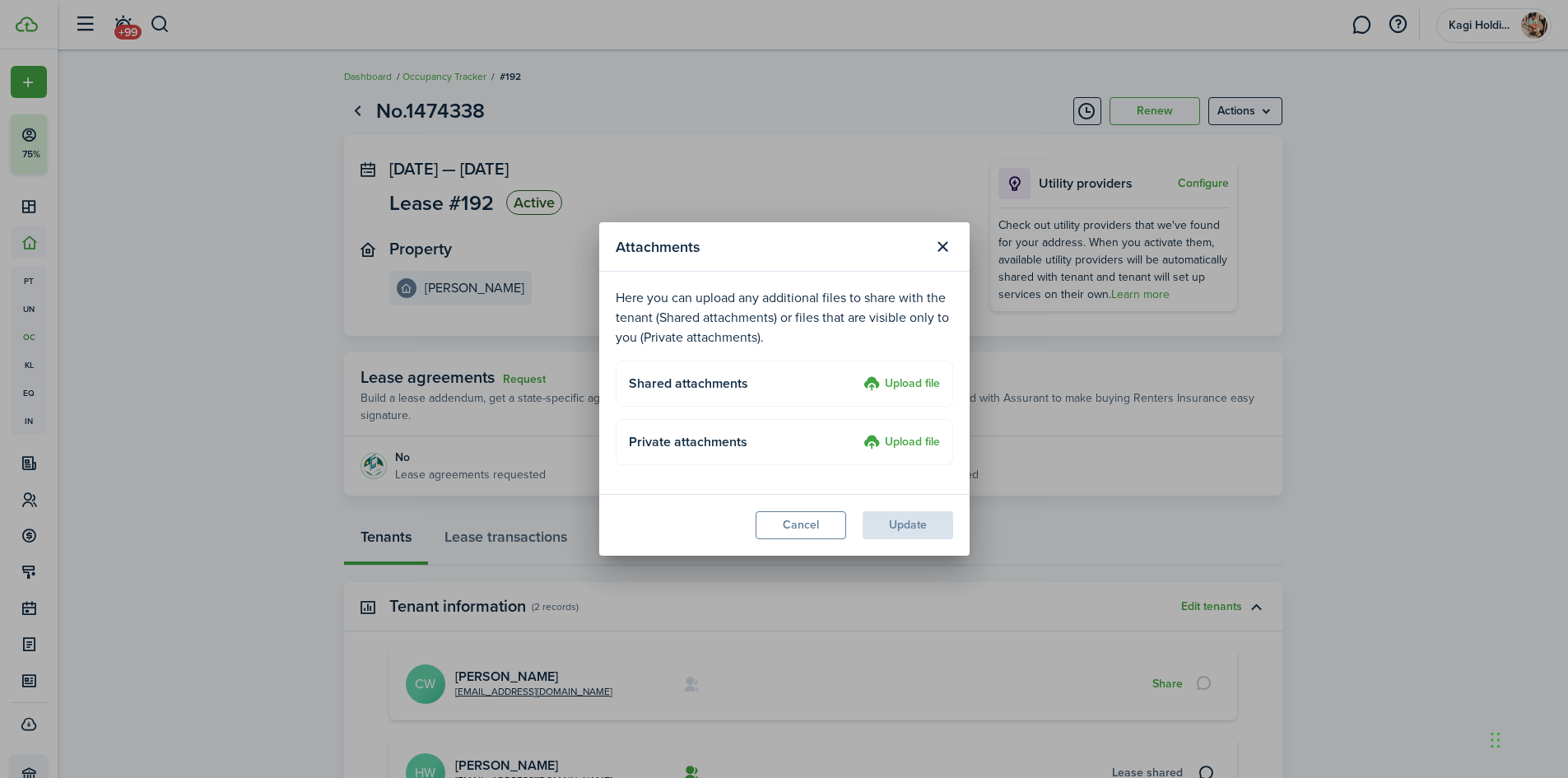
click at [921, 451] on label "Upload file" at bounding box center [901, 443] width 77 height 20
click at [857, 433] on input "Upload file" at bounding box center [857, 433] width 0 height 0
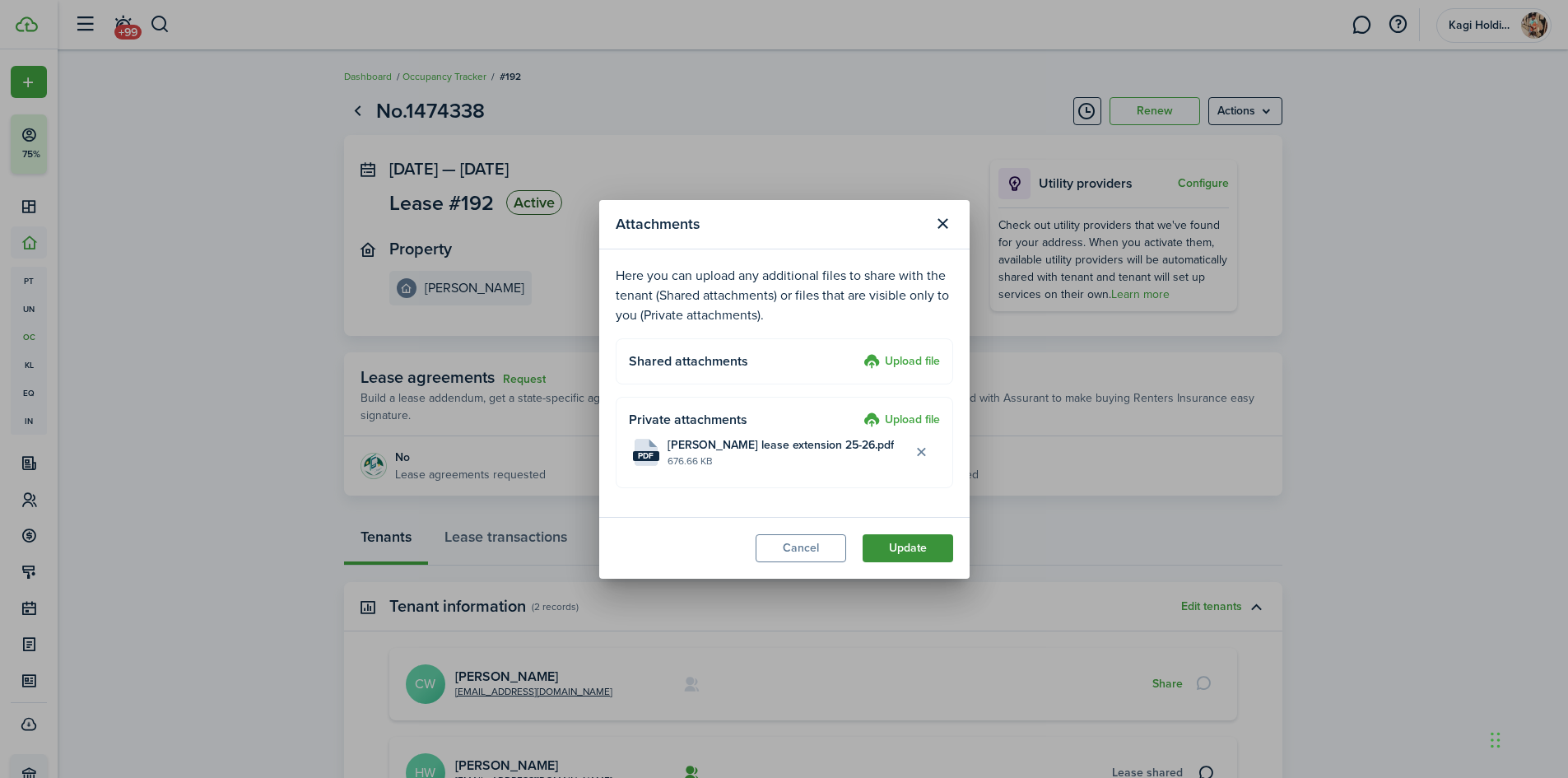
click at [928, 543] on button "Update" at bounding box center [907, 548] width 91 height 28
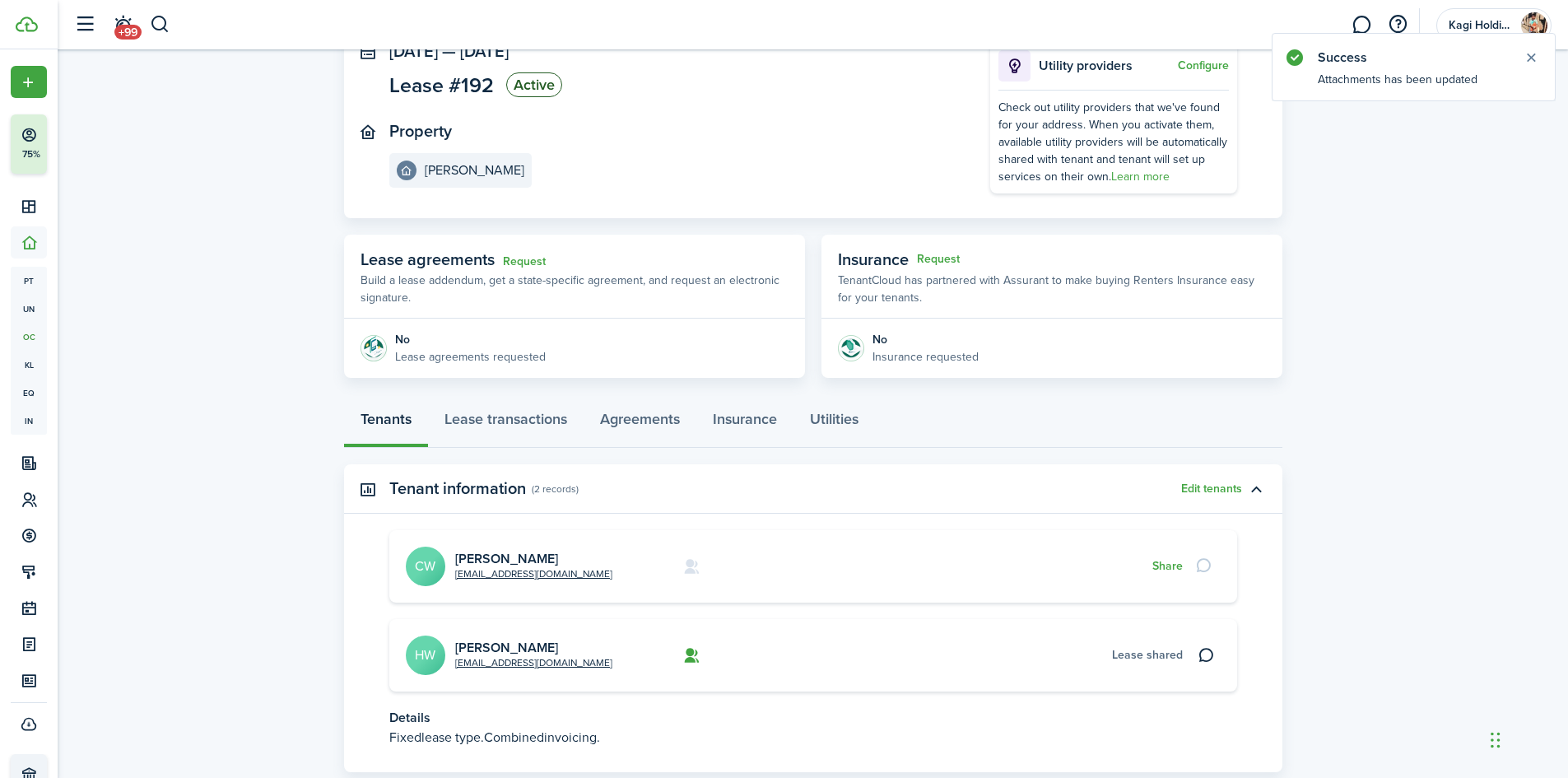
scroll to position [223, 0]
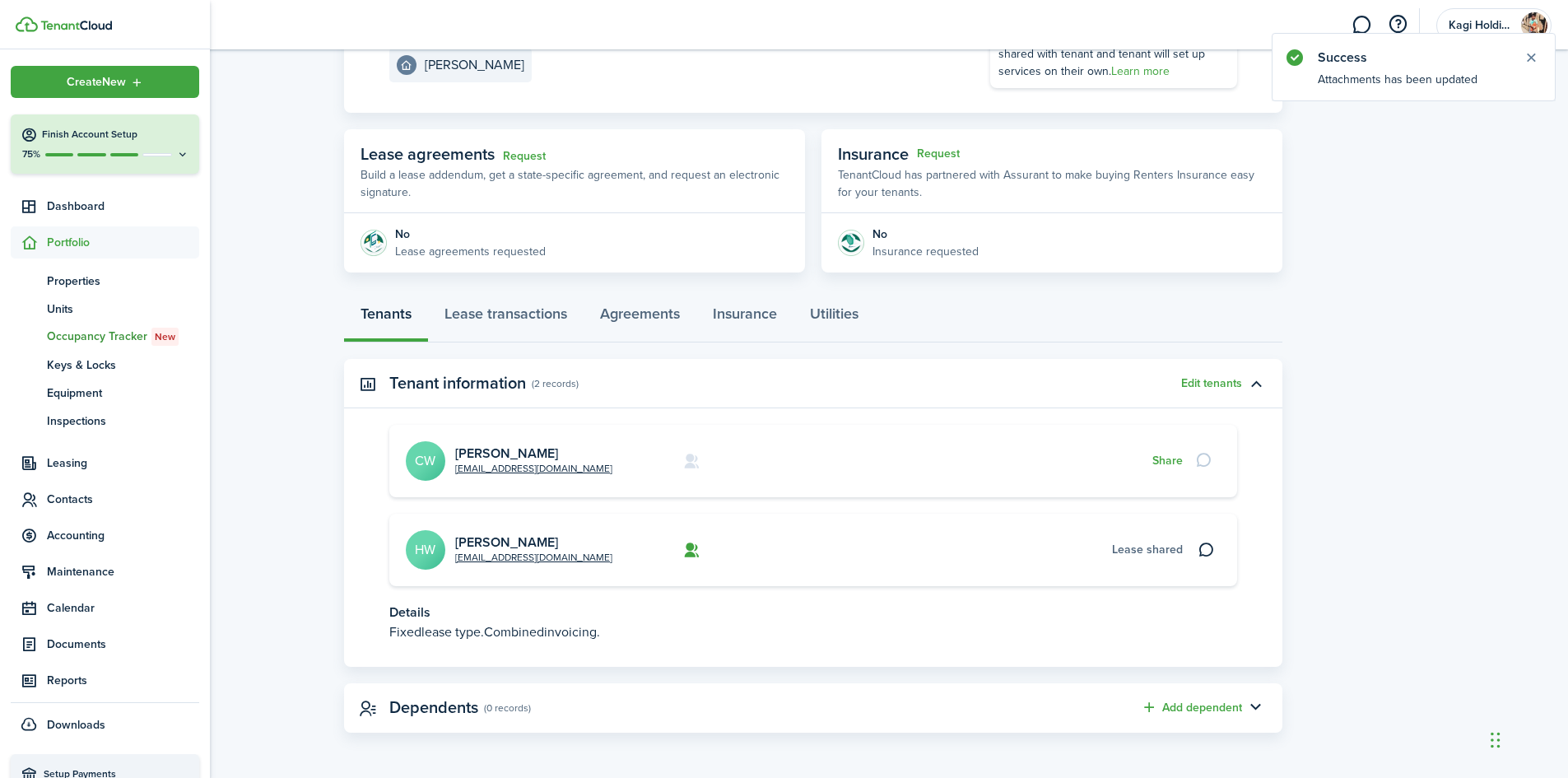
click at [42, 242] on sidebar-link-icon at bounding box center [29, 242] width 36 height 17
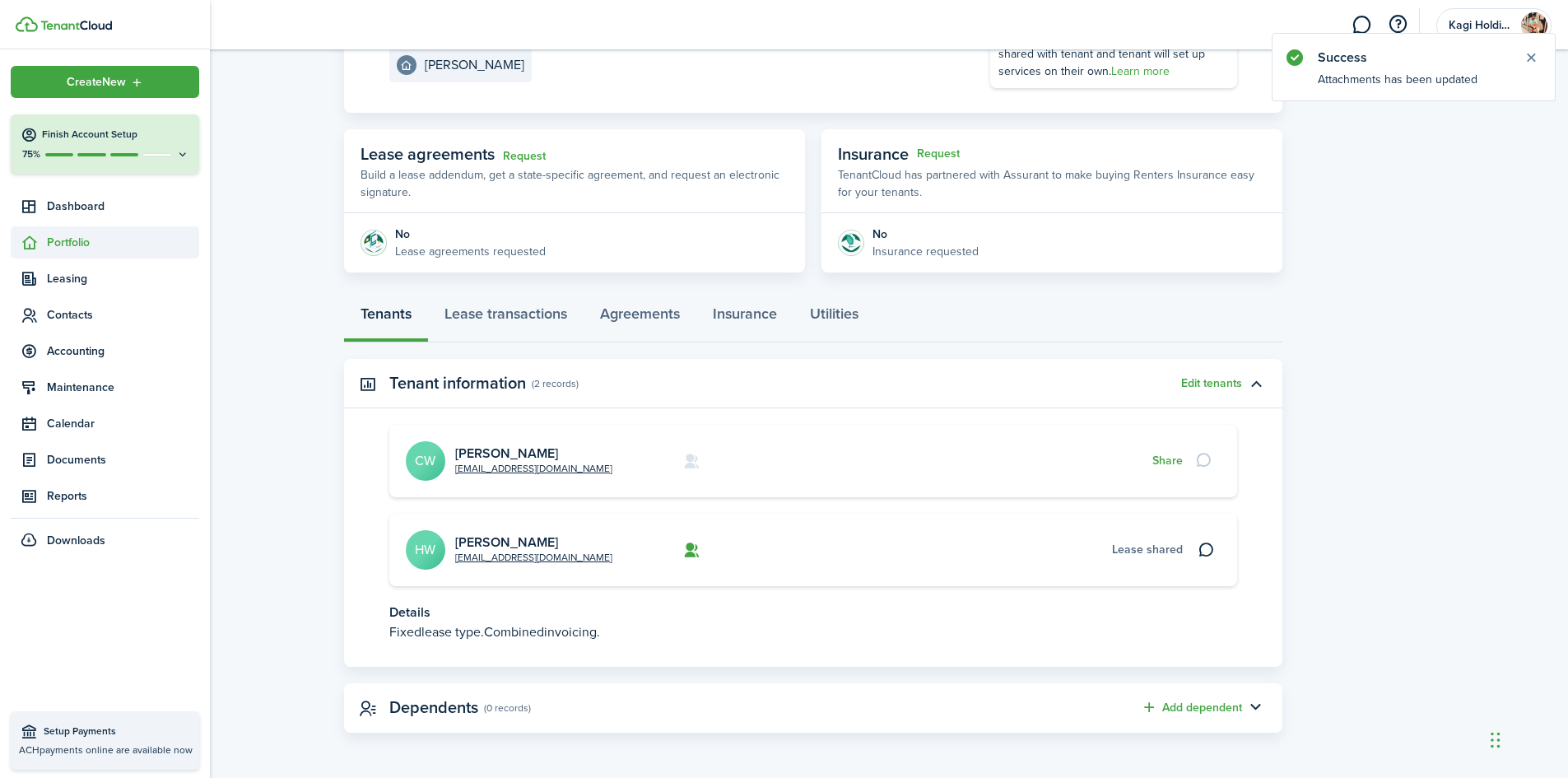
click at [92, 245] on span "Portfolio" at bounding box center [123, 242] width 153 height 17
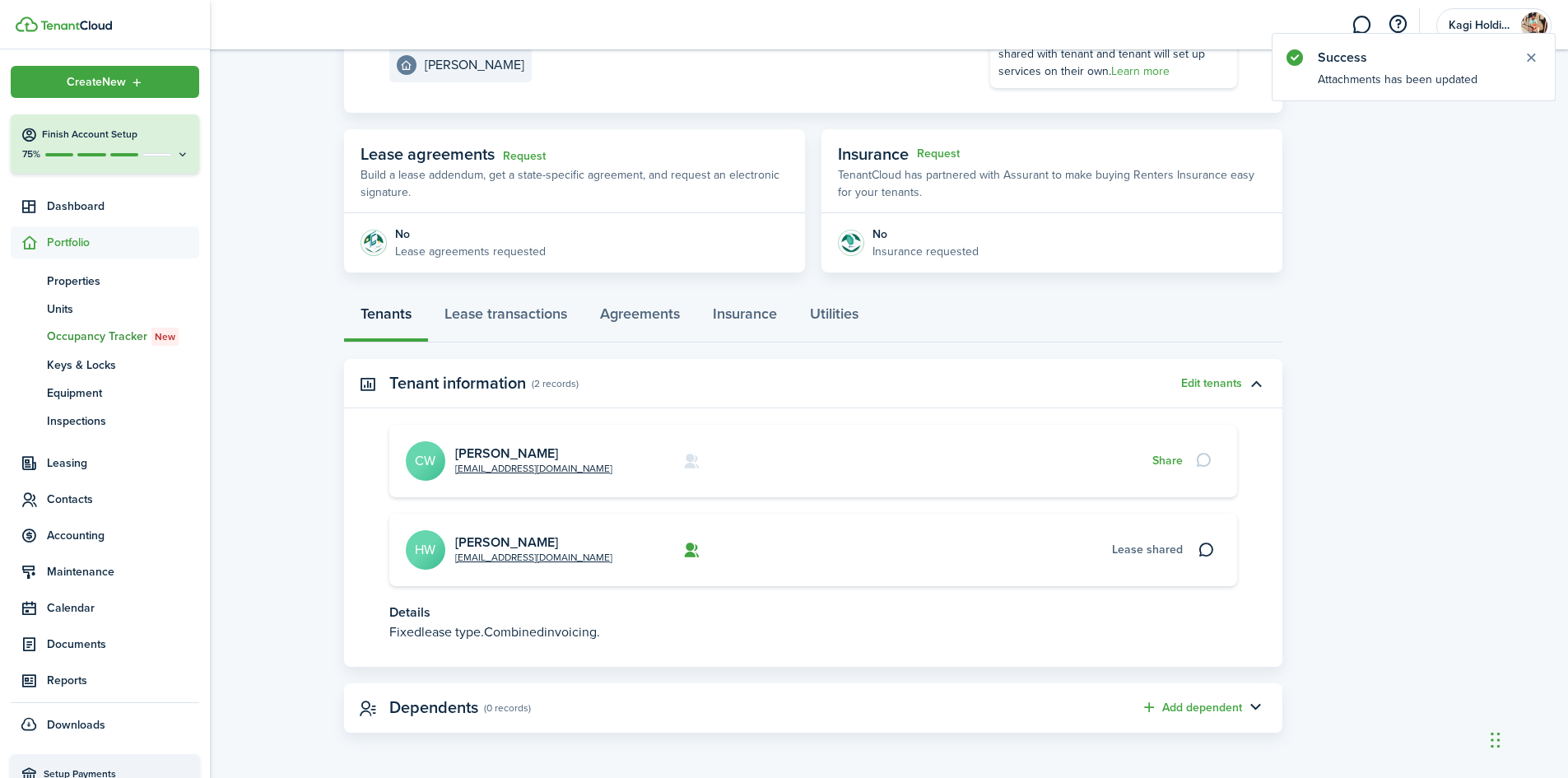
click at [92, 274] on span "Properties" at bounding box center [123, 281] width 153 height 17
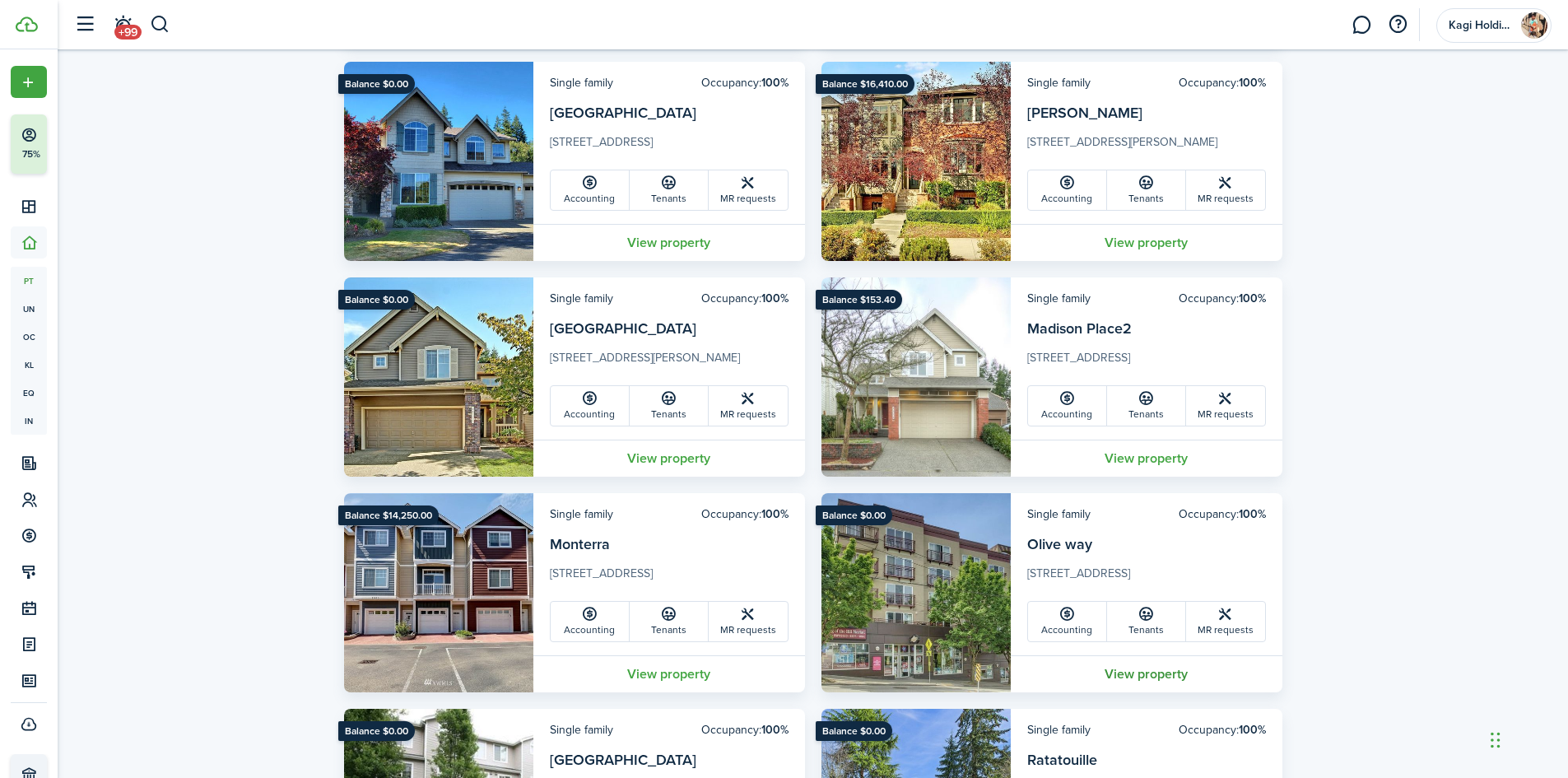
scroll to position [923, 0]
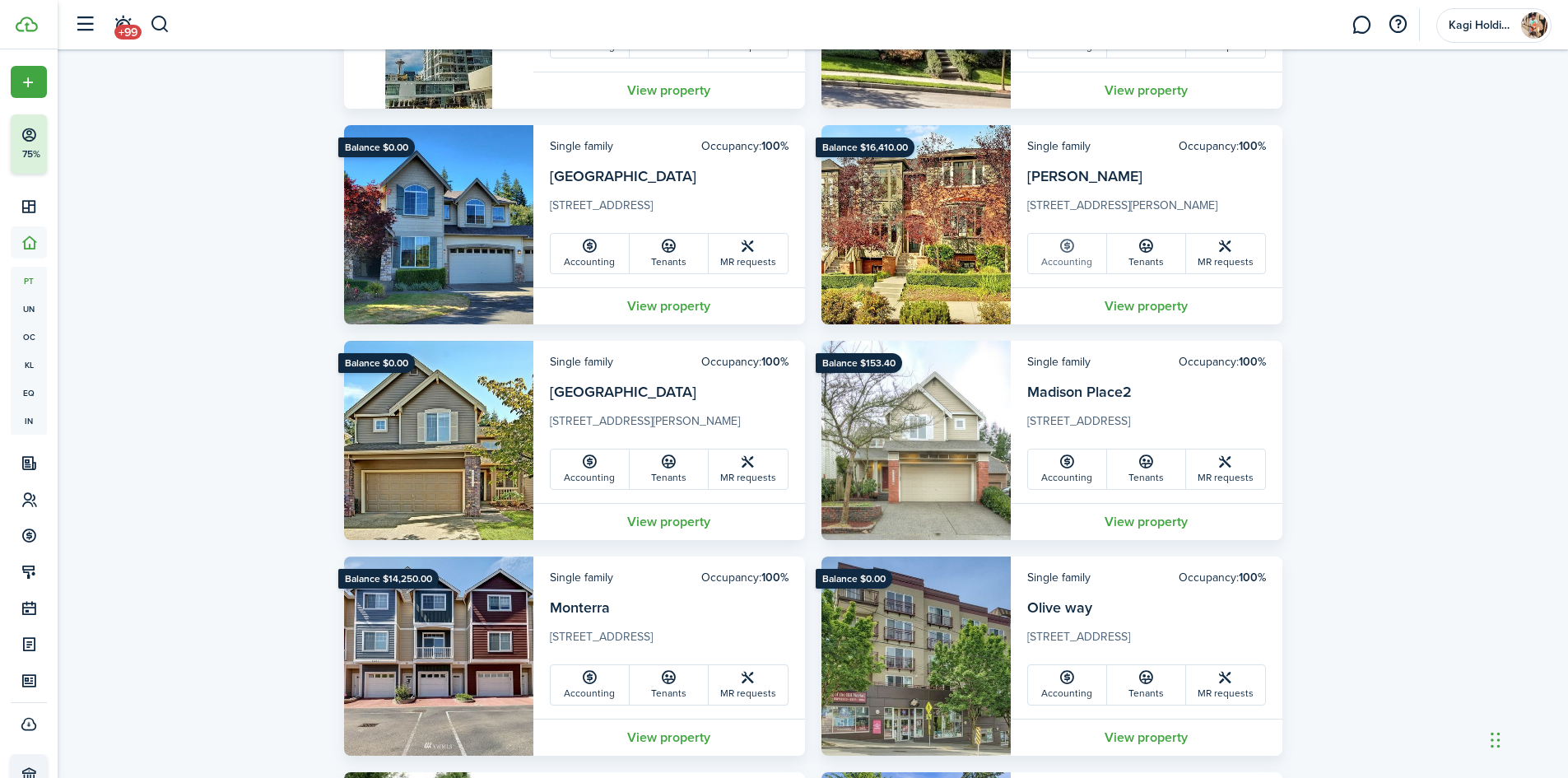
click at [1054, 250] on link "Accounting" at bounding box center [1067, 254] width 79 height 40
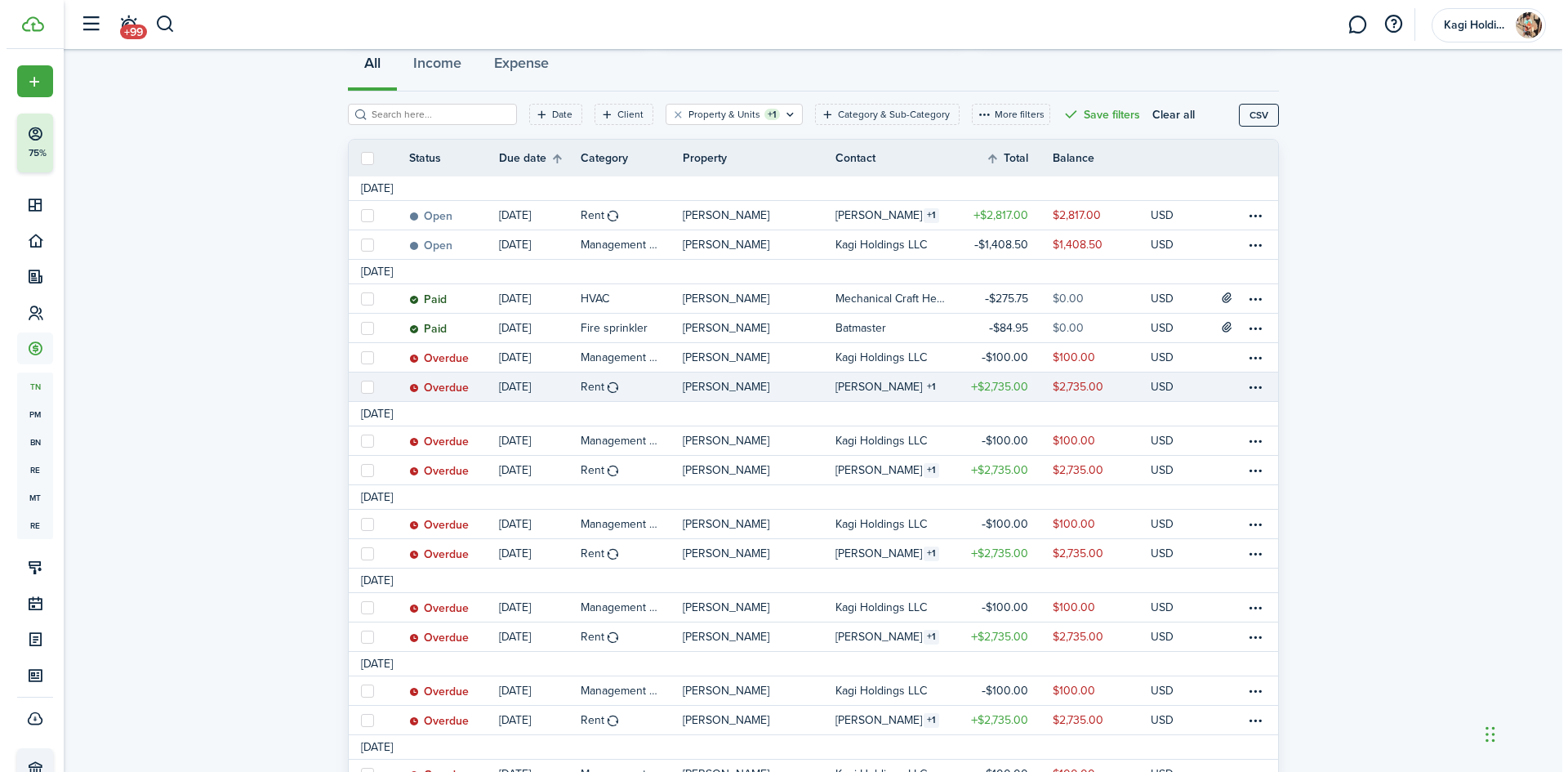
scroll to position [164, 0]
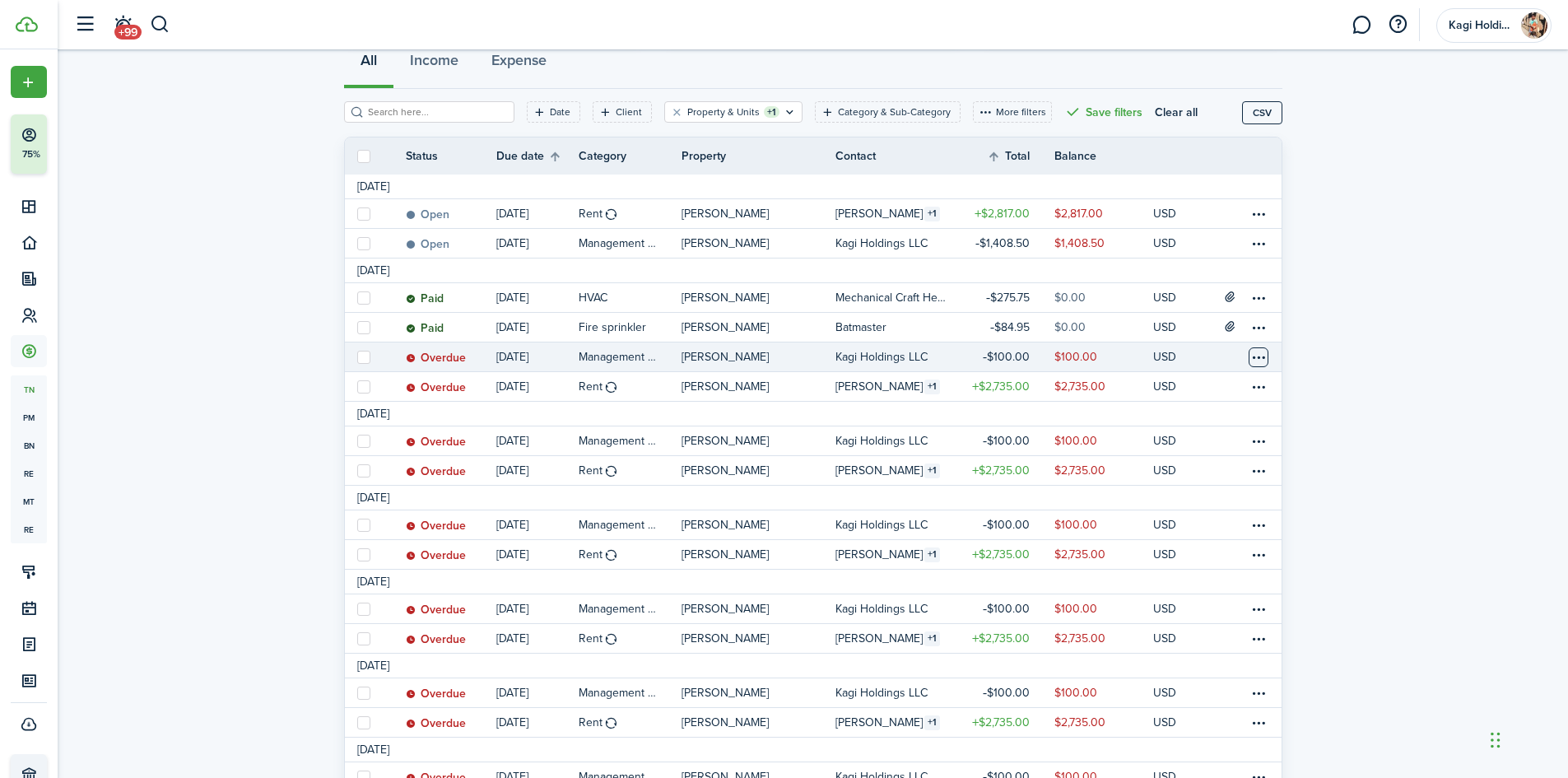
click at [1262, 351] on table-menu-btn-icon at bounding box center [1259, 358] width 20 height 20
click at [1191, 419] on link "Mark as paid" at bounding box center [1196, 418] width 144 height 28
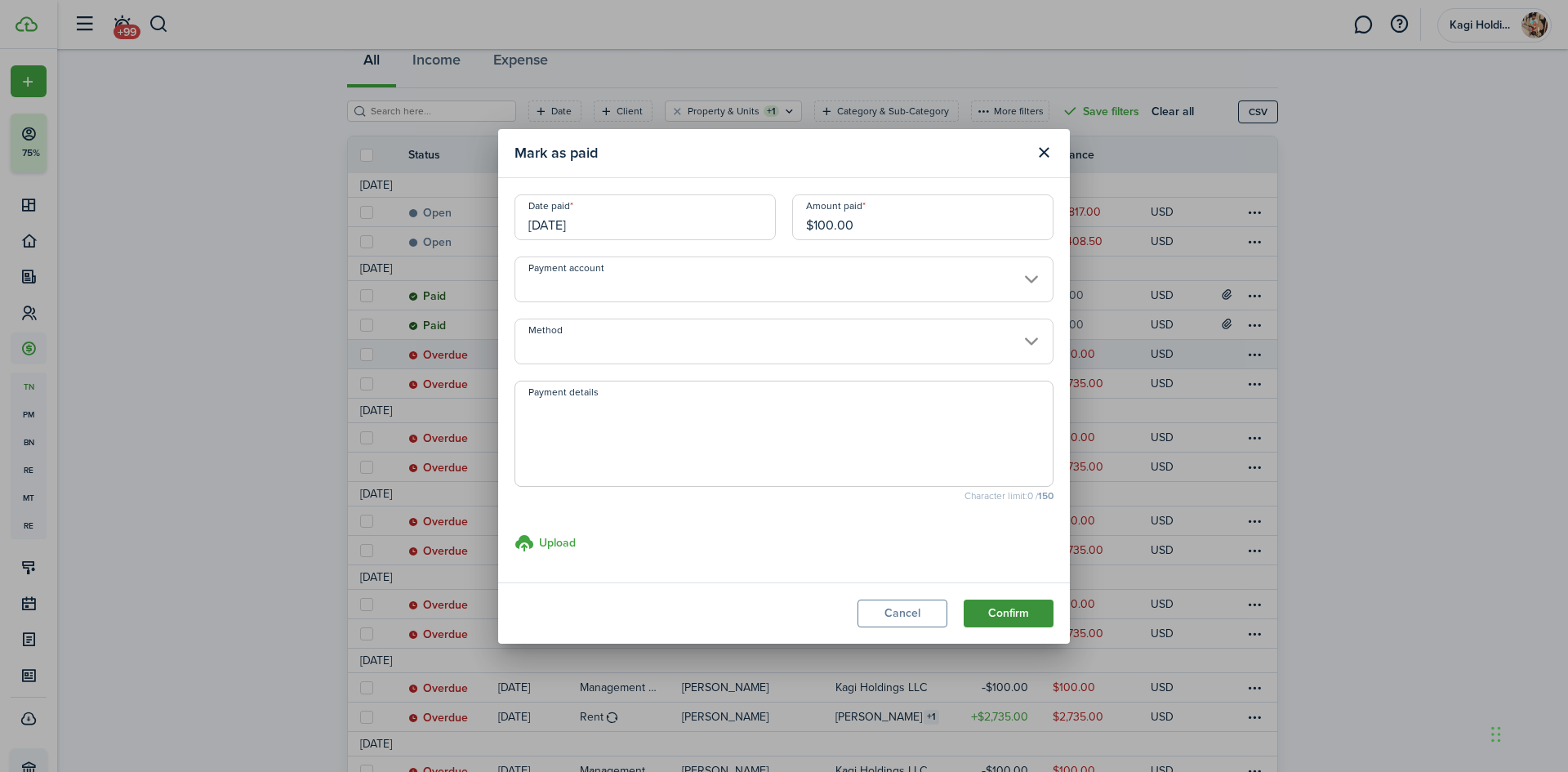
click at [1007, 613] on button "Confirm" at bounding box center [1008, 613] width 90 height 28
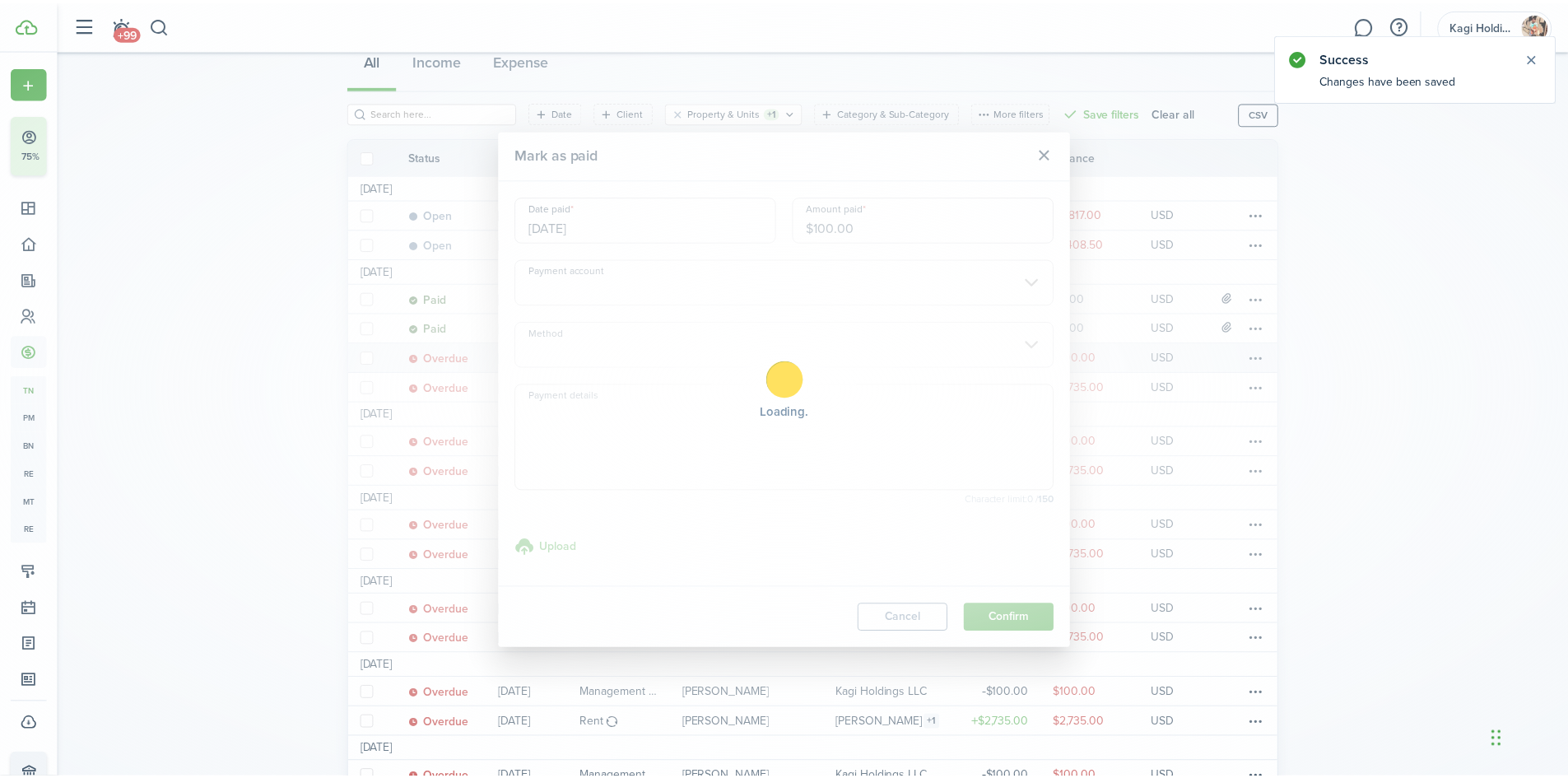
scroll to position [0, 0]
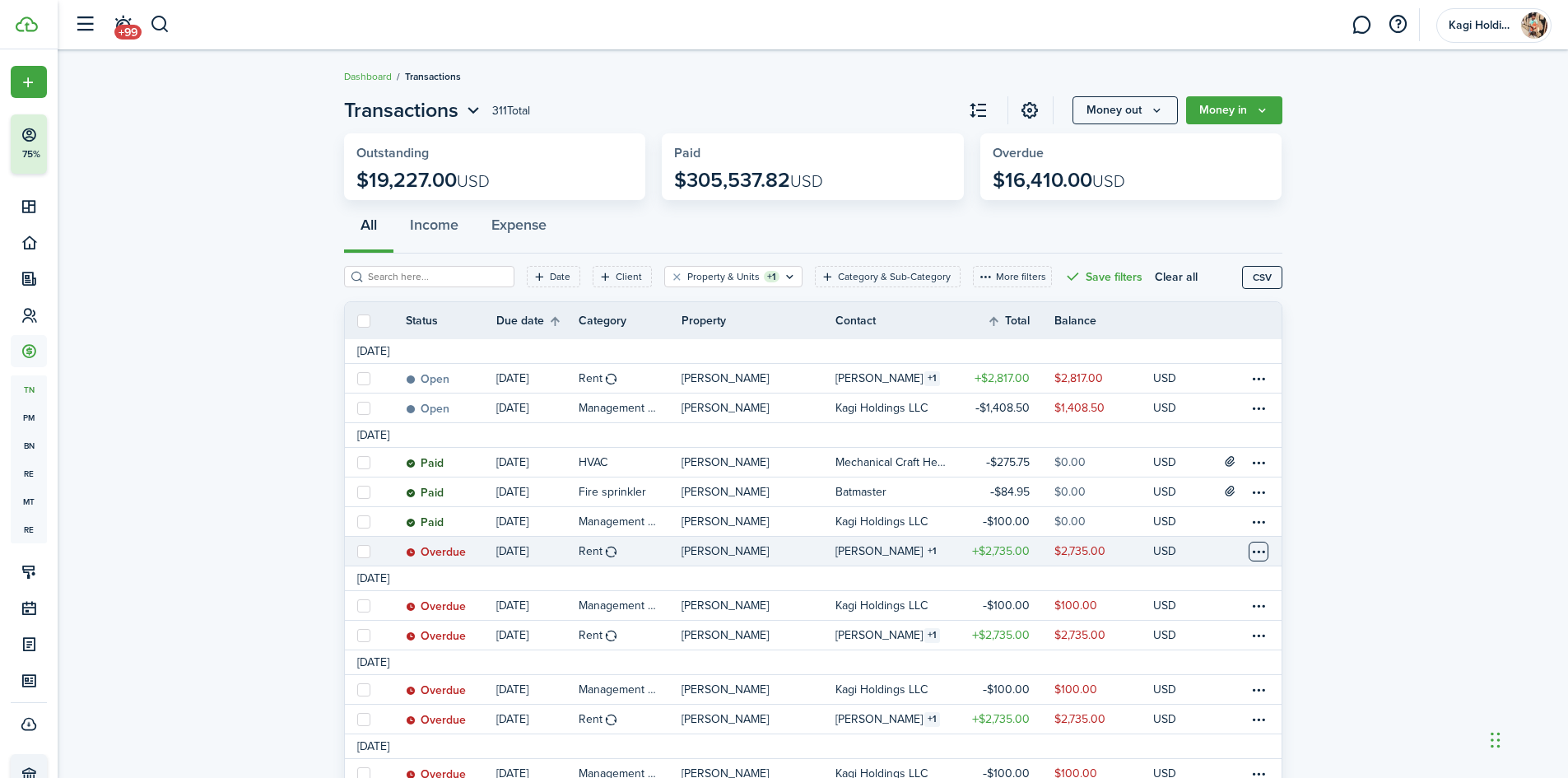
click at [1256, 545] on table-menu-btn-icon at bounding box center [1259, 552] width 20 height 20
click at [1255, 566] on link "Mark as paid" at bounding box center [1196, 558] width 144 height 28
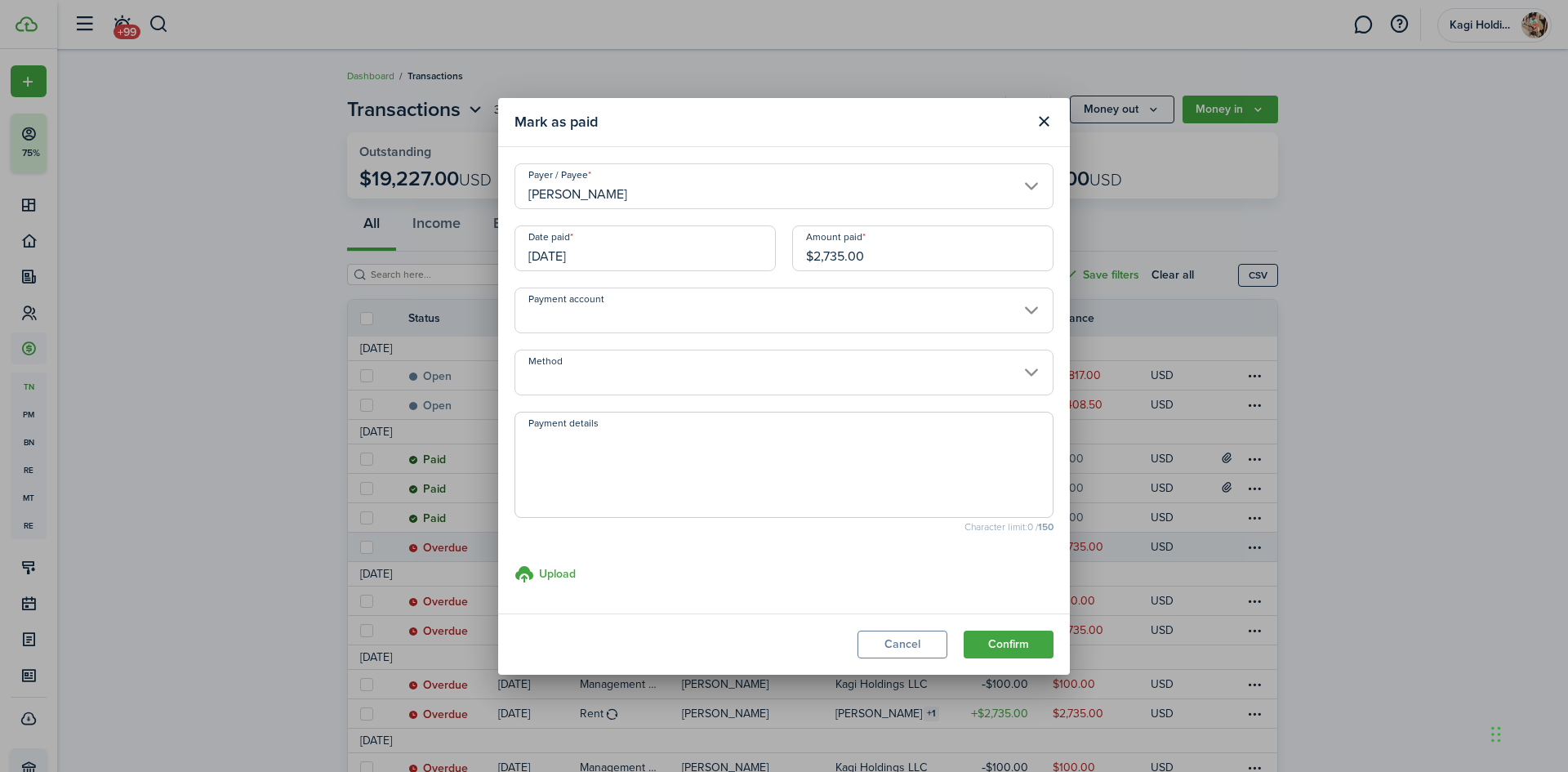
click at [1031, 636] on button "Confirm" at bounding box center [1008, 645] width 90 height 28
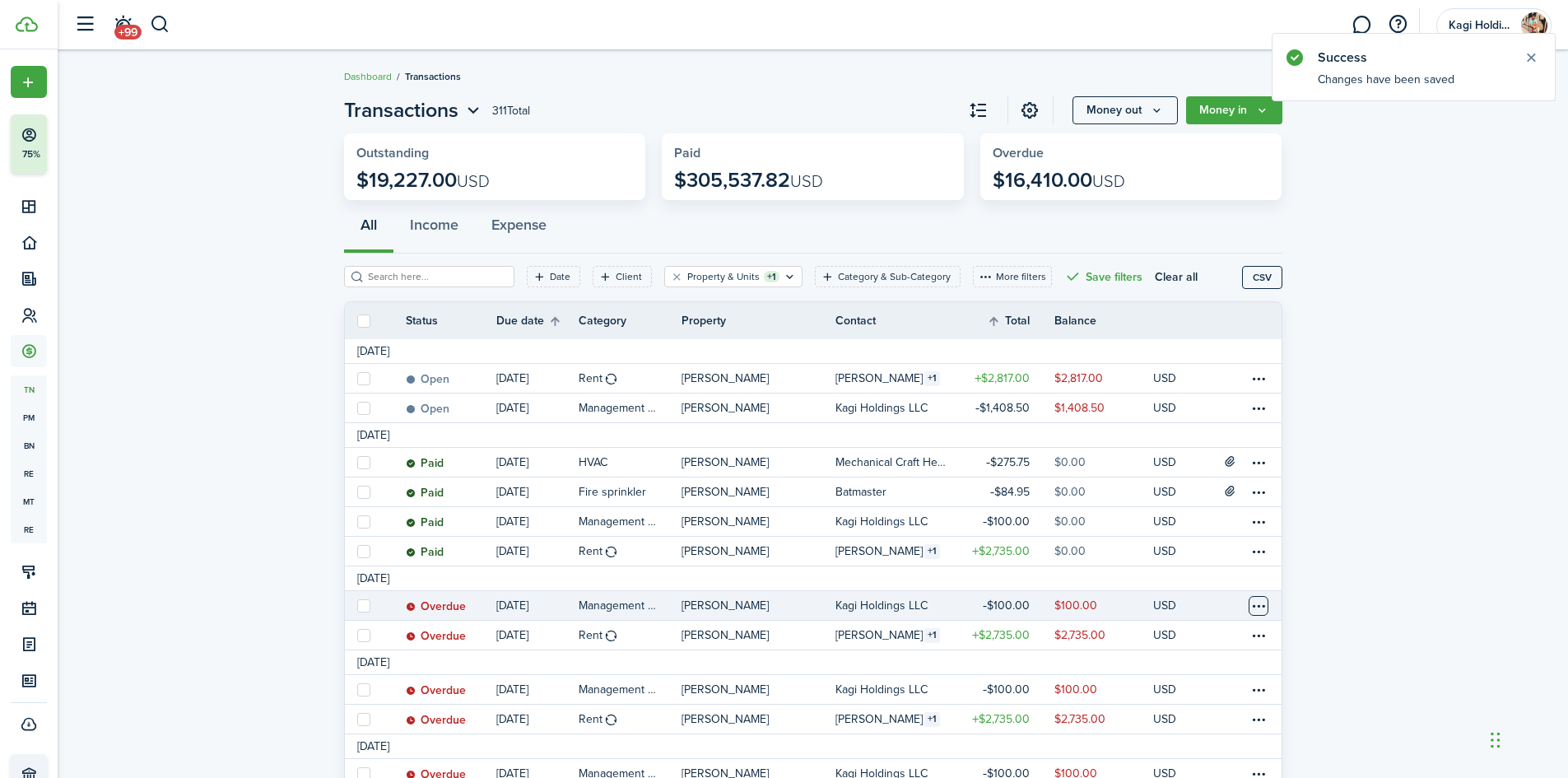
click at [1257, 604] on table-menu-btn-icon at bounding box center [1259, 606] width 20 height 20
click at [1222, 569] on link "Mark as paid" at bounding box center [1196, 558] width 144 height 28
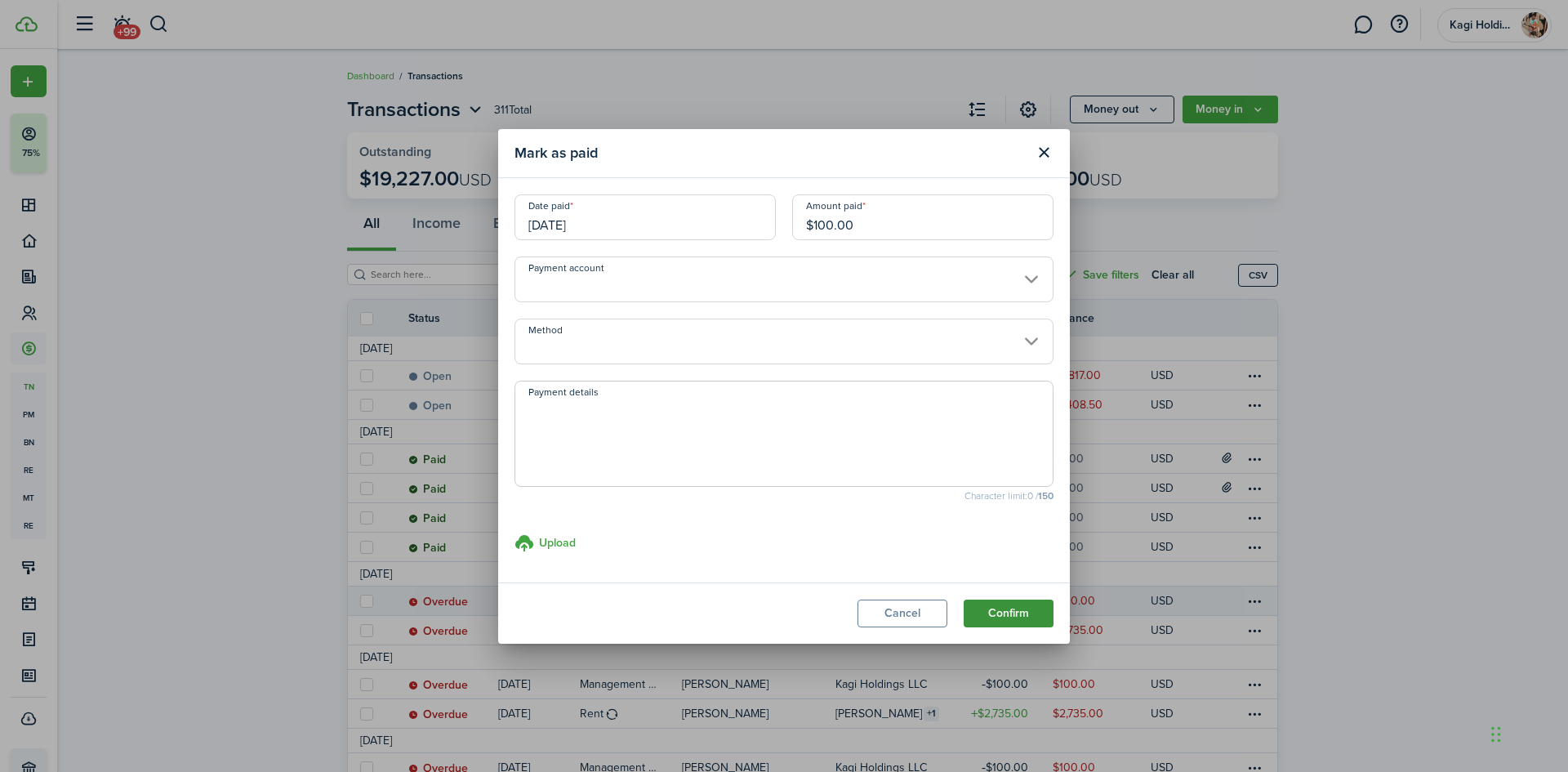
click at [1031, 621] on button "Confirm" at bounding box center [1008, 613] width 90 height 28
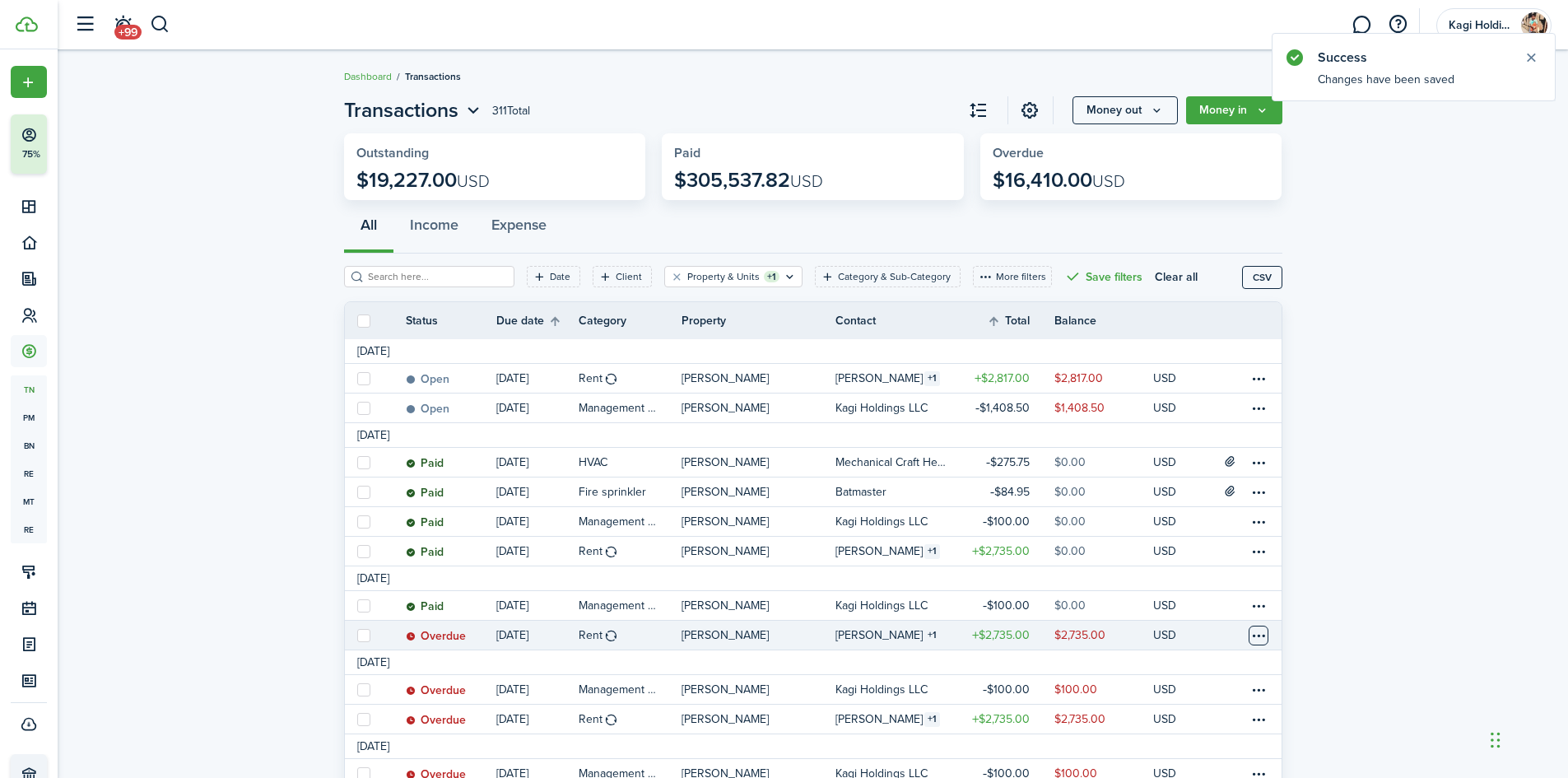
click at [1257, 630] on table-menu-btn-icon at bounding box center [1259, 636] width 20 height 20
click at [1242, 570] on link "Mark as paid" at bounding box center [1196, 558] width 144 height 28
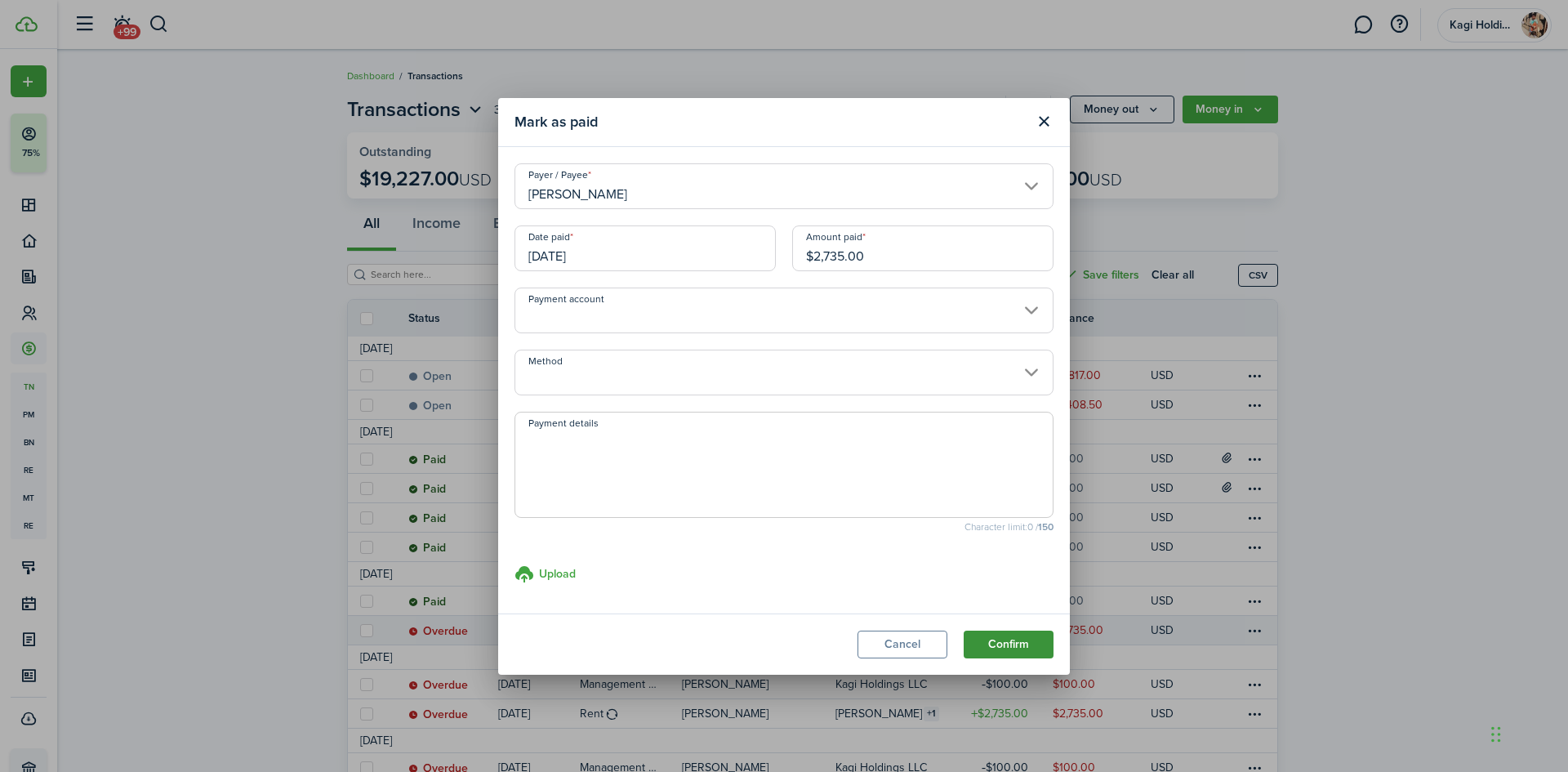
click at [1033, 649] on button "Confirm" at bounding box center [1008, 645] width 90 height 28
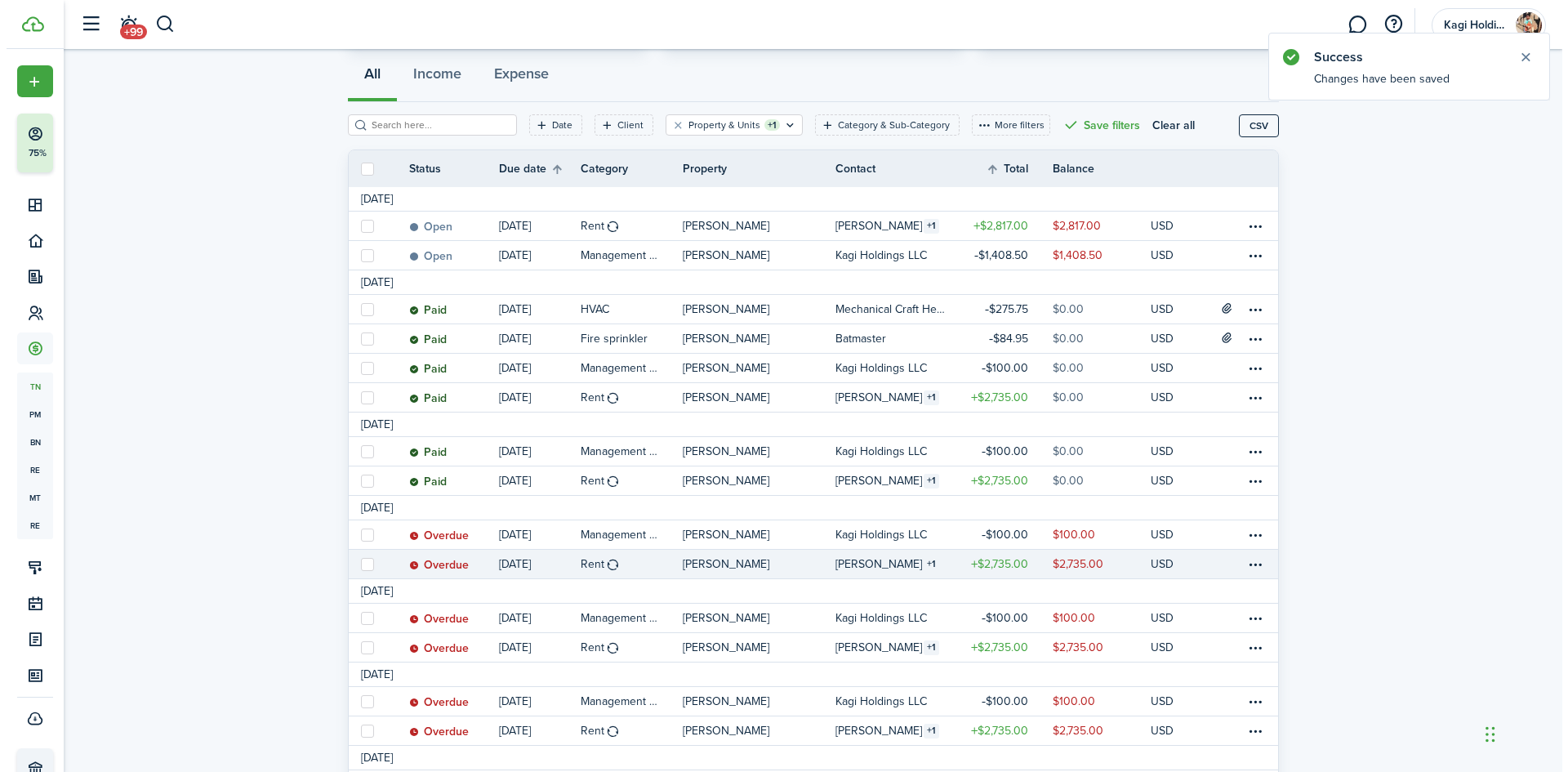
scroll to position [164, 0]
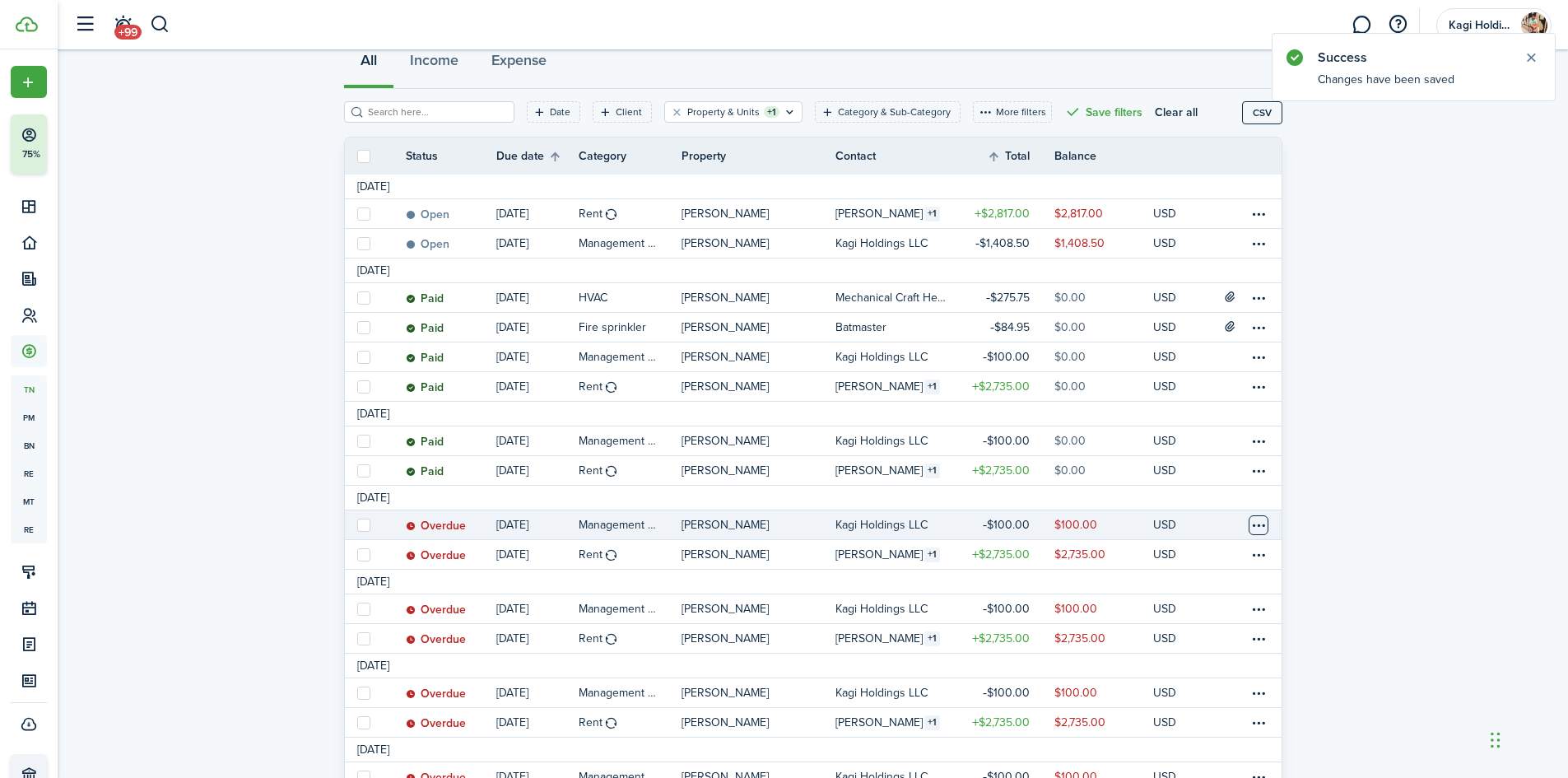
click at [1251, 523] on table-menu-btn-icon at bounding box center [1259, 525] width 20 height 20
click at [1203, 553] on link "Mark as paid" at bounding box center [1196, 558] width 144 height 28
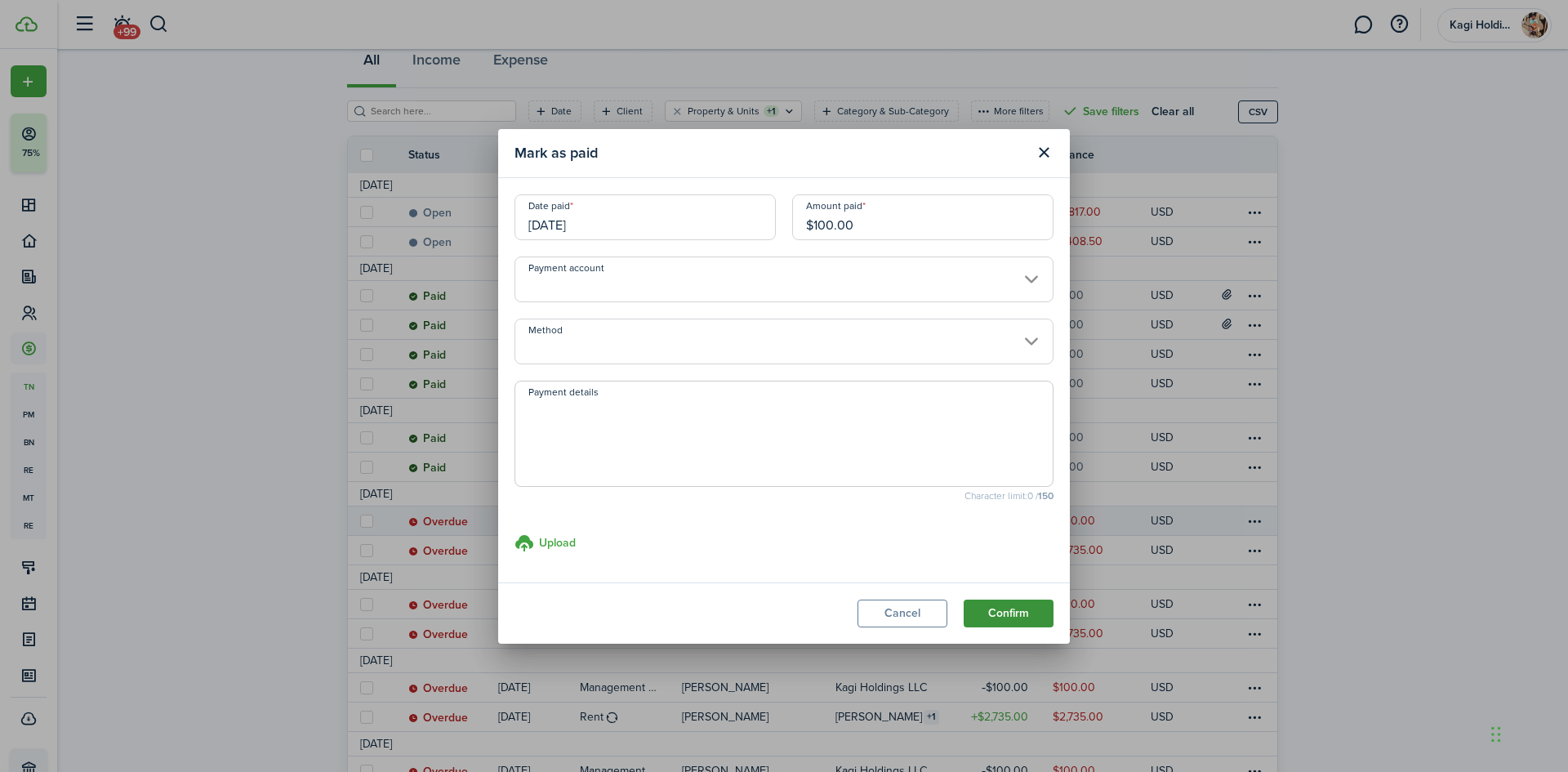
click at [1041, 626] on button "Confirm" at bounding box center [1008, 613] width 90 height 28
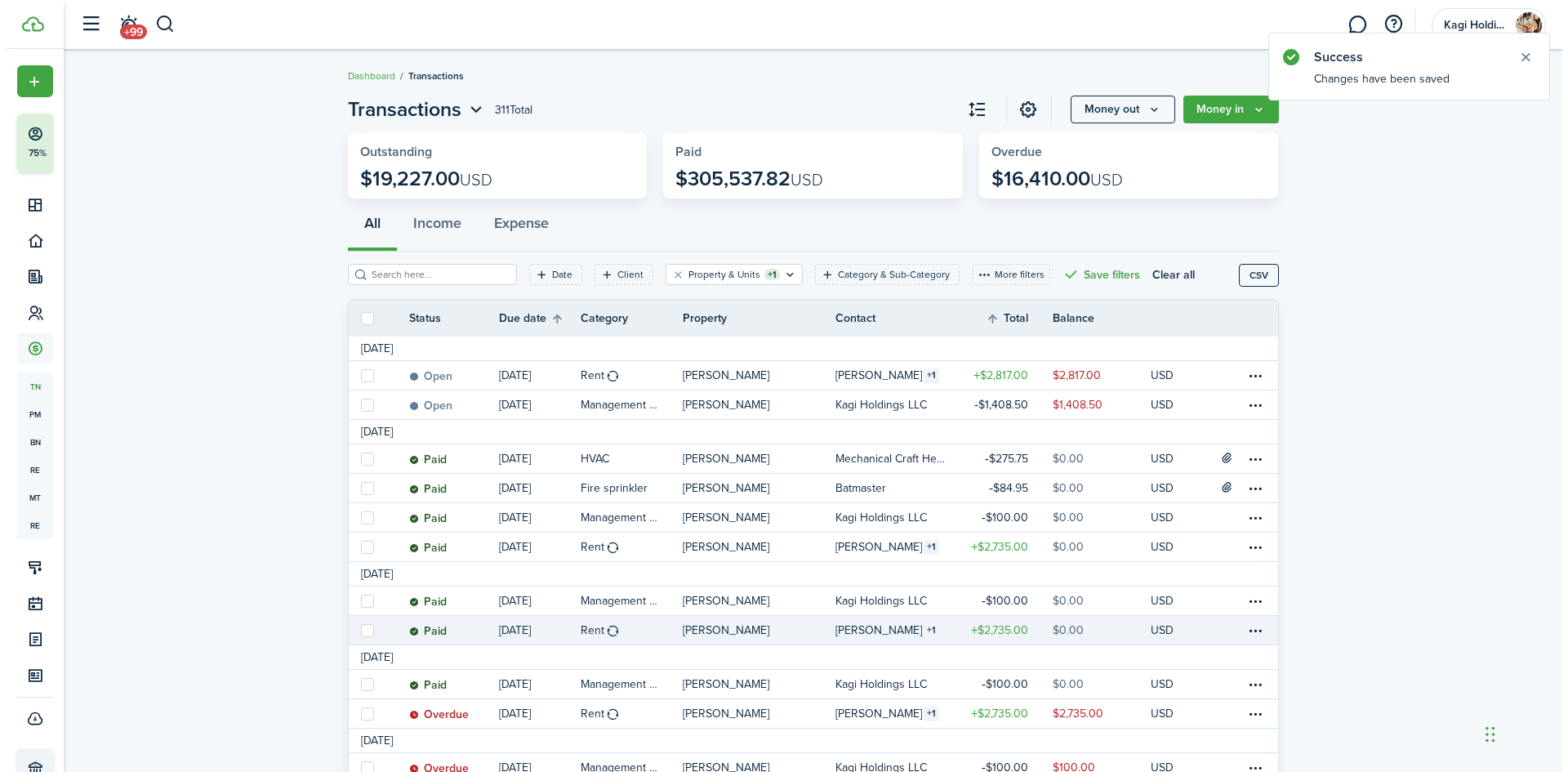
scroll to position [81, 0]
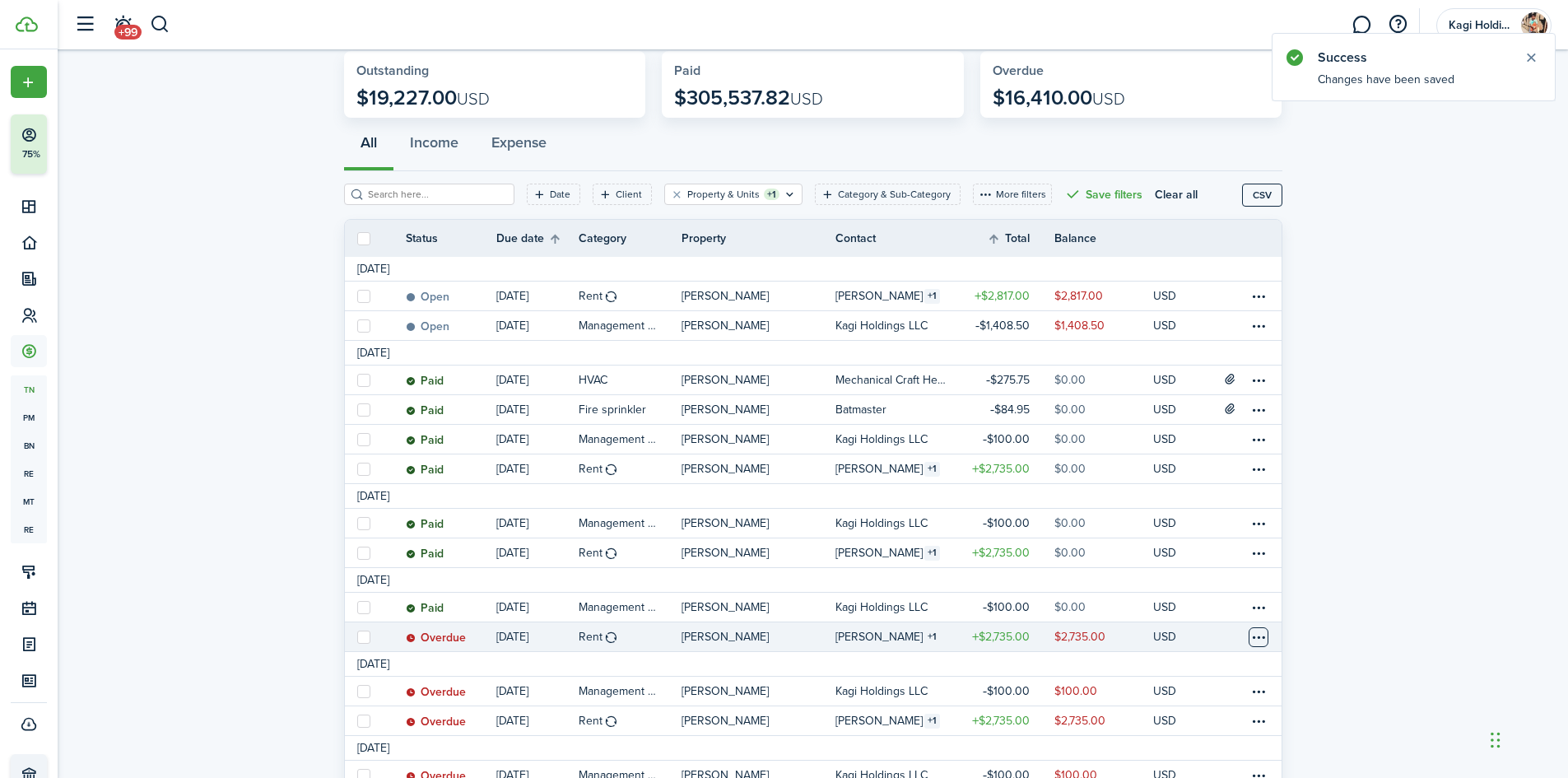
click at [1253, 633] on table-menu-btn-icon at bounding box center [1259, 637] width 20 height 20
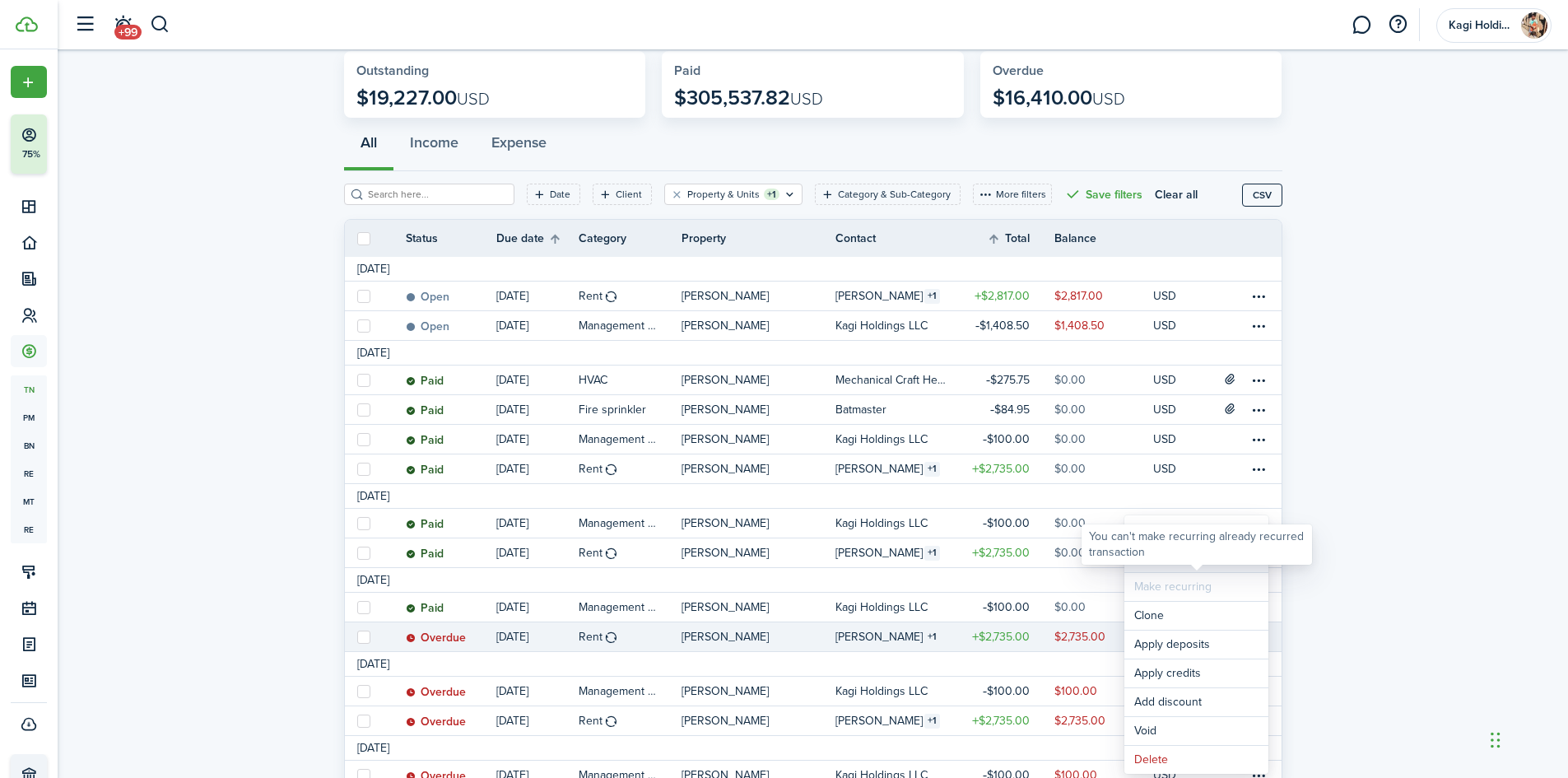
click at [1218, 569] on link "Mark as paid" at bounding box center [1196, 558] width 144 height 28
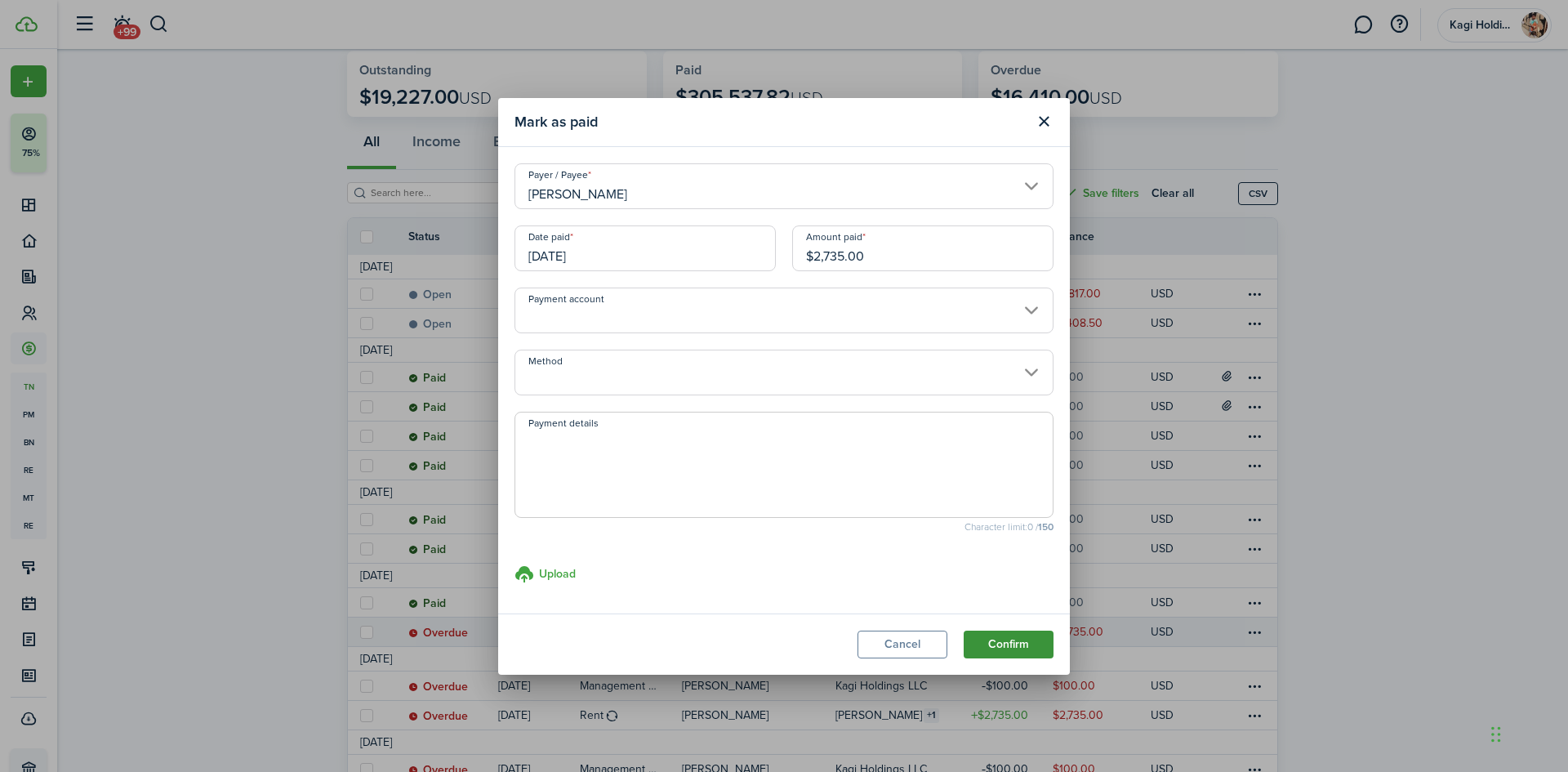
click at [1036, 642] on button "Confirm" at bounding box center [1008, 645] width 90 height 28
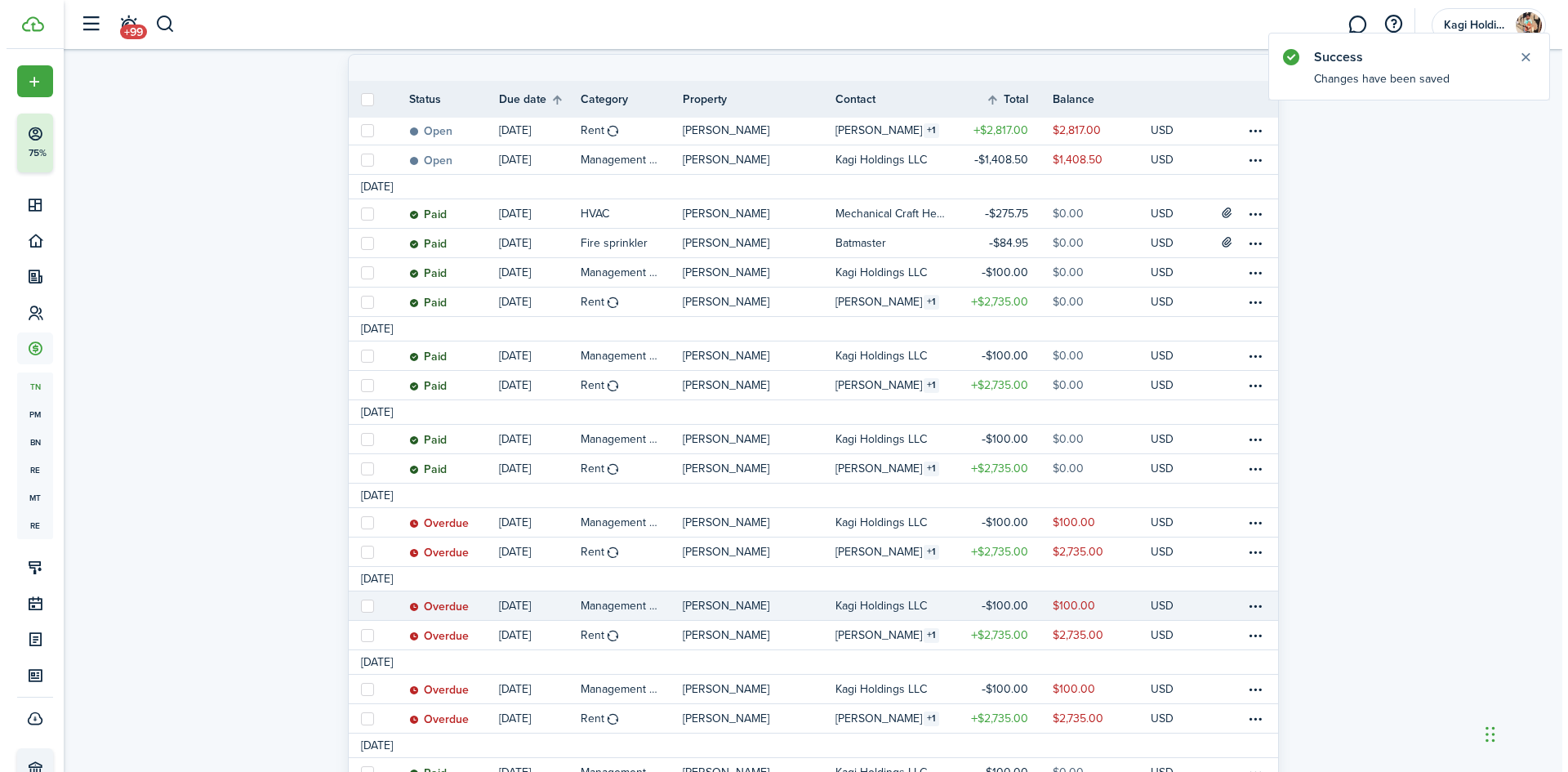
scroll to position [327, 0]
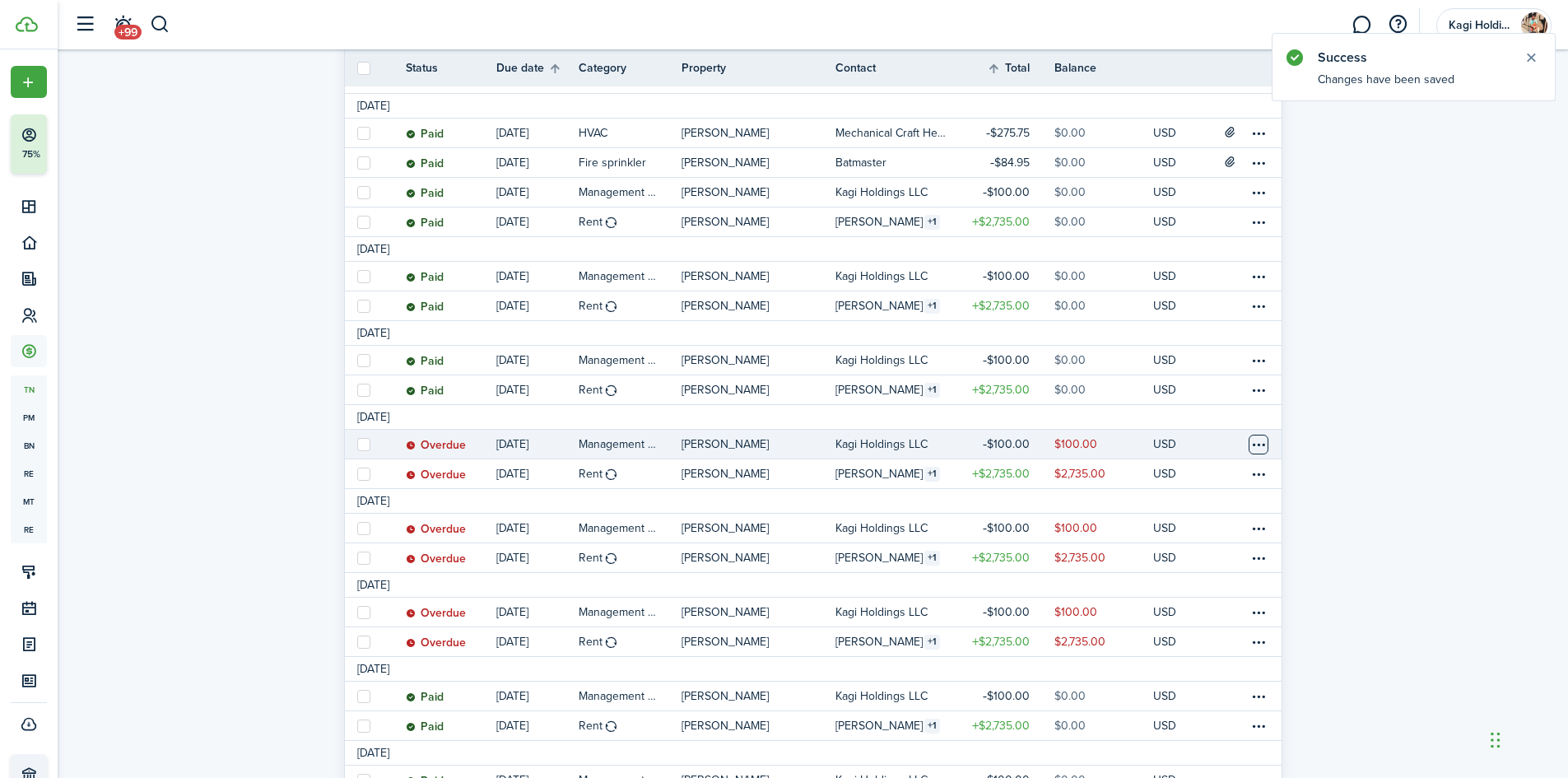
click at [1261, 442] on table-menu-btn-icon at bounding box center [1259, 444] width 20 height 20
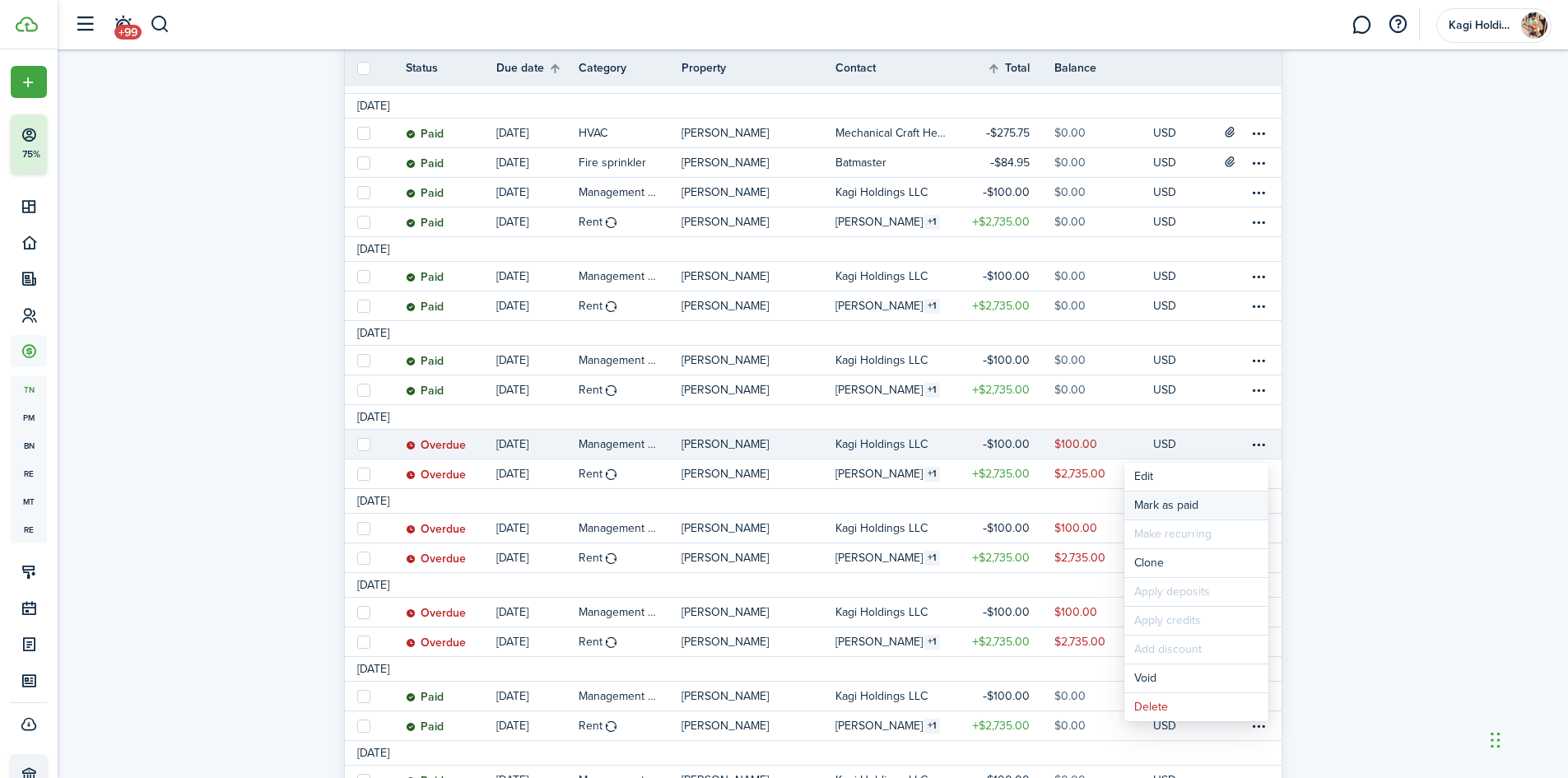
click at [1204, 505] on link "Mark as paid" at bounding box center [1196, 505] width 144 height 28
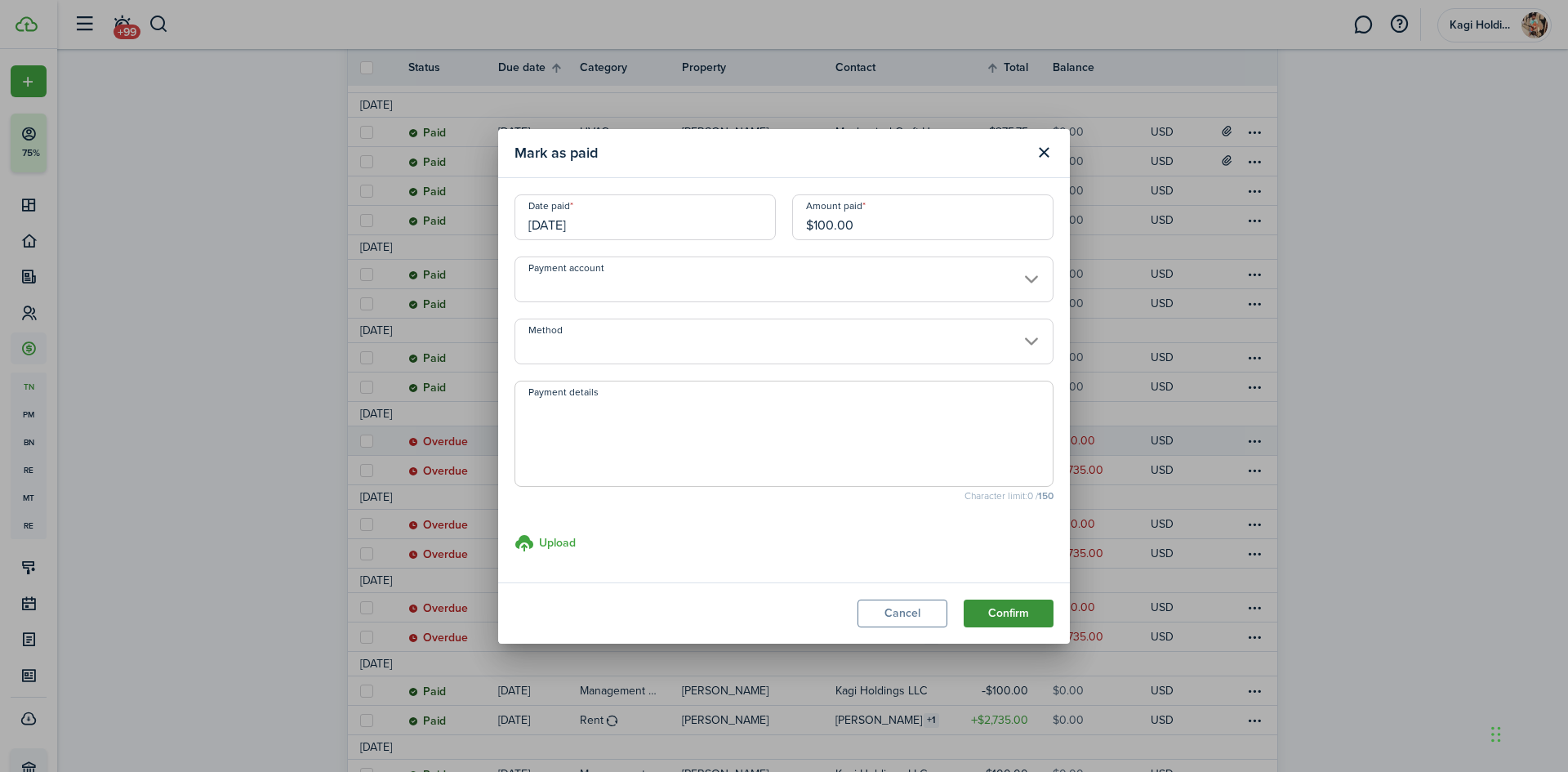
click at [1009, 615] on button "Confirm" at bounding box center [1008, 613] width 90 height 28
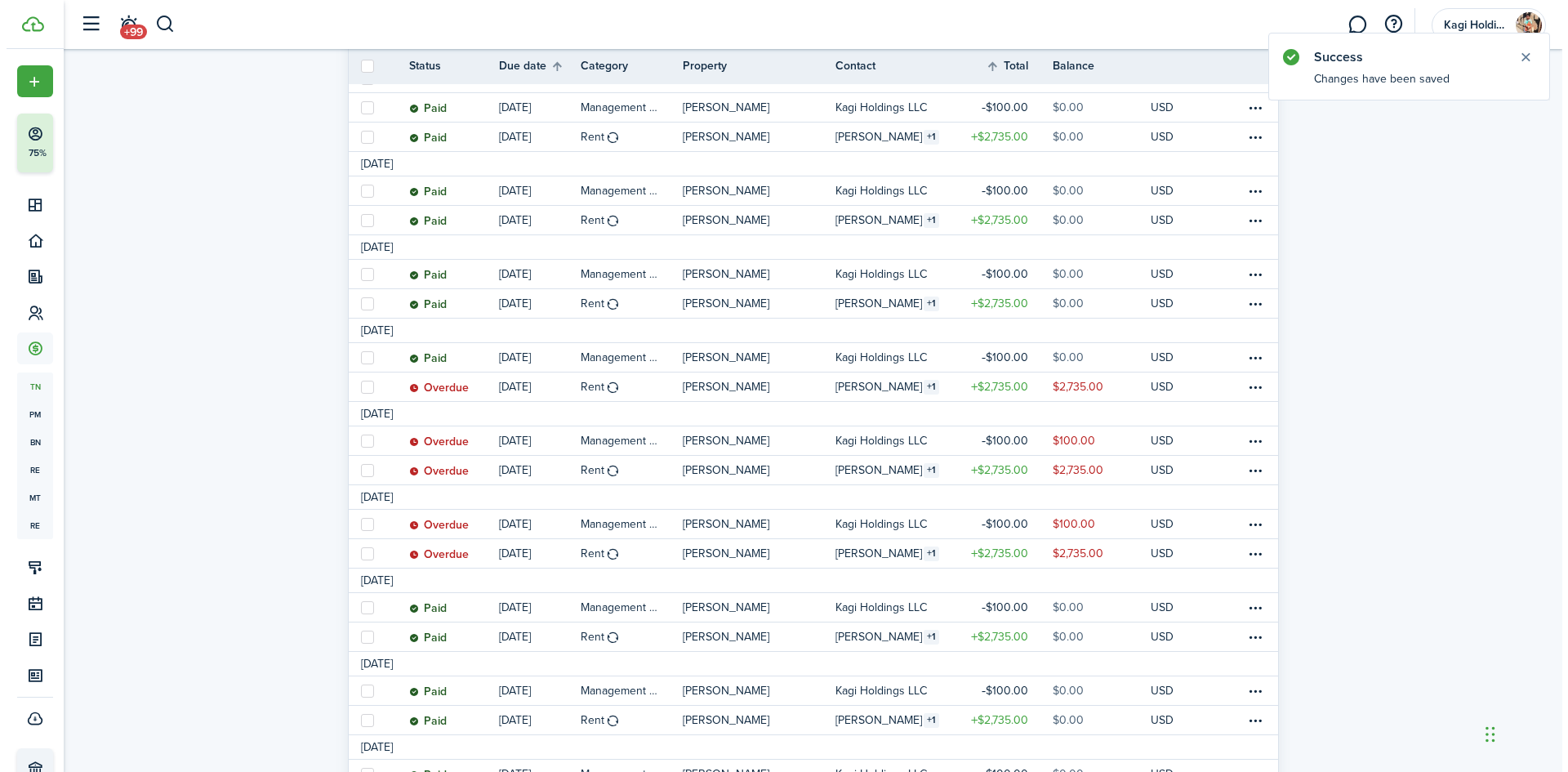
scroll to position [408, 0]
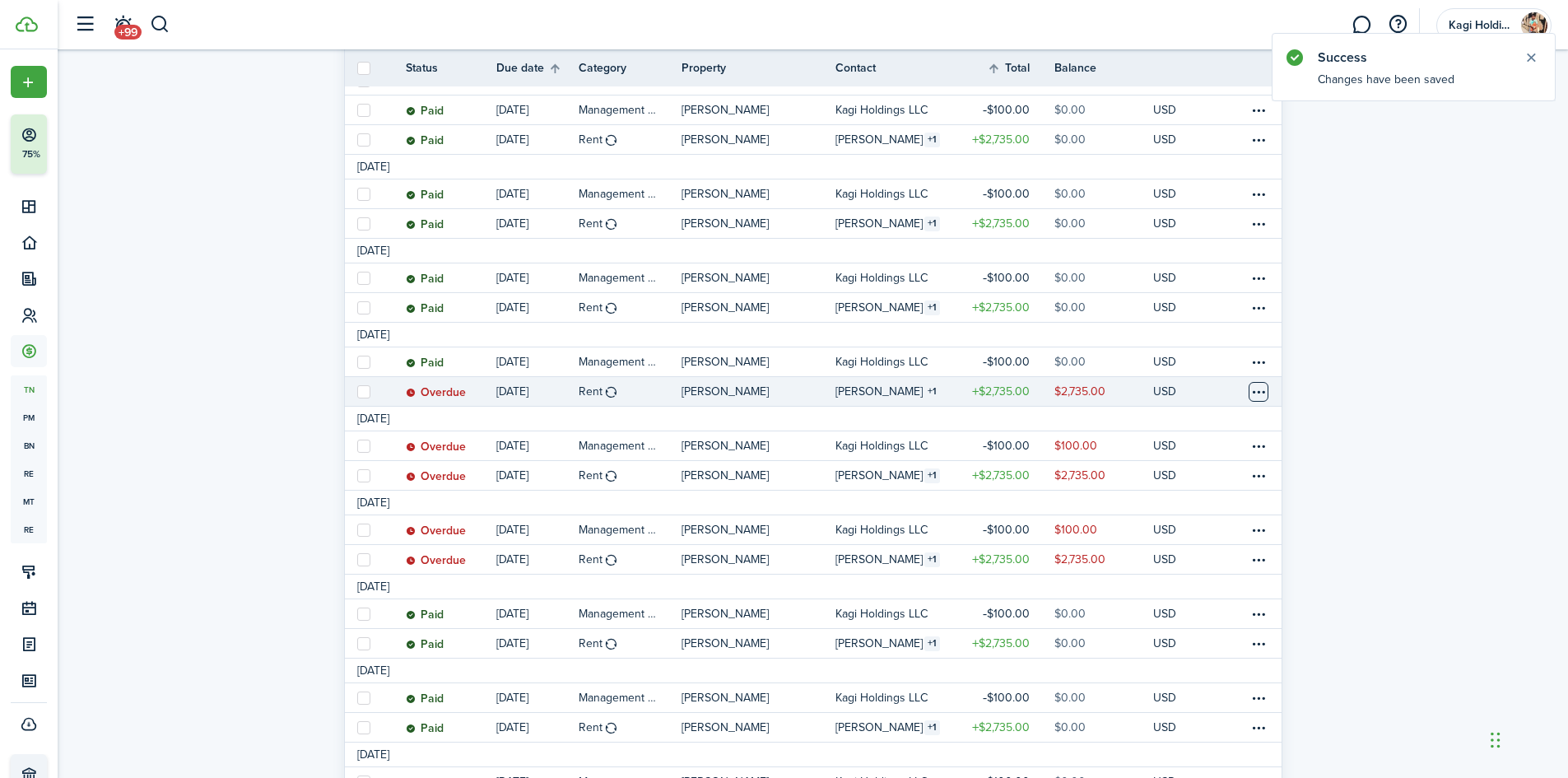
click at [1261, 388] on table-menu-btn-icon at bounding box center [1259, 392] width 20 height 20
click at [1190, 446] on link "Mark as paid" at bounding box center [1196, 453] width 144 height 28
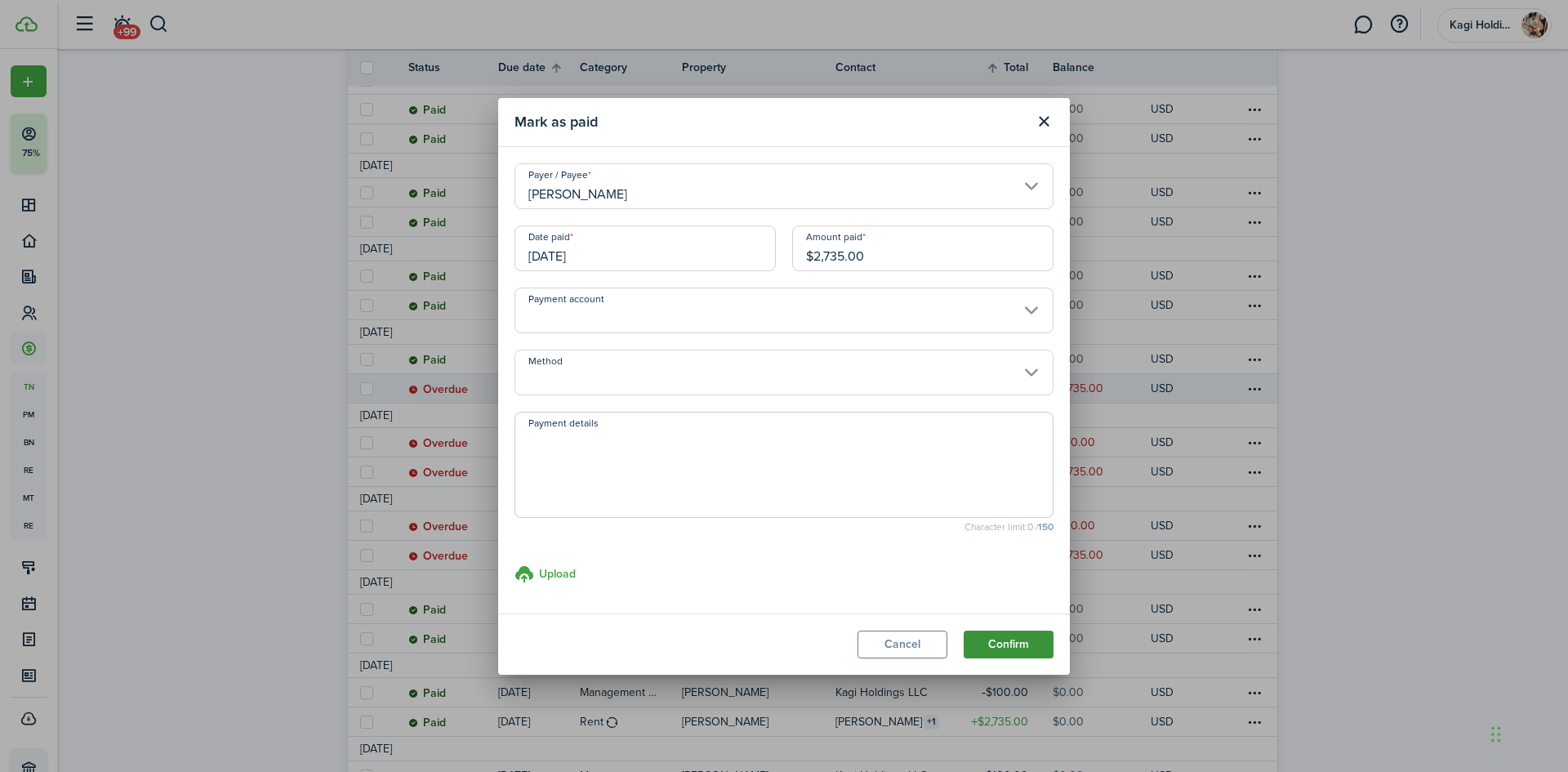
click at [992, 653] on button "Confirm" at bounding box center [1008, 645] width 90 height 28
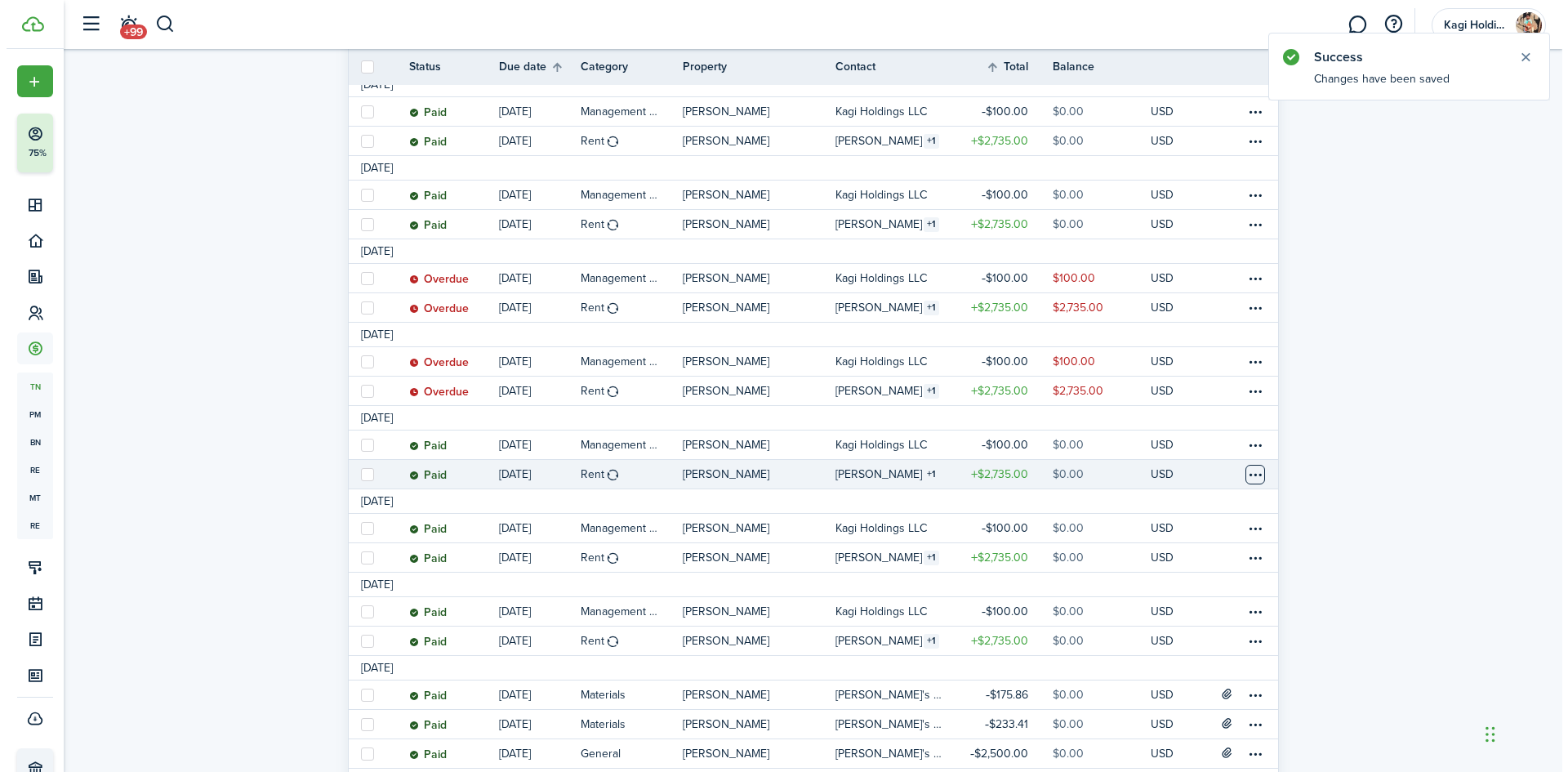
scroll to position [572, 0]
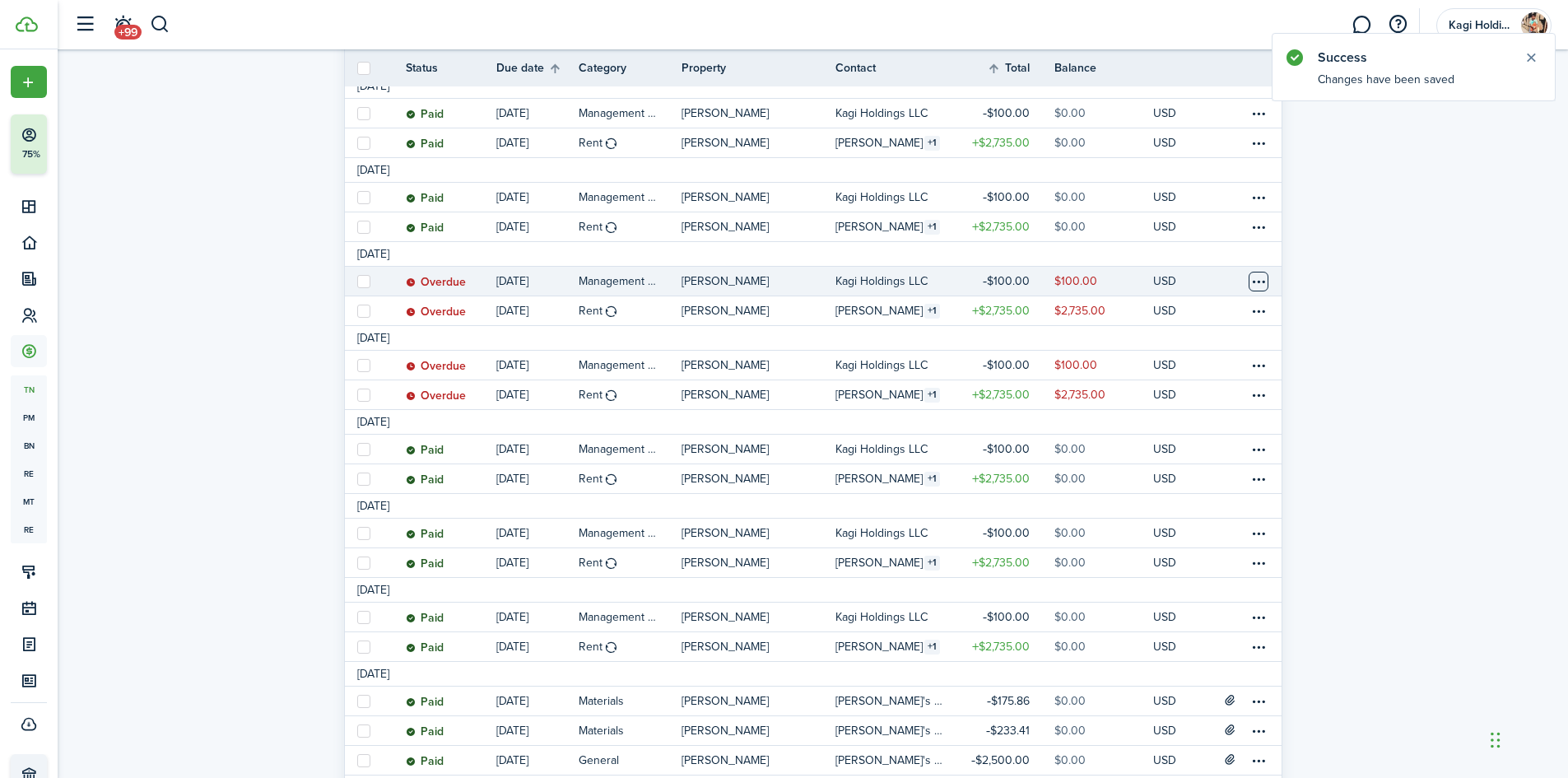
click at [1254, 274] on table-menu-btn-icon at bounding box center [1259, 282] width 20 height 20
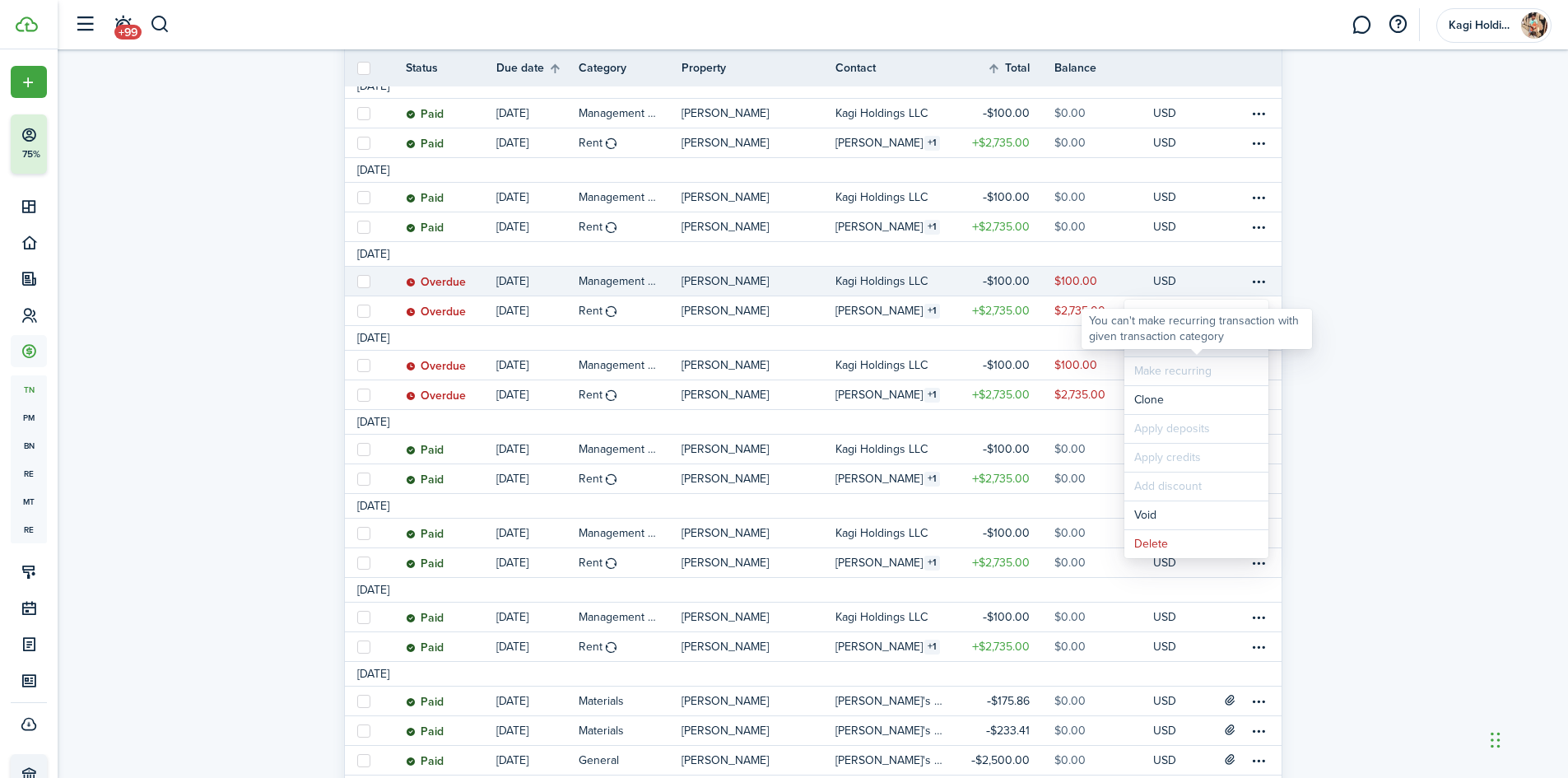
click at [1210, 353] on link "Mark as paid" at bounding box center [1196, 343] width 144 height 28
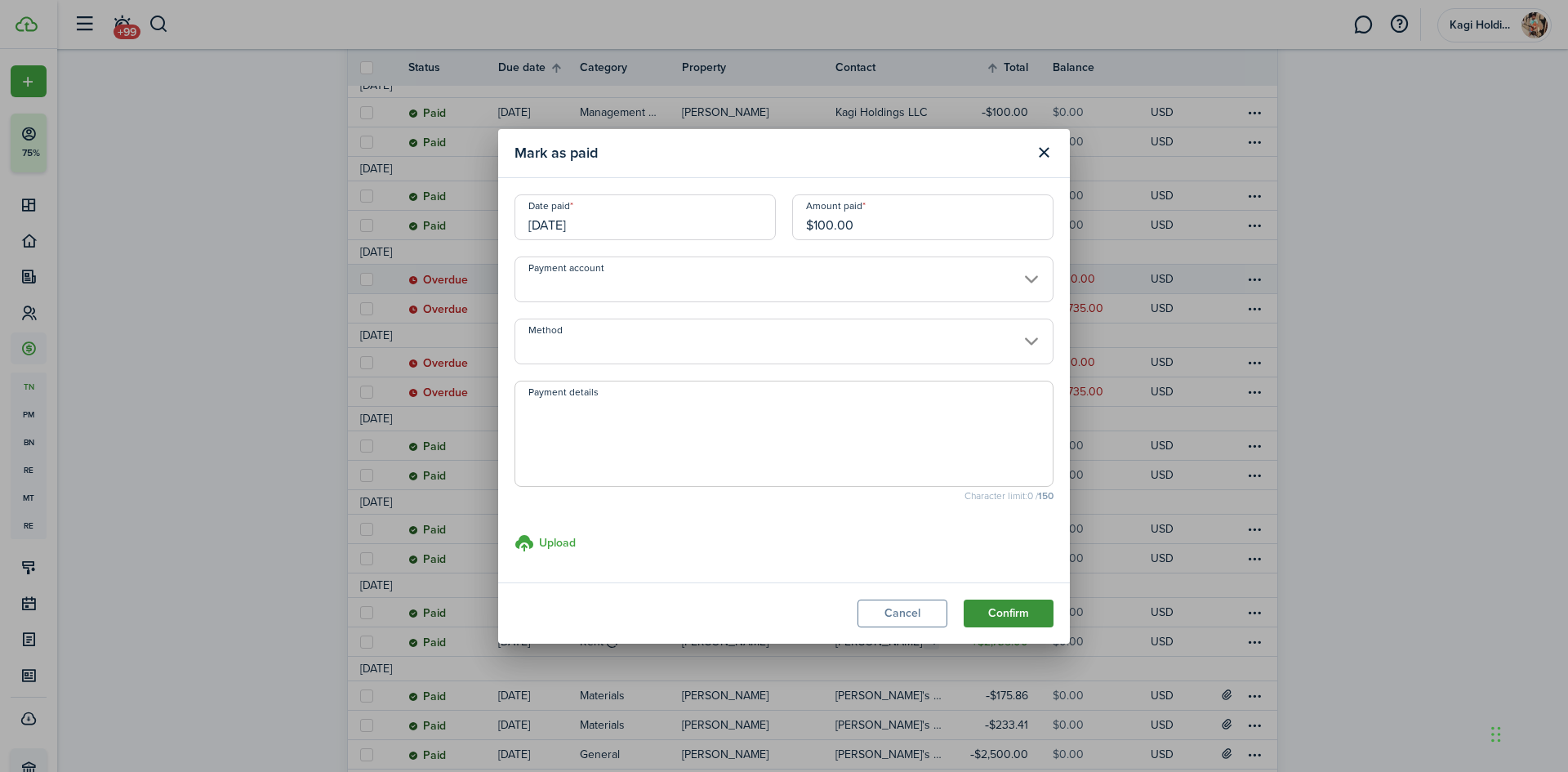
click at [1030, 609] on button "Confirm" at bounding box center [1008, 613] width 90 height 28
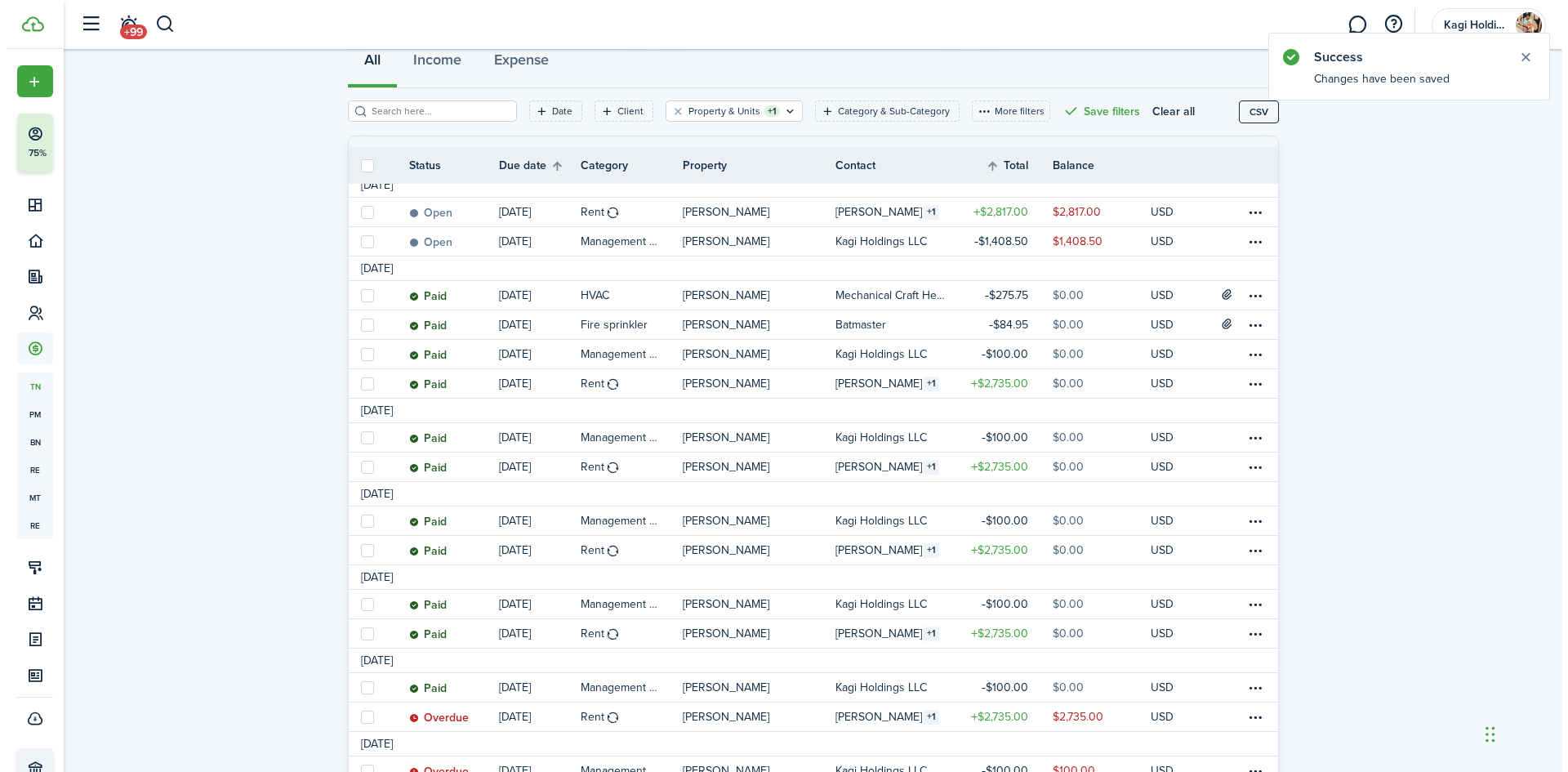
scroll to position [491, 0]
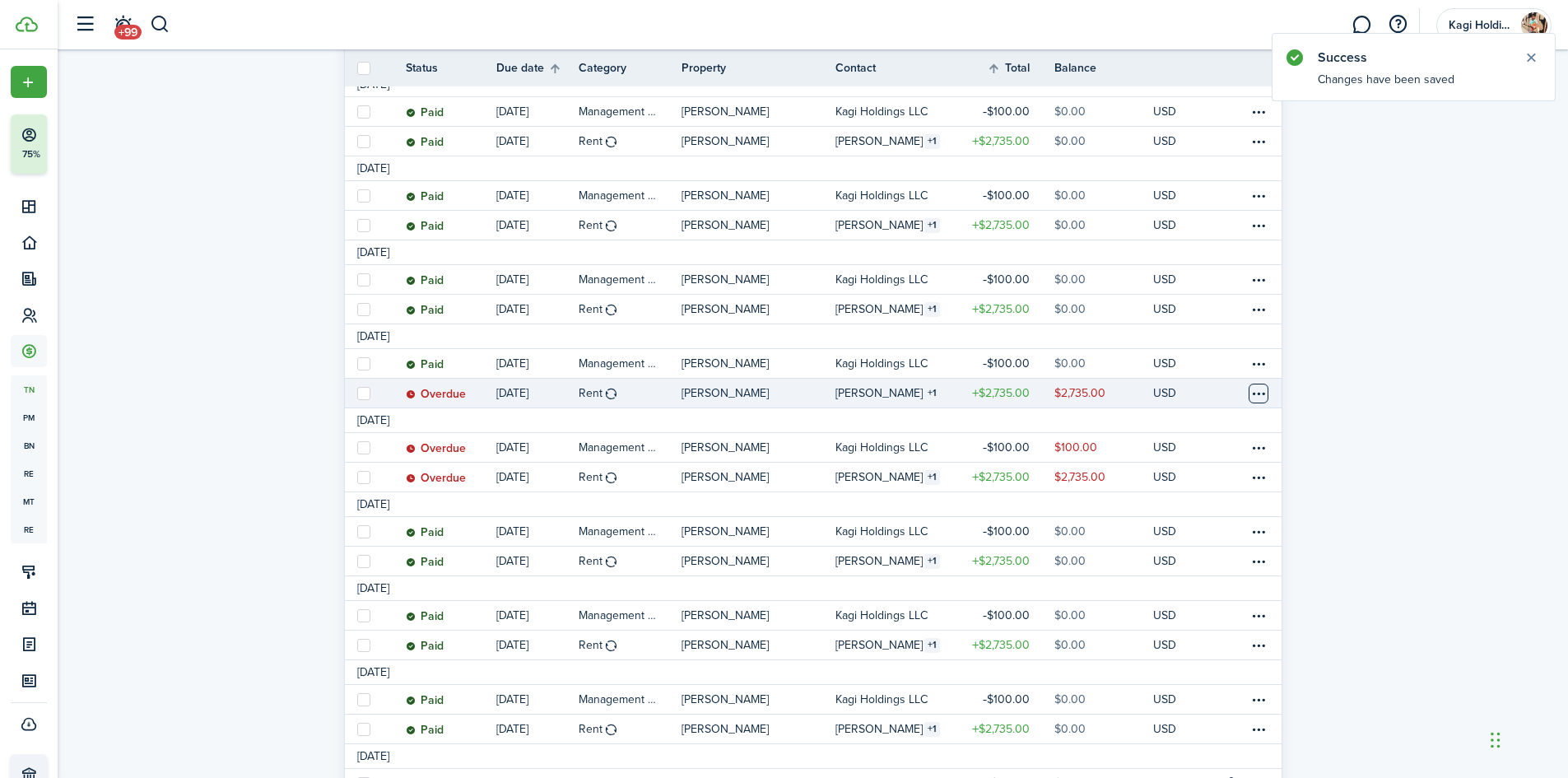
click at [1250, 393] on table-menu-btn-icon at bounding box center [1259, 393] width 20 height 20
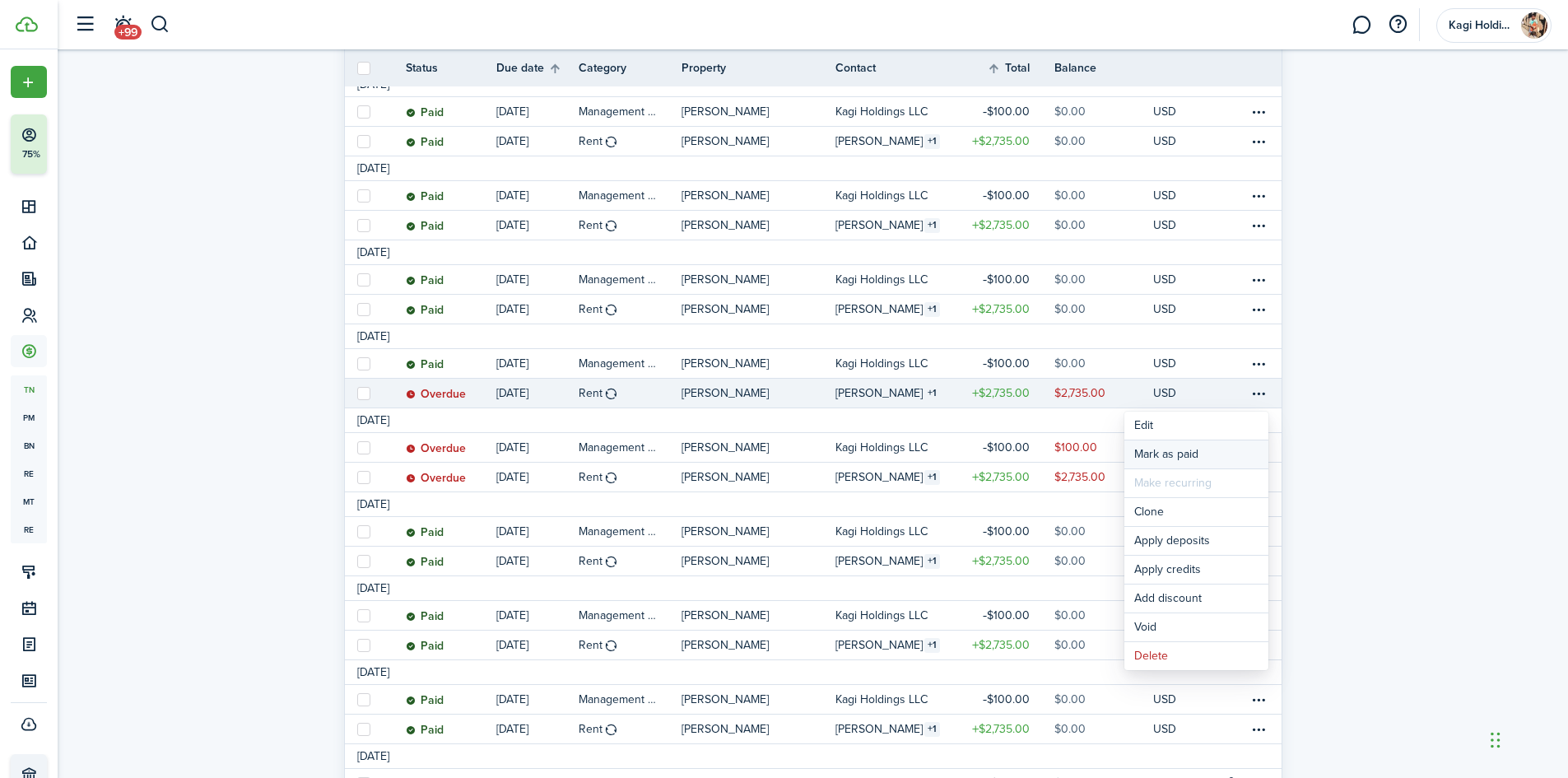
click at [1217, 448] on link "Mark as paid" at bounding box center [1196, 454] width 144 height 28
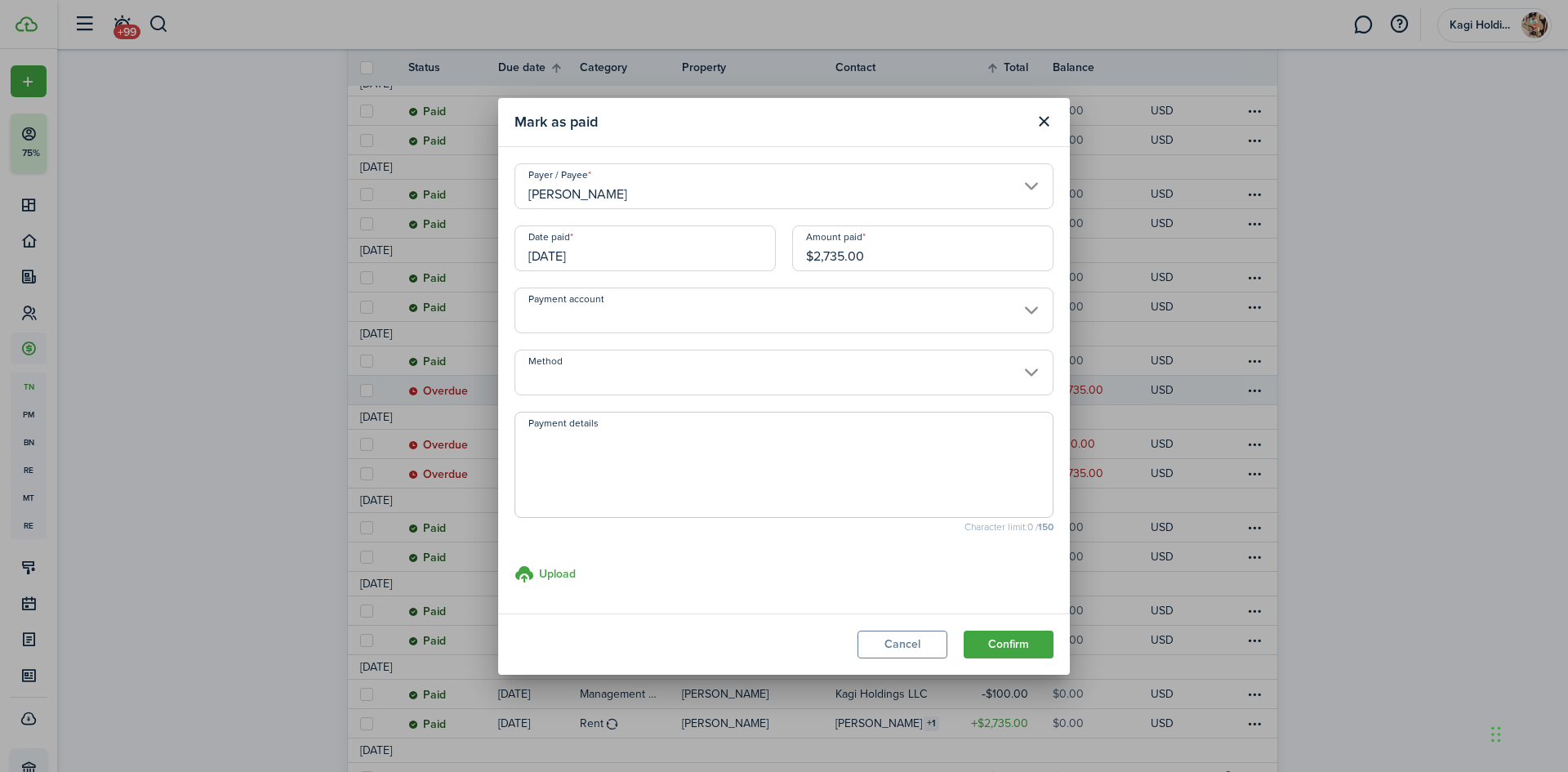
click at [1022, 642] on button "Confirm" at bounding box center [1008, 645] width 90 height 28
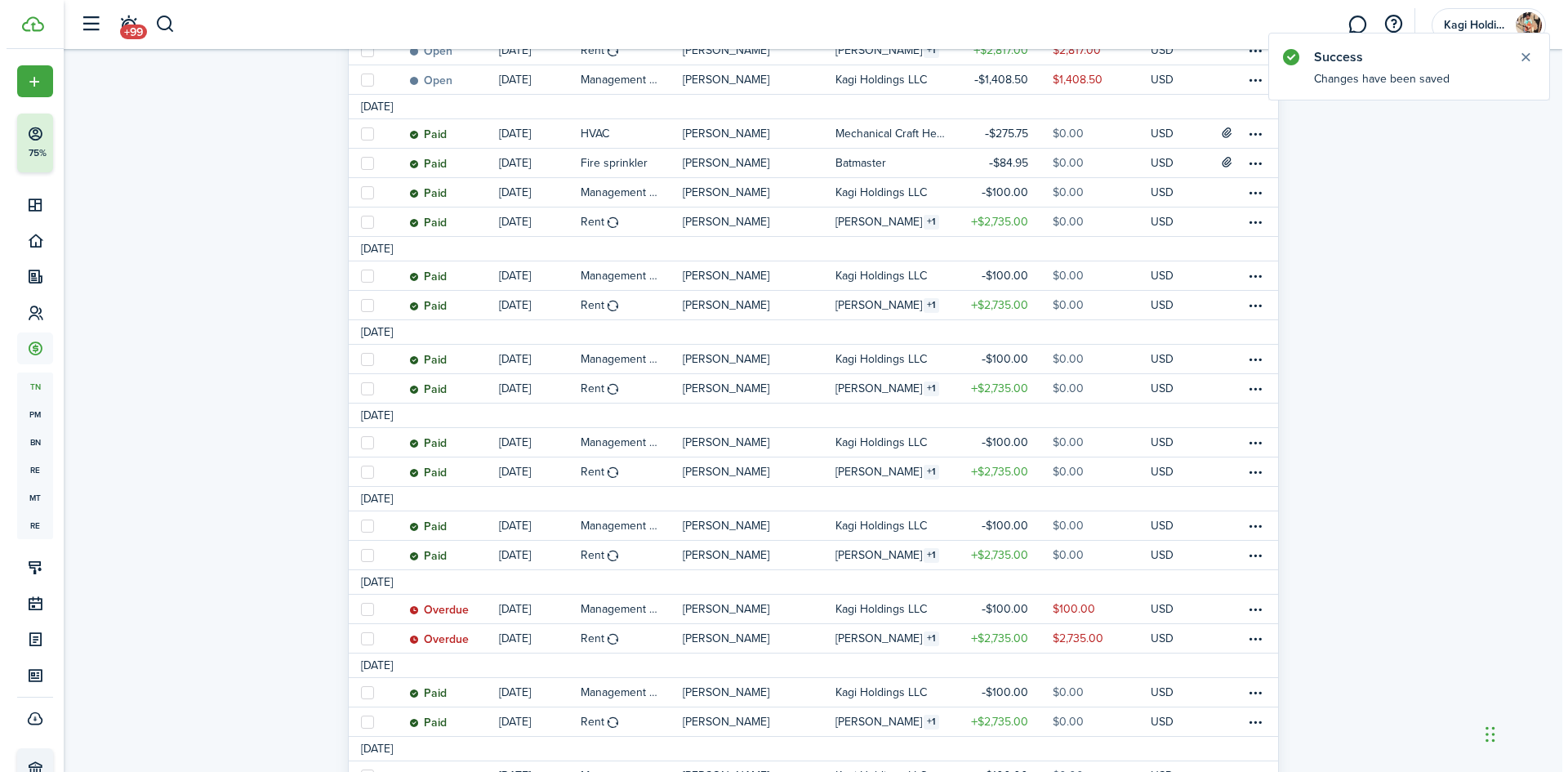
scroll to position [408, 0]
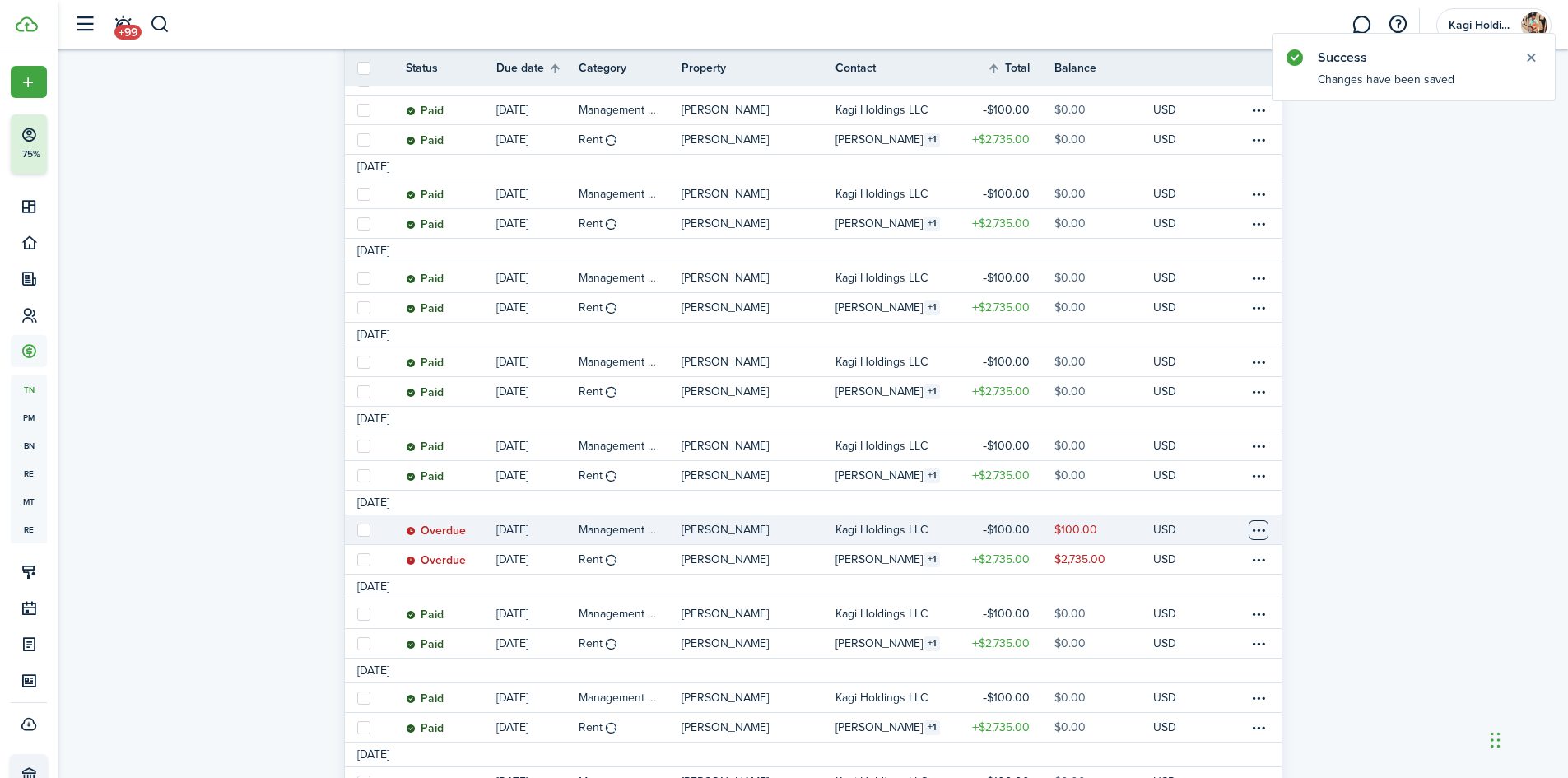
click at [1256, 529] on table-menu-btn-icon at bounding box center [1259, 530] width 20 height 20
click at [1215, 552] on link "Mark as paid" at bounding box center [1196, 558] width 144 height 28
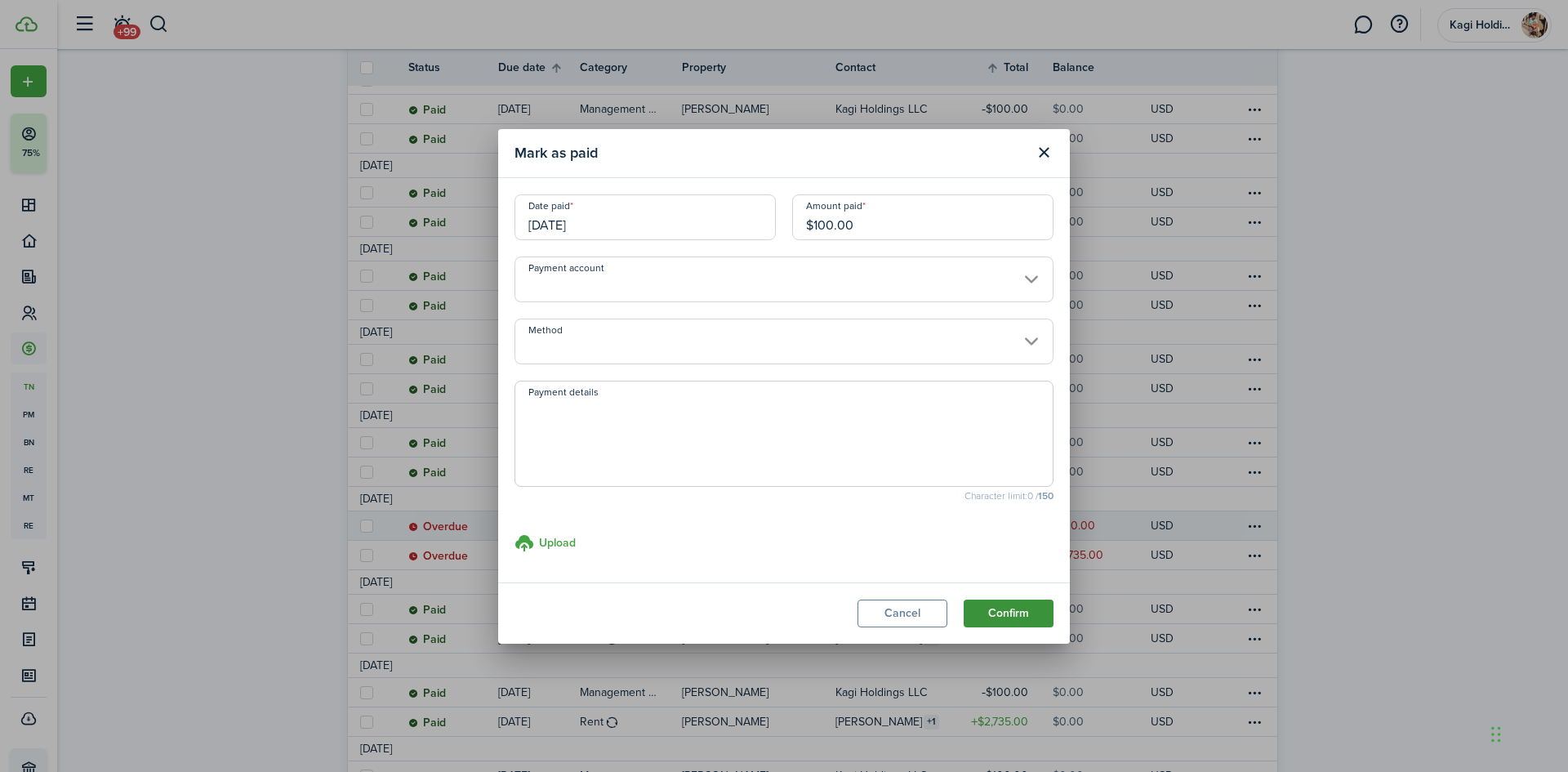
click at [1039, 617] on button "Confirm" at bounding box center [1008, 613] width 90 height 28
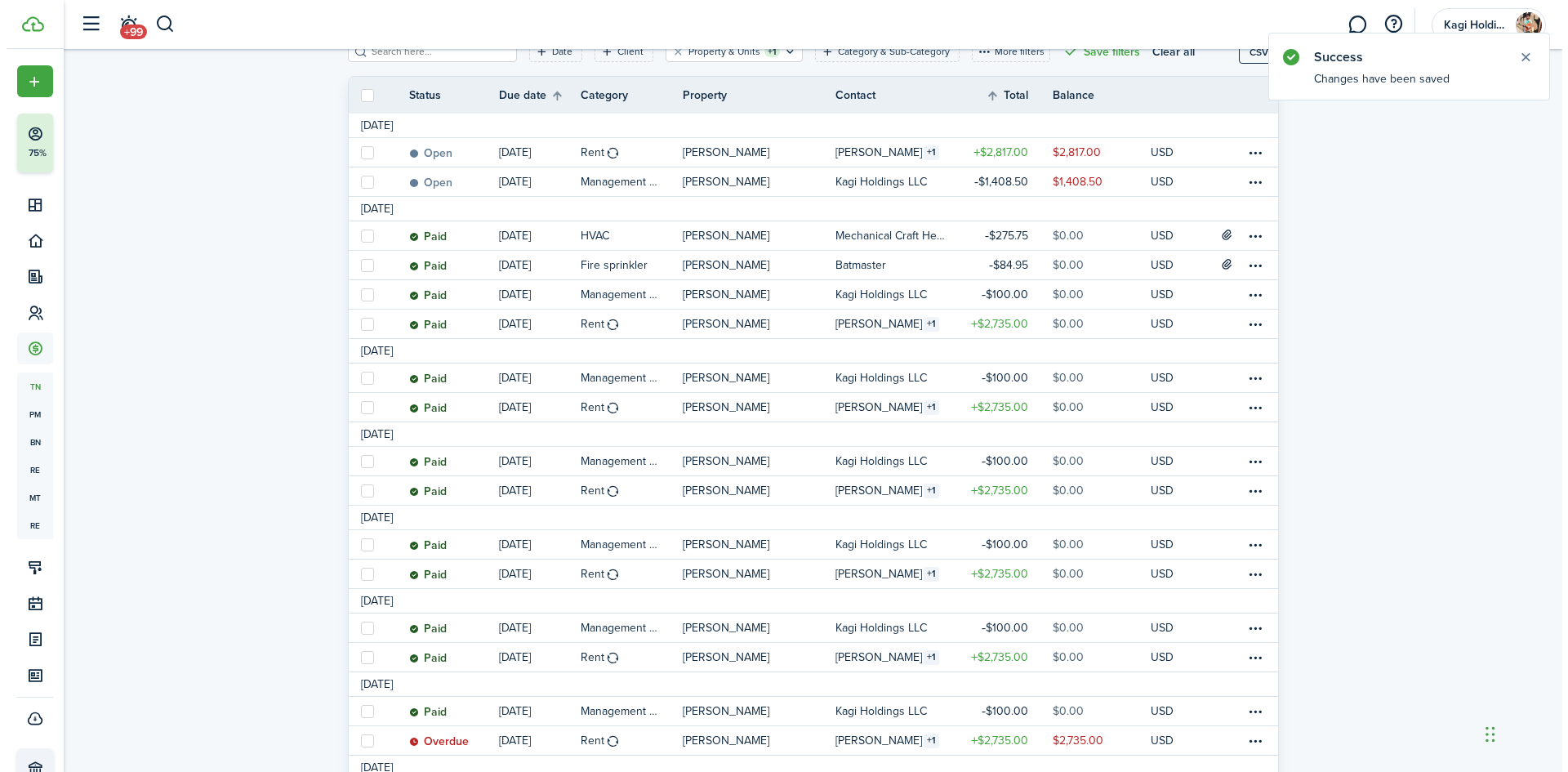
scroll to position [654, 0]
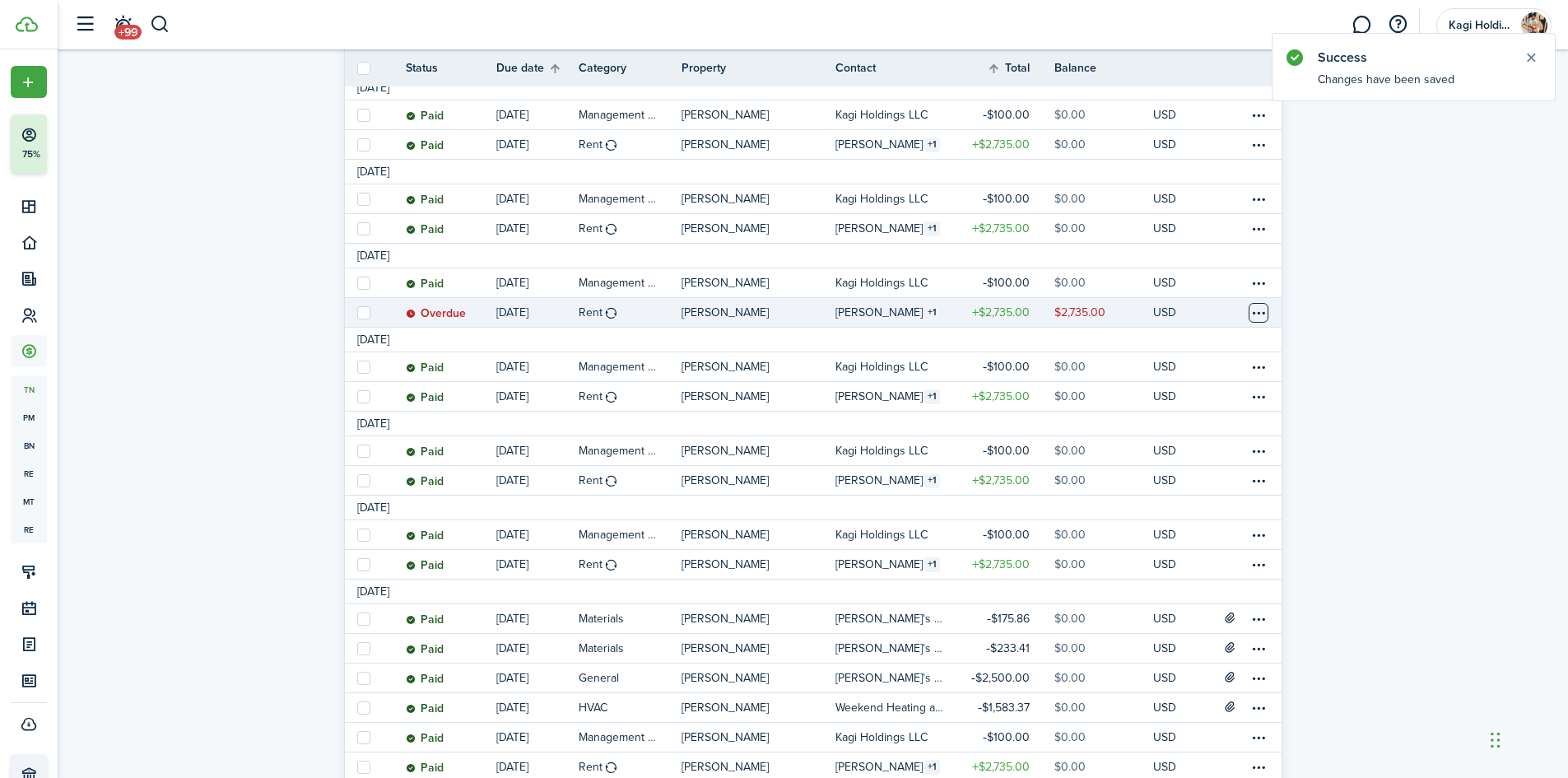
click at [1261, 313] on table-menu-btn-icon at bounding box center [1259, 313] width 20 height 20
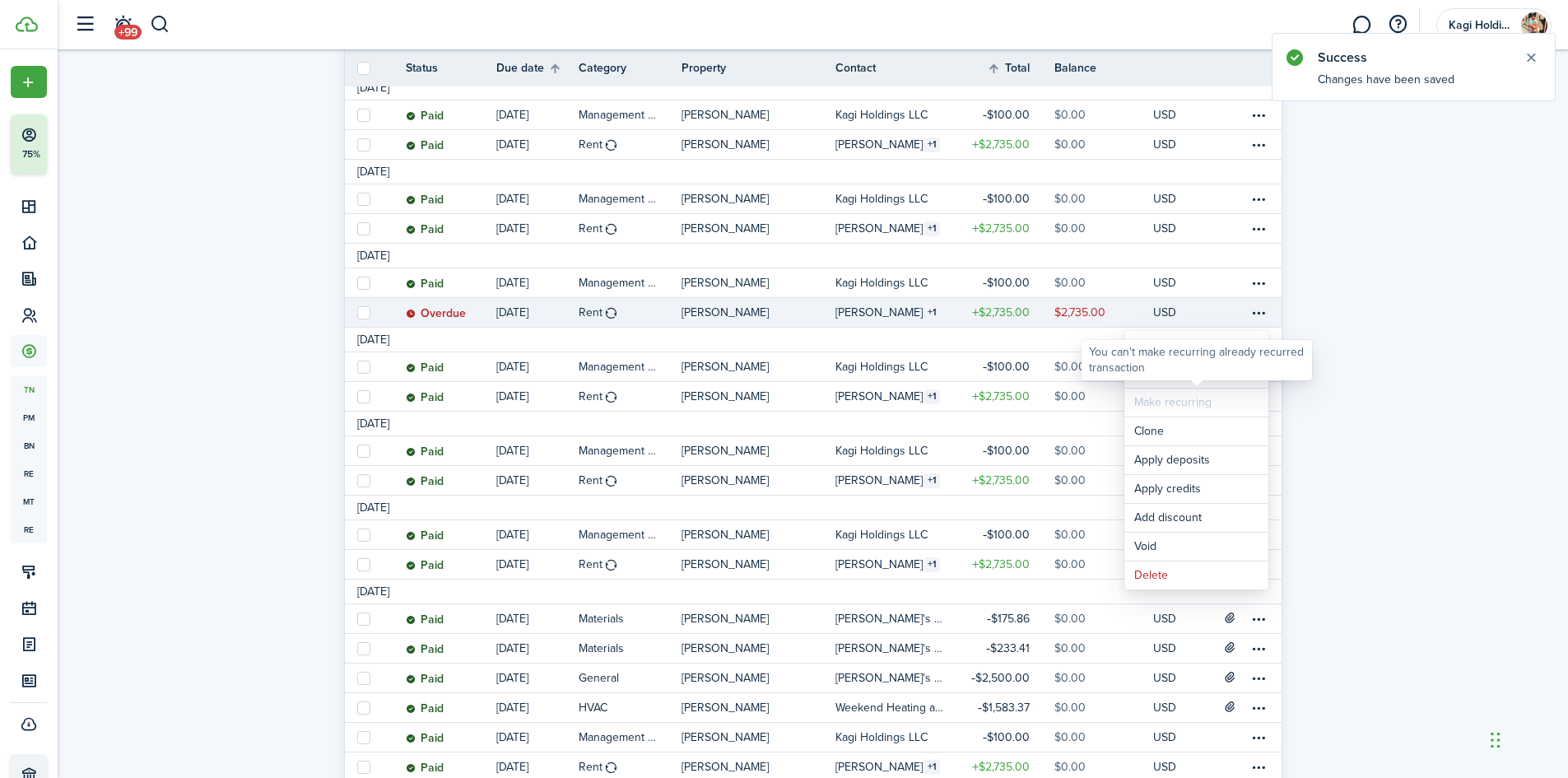
click at [1218, 380] on div "You can't make recurring already recurred transaction" at bounding box center [1197, 361] width 231 height 40
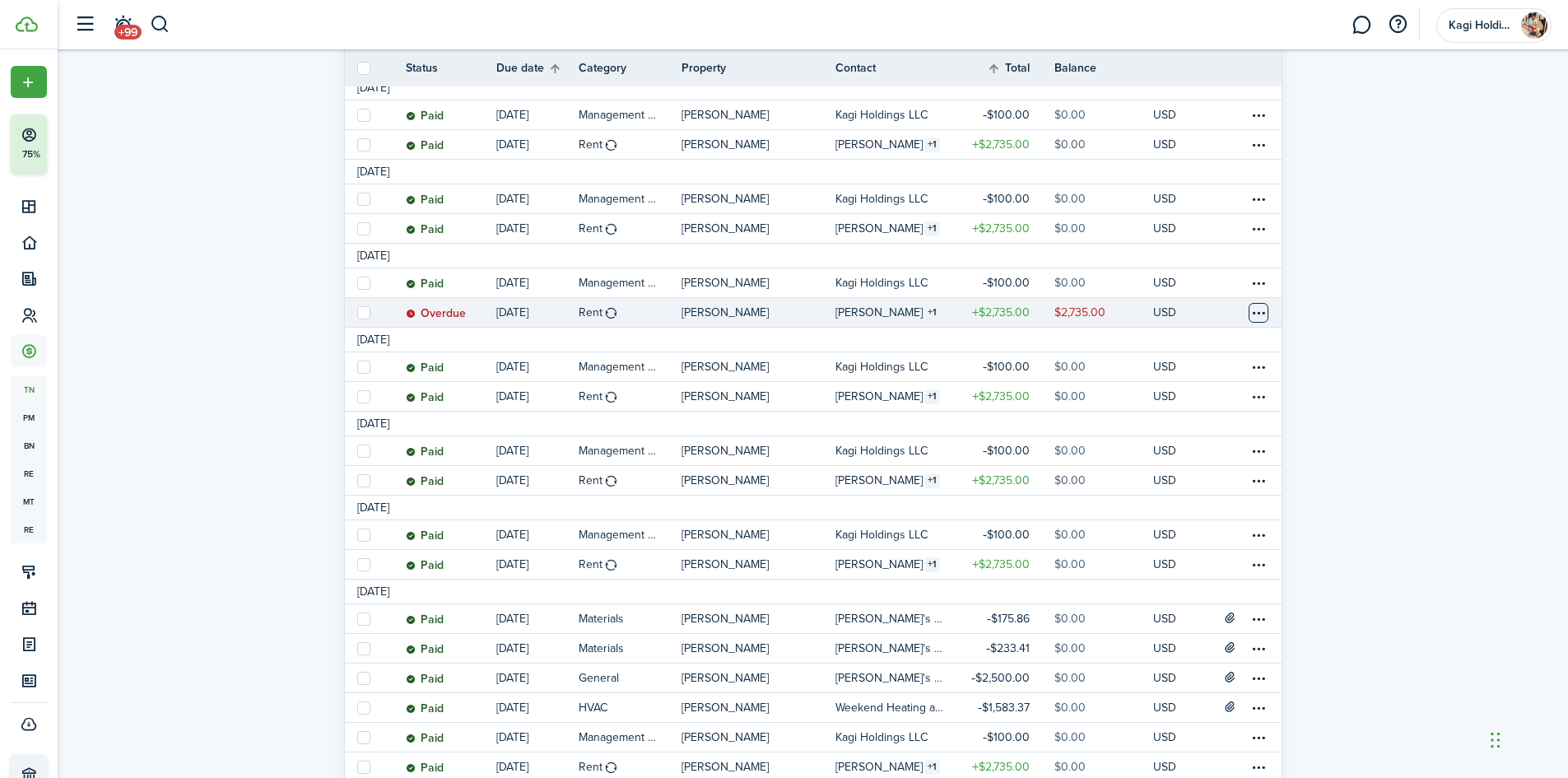
click at [1251, 317] on table-menu-btn-icon "Open menu" at bounding box center [1259, 313] width 20 height 20
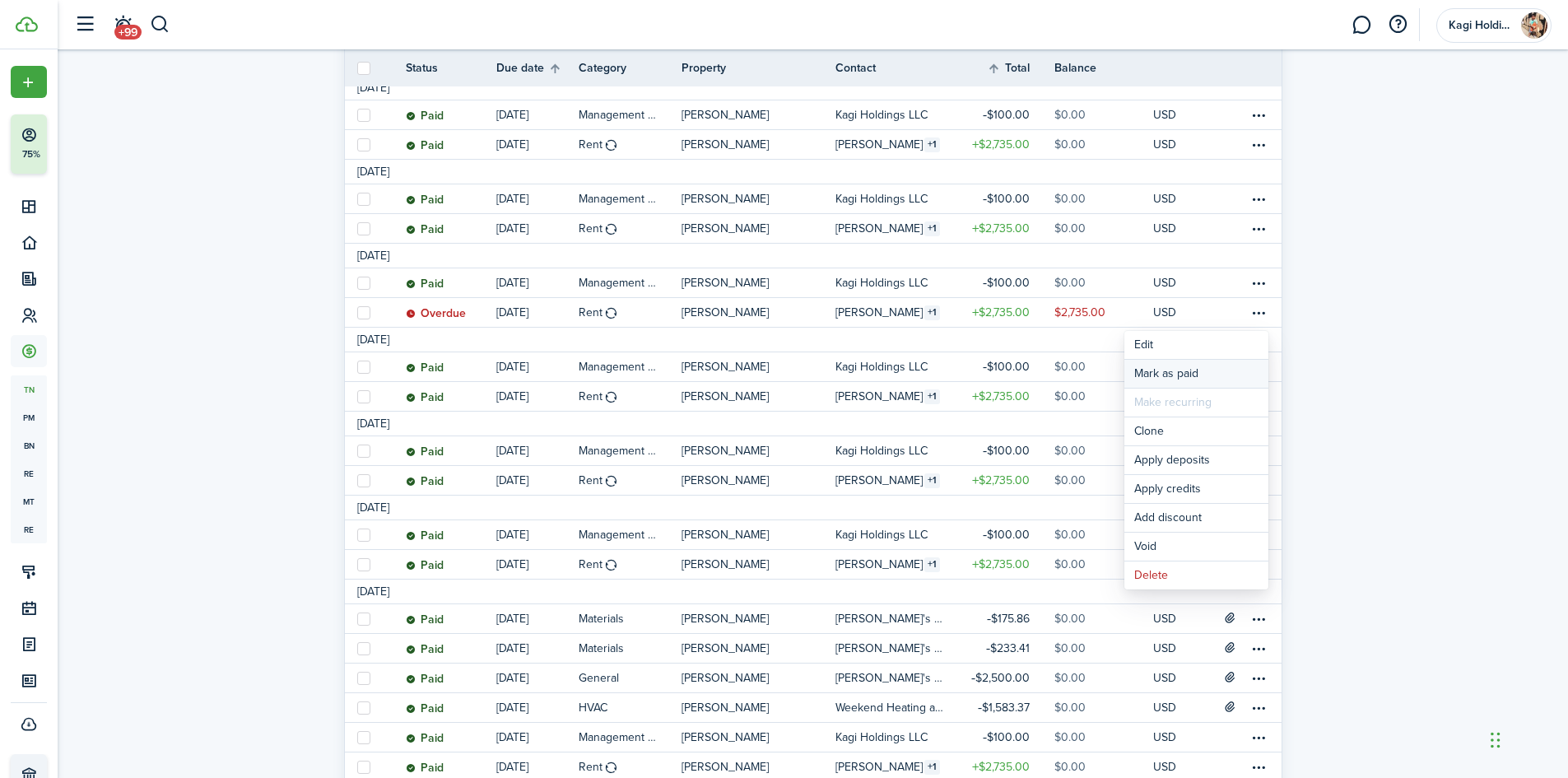
click at [1203, 369] on link "Mark as paid" at bounding box center [1196, 374] width 144 height 28
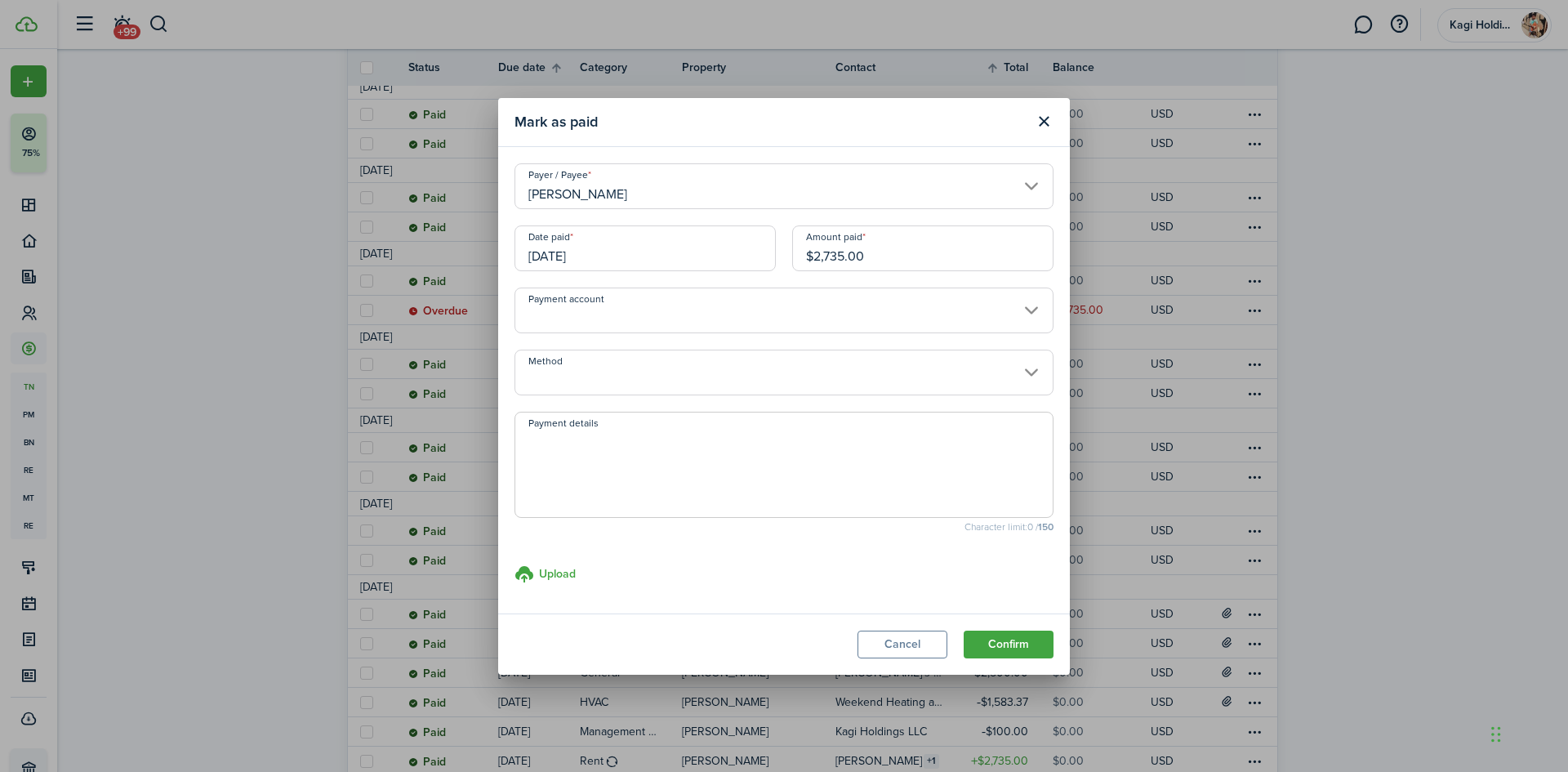
click at [1042, 657] on button "Confirm" at bounding box center [1008, 645] width 90 height 28
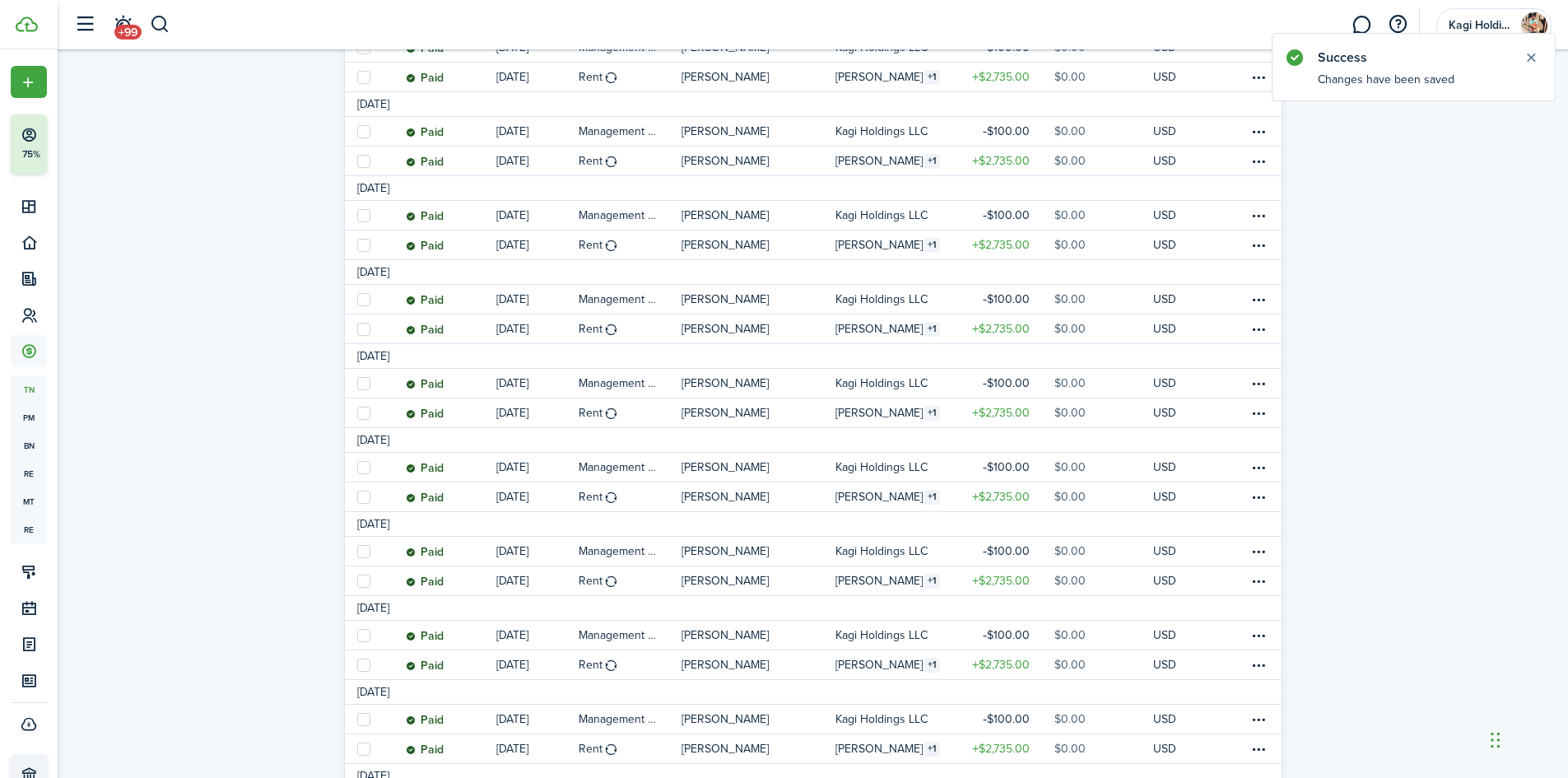
scroll to position [0, 0]
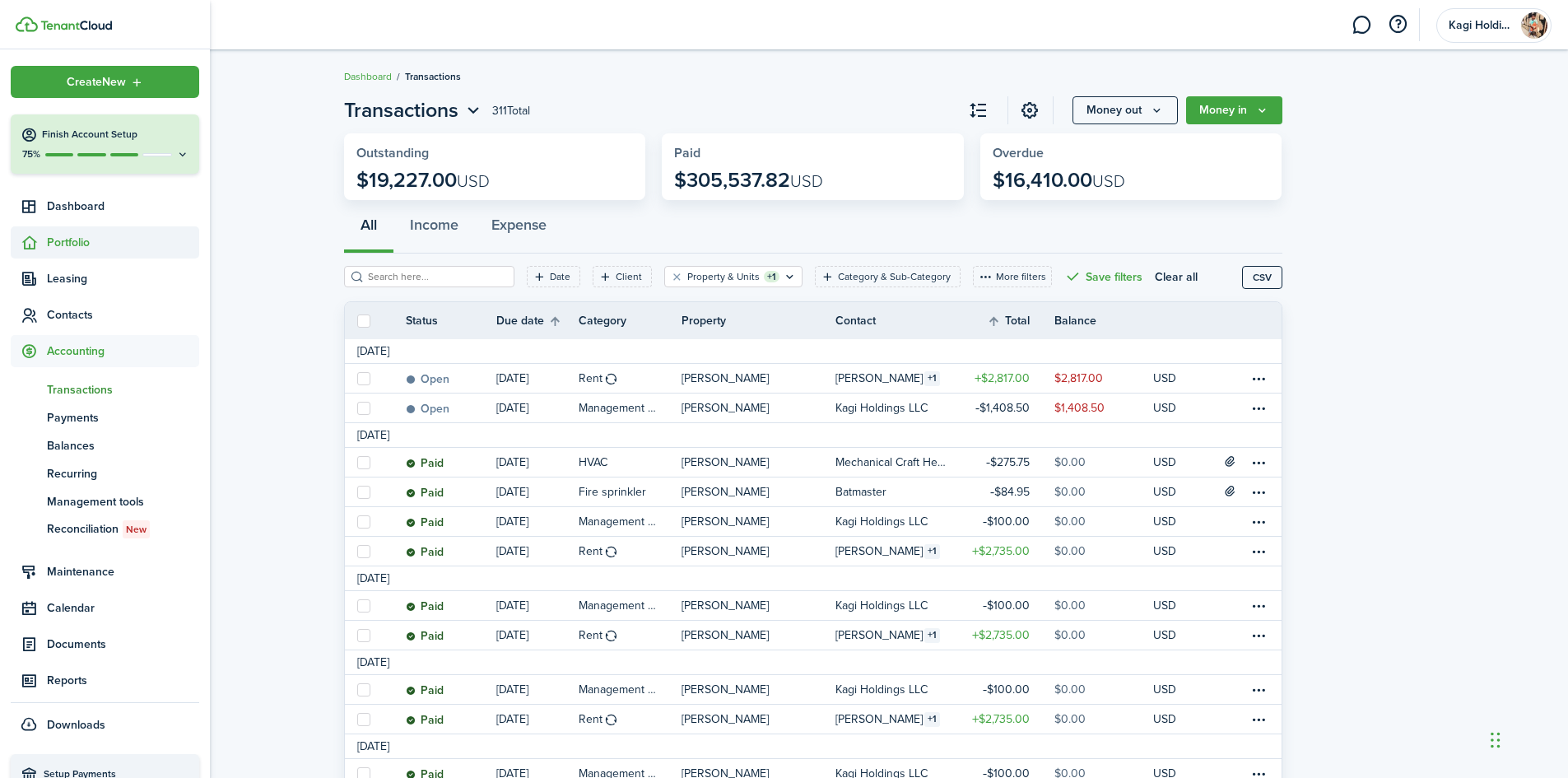
click at [80, 240] on span "Portfolio" at bounding box center [123, 242] width 153 height 17
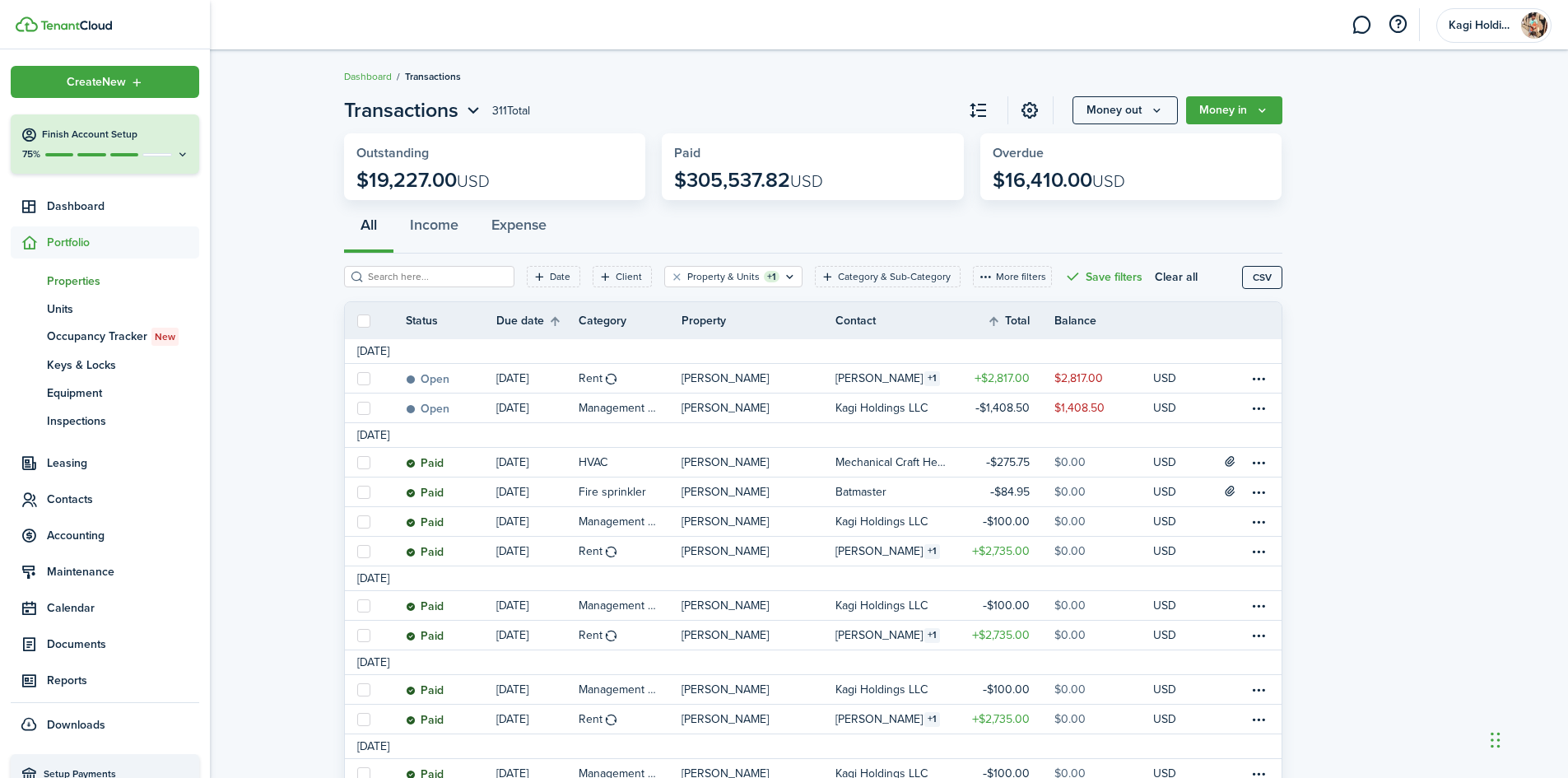
drag, startPoint x: 80, startPoint y: 266, endPoint x: 82, endPoint y: 280, distance: 14.1
click at [80, 270] on ul "pt Properties un Units oc Occupancy Tracker New [PERSON_NAME] & Locks eq Equipm…" at bounding box center [105, 351] width 189 height 185
click at [83, 285] on span "Properties" at bounding box center [123, 281] width 153 height 17
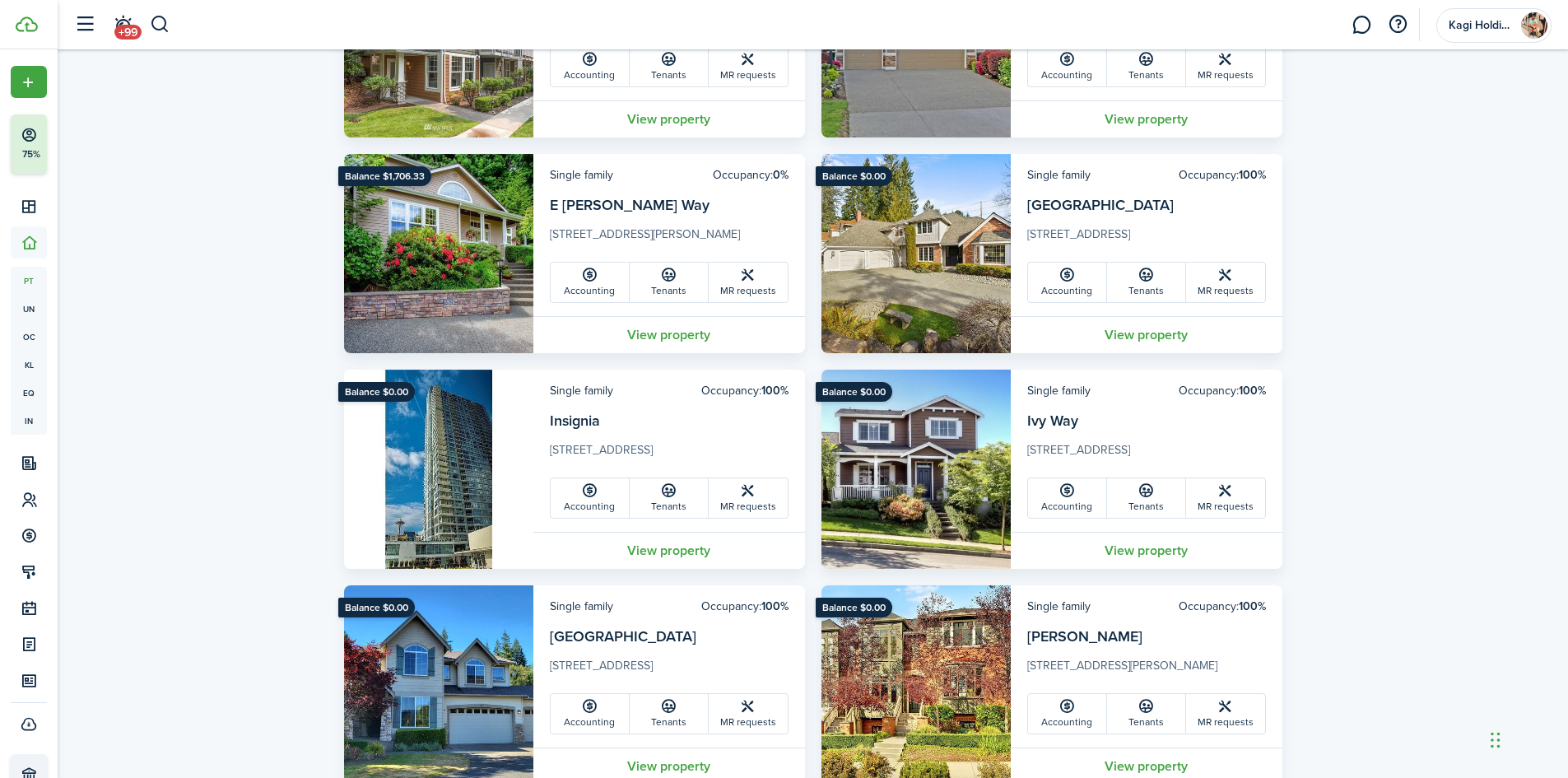
scroll to position [165, 0]
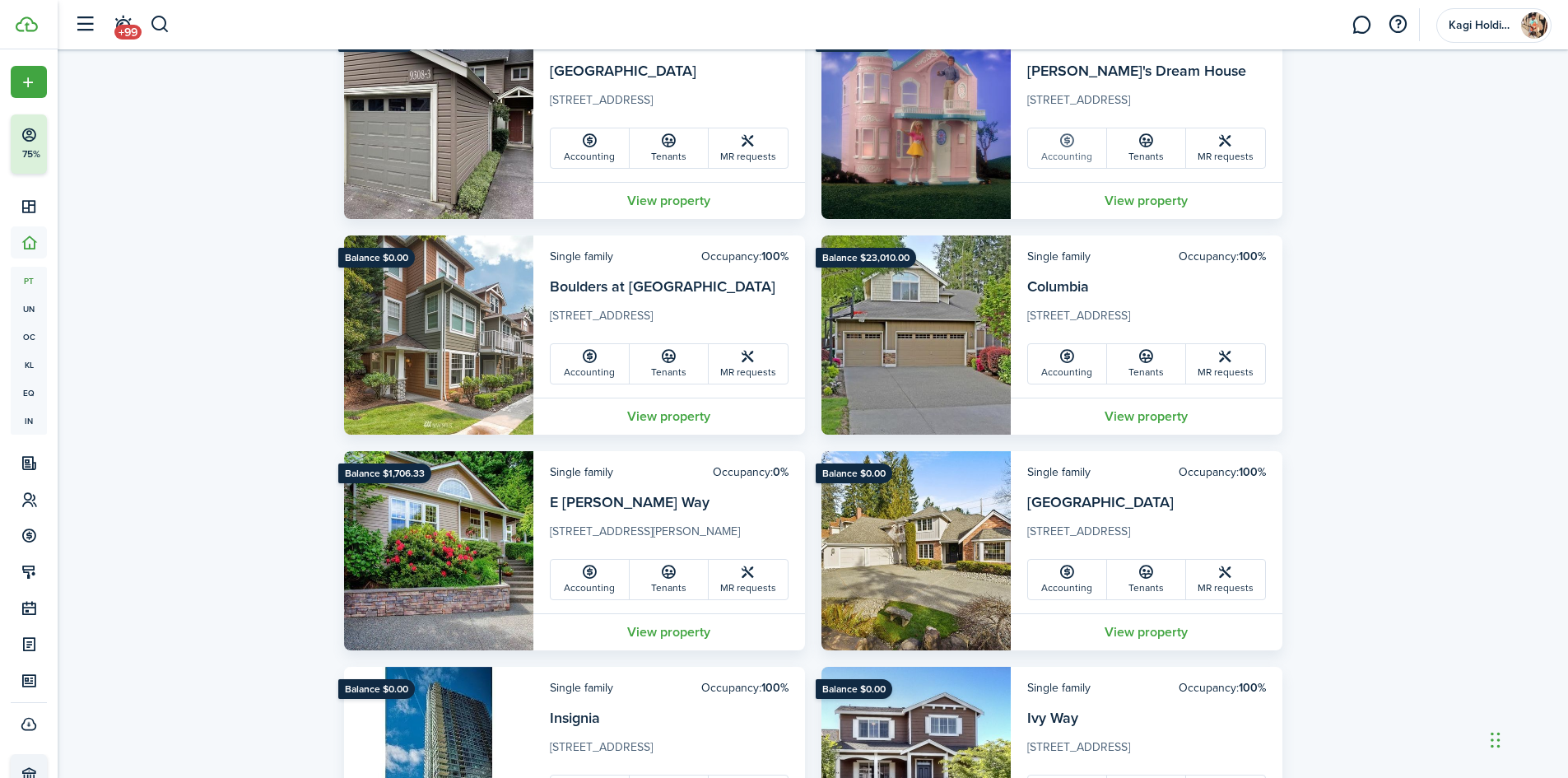
click at [1058, 158] on link "Accounting" at bounding box center [1067, 149] width 79 height 40
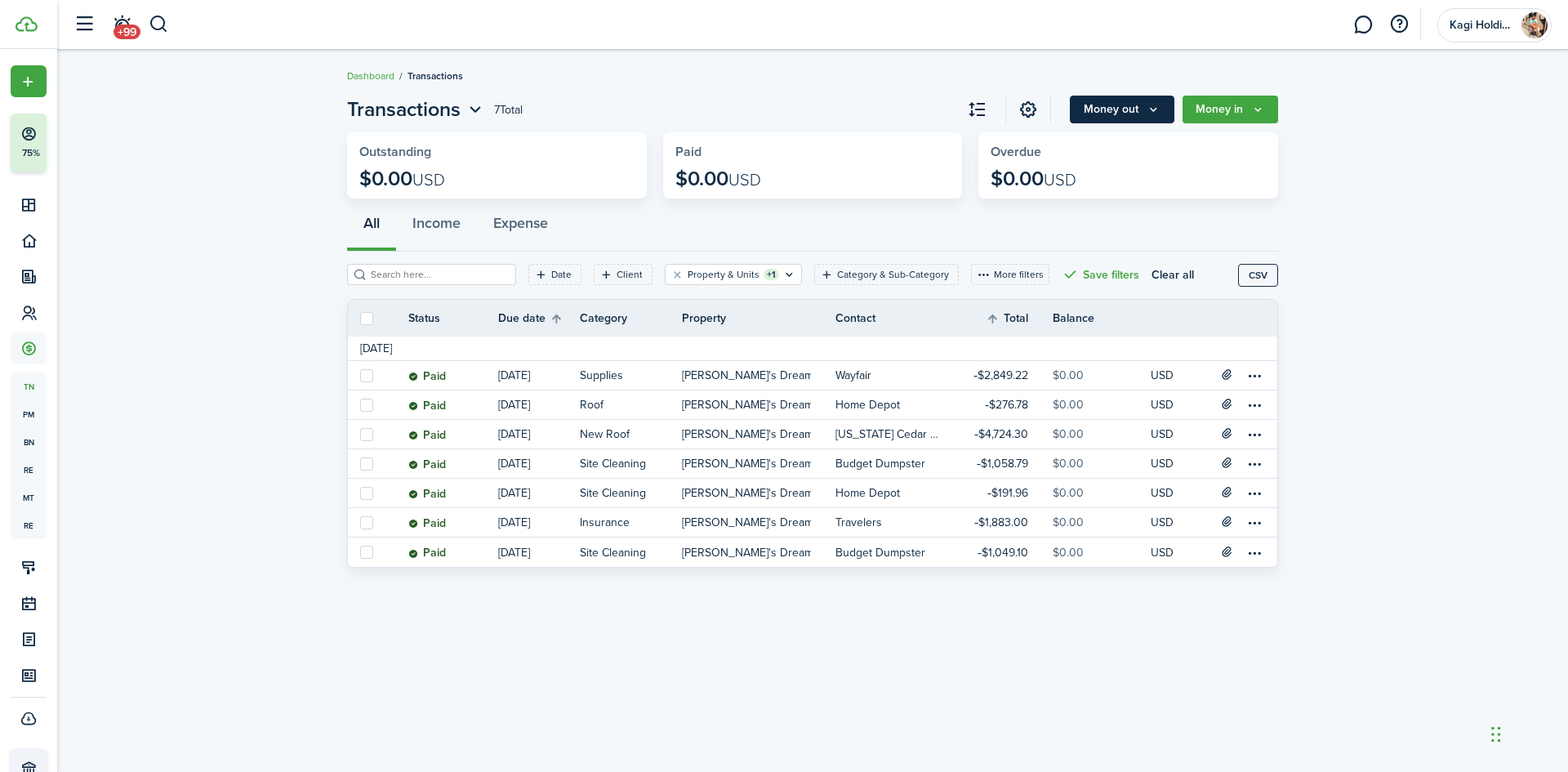
click at [1125, 119] on button "Money out" at bounding box center [1122, 109] width 105 height 28
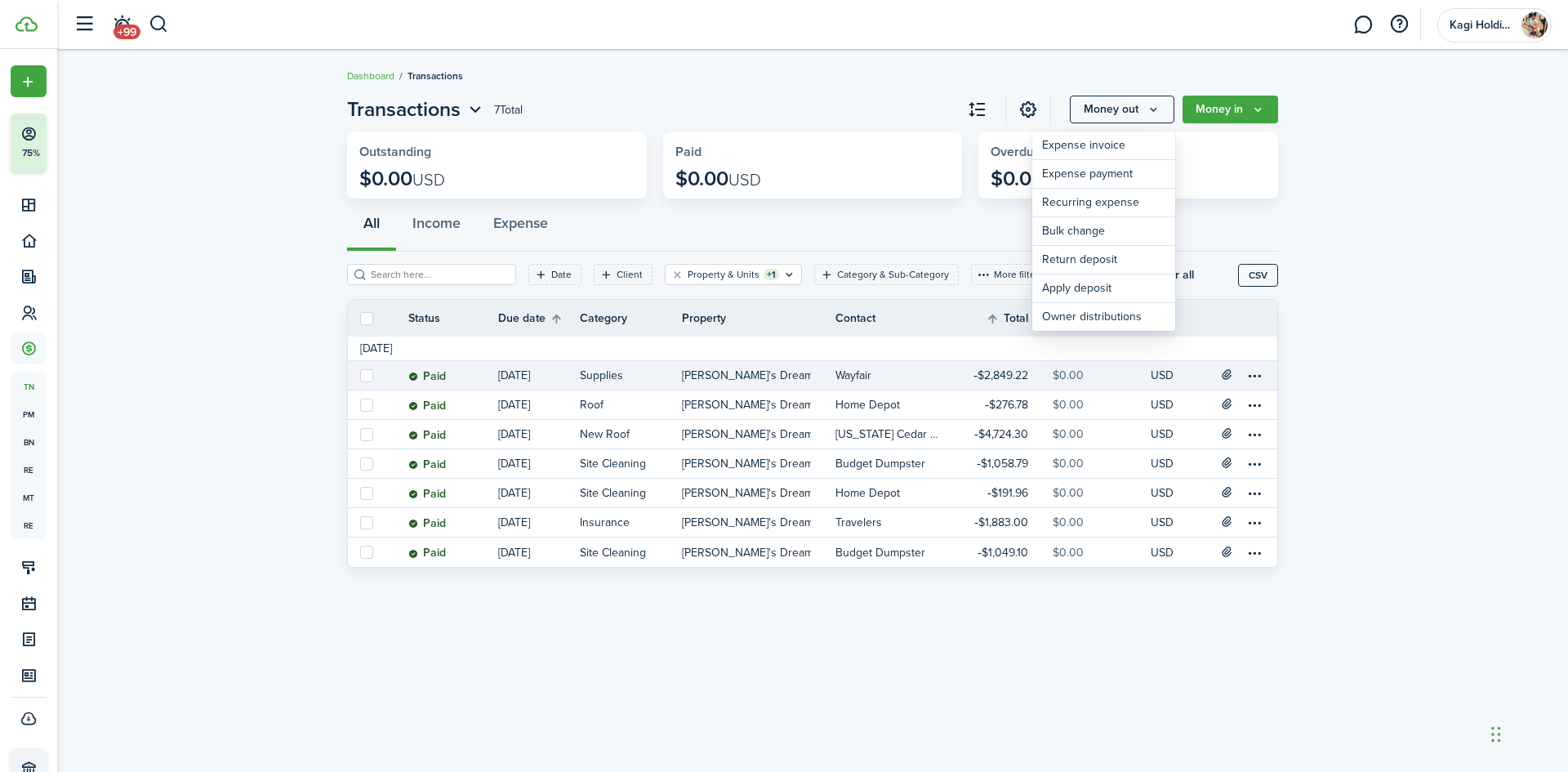
click at [610, 381] on table-info-title "Supplies" at bounding box center [601, 375] width 44 height 17
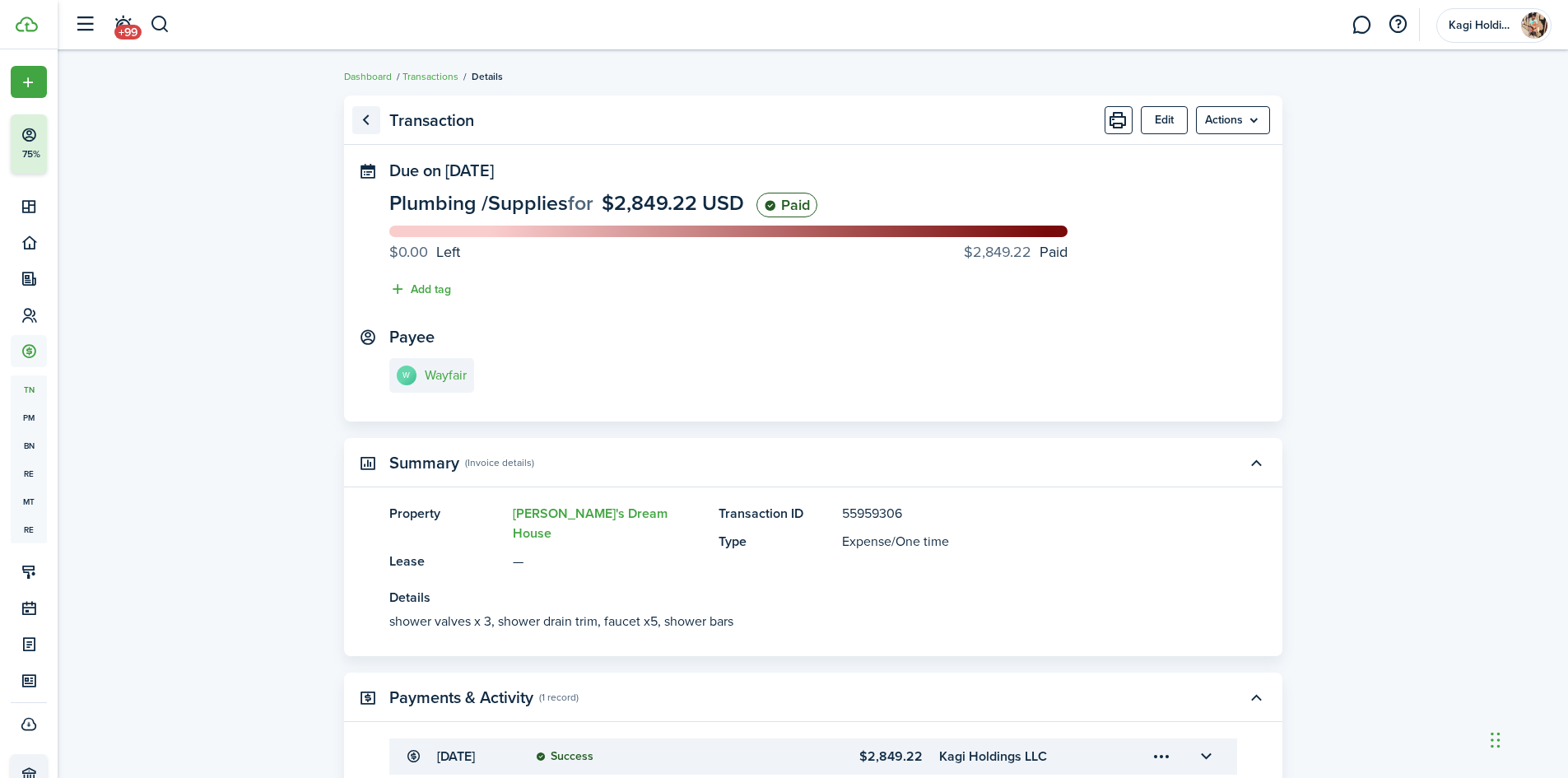
click at [371, 120] on link "Go back" at bounding box center [366, 120] width 28 height 28
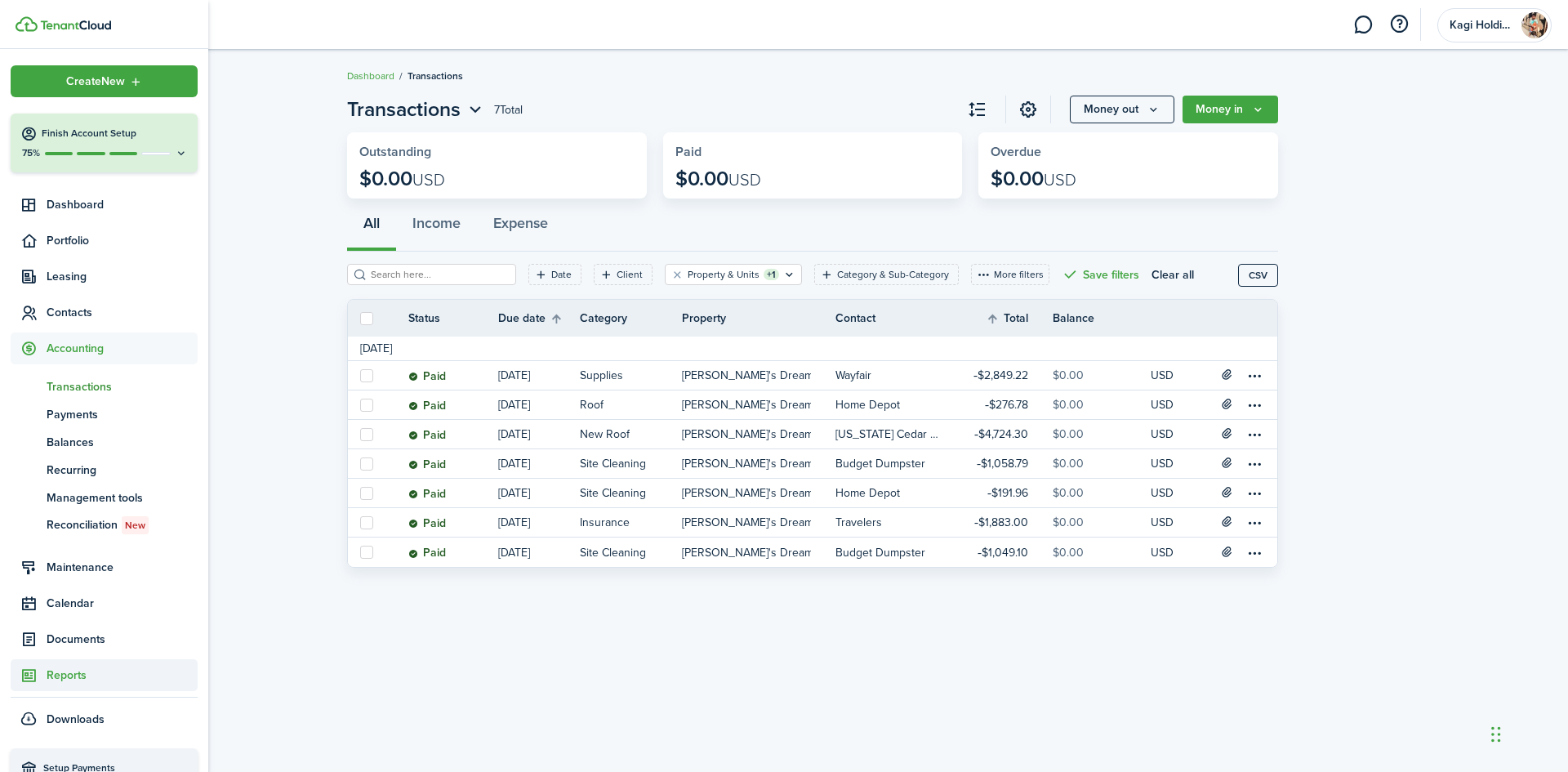
click at [81, 667] on span "Reports" at bounding box center [122, 675] width 152 height 17
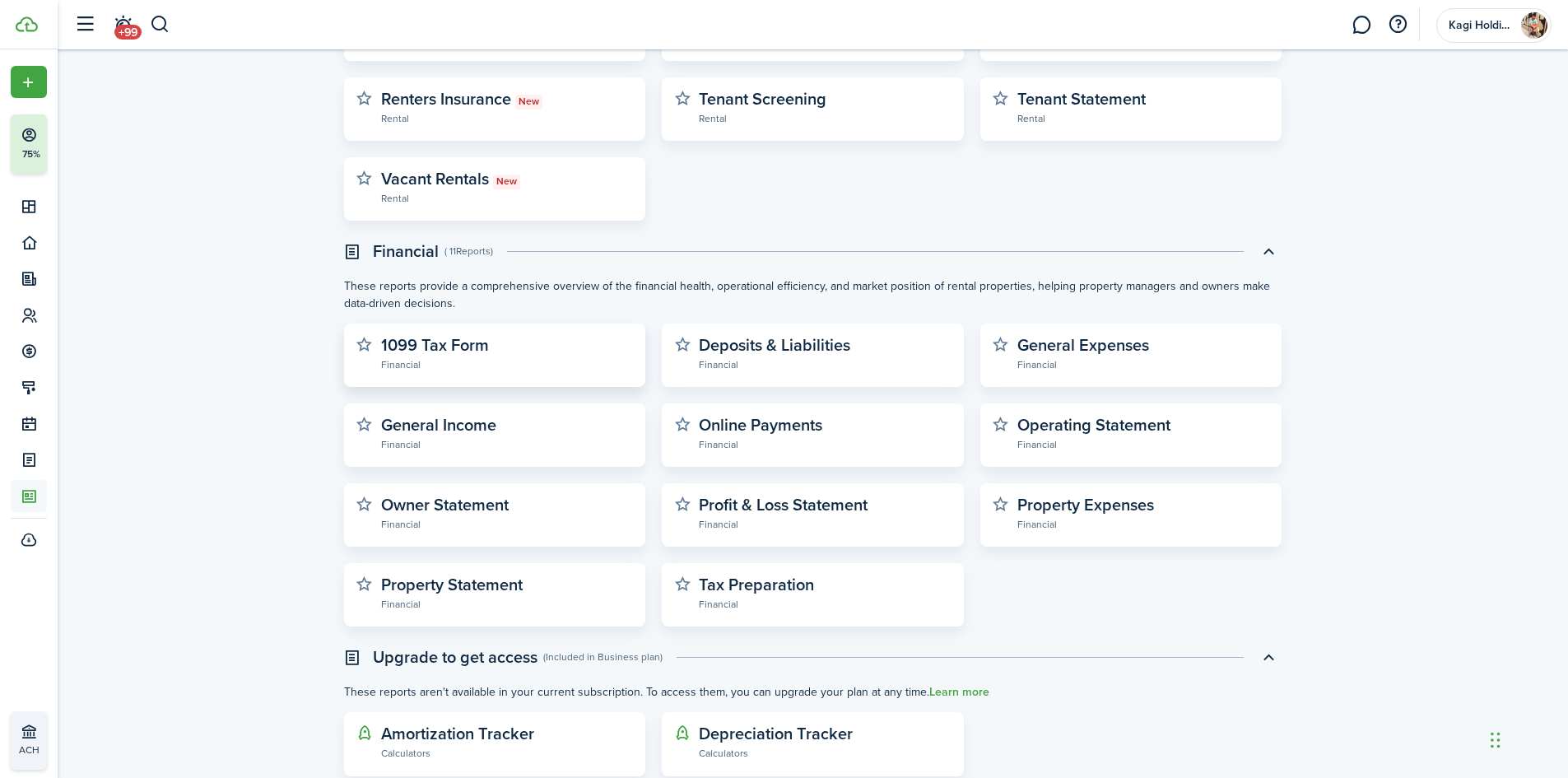
scroll to position [313, 0]
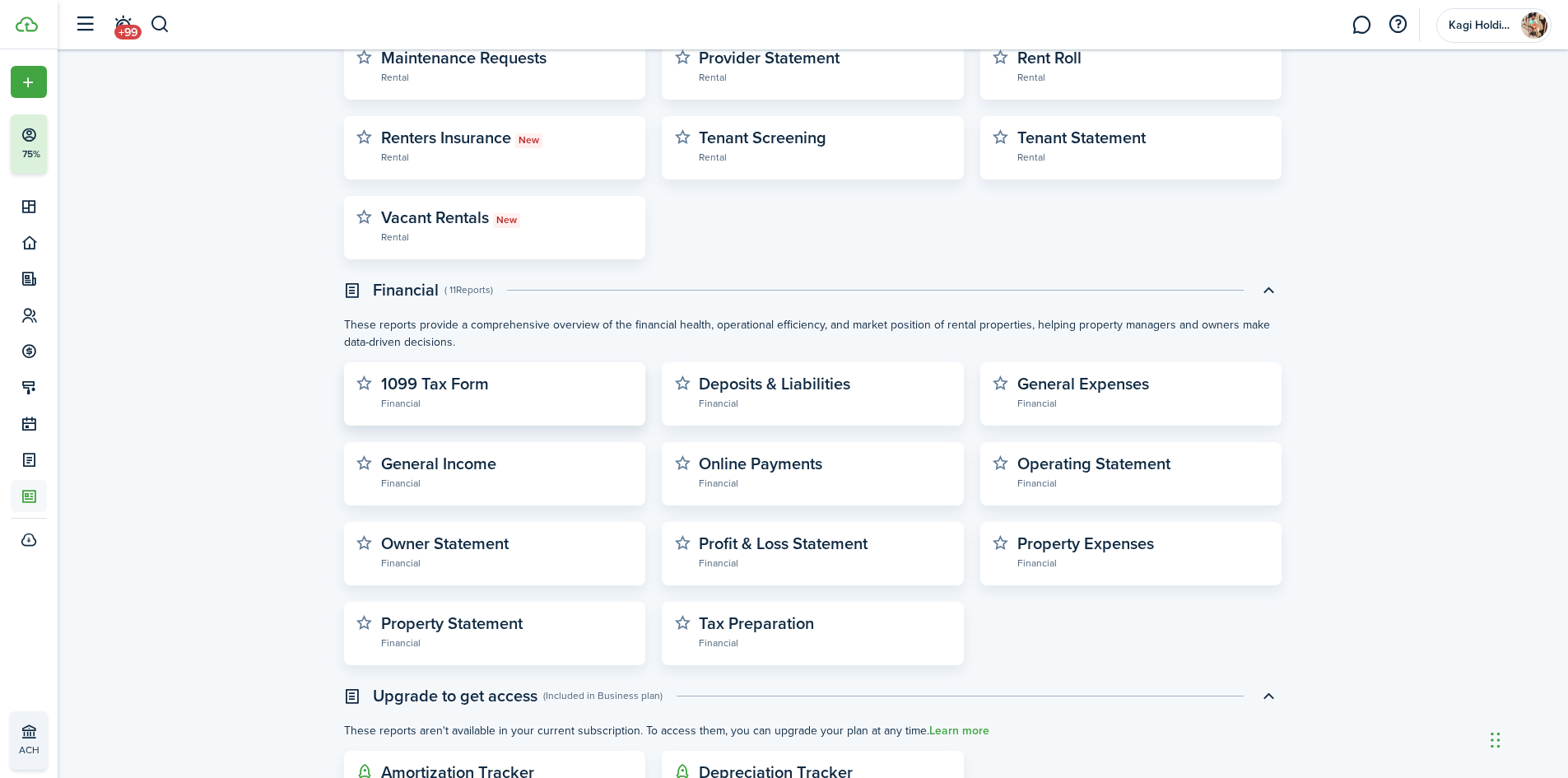
click at [474, 392] on widget-stats-description "1099 Tax Form" at bounding box center [435, 384] width 108 height 25
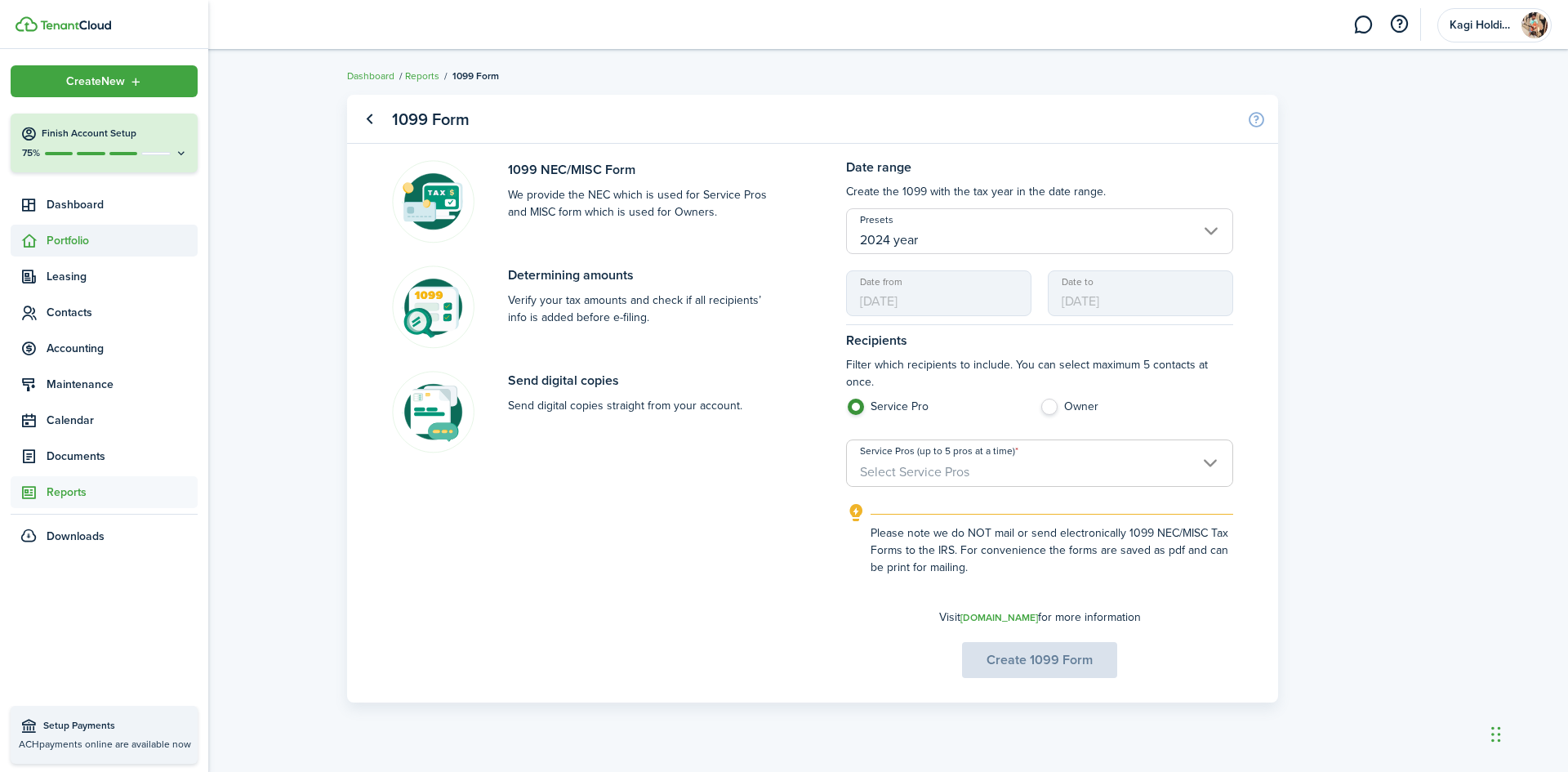
click at [30, 247] on icon at bounding box center [29, 241] width 17 height 16
